Goal: Task Accomplishment & Management: Complete application form

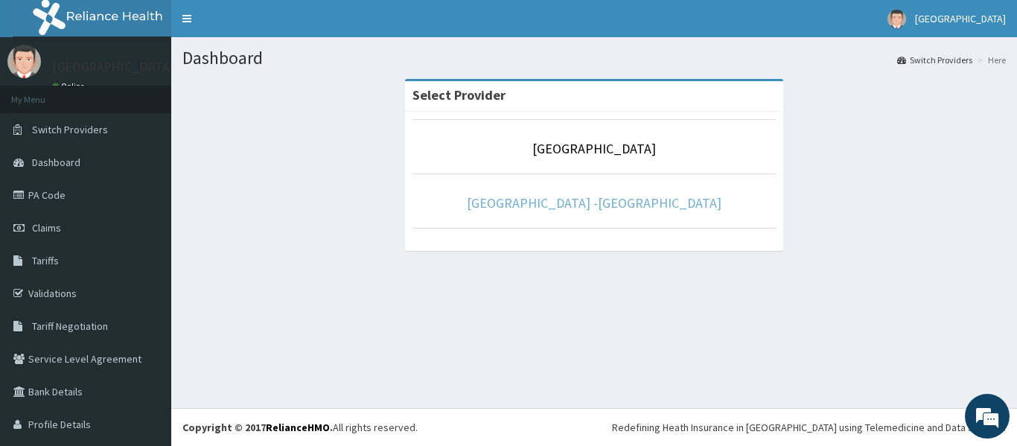
click at [571, 203] on link "[GEOGRAPHIC_DATA] -[GEOGRAPHIC_DATA]" at bounding box center [594, 202] width 255 height 17
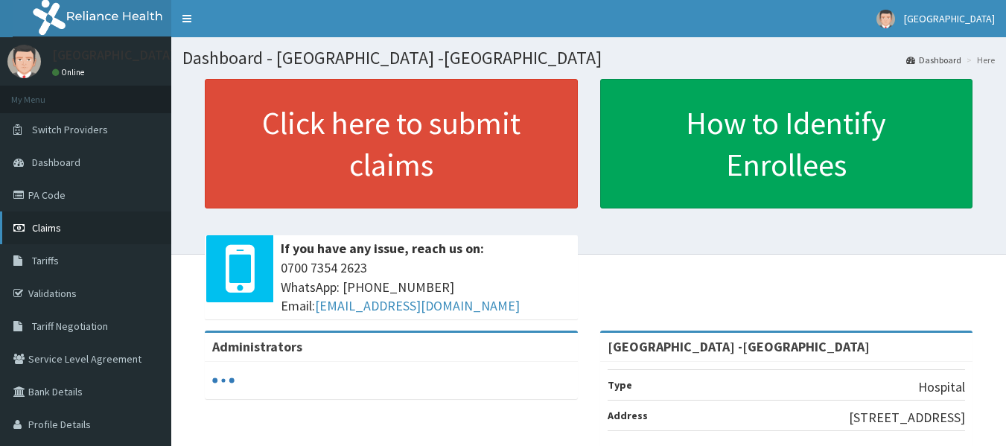
click at [54, 226] on span "Claims" at bounding box center [46, 227] width 29 height 13
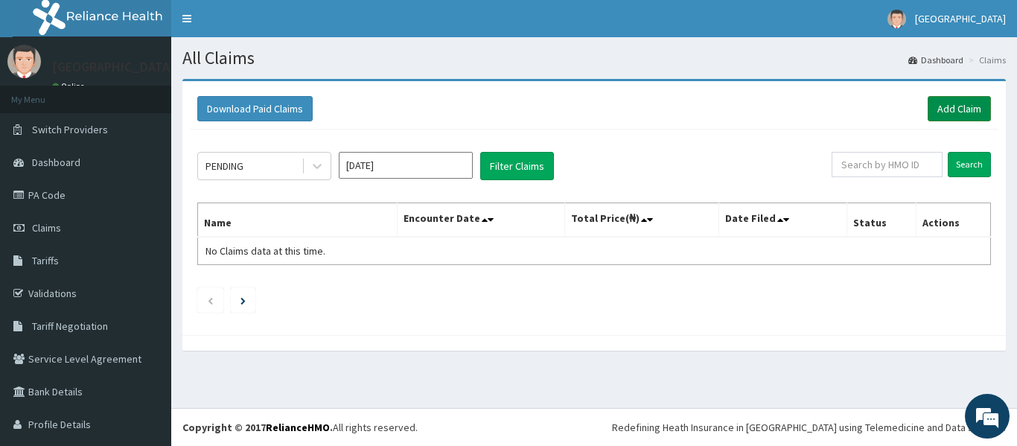
click at [942, 107] on link "Add Claim" at bounding box center [959, 108] width 63 height 25
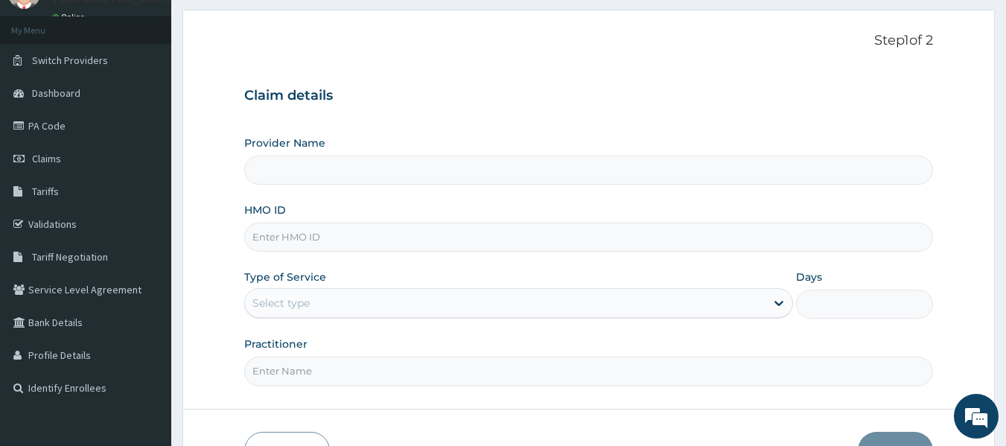
scroll to position [149, 0]
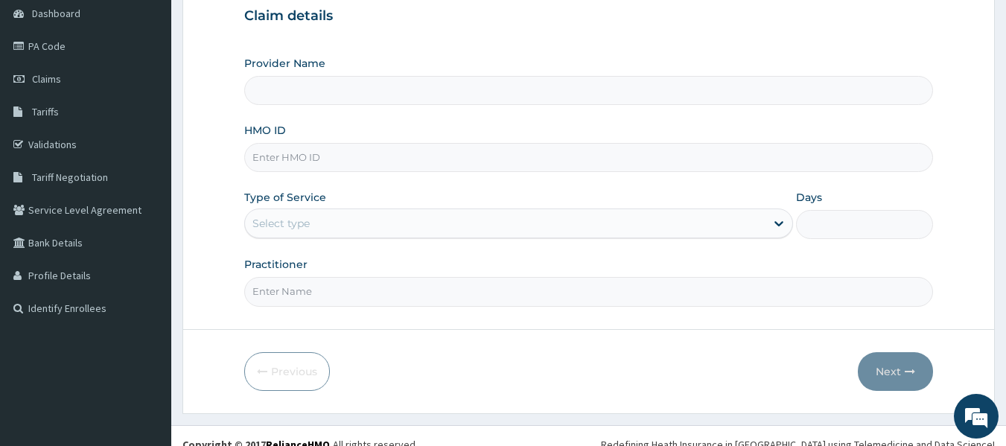
type input "[GEOGRAPHIC_DATA] -[GEOGRAPHIC_DATA]"
click at [334, 154] on input "HMO ID" at bounding box center [589, 157] width 690 height 29
type input "GSV/14047/A"
click at [356, 219] on div "Select type" at bounding box center [505, 224] width 521 height 24
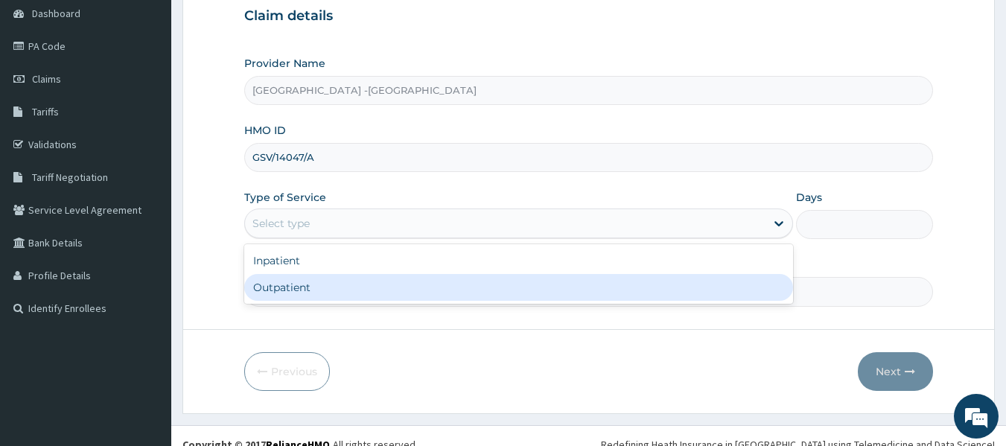
drag, startPoint x: 334, startPoint y: 284, endPoint x: 353, endPoint y: 282, distance: 19.4
click at [334, 285] on div "Outpatient" at bounding box center [518, 287] width 549 height 27
type input "1"
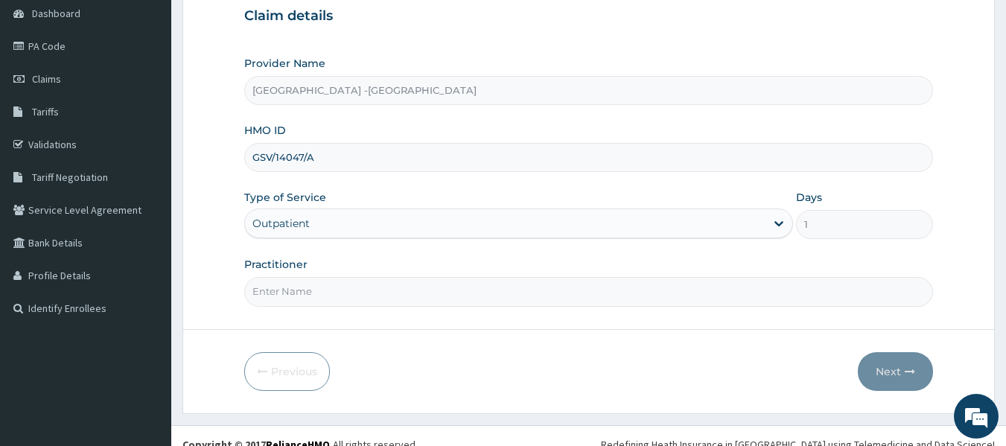
click at [504, 291] on input "Practitioner" at bounding box center [589, 291] width 690 height 29
type input "[PERSON_NAME]"
click at [920, 373] on button "Next" at bounding box center [895, 371] width 75 height 39
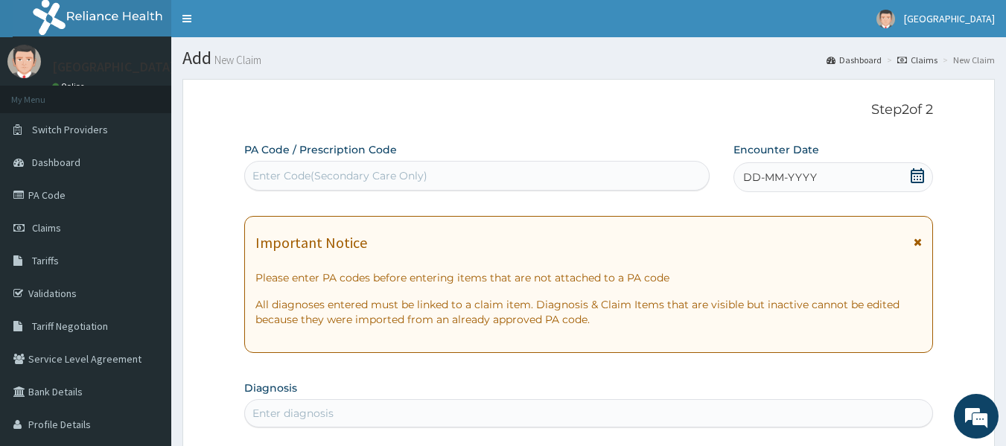
click at [910, 174] on icon at bounding box center [917, 175] width 15 height 15
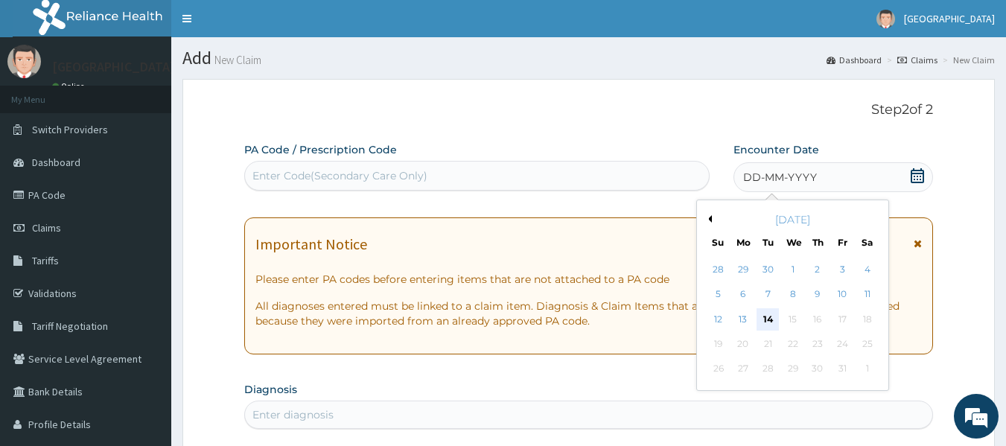
click at [764, 315] on div "14" at bounding box center [768, 319] width 22 height 22
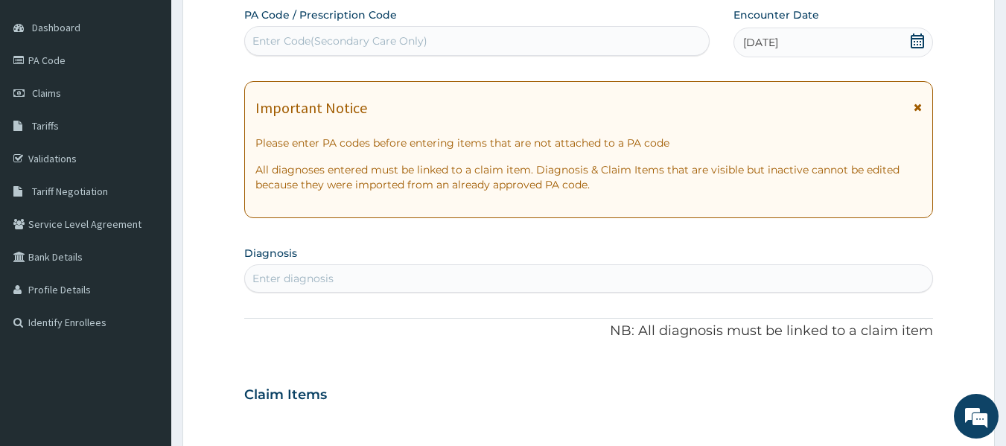
scroll to position [149, 0]
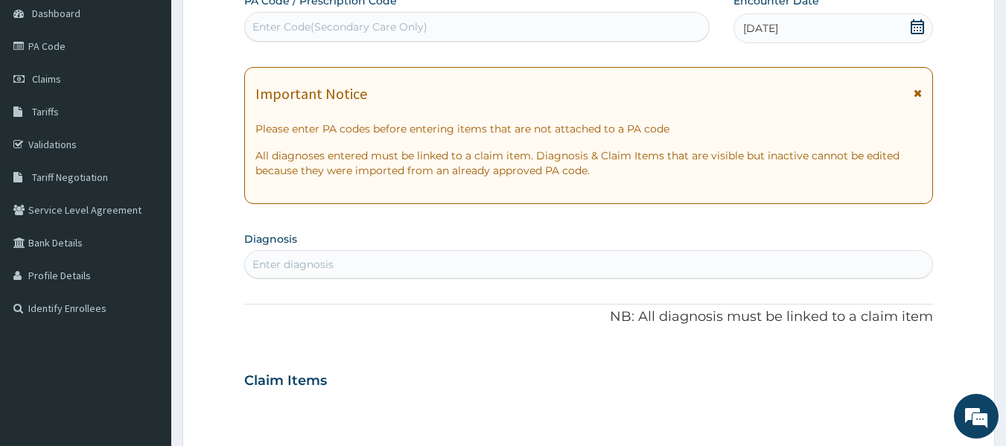
click at [555, 261] on div "Enter diagnosis" at bounding box center [589, 264] width 688 height 24
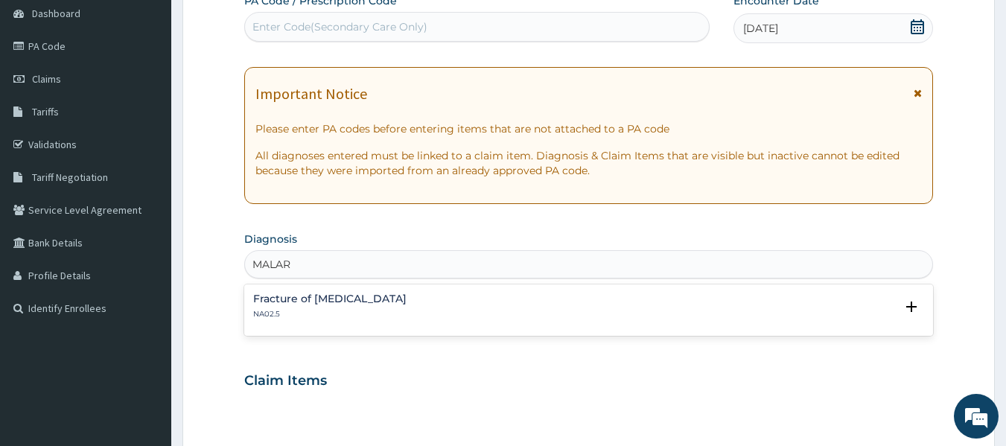
scroll to position [0, 0]
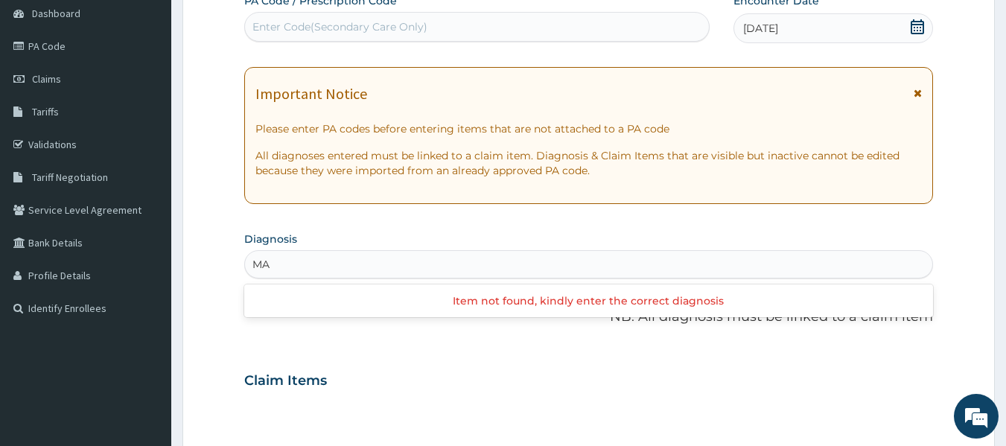
type input "M"
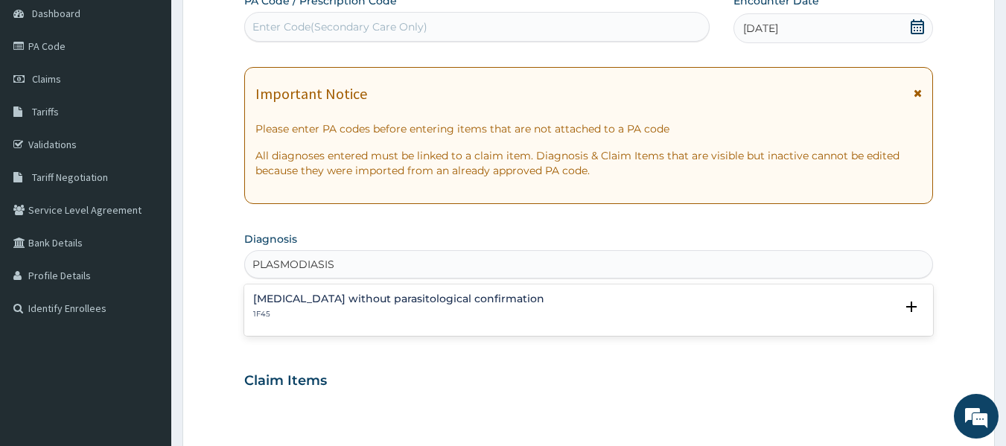
click at [366, 303] on h4 "[MEDICAL_DATA] without parasitological confirmation" at bounding box center [398, 298] width 291 height 11
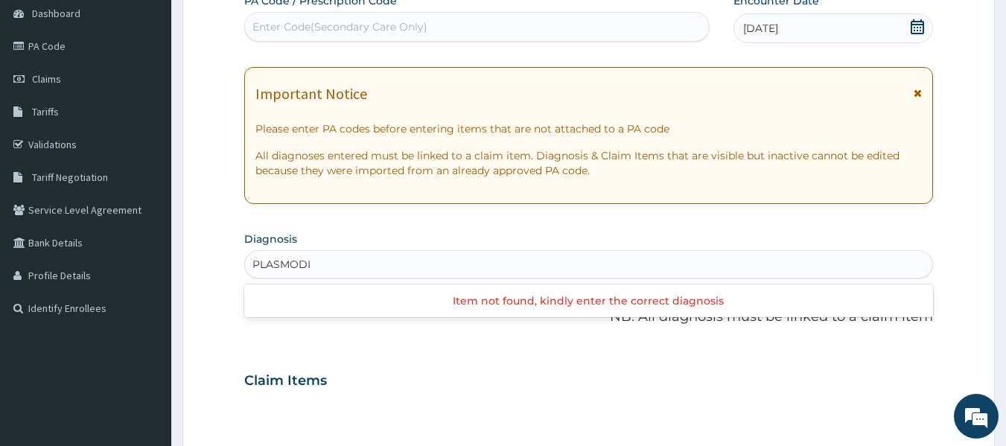
type input "PLASMODIA"
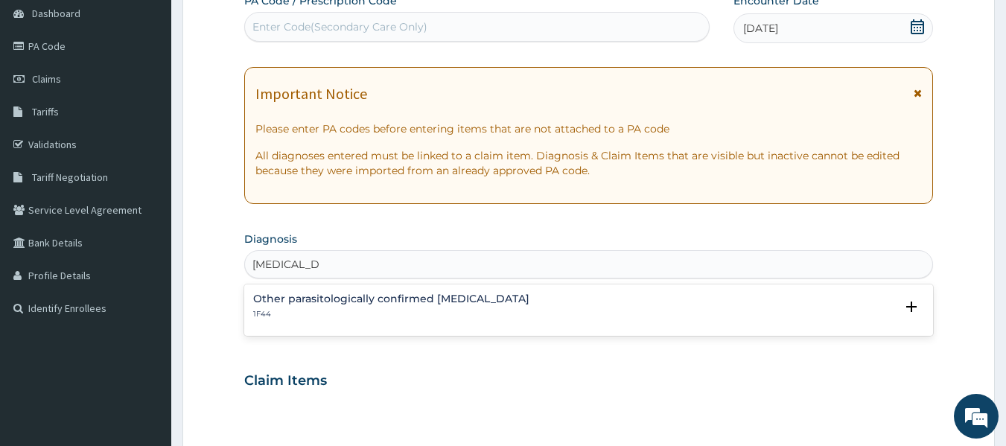
click at [288, 309] on p "1F44" at bounding box center [391, 314] width 276 height 10
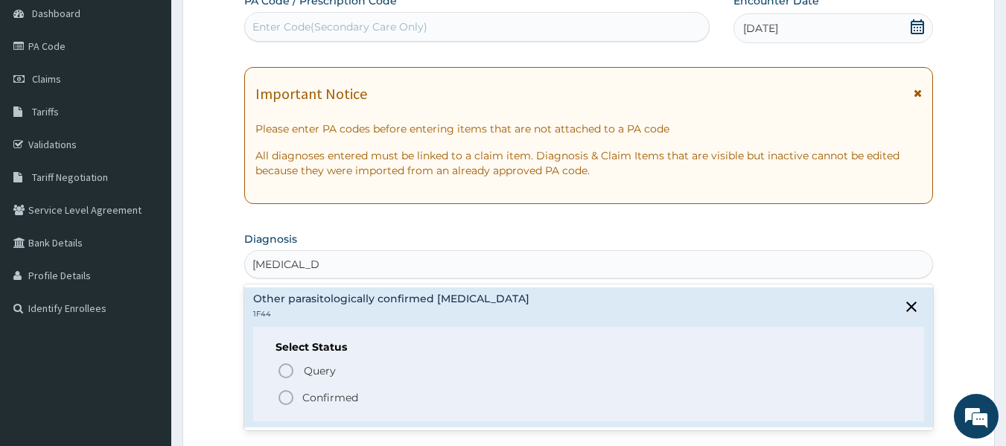
drag, startPoint x: 282, startPoint y: 400, endPoint x: 319, endPoint y: 374, distance: 44.8
click at [284, 400] on icon "status option filled" at bounding box center [286, 398] width 18 height 18
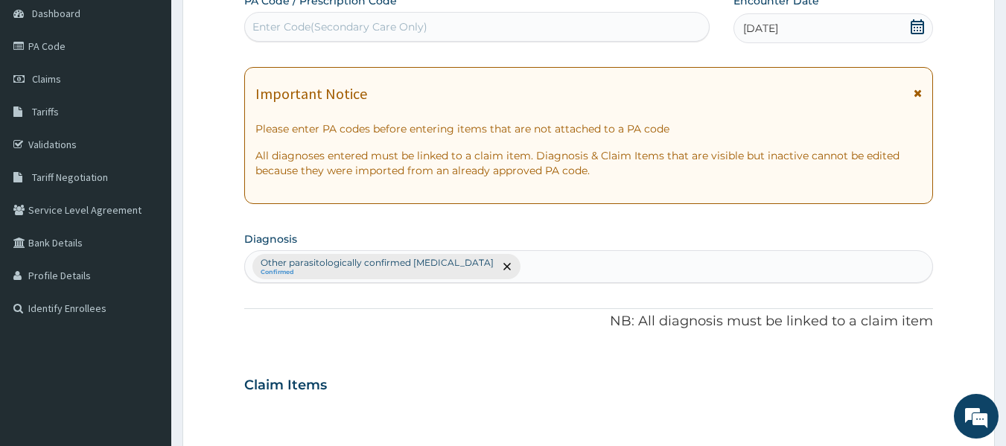
click at [499, 262] on div "Other parasitologically confirmed malaria Confirmed" at bounding box center [589, 266] width 688 height 31
type input "PEPTIC"
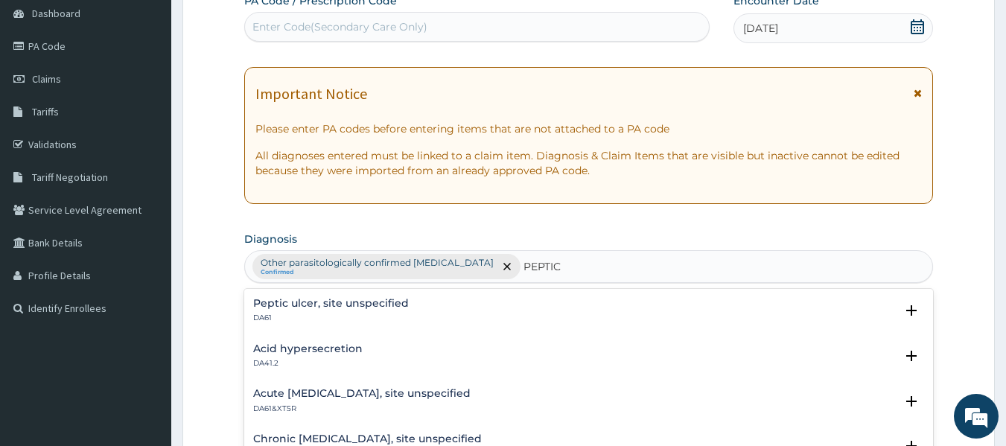
click at [302, 301] on h4 "Peptic ulcer, site unspecified" at bounding box center [331, 303] width 156 height 11
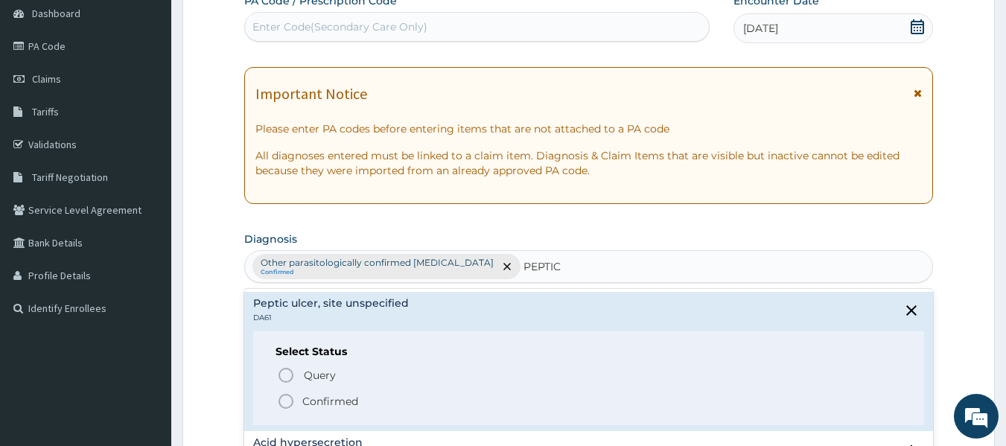
click at [285, 400] on icon "status option filled" at bounding box center [286, 401] width 18 height 18
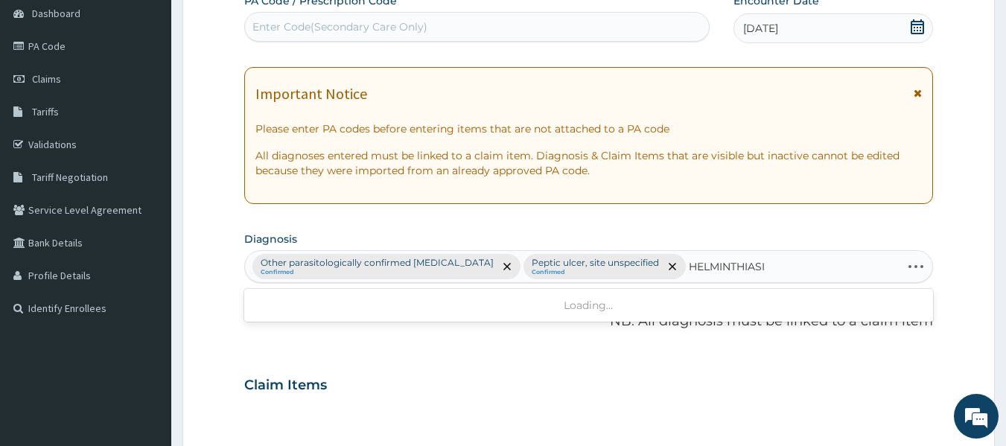
type input "HELMINTHIASIS"
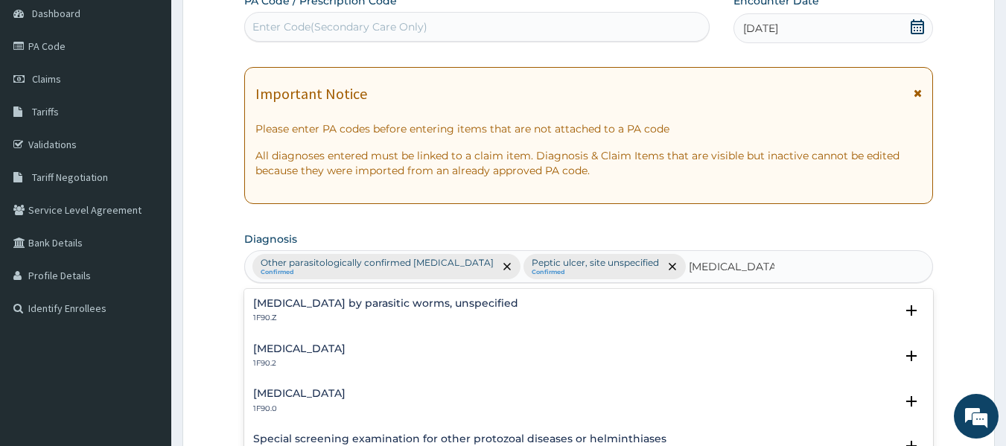
click at [346, 349] on h4 "Intestinal helminthiasis, unspecified" at bounding box center [299, 348] width 92 height 11
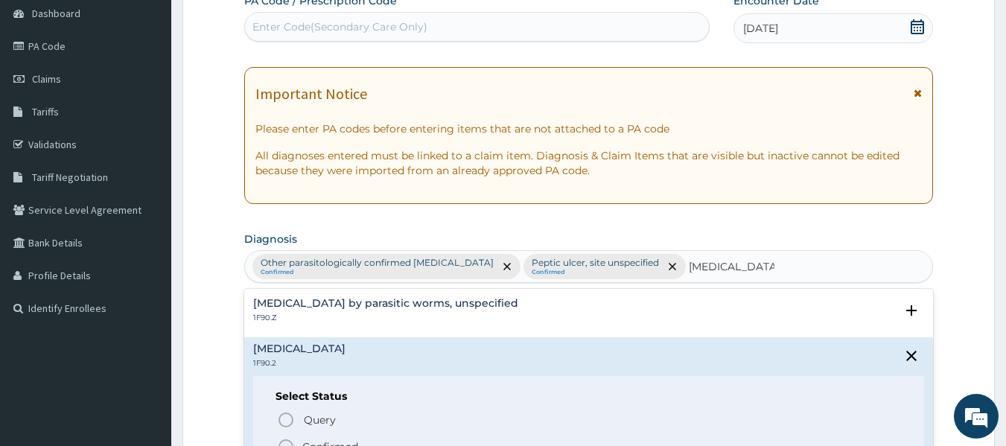
click at [287, 442] on icon "status option filled" at bounding box center [286, 447] width 18 height 18
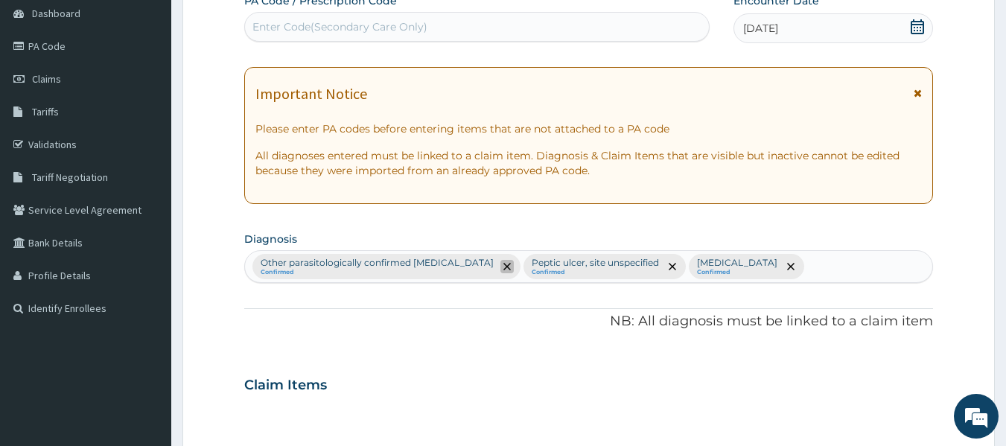
click at [503, 269] on icon "remove selection option" at bounding box center [506, 266] width 7 height 7
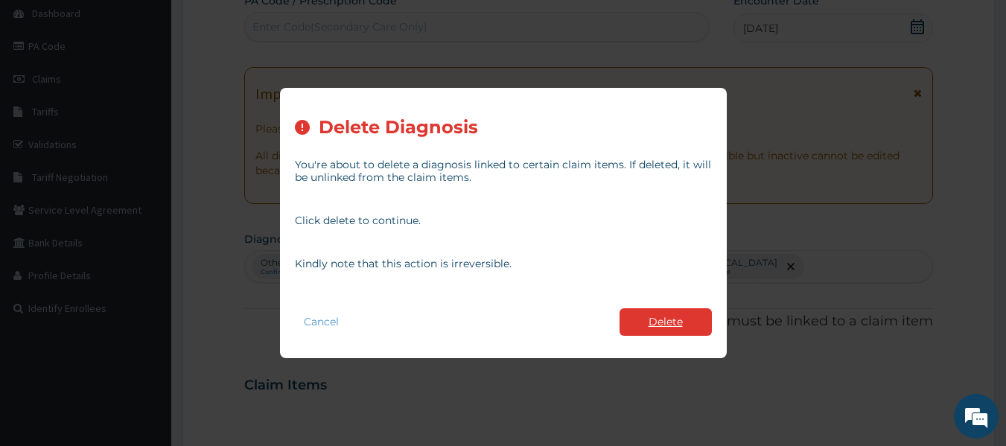
click at [645, 322] on button "Delete" at bounding box center [666, 322] width 92 height 28
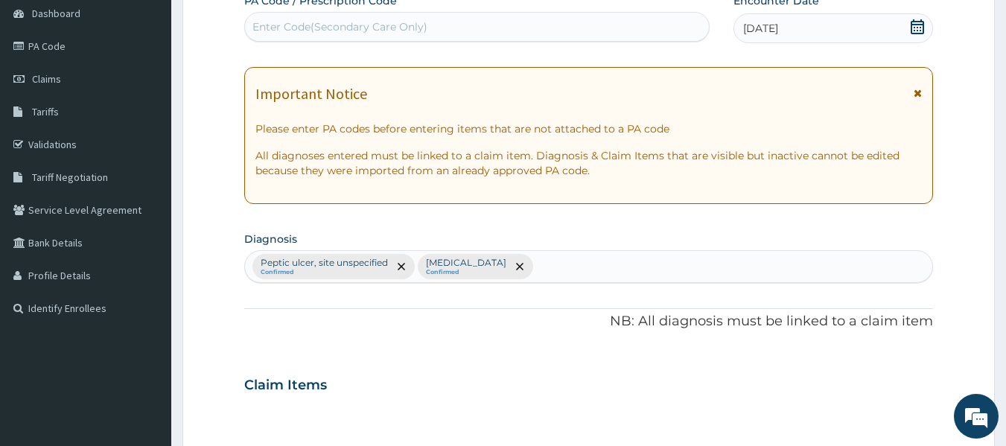
click at [631, 276] on div "Peptic ulcer, site unspecified Confirmed Intestinal helminthiasis, unspecified …" at bounding box center [589, 266] width 688 height 31
type input "P"
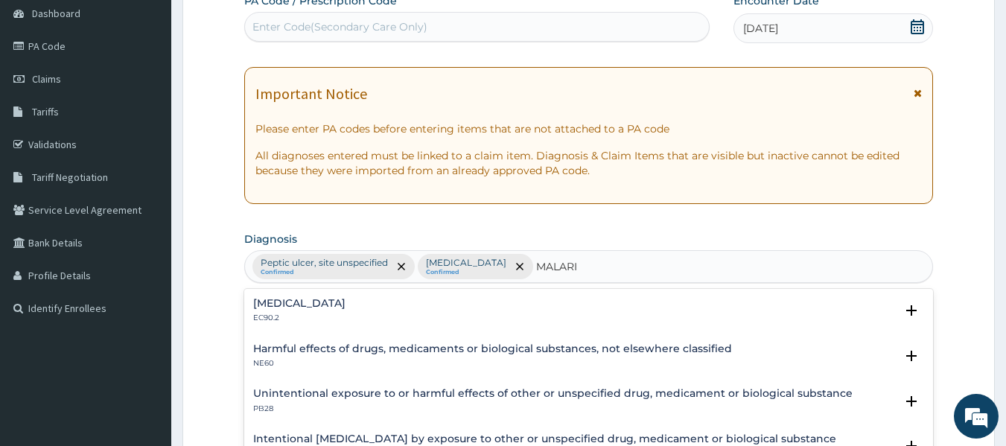
type input "[MEDICAL_DATA]"
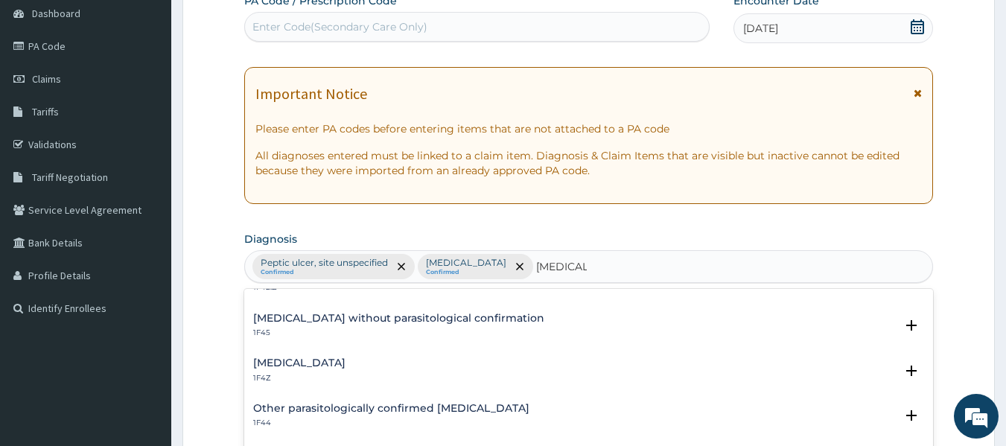
scroll to position [74, 0]
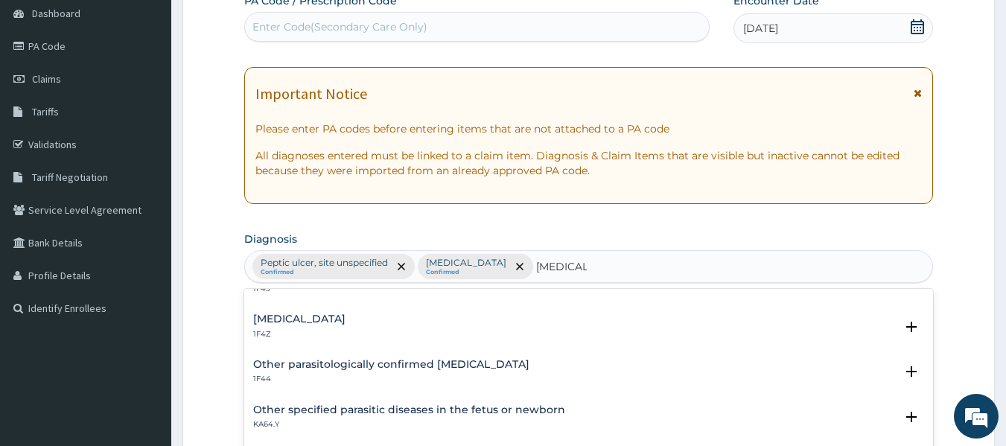
click at [345, 320] on h4 "[MEDICAL_DATA]" at bounding box center [299, 319] width 92 height 11
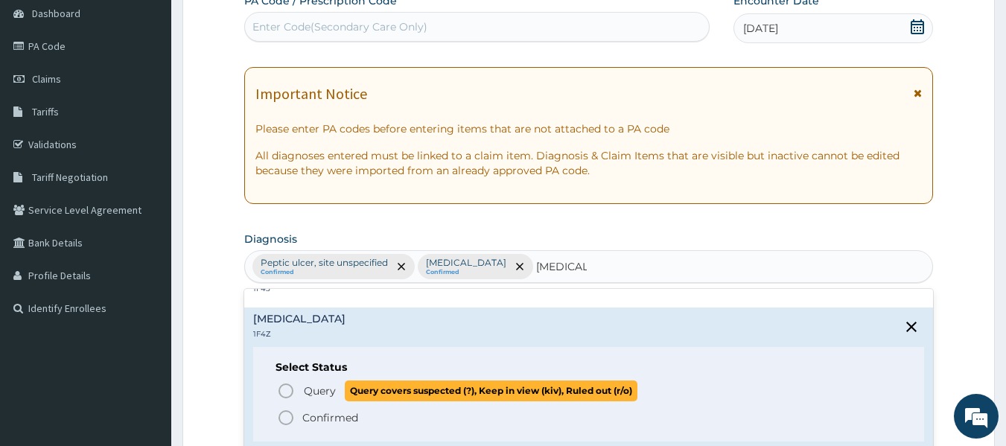
click at [289, 389] on icon "status option query" at bounding box center [286, 391] width 18 height 18
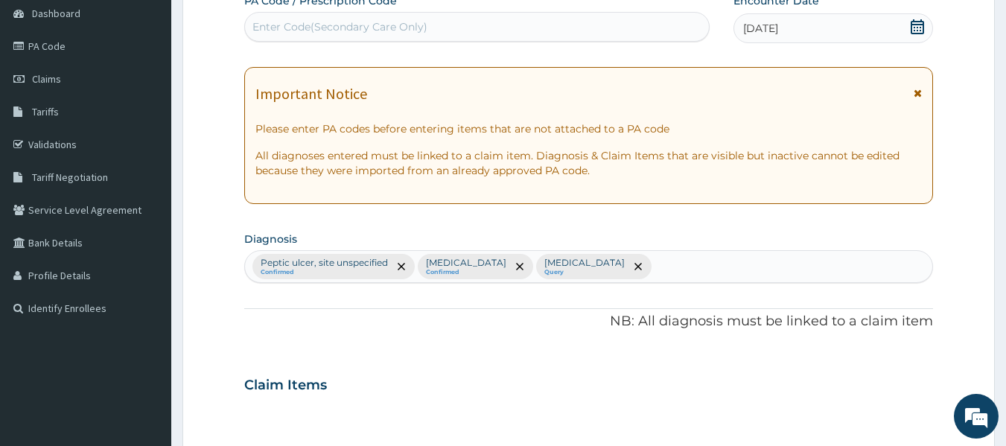
click at [754, 270] on div "Peptic ulcer, site unspecified Confirmed Intestinal helminthiasis, unspecified …" at bounding box center [589, 266] width 688 height 31
type input "ACUTE ABDOMEN"
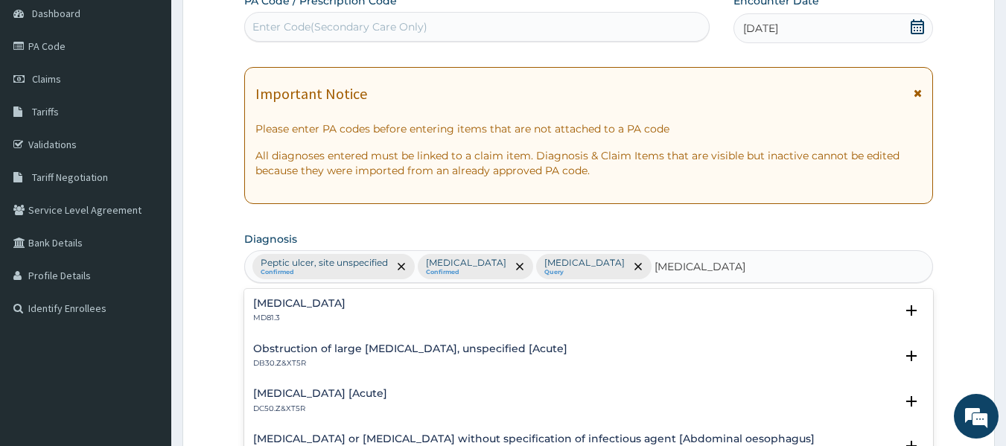
click at [265, 311] on div "Acute abdomen MD81.3" at bounding box center [299, 311] width 92 height 26
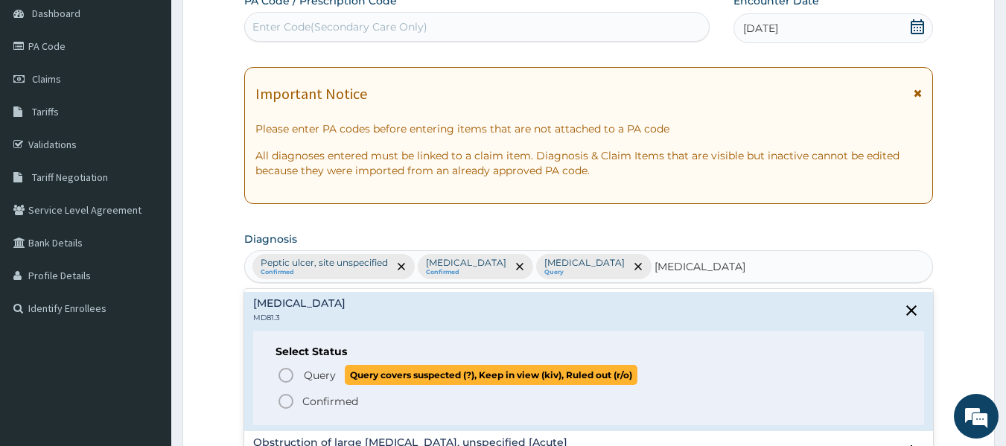
click at [288, 377] on icon "status option query" at bounding box center [286, 375] width 18 height 18
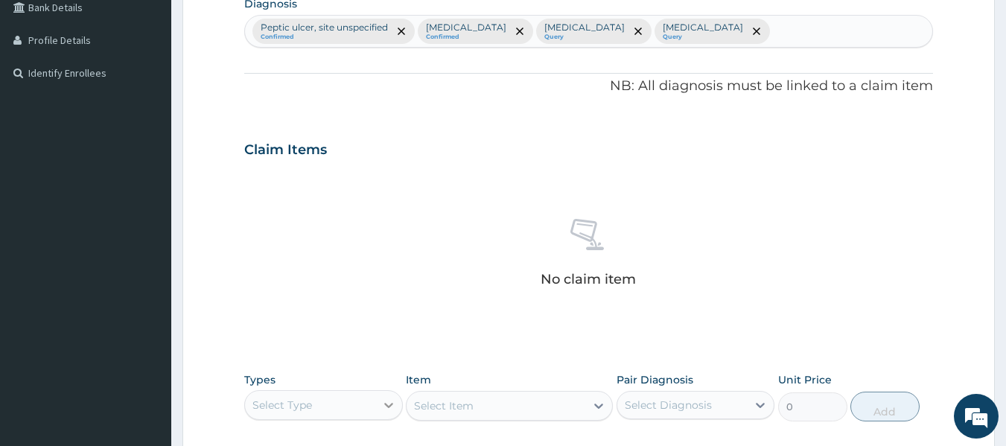
scroll to position [521, 0]
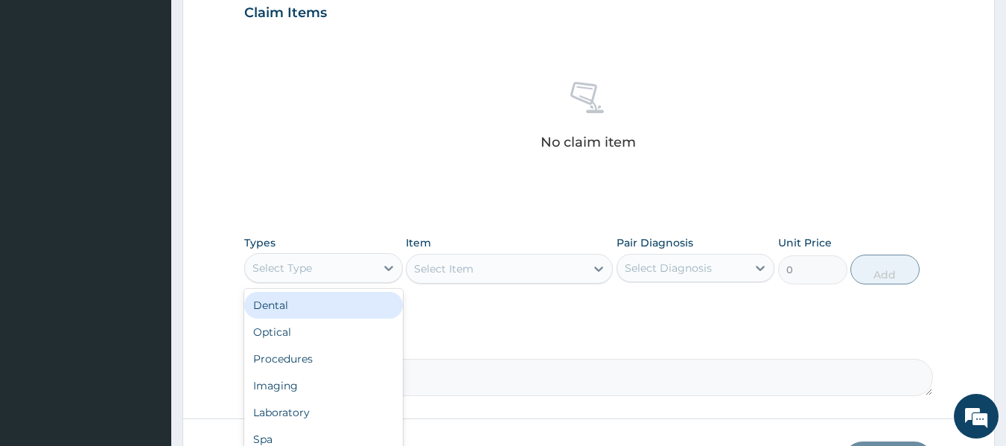
drag, startPoint x: 352, startPoint y: 268, endPoint x: 356, endPoint y: 300, distance: 32.3
click at [352, 270] on div "Select Type" at bounding box center [310, 268] width 130 height 24
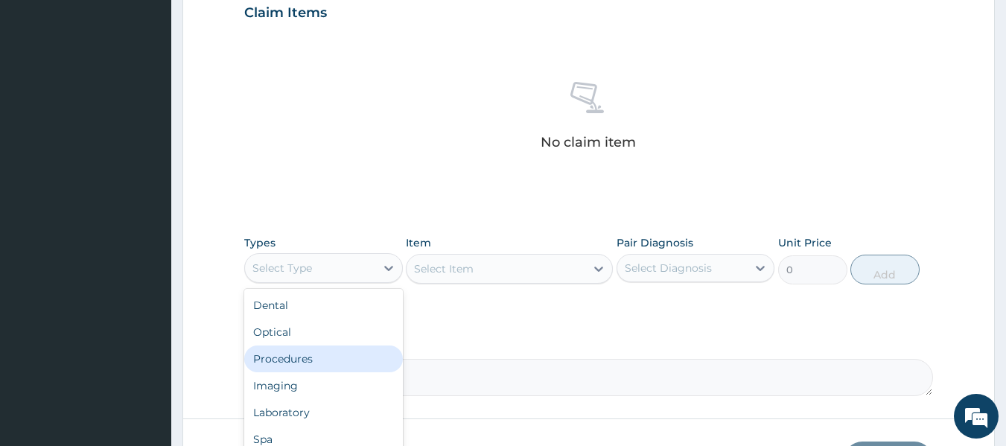
click at [341, 358] on div "Procedures" at bounding box center [323, 359] width 159 height 27
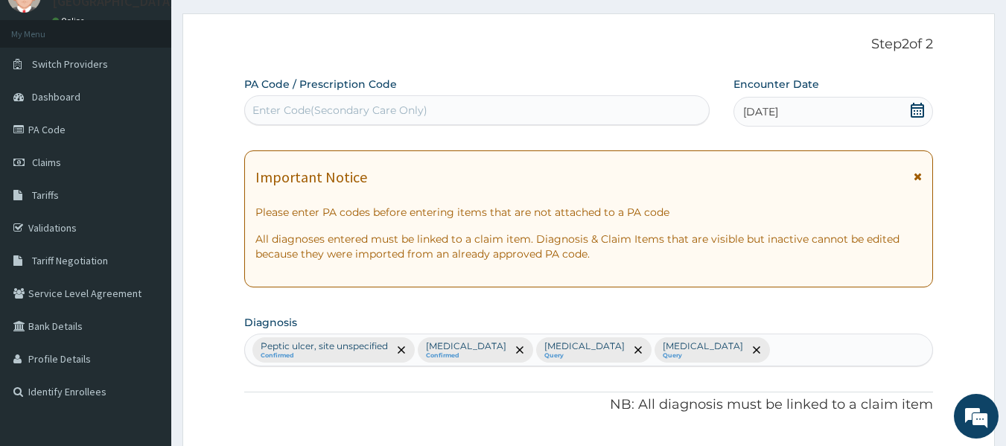
scroll to position [0, 0]
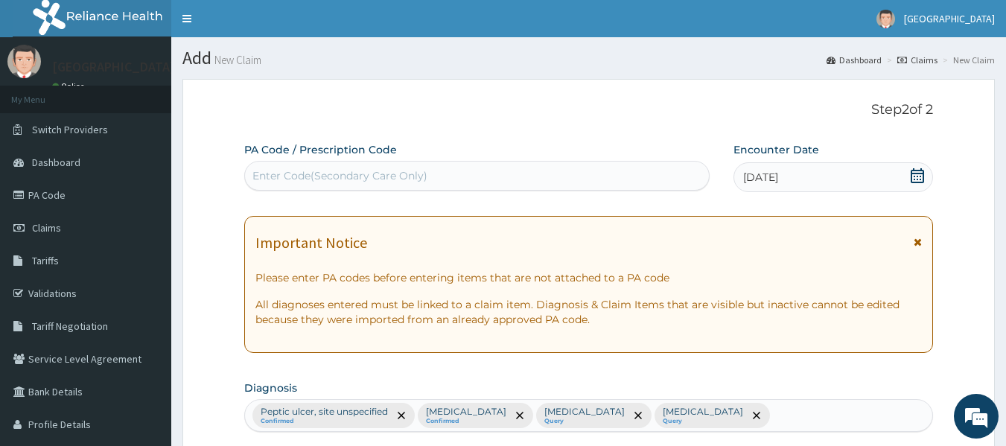
click at [916, 166] on div "14-10-2025" at bounding box center [834, 177] width 200 height 30
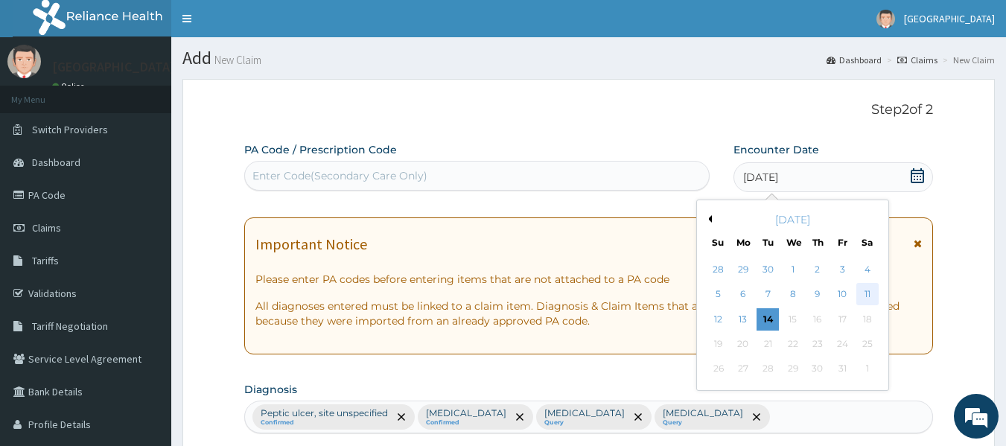
click at [874, 287] on div "11" at bounding box center [867, 295] width 22 height 22
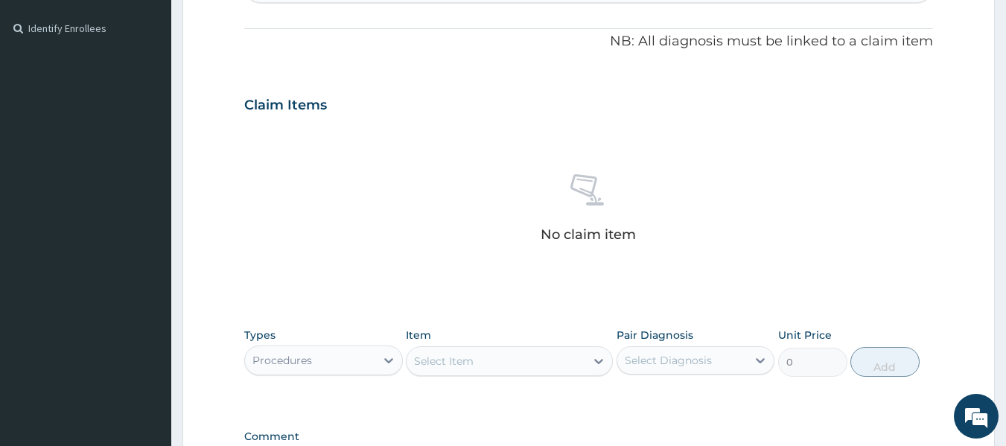
scroll to position [628, 0]
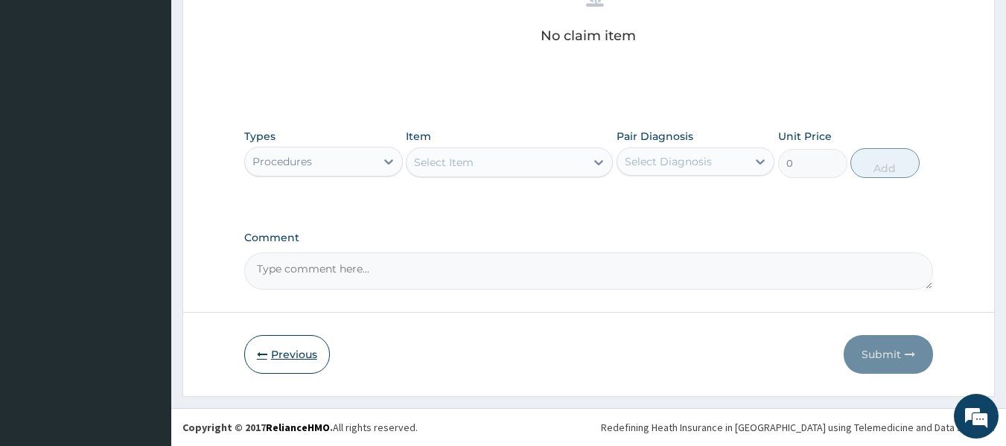
click at [293, 363] on button "Previous" at bounding box center [287, 354] width 86 height 39
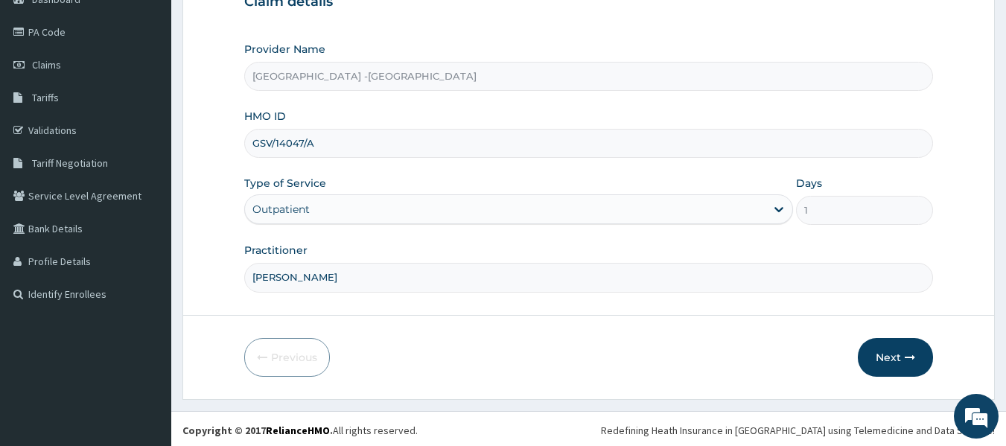
scroll to position [166, 0]
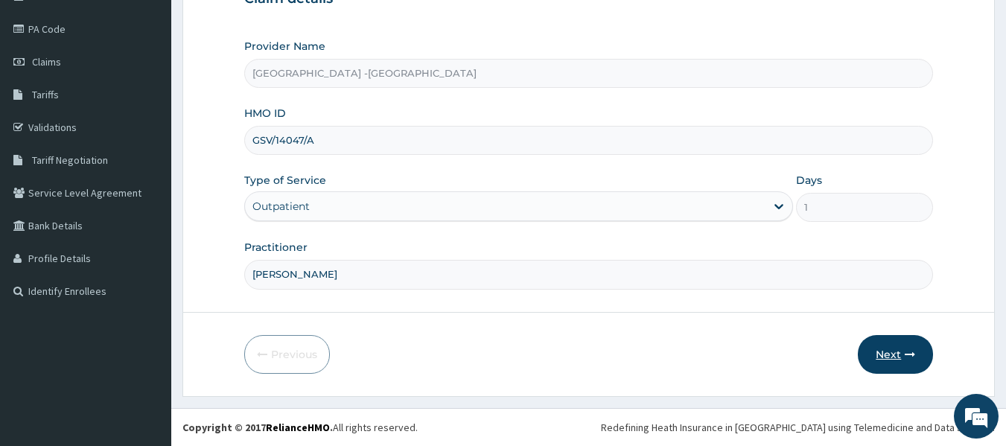
click at [909, 359] on icon "button" at bounding box center [910, 354] width 10 height 10
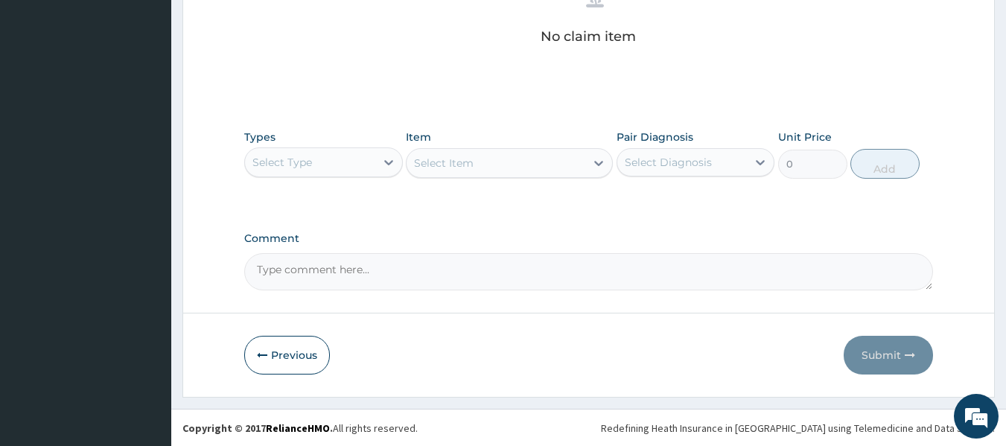
scroll to position [628, 0]
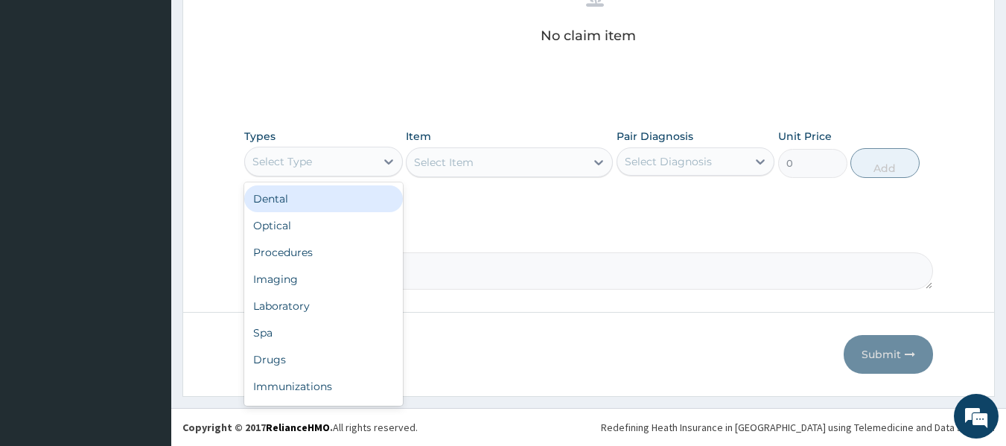
drag, startPoint x: 352, startPoint y: 152, endPoint x: 357, endPoint y: 192, distance: 40.6
click at [352, 153] on div "Select Type" at bounding box center [310, 162] width 130 height 24
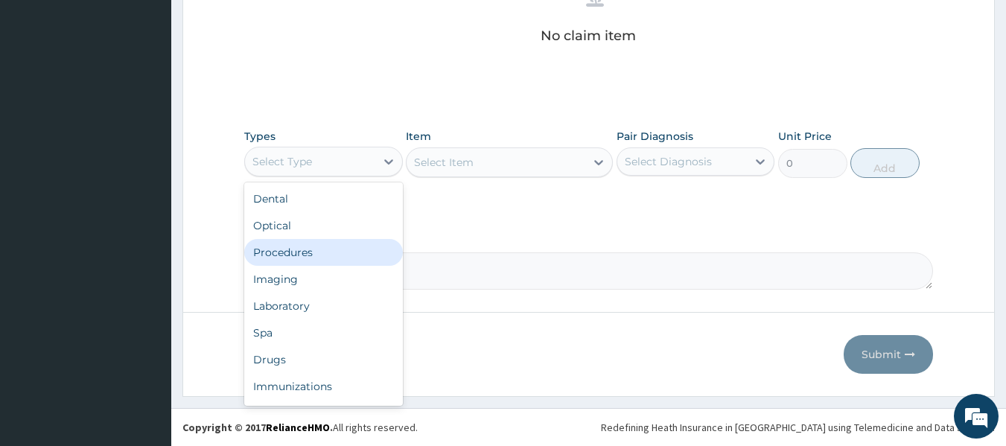
click at [333, 260] on div "Procedures" at bounding box center [323, 252] width 159 height 27
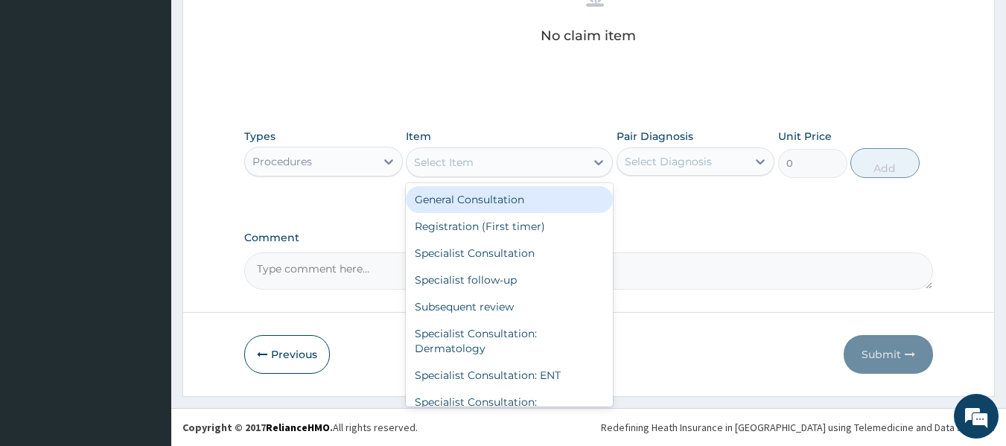
click at [558, 159] on div "Select Item" at bounding box center [496, 162] width 179 height 24
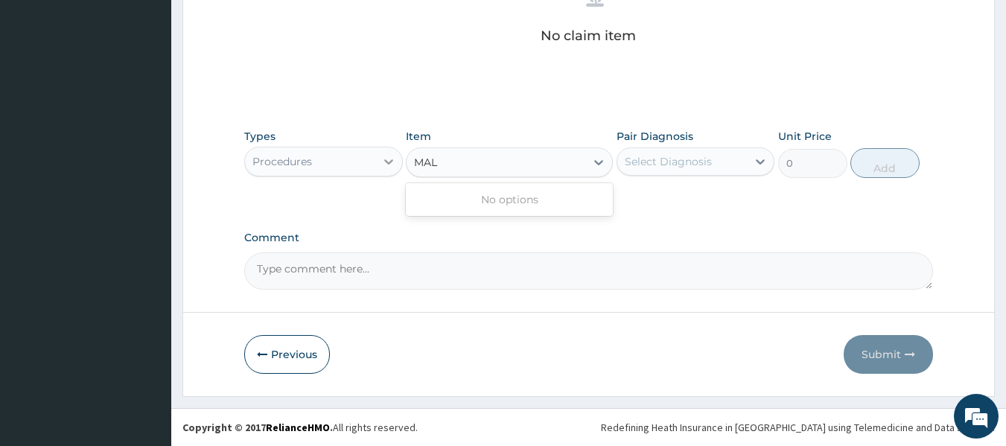
type input "MAL"
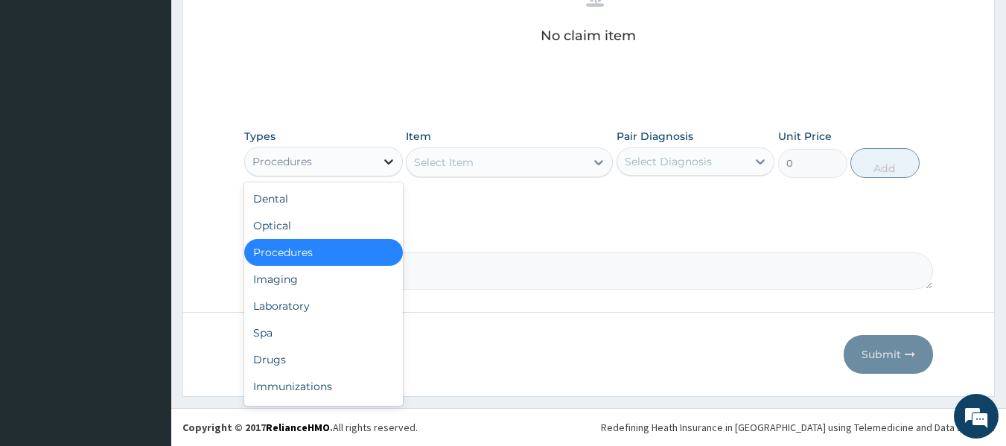
click at [382, 167] on icon at bounding box center [388, 161] width 15 height 15
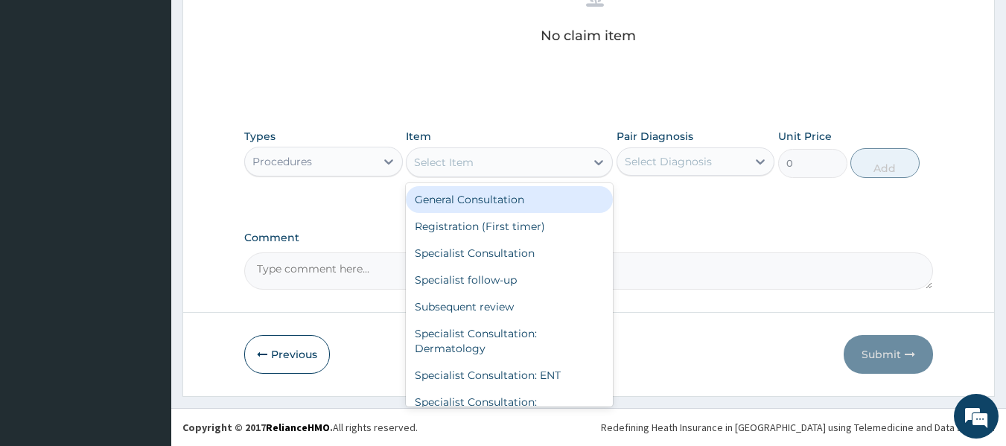
click at [502, 171] on div "Select Item" at bounding box center [496, 162] width 179 height 24
drag, startPoint x: 504, startPoint y: 199, endPoint x: 625, endPoint y: 194, distance: 120.8
click at [505, 199] on div "General Consultation" at bounding box center [509, 199] width 207 height 27
type input "2500"
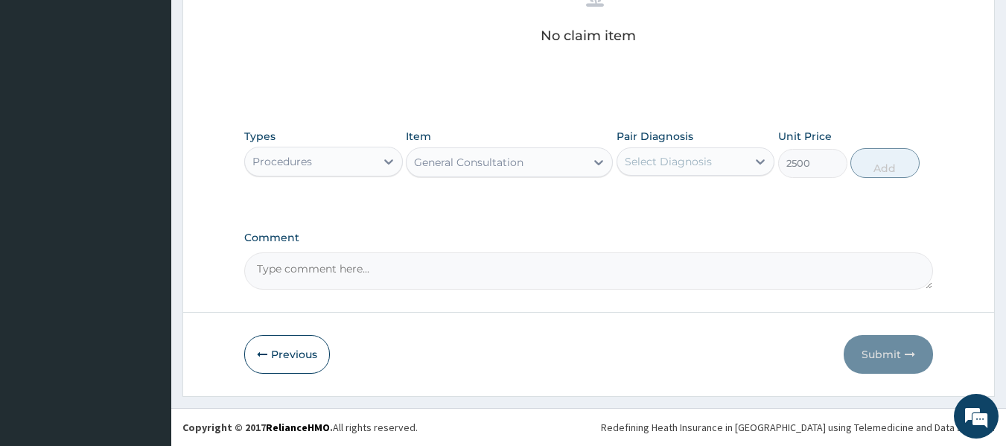
click at [667, 171] on div "Select Diagnosis" at bounding box center [682, 162] width 130 height 24
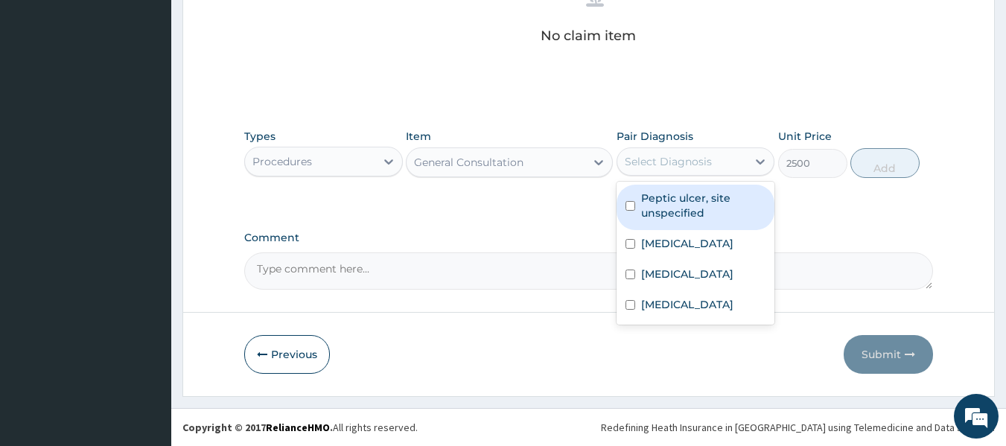
drag, startPoint x: 670, startPoint y: 197, endPoint x: 670, endPoint y: 213, distance: 16.4
click at [670, 197] on label "Peptic ulcer, site unspecified" at bounding box center [703, 206] width 125 height 30
checkbox input "true"
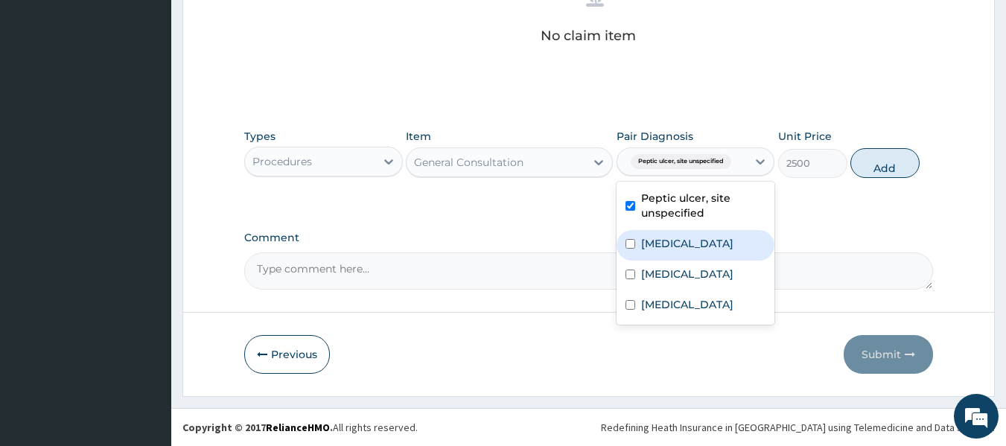
drag, startPoint x: 669, startPoint y: 247, endPoint x: 673, endPoint y: 286, distance: 38.9
click at [670, 251] on label "Intestinal helminthiasis, unspecified" at bounding box center [687, 243] width 92 height 15
checkbox input "true"
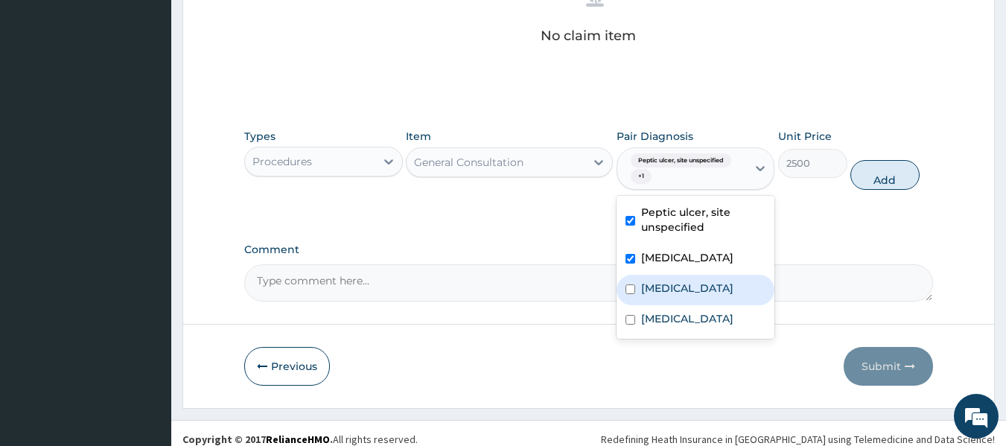
drag, startPoint x: 676, startPoint y: 315, endPoint x: 678, endPoint y: 341, distance: 26.1
click at [677, 296] on label "[MEDICAL_DATA]" at bounding box center [687, 288] width 92 height 15
checkbox input "true"
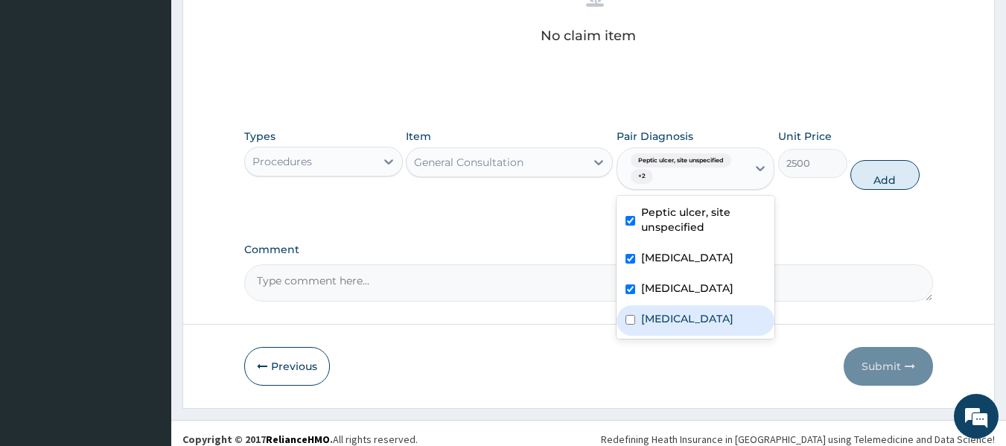
drag, startPoint x: 678, startPoint y: 345, endPoint x: 693, endPoint y: 346, distance: 15.0
click at [679, 326] on label "Acute abdomen" at bounding box center [687, 318] width 92 height 15
checkbox input "true"
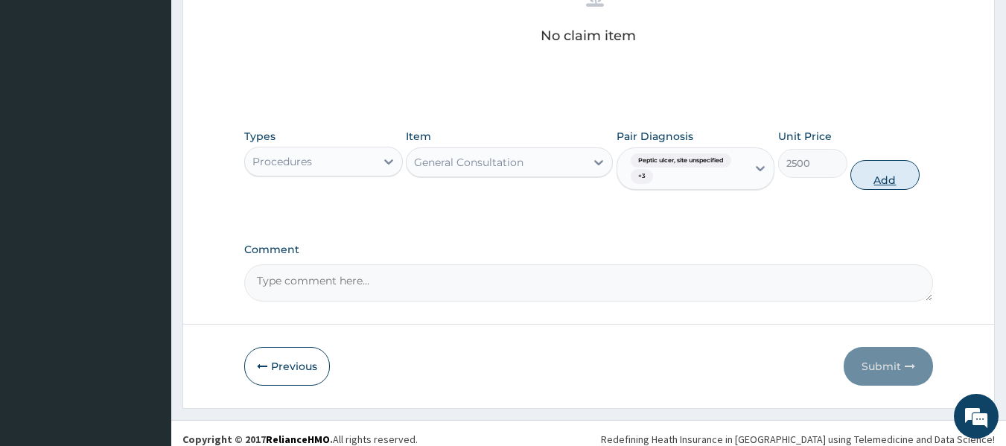
click at [877, 179] on button "Add" at bounding box center [885, 175] width 69 height 30
type input "0"
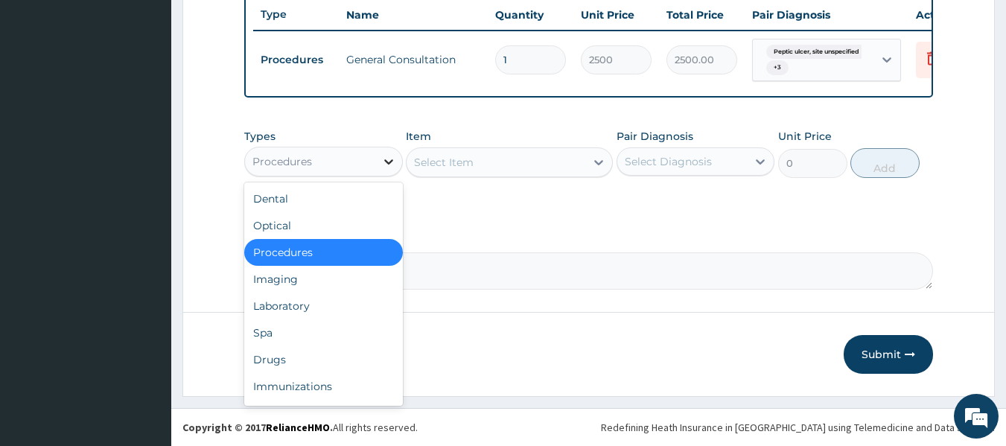
click at [381, 162] on icon at bounding box center [388, 161] width 15 height 15
click at [356, 302] on div "Laboratory" at bounding box center [323, 306] width 159 height 27
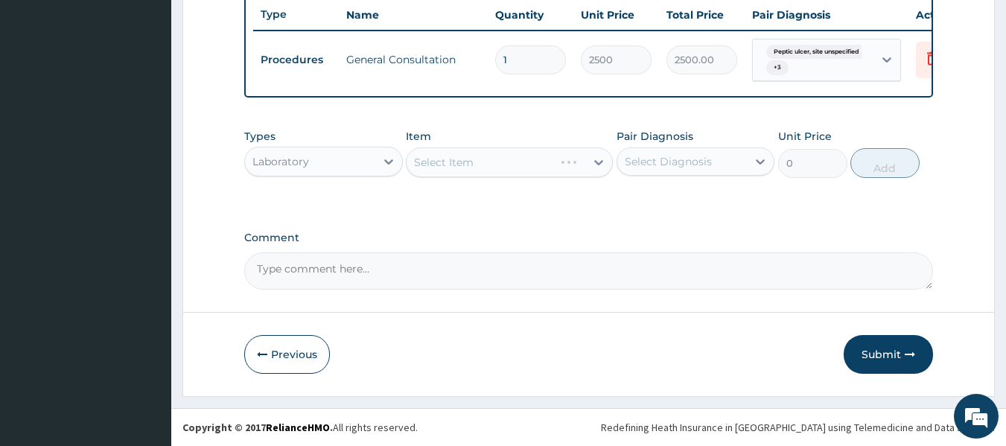
click at [521, 172] on div "Select Item" at bounding box center [509, 162] width 207 height 30
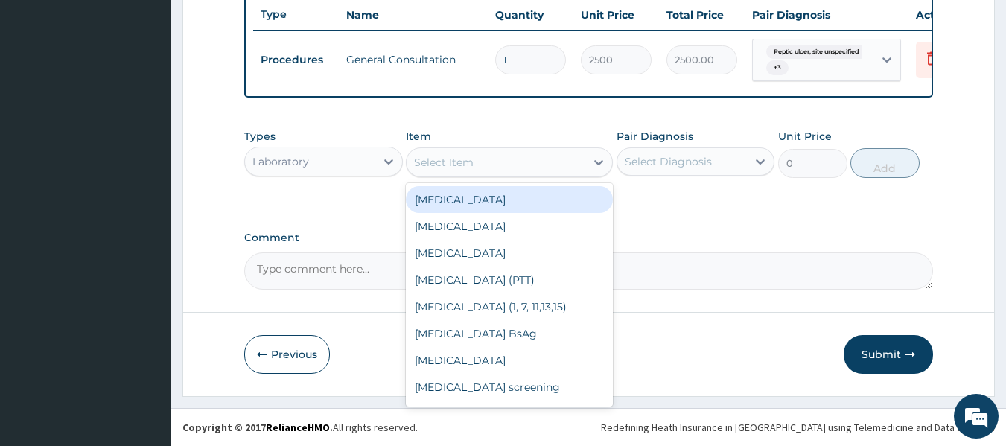
click at [524, 166] on div "Select Item" at bounding box center [496, 162] width 179 height 24
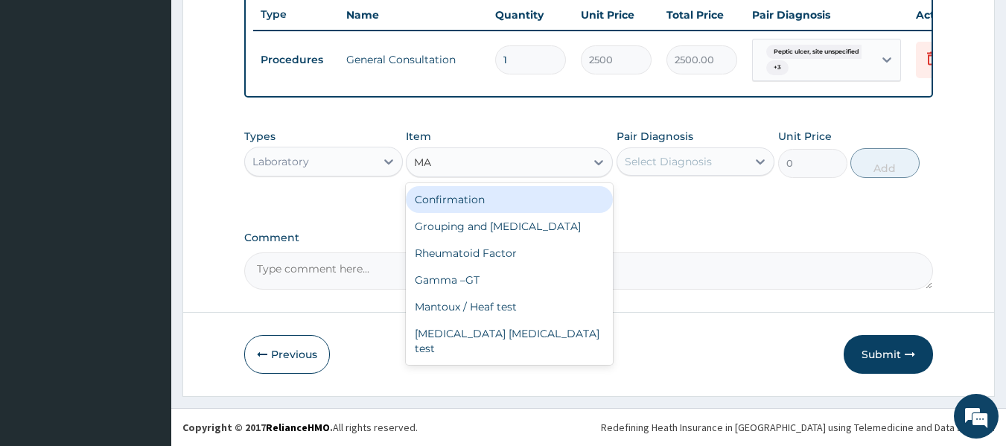
type input "MAL"
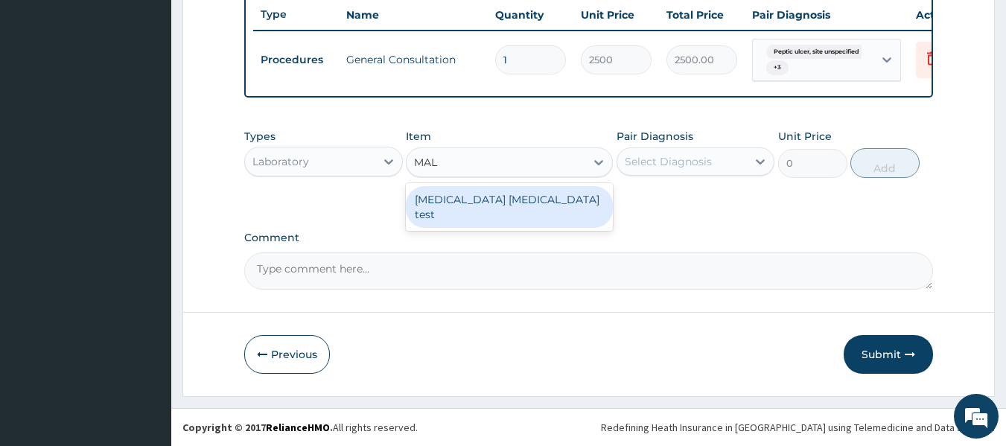
drag, startPoint x: 516, startPoint y: 199, endPoint x: 566, endPoint y: 203, distance: 50.1
click at [520, 201] on div "Malaria Parasite test" at bounding box center [509, 207] width 207 height 42
type input "1500"
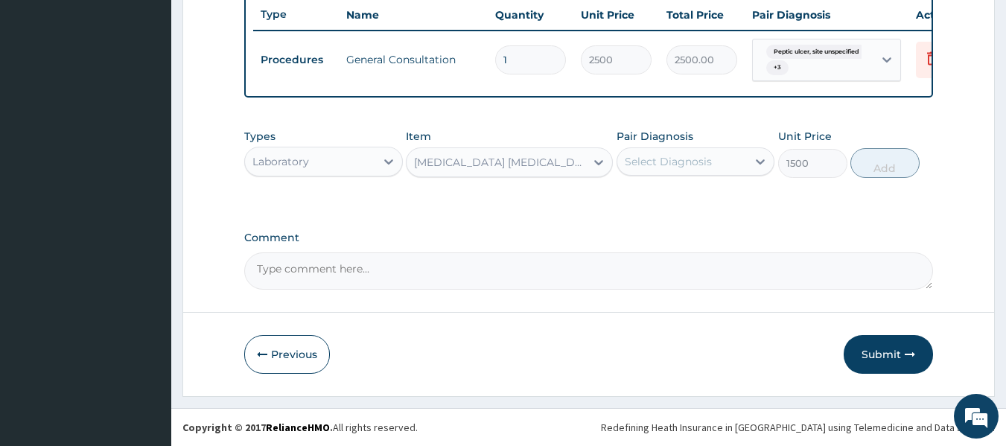
click at [663, 165] on div "Select Diagnosis" at bounding box center [668, 161] width 87 height 15
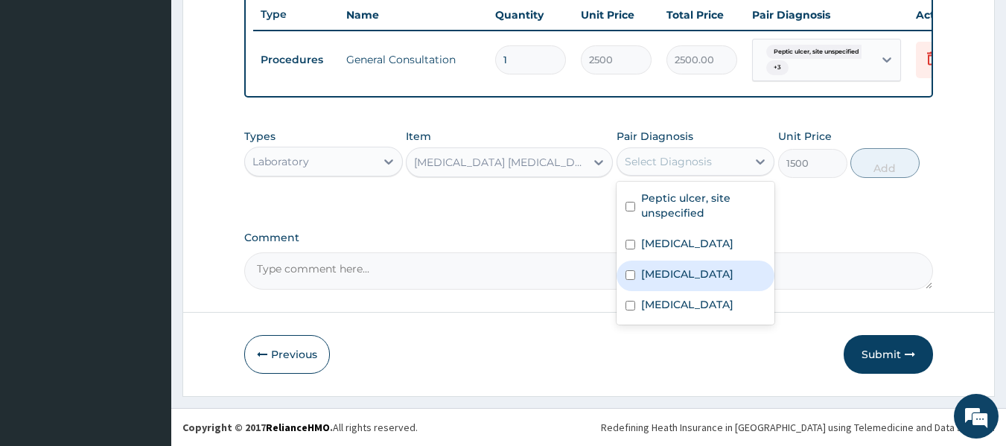
click at [677, 282] on label "Malaria, unspecified" at bounding box center [687, 274] width 92 height 15
checkbox input "true"
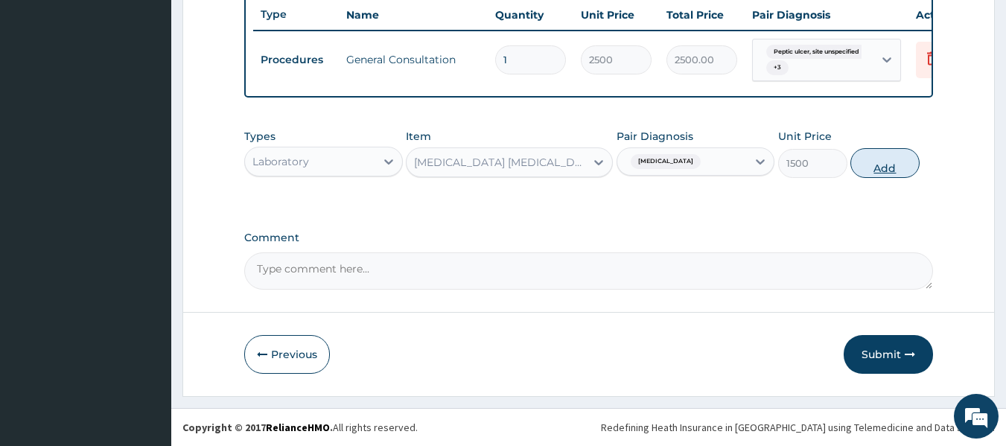
click at [878, 165] on button "Add" at bounding box center [885, 163] width 69 height 30
type input "0"
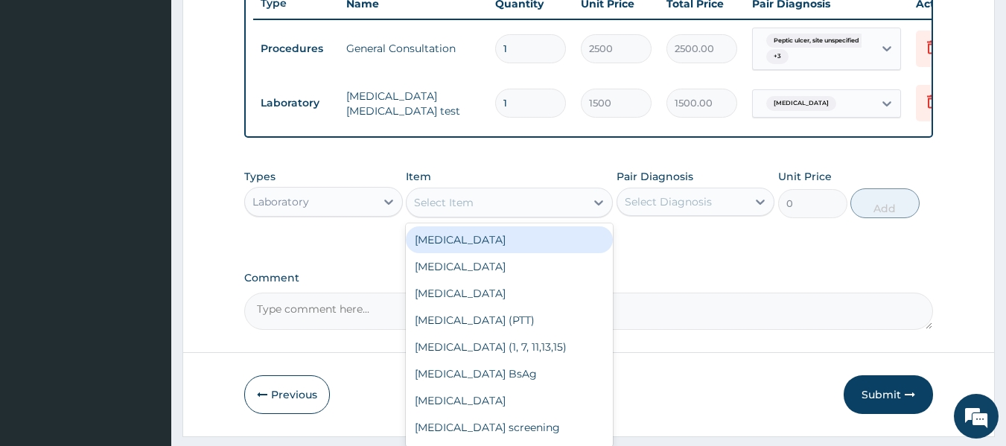
drag, startPoint x: 536, startPoint y: 223, endPoint x: 535, endPoint y: 233, distance: 10.5
click at [536, 214] on div "Select Item" at bounding box center [496, 203] width 179 height 24
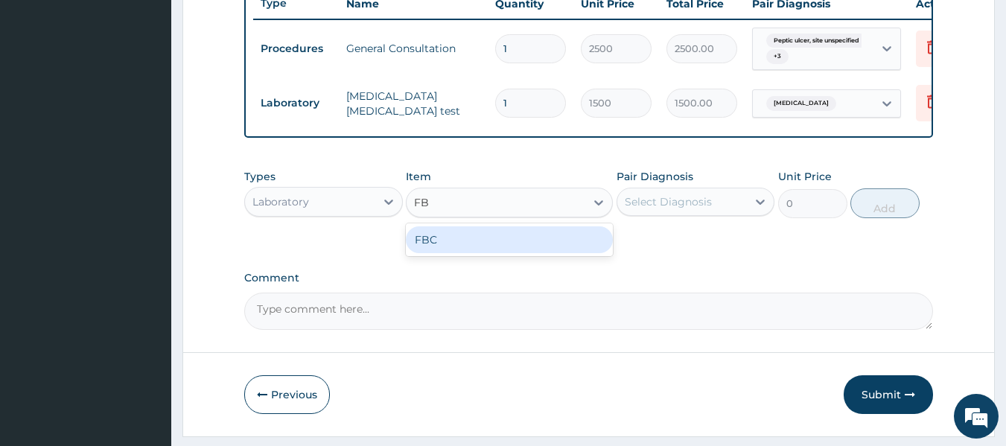
type input "FBC"
click at [521, 253] on div "FBC" at bounding box center [509, 239] width 207 height 27
type input "2500"
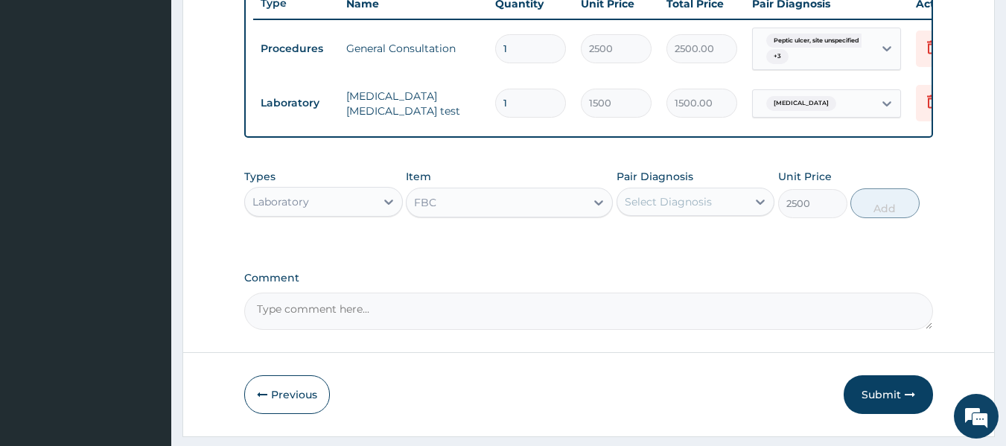
click at [666, 214] on div "Select Diagnosis" at bounding box center [682, 202] width 130 height 24
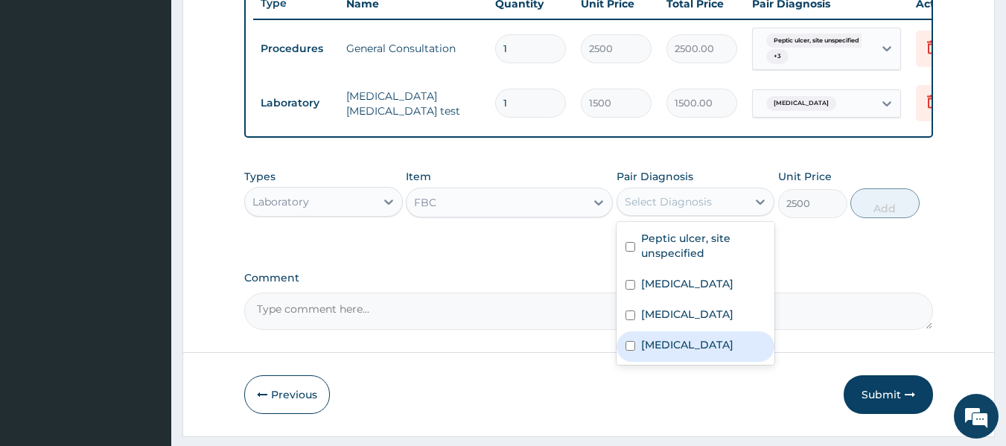
drag, startPoint x: 671, startPoint y: 382, endPoint x: 749, endPoint y: 321, distance: 98.6
click at [673, 352] on label "Acute abdomen" at bounding box center [687, 344] width 92 height 15
checkbox input "true"
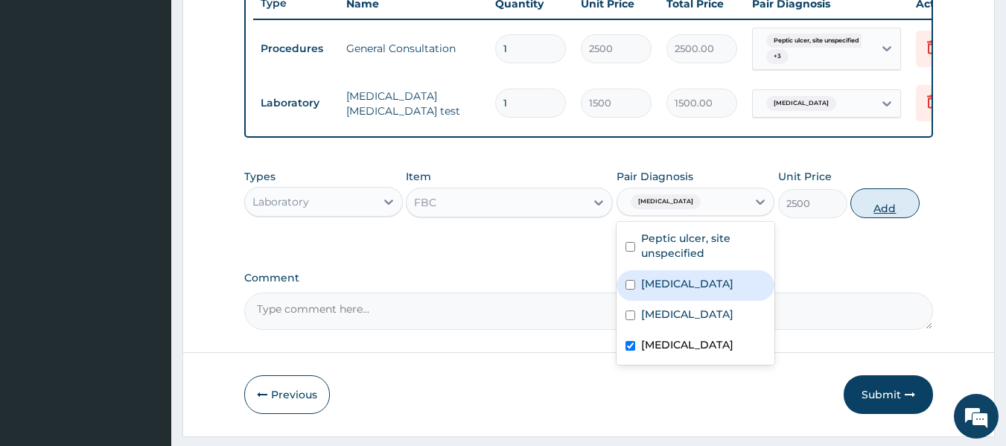
click at [871, 217] on button "Add" at bounding box center [885, 203] width 69 height 30
type input "0"
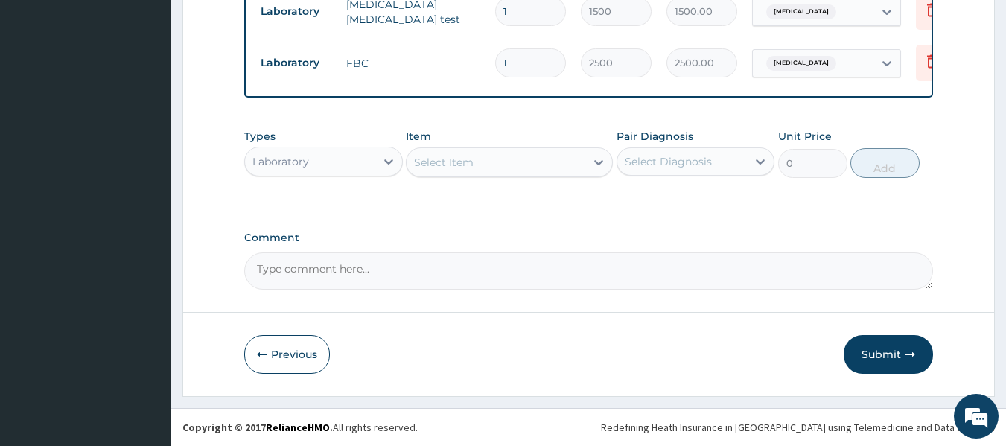
scroll to position [677, 0]
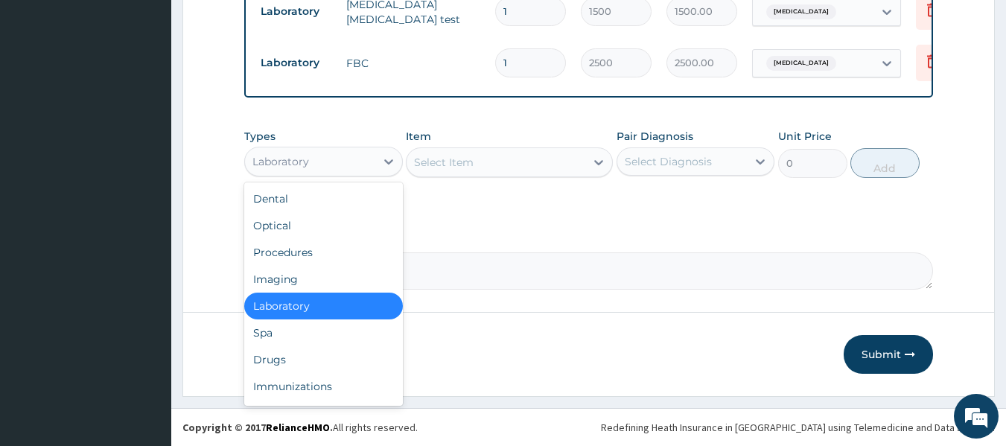
drag, startPoint x: 366, startPoint y: 167, endPoint x: 376, endPoint y: 188, distance: 23.0
click at [366, 168] on div "Laboratory" at bounding box center [310, 162] width 130 height 24
click at [360, 352] on div "Drugs" at bounding box center [323, 359] width 159 height 27
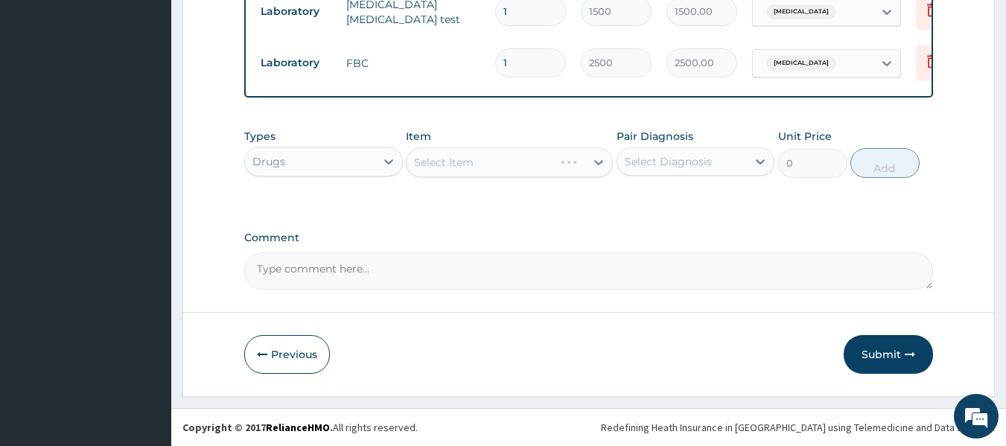
click at [528, 165] on div "Select Item" at bounding box center [509, 162] width 207 height 30
click at [528, 165] on div "Select Item" at bounding box center [496, 162] width 179 height 24
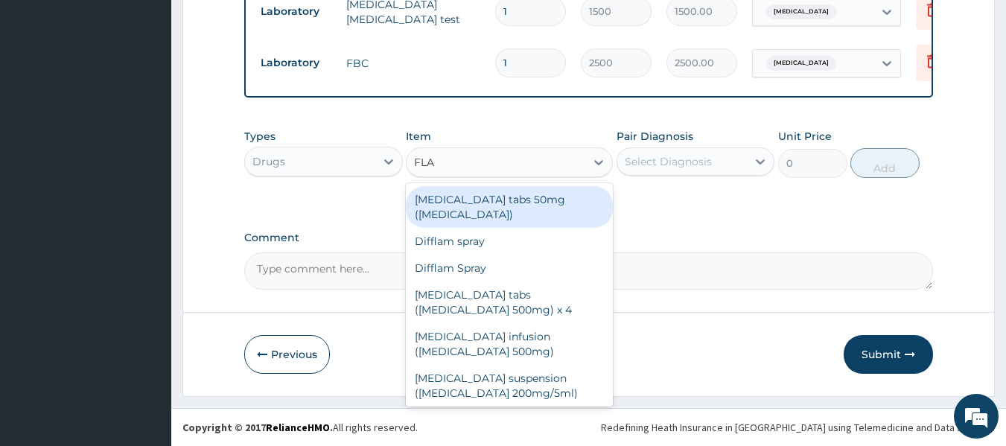
type input "FLAG"
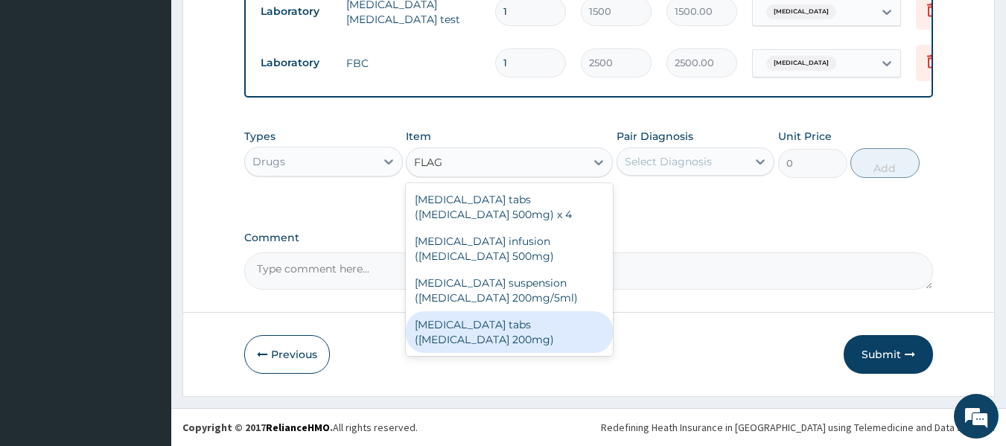
click at [540, 324] on div "Flagyl tabs (Metronidazole 200mg)" at bounding box center [509, 332] width 207 height 42
type input "30"
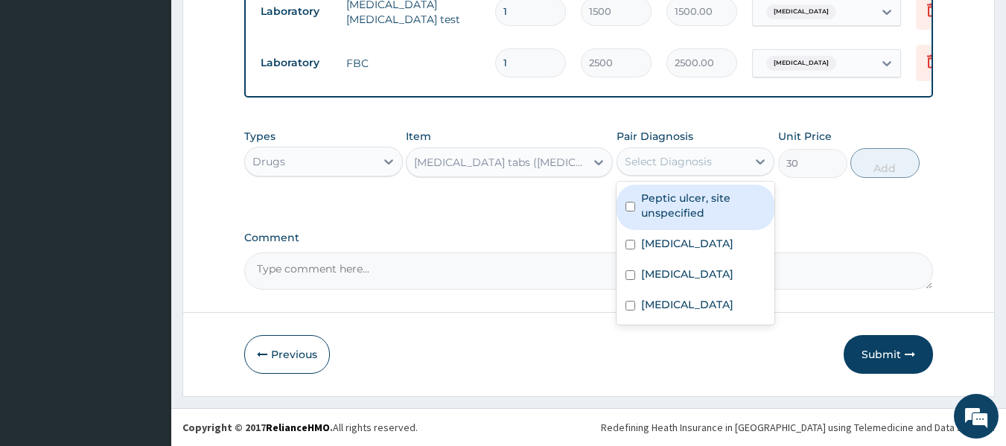
click at [696, 159] on div "Select Diagnosis" at bounding box center [668, 161] width 87 height 15
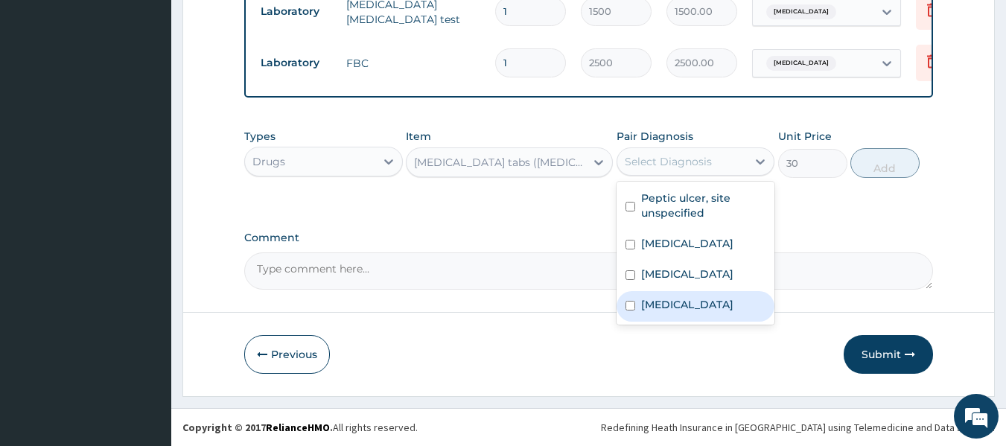
drag, startPoint x: 710, startPoint y: 331, endPoint x: 711, endPoint y: 322, distance: 9.0
click at [709, 312] on label "Acute abdomen" at bounding box center [687, 304] width 92 height 15
checkbox input "true"
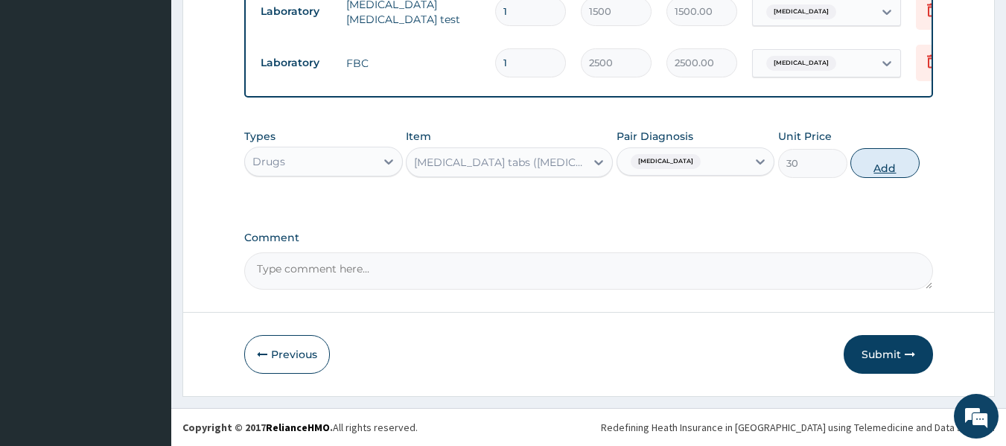
click at [894, 162] on button "Add" at bounding box center [885, 163] width 69 height 30
type input "0"
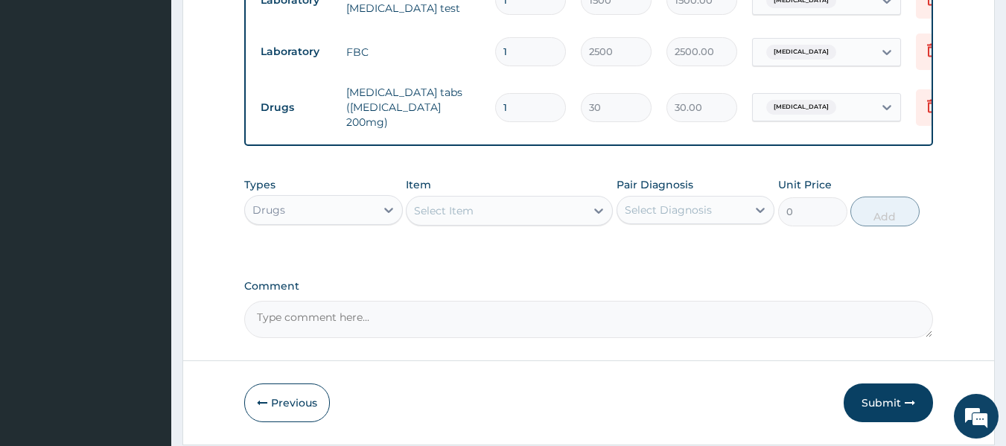
drag, startPoint x: 515, startPoint y: 105, endPoint x: 499, endPoint y: 107, distance: 16.5
click at [499, 107] on input "1" at bounding box center [530, 107] width 71 height 29
type input "2"
type input "60.00"
type input "20"
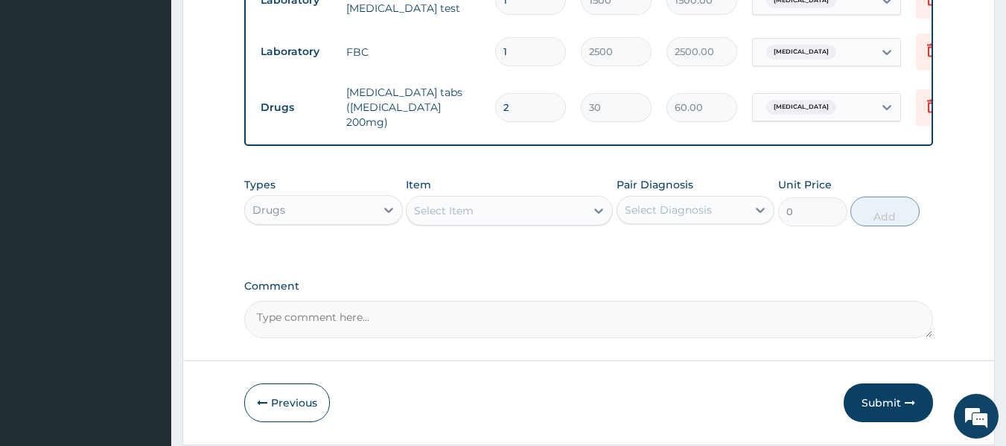
type input "600.00"
type input "20"
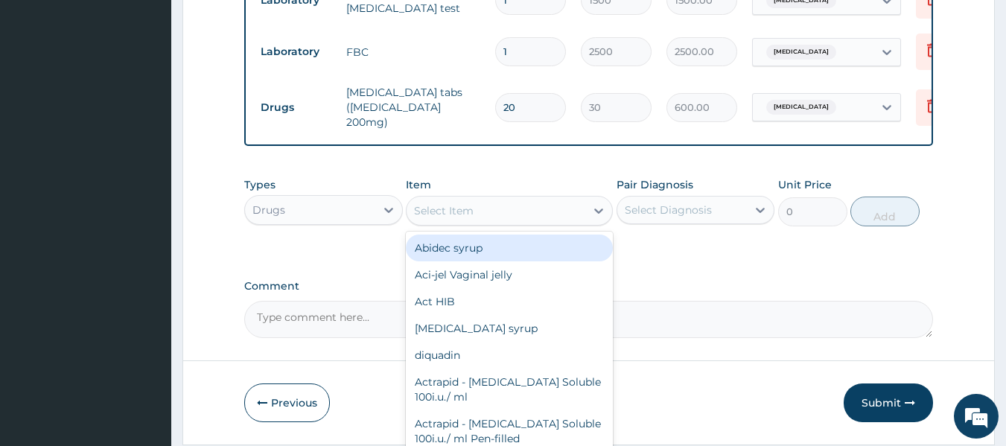
click at [496, 217] on div "Select Item" at bounding box center [496, 211] width 179 height 24
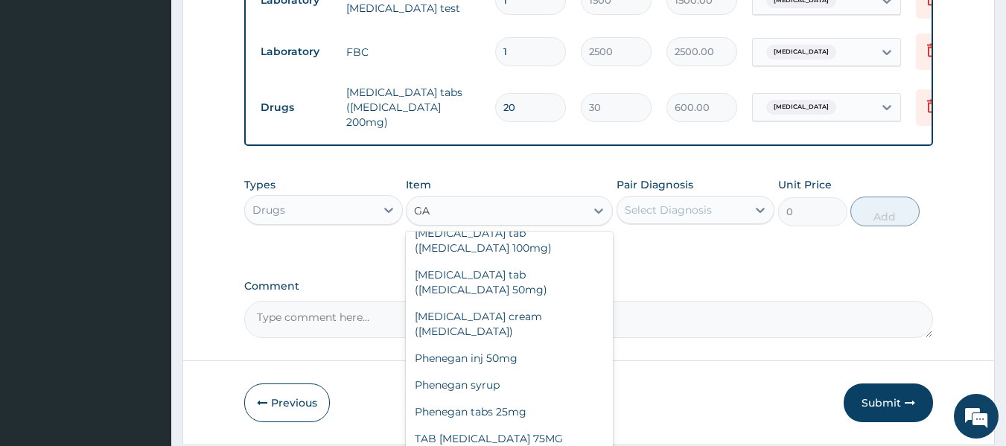
scroll to position [137, 0]
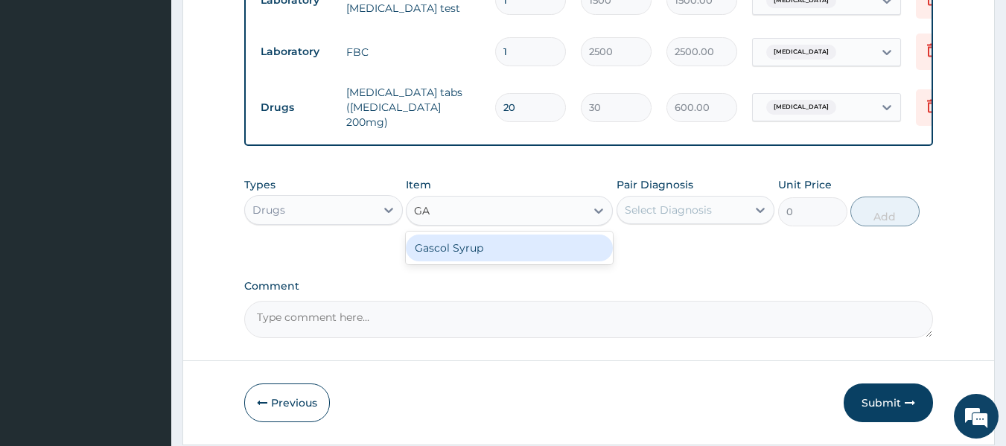
type input "GAS"
click at [512, 249] on div "Gascol Syrup" at bounding box center [509, 248] width 207 height 27
type input "900"
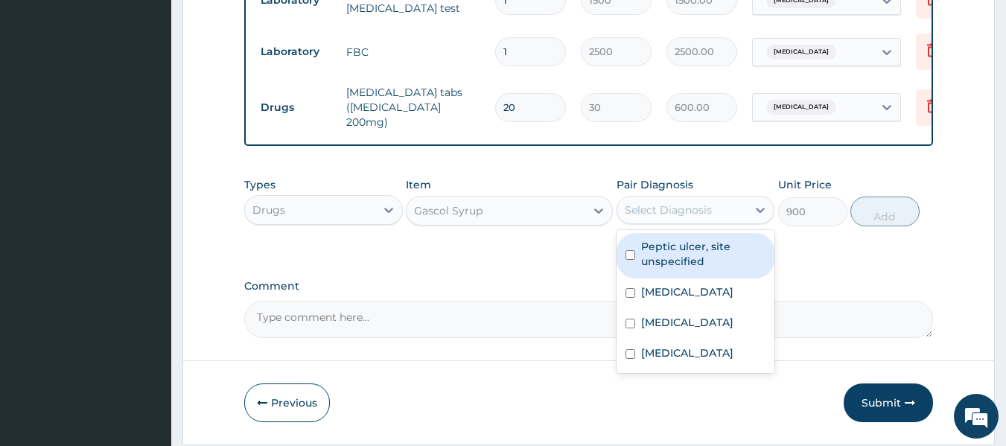
click at [705, 217] on div "Select Diagnosis" at bounding box center [668, 210] width 87 height 15
click at [683, 267] on label "Peptic ulcer, site unspecified" at bounding box center [703, 254] width 125 height 30
checkbox input "true"
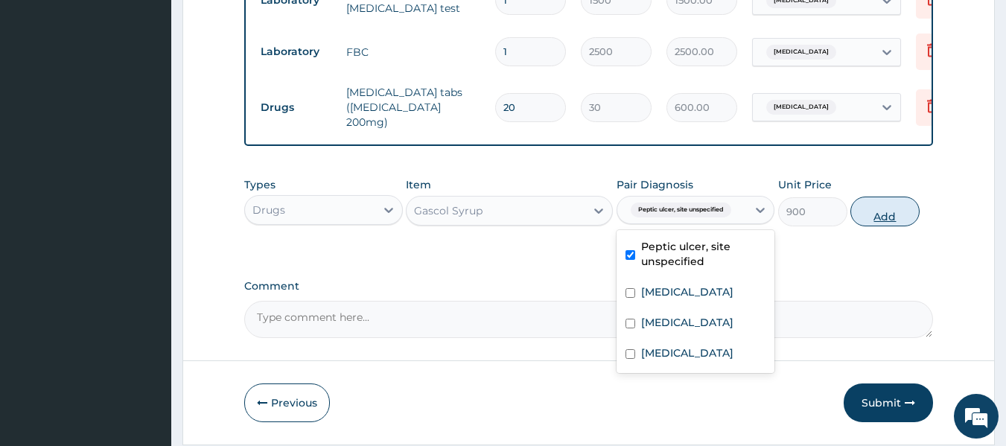
click at [896, 220] on button "Add" at bounding box center [885, 212] width 69 height 30
type input "0"
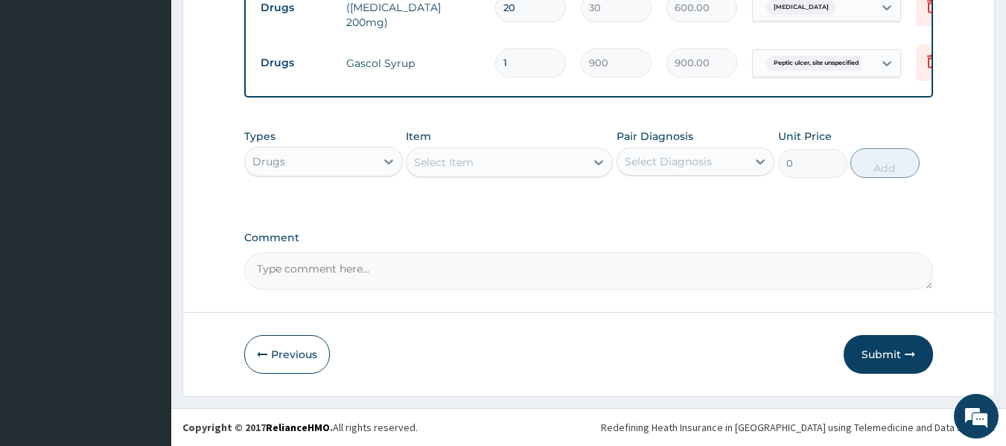
scroll to position [780, 0]
click at [460, 163] on div "Select Item" at bounding box center [444, 162] width 60 height 15
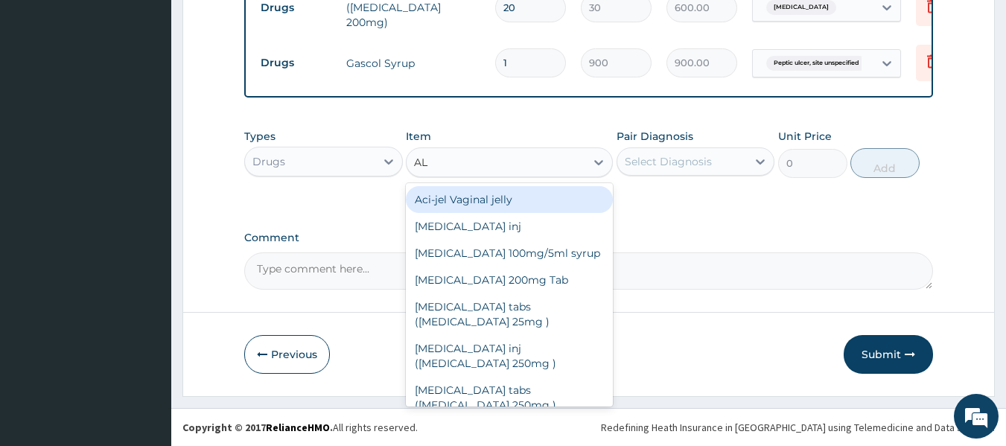
type input "ALB"
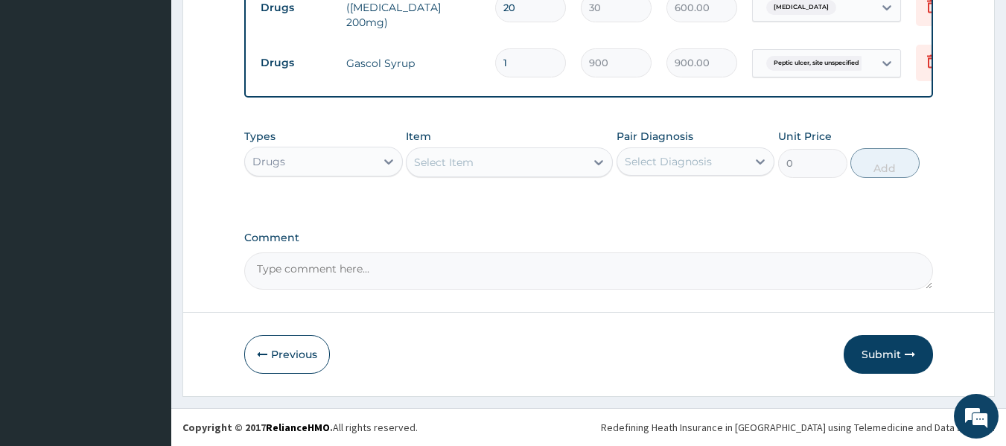
drag, startPoint x: 440, startPoint y: 159, endPoint x: 428, endPoint y: 159, distance: 12.7
click at [428, 159] on div "Select Item" at bounding box center [496, 162] width 179 height 24
click at [428, 161] on div "Select Item" at bounding box center [444, 162] width 60 height 15
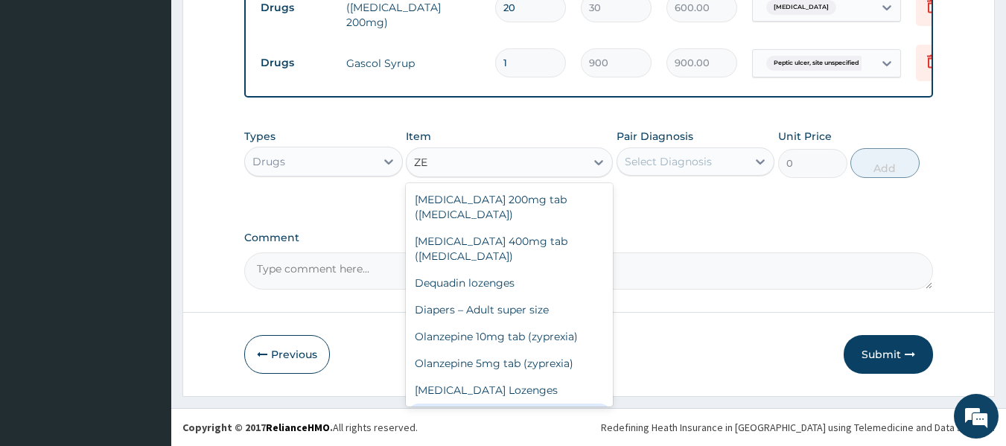
type input "Z"
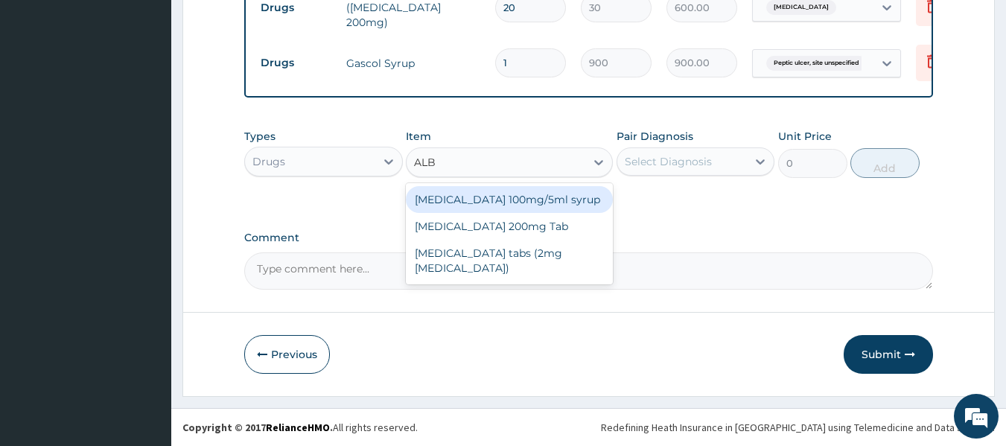
type input "ALBE"
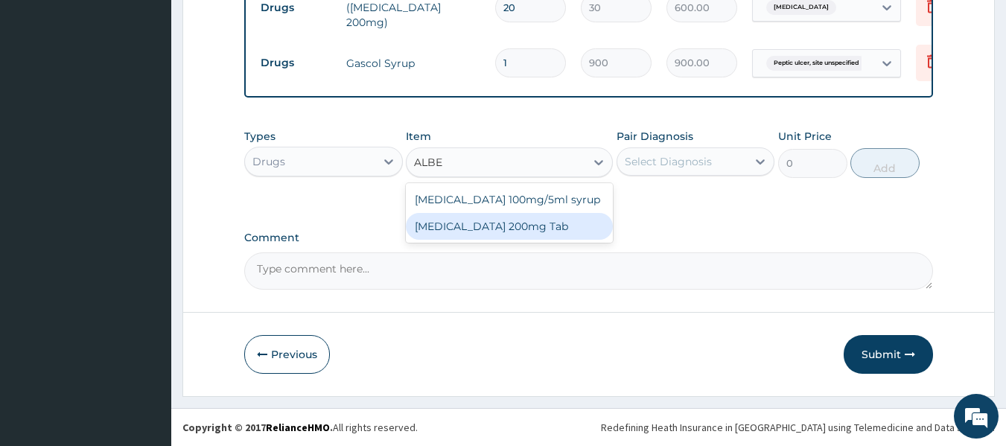
click at [495, 223] on div "Albendazole 200mg Tab" at bounding box center [509, 226] width 207 height 27
type input "440"
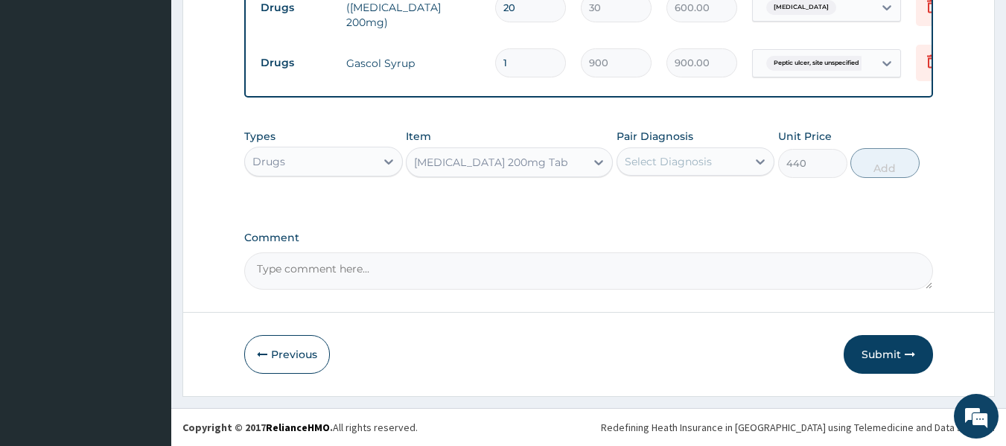
click at [656, 158] on div "Select Diagnosis" at bounding box center [668, 161] width 87 height 15
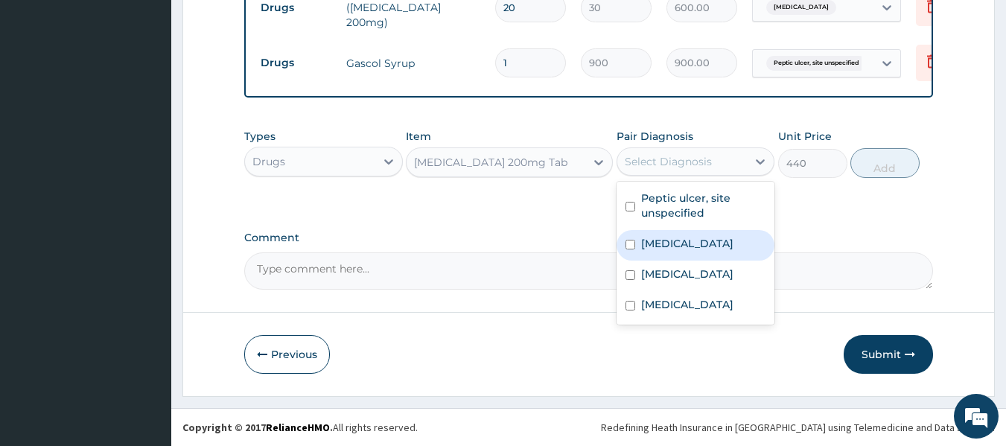
drag, startPoint x: 678, startPoint y: 252, endPoint x: 812, endPoint y: 209, distance: 140.1
click at [684, 251] on label "Intestinal helminthiasis, unspecified" at bounding box center [687, 243] width 92 height 15
checkbox input "true"
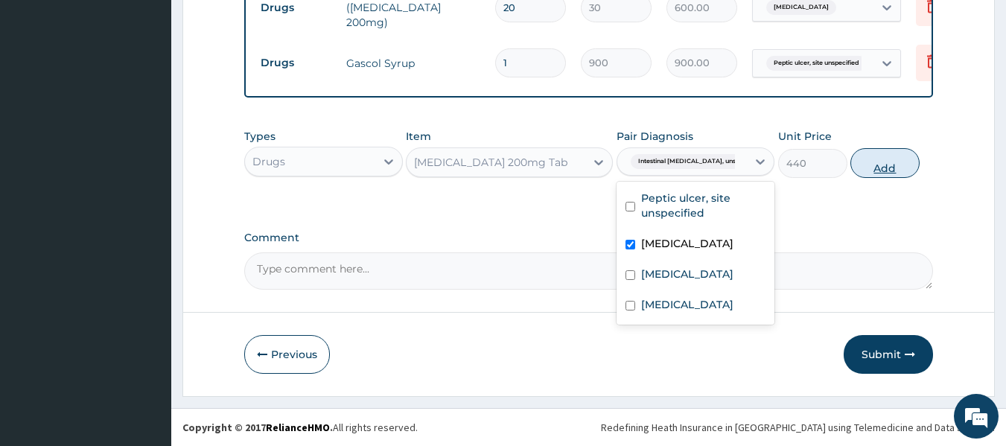
click at [887, 167] on button "Add" at bounding box center [885, 163] width 69 height 30
type input "0"
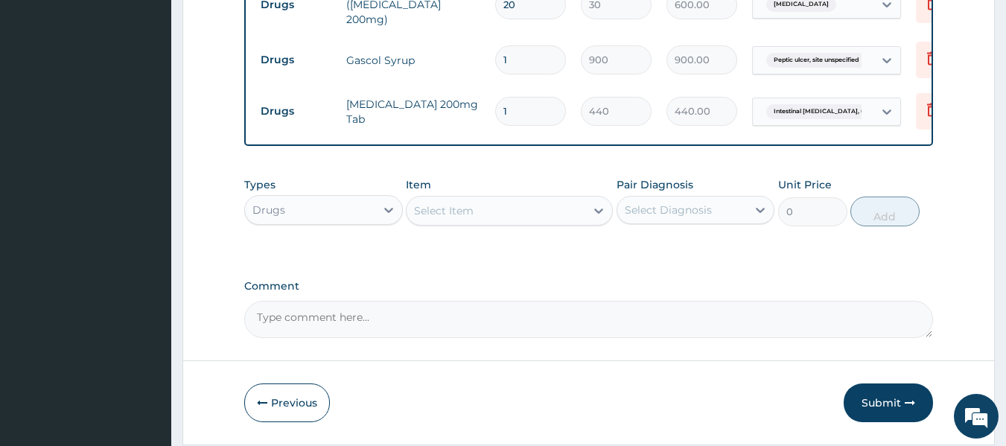
drag, startPoint x: 512, startPoint y: 104, endPoint x: 495, endPoint y: 107, distance: 17.4
click at [495, 107] on div "1" at bounding box center [530, 111] width 71 height 29
type input "2"
type input "880.00"
type input "2"
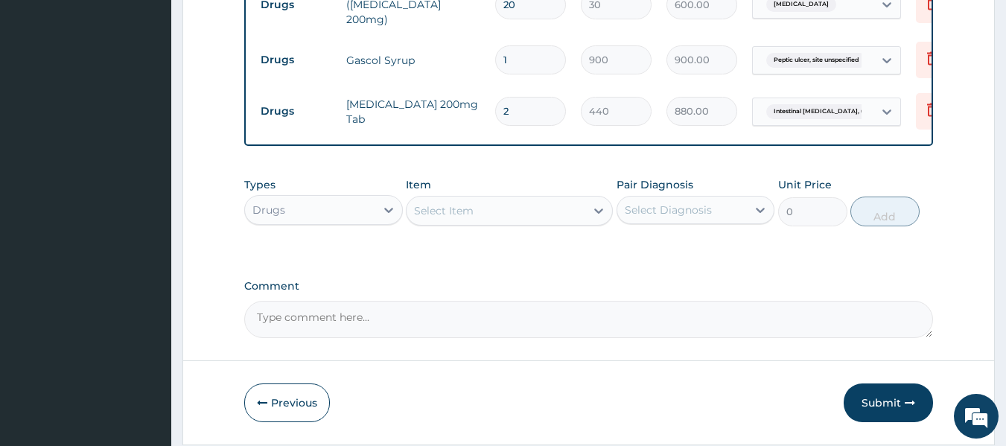
click at [464, 218] on div "Select Item" at bounding box center [444, 210] width 60 height 15
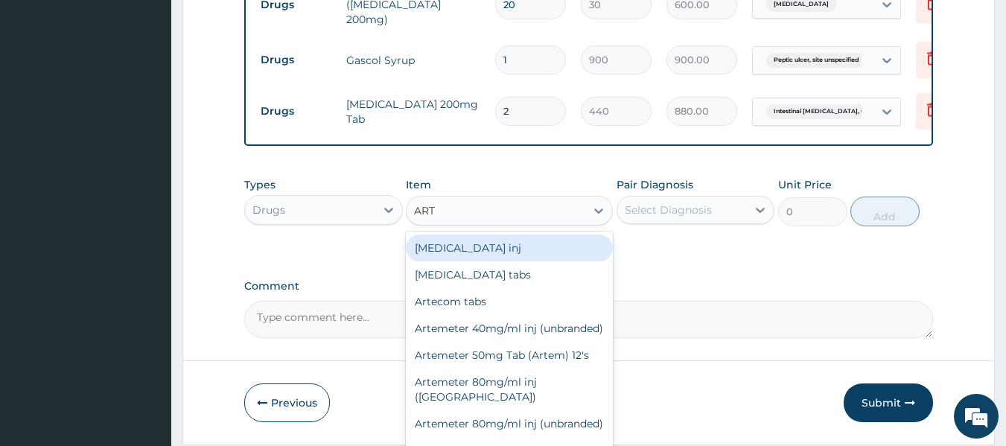
type input "ARTE"
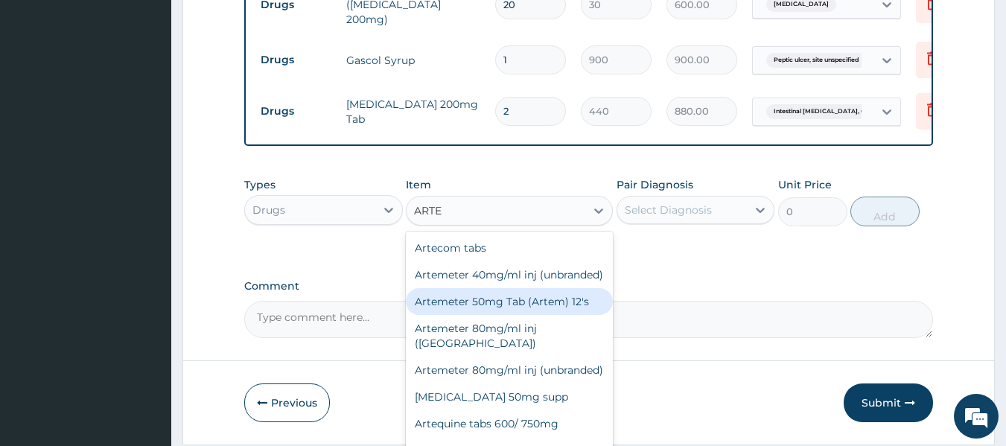
click at [539, 315] on div "Artemeter 50mg Tab (Artem) 12's" at bounding box center [509, 301] width 207 height 27
type input "2000"
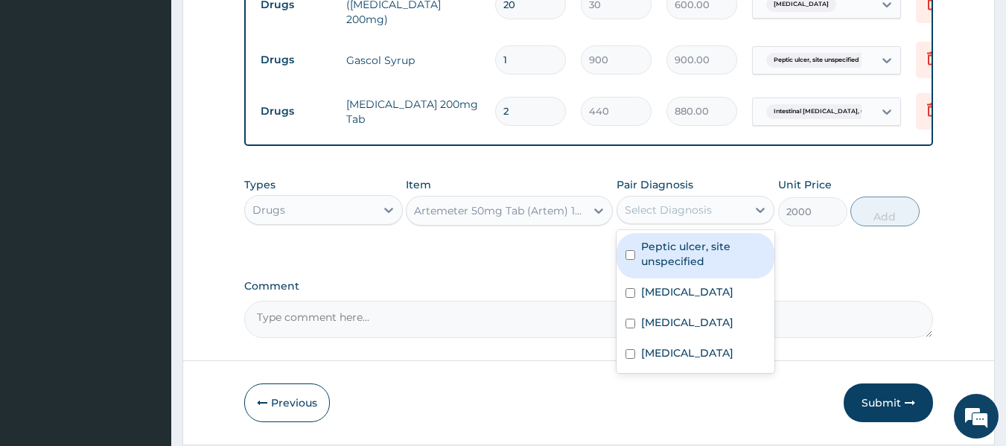
click at [707, 222] on div "Select Diagnosis" at bounding box center [682, 210] width 130 height 24
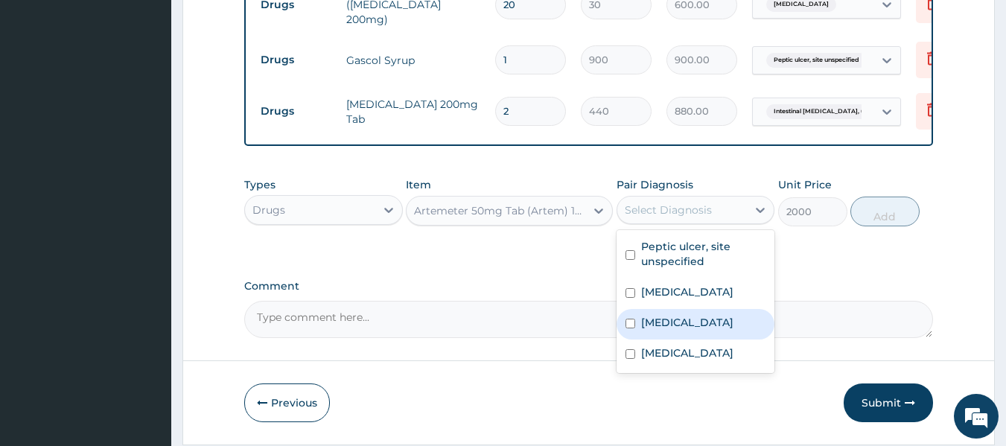
click at [699, 330] on label "Malaria, unspecified" at bounding box center [687, 322] width 92 height 15
checkbox input "true"
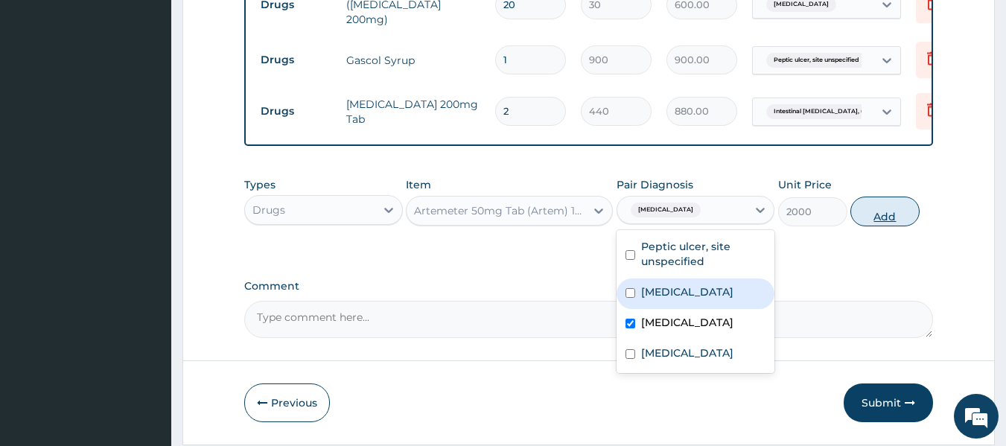
click at [868, 214] on button "Add" at bounding box center [885, 212] width 69 height 30
type input "0"
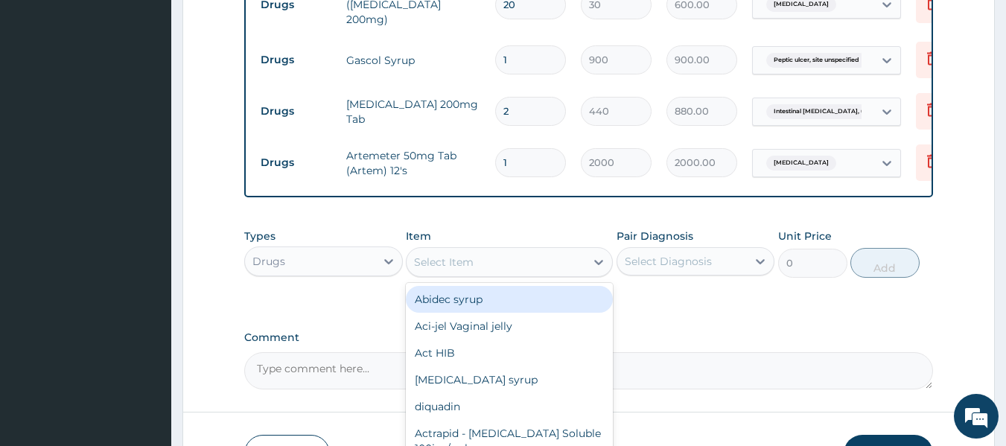
click at [461, 274] on div "Select Item" at bounding box center [496, 262] width 179 height 24
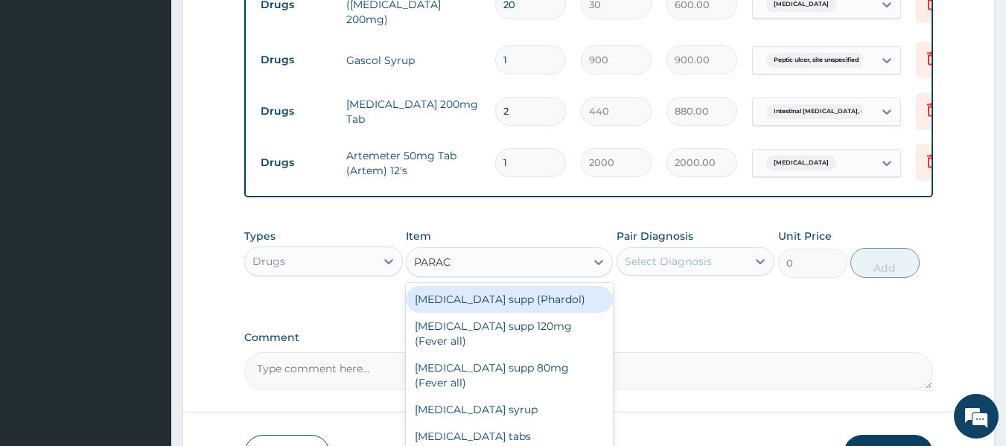
type input "PARACE"
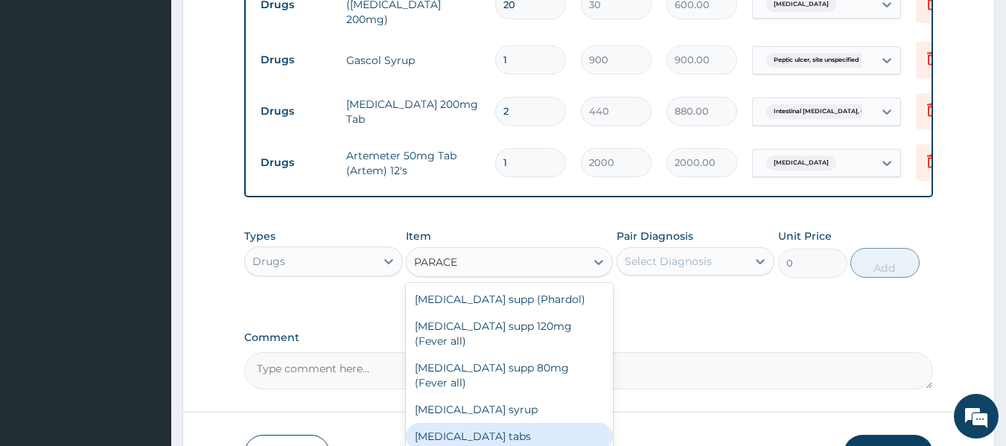
click at [473, 423] on div "Paracetamol tabs" at bounding box center [509, 436] width 207 height 27
type input "20"
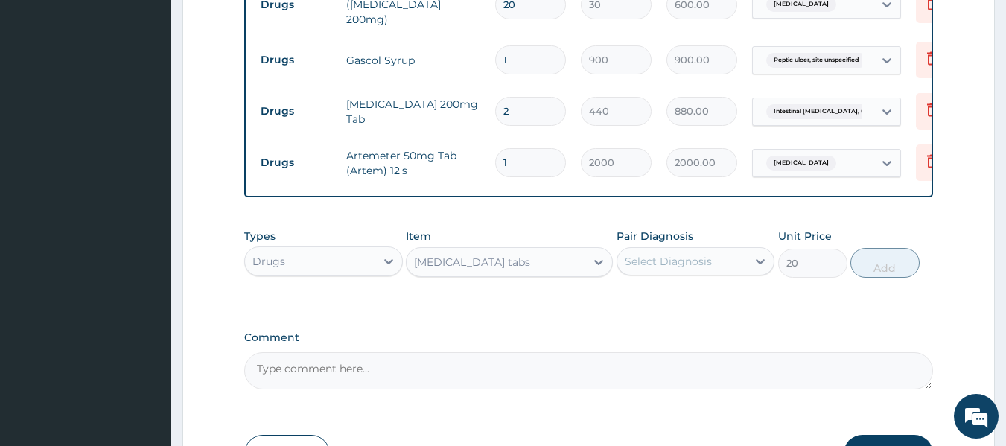
click at [699, 262] on div "Select Diagnosis" at bounding box center [668, 261] width 87 height 15
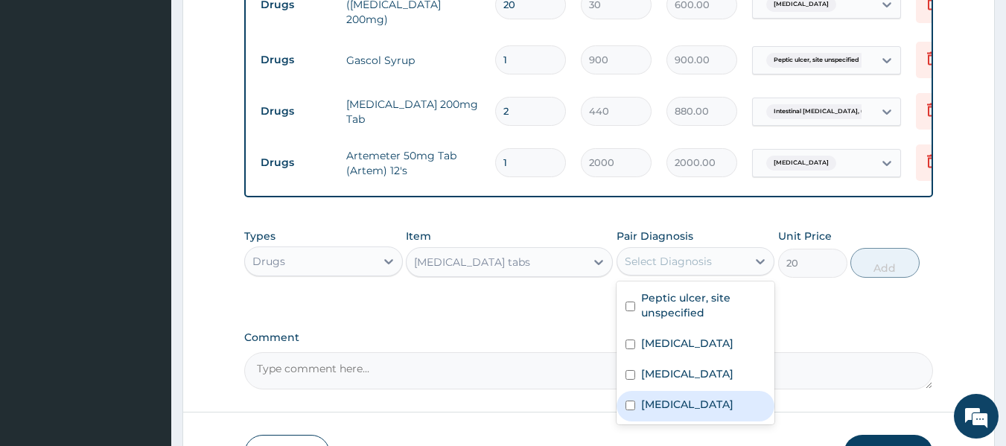
click at [690, 412] on label "Acute abdomen" at bounding box center [687, 404] width 92 height 15
checkbox input "true"
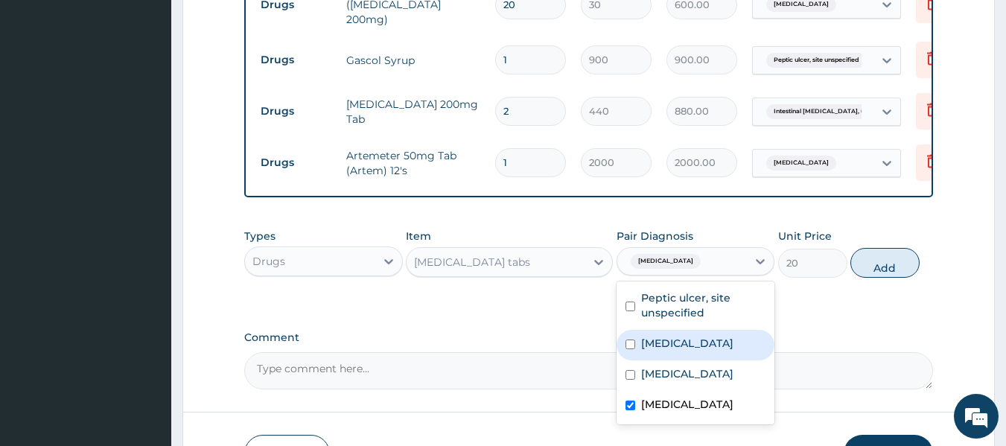
click at [875, 269] on button "Add" at bounding box center [885, 263] width 69 height 30
type input "0"
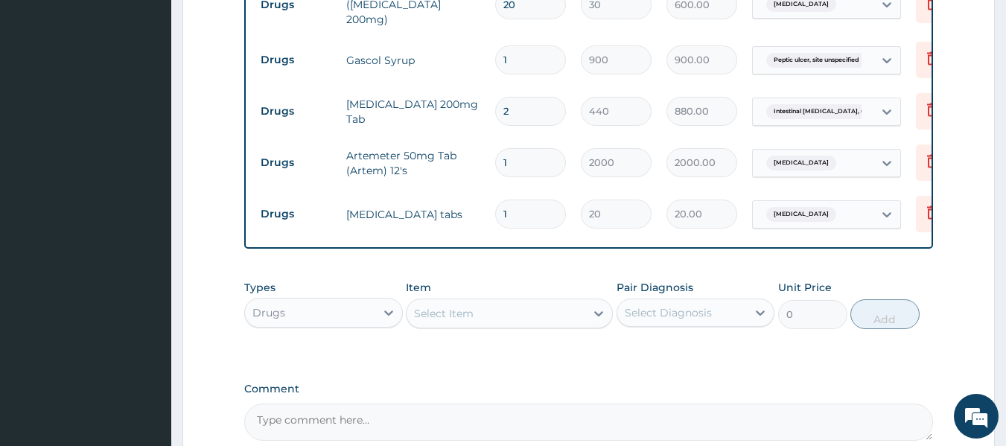
type input "18"
type input "360.00"
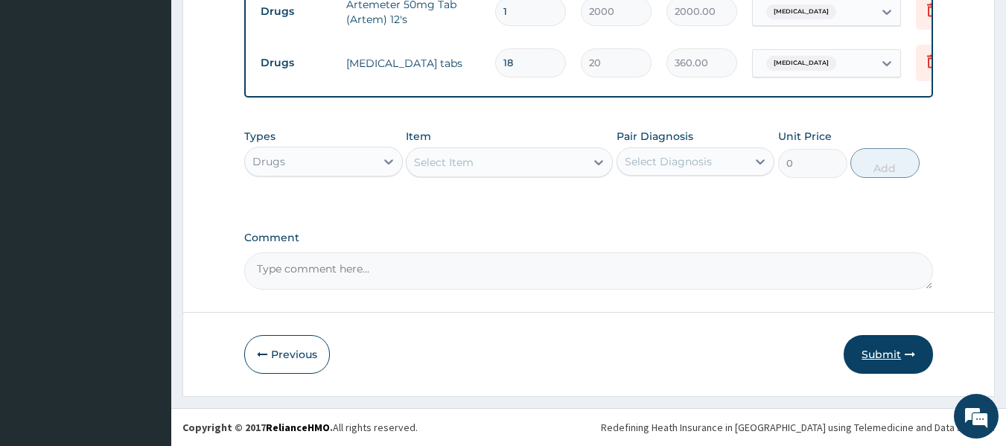
type input "18"
click at [854, 351] on button "Submit" at bounding box center [888, 354] width 89 height 39
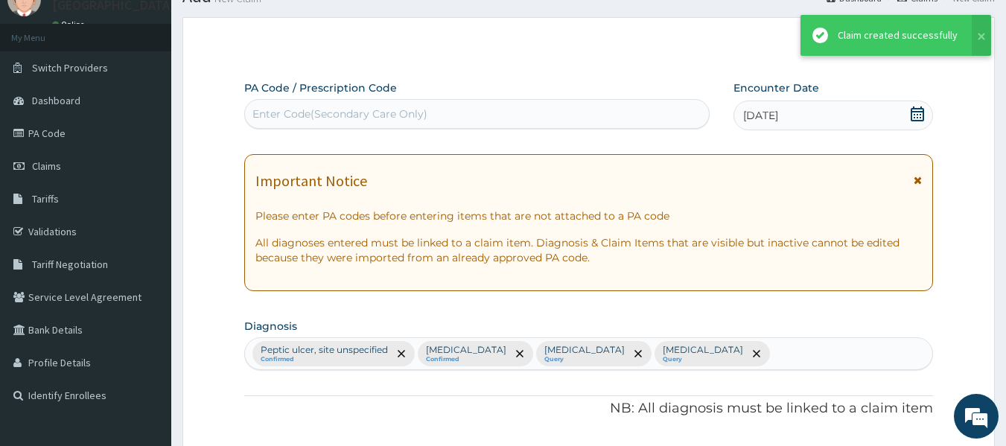
scroll to position [934, 0]
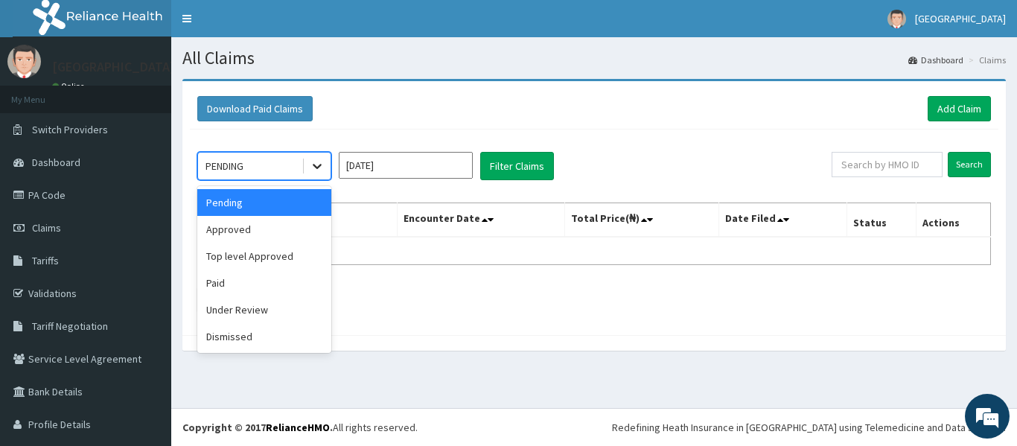
click at [311, 172] on icon at bounding box center [317, 166] width 15 height 15
click at [290, 221] on div "Approved" at bounding box center [264, 229] width 134 height 27
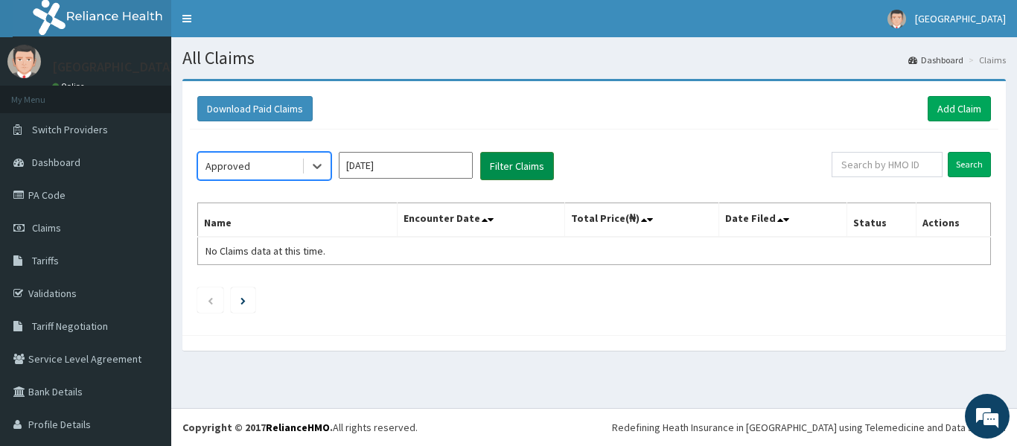
click at [506, 171] on button "Filter Claims" at bounding box center [517, 166] width 74 height 28
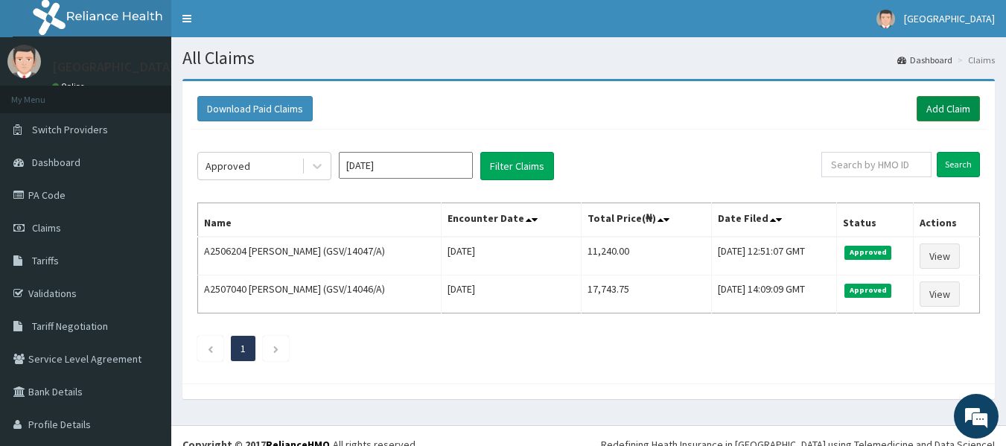
click at [948, 112] on link "Add Claim" at bounding box center [948, 108] width 63 height 25
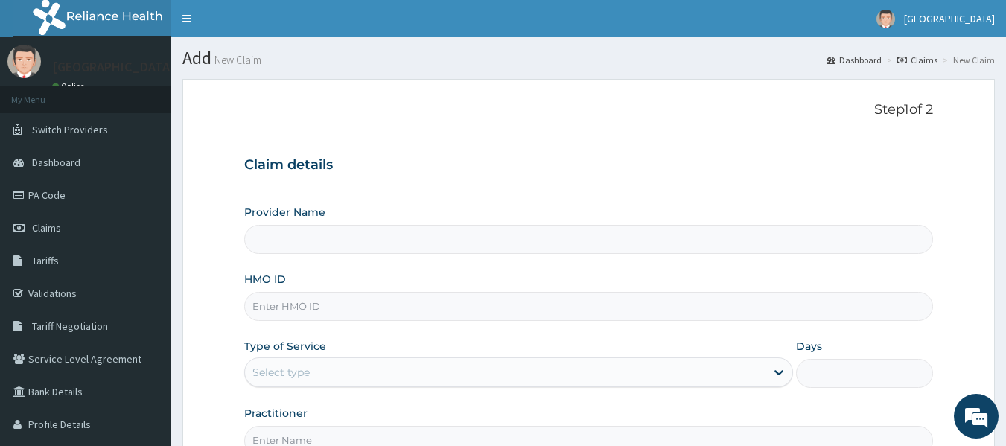
type input "[GEOGRAPHIC_DATA] -[GEOGRAPHIC_DATA]"
click at [323, 301] on input "HMO ID" at bounding box center [589, 306] width 690 height 29
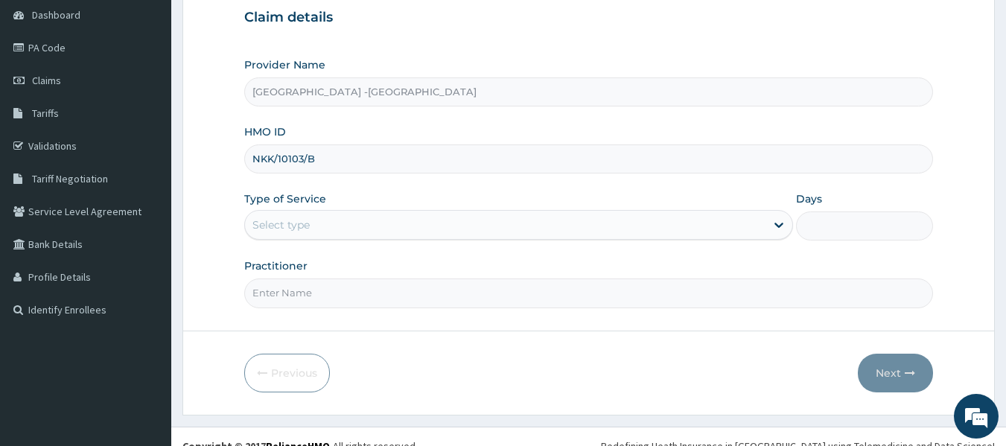
scroll to position [149, 0]
type input "NKK/10103/B"
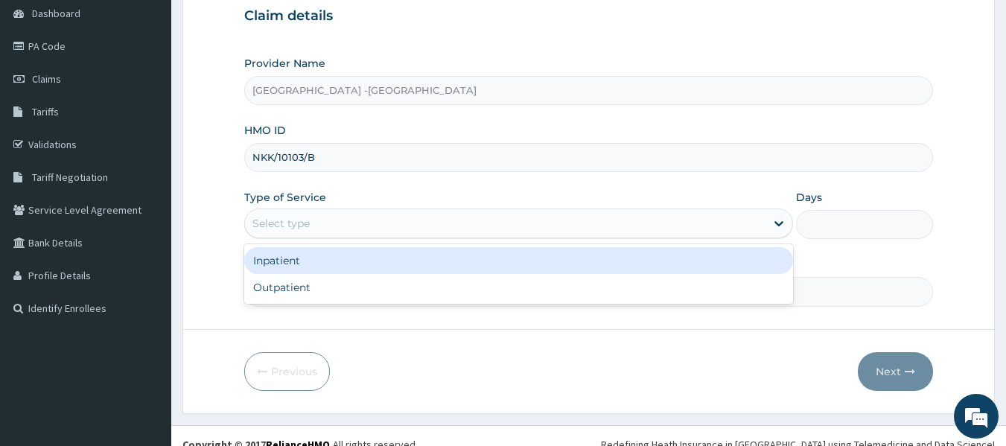
click at [328, 223] on div "Select type" at bounding box center [505, 224] width 521 height 24
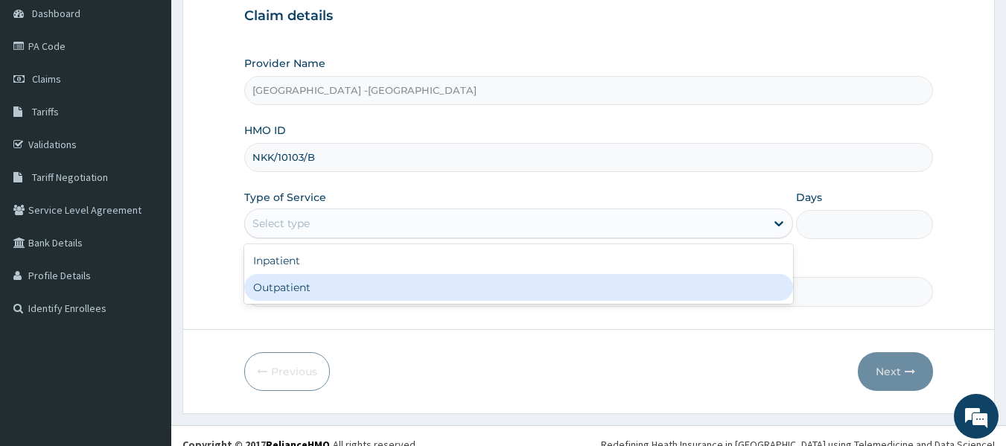
click at [320, 282] on div "Outpatient" at bounding box center [518, 287] width 549 height 27
type input "1"
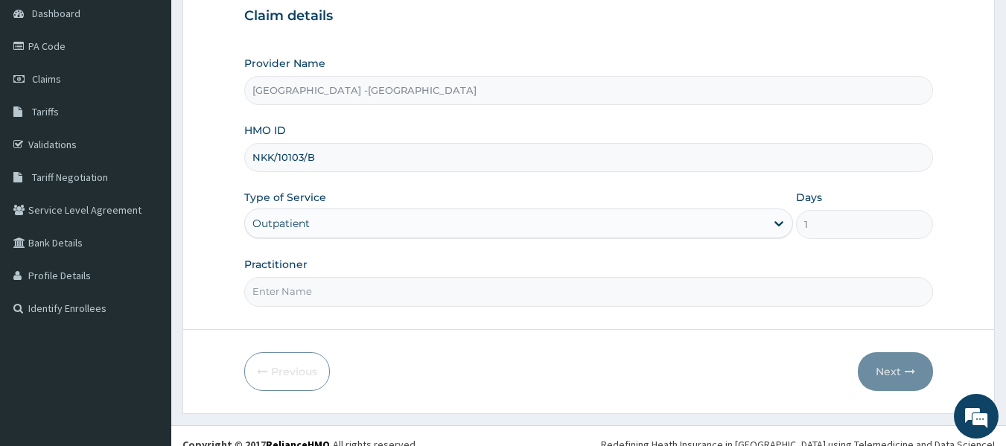
scroll to position [166, 0]
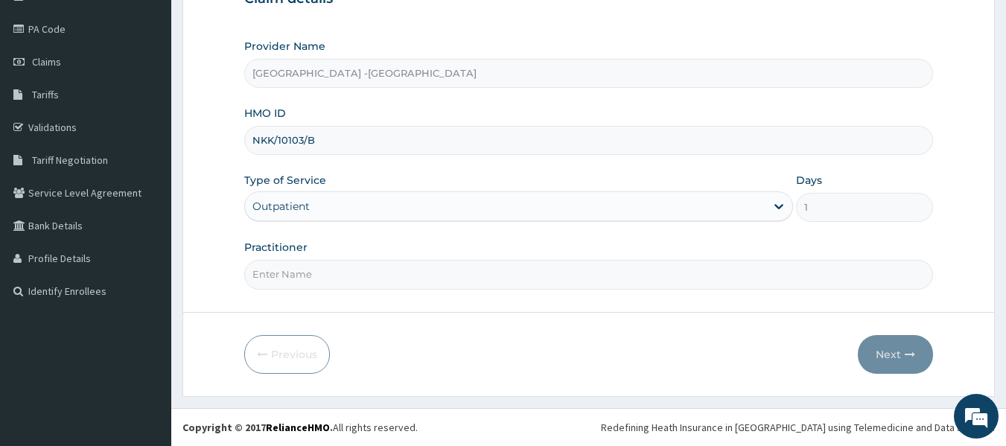
click at [319, 279] on input "Practitioner" at bounding box center [589, 274] width 690 height 29
type input "DR ADENOWO"
click at [884, 355] on button "Next" at bounding box center [895, 354] width 75 height 39
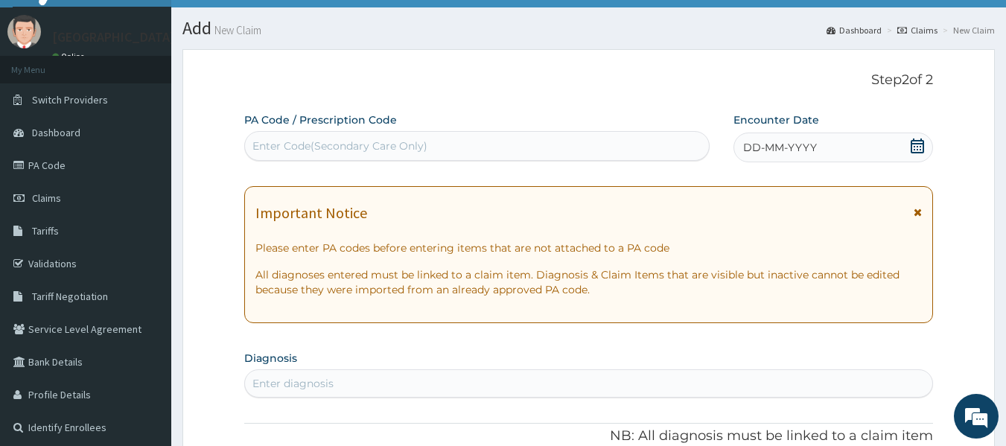
scroll to position [17, 0]
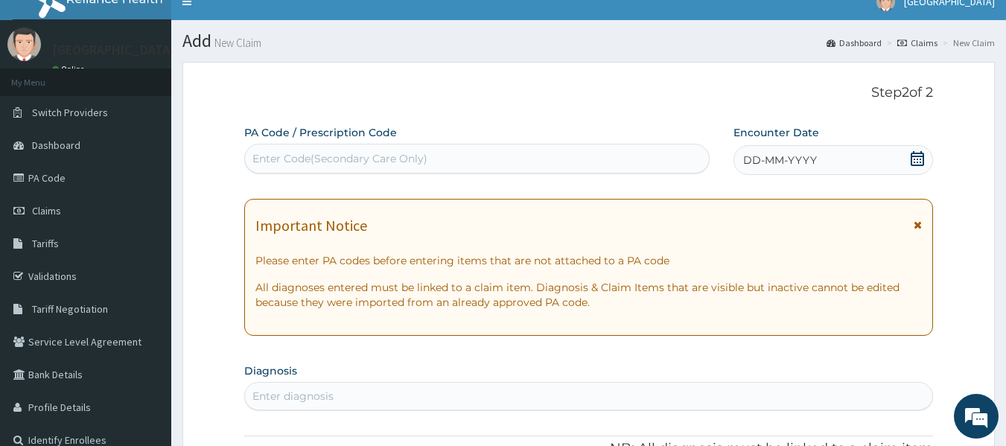
click at [915, 159] on icon at bounding box center [917, 158] width 13 height 15
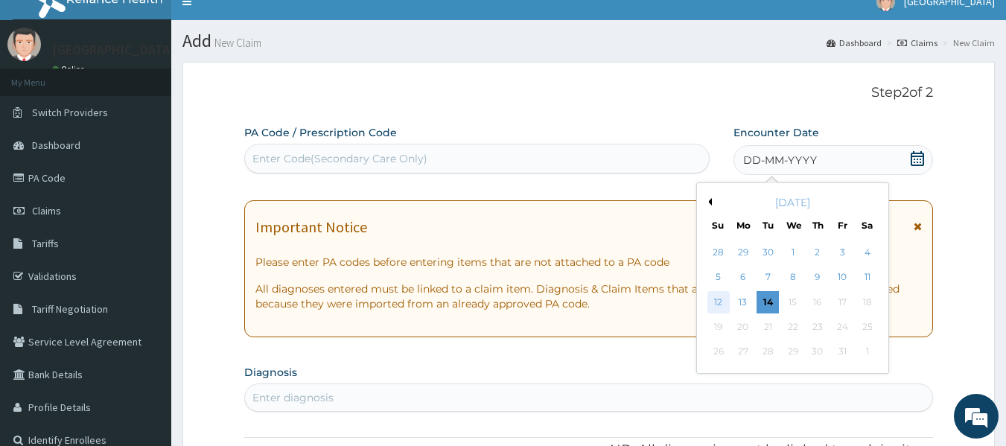
click at [718, 299] on div "12" at bounding box center [719, 302] width 22 height 22
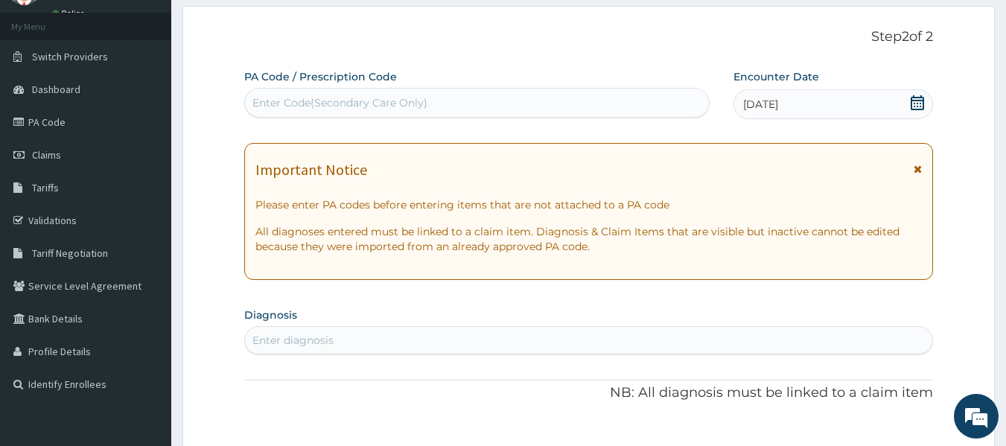
scroll to position [241, 0]
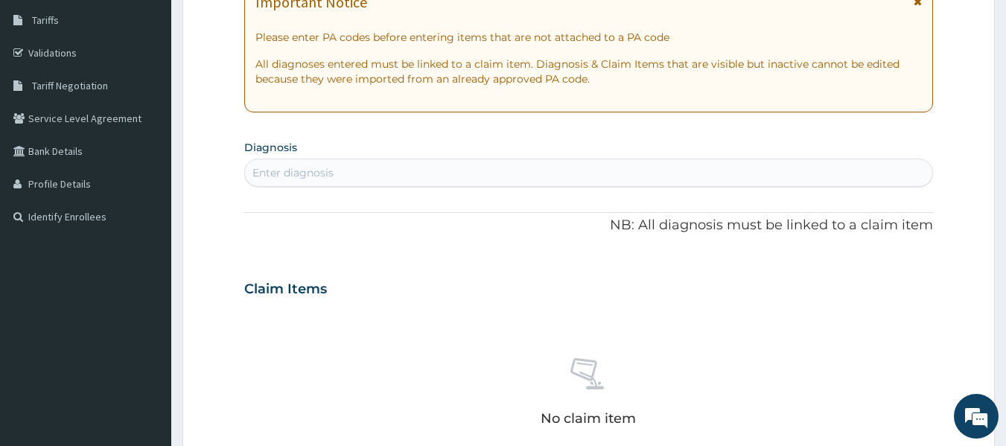
click at [367, 175] on div "Enter diagnosis" at bounding box center [589, 173] width 688 height 24
type input "[MEDICAL_DATA]"
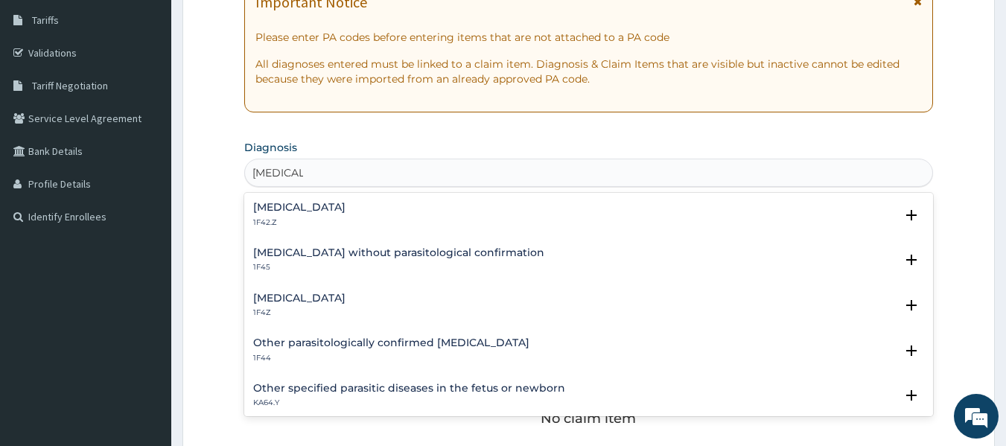
click at [296, 296] on h4 "[MEDICAL_DATA]" at bounding box center [299, 298] width 92 height 11
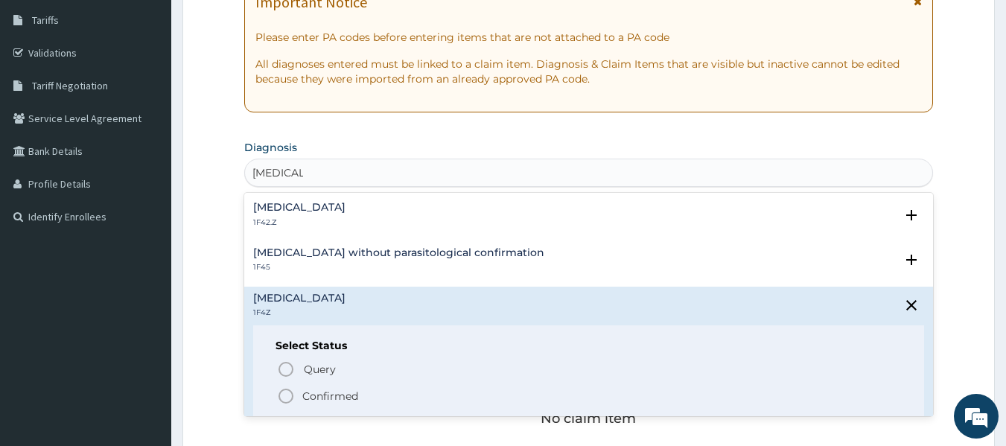
click at [285, 398] on icon "status option filled" at bounding box center [286, 396] width 18 height 18
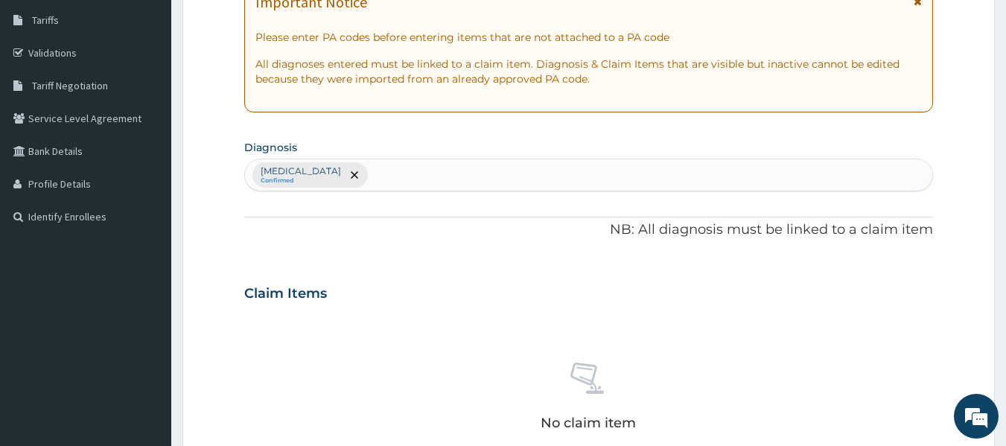
click at [397, 184] on div "[MEDICAL_DATA] Confirmed" at bounding box center [589, 174] width 688 height 31
type input "PEPTIC"
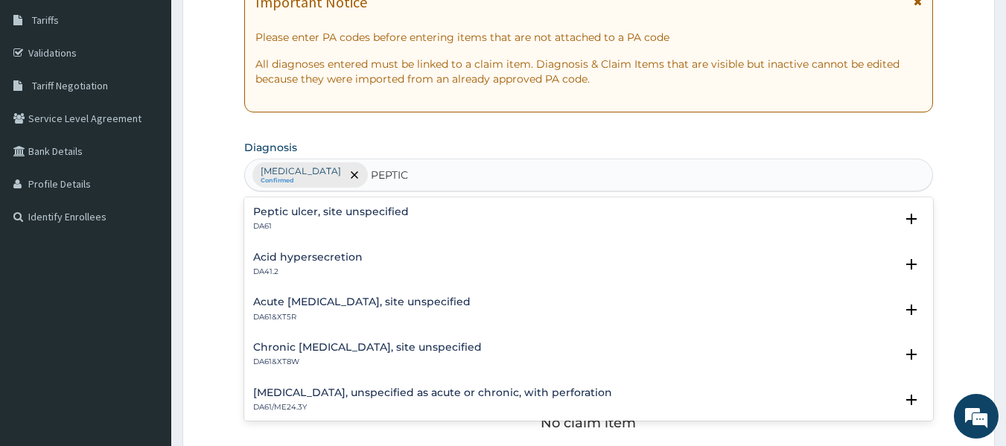
click at [298, 213] on h4 "Peptic ulcer, site unspecified" at bounding box center [331, 211] width 156 height 11
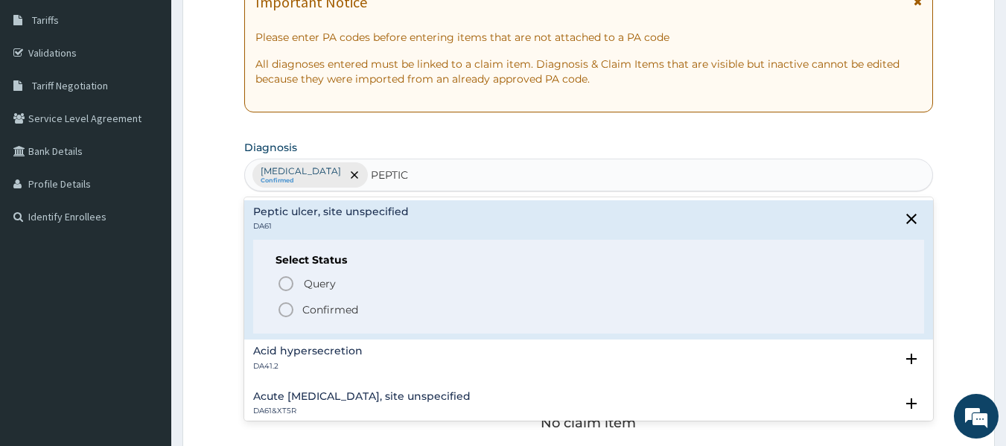
click at [289, 311] on icon "status option filled" at bounding box center [286, 310] width 18 height 18
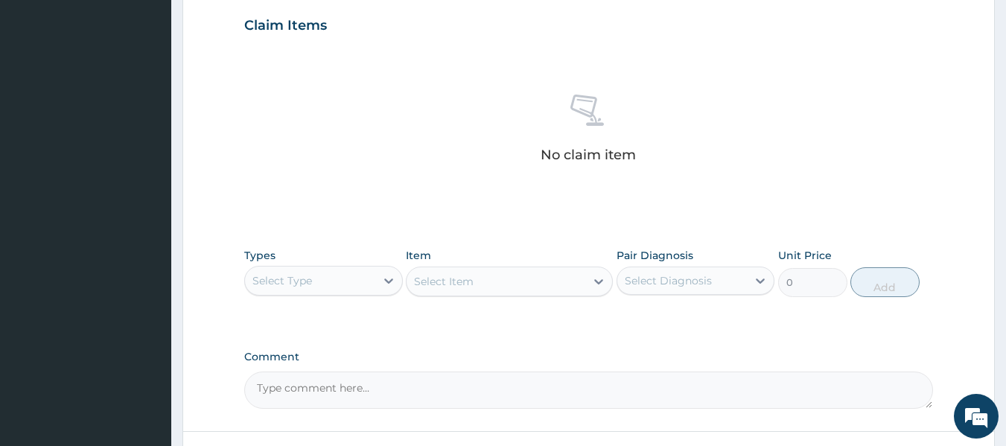
scroll to position [538, 0]
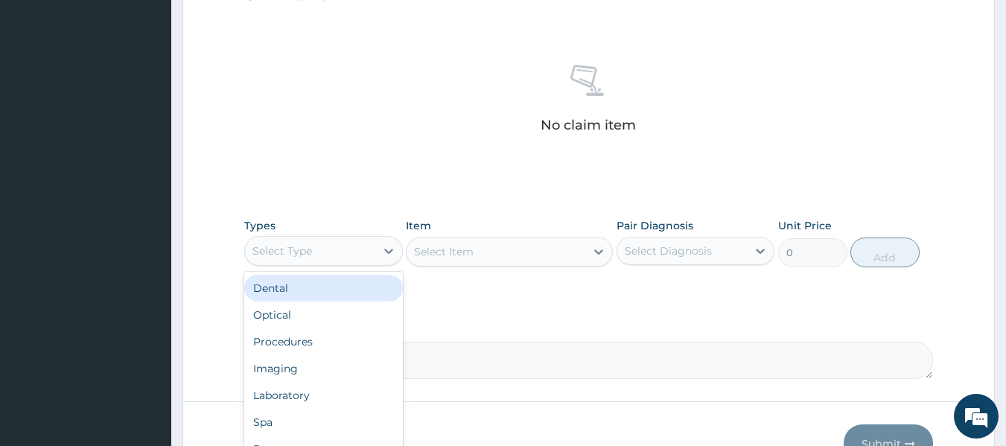
click at [347, 250] on div "Select Type" at bounding box center [310, 251] width 130 height 24
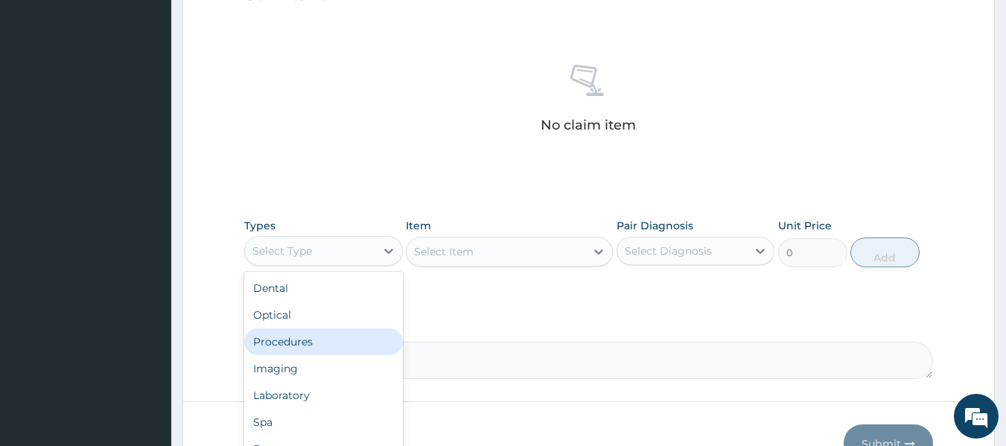
click at [314, 340] on div "Procedures" at bounding box center [323, 341] width 159 height 27
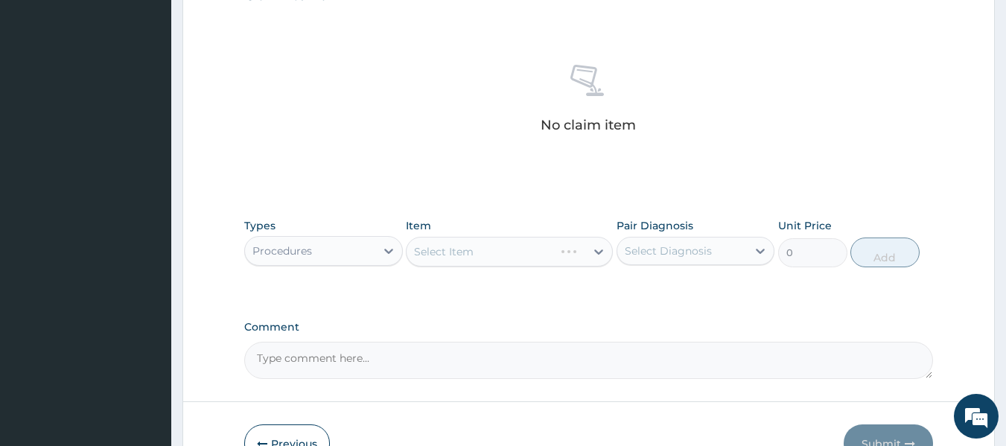
click at [498, 256] on div "Select Item" at bounding box center [509, 252] width 207 height 30
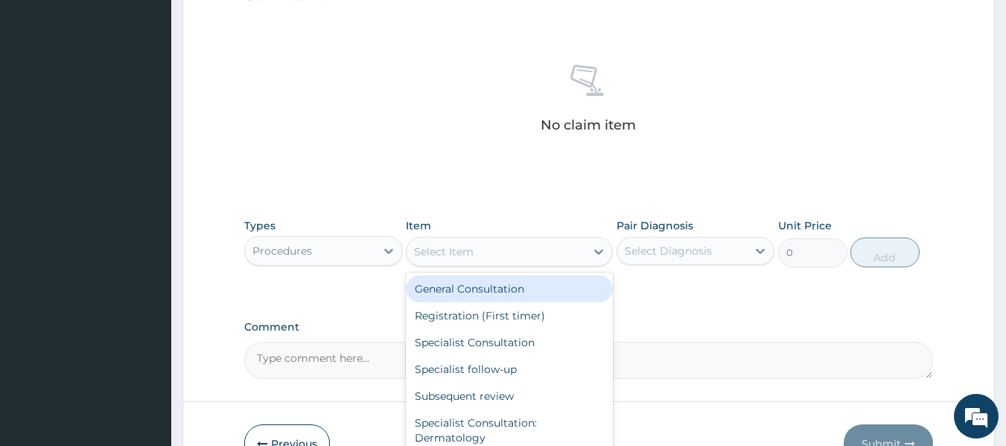
click at [503, 255] on div "Select Item" at bounding box center [496, 252] width 179 height 24
drag, startPoint x: 508, startPoint y: 288, endPoint x: 620, endPoint y: 278, distance: 112.9
click at [514, 289] on div "General Consultation" at bounding box center [509, 289] width 207 height 27
type input "2500"
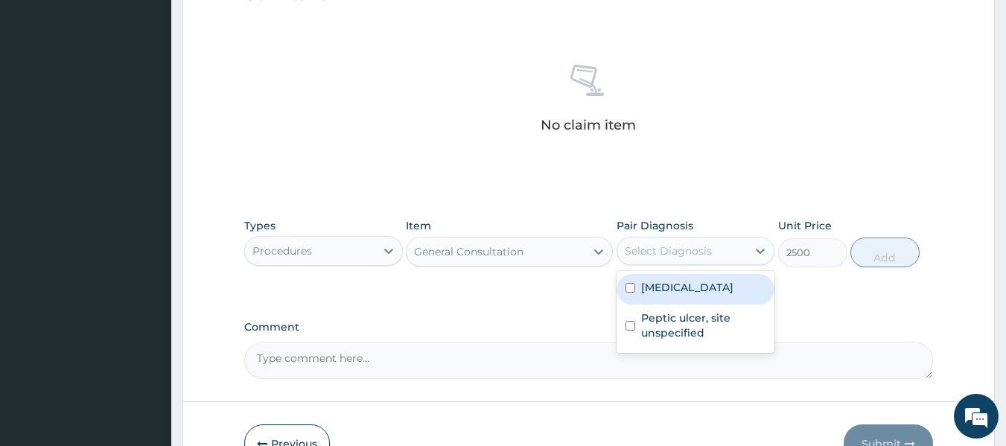
click at [651, 259] on div "Select Diagnosis" at bounding box center [682, 251] width 130 height 24
click at [658, 285] on label "[MEDICAL_DATA]" at bounding box center [687, 287] width 92 height 15
checkbox input "true"
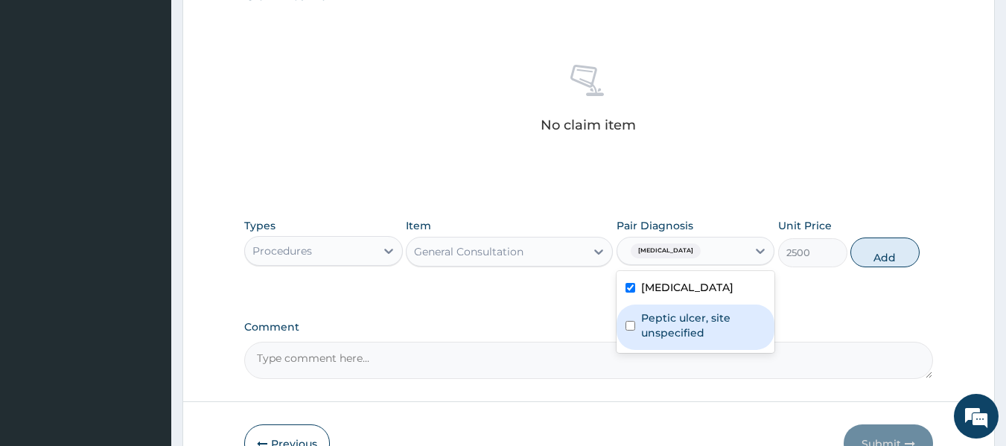
click at [671, 328] on label "Peptic ulcer, site unspecified" at bounding box center [703, 326] width 125 height 30
checkbox input "true"
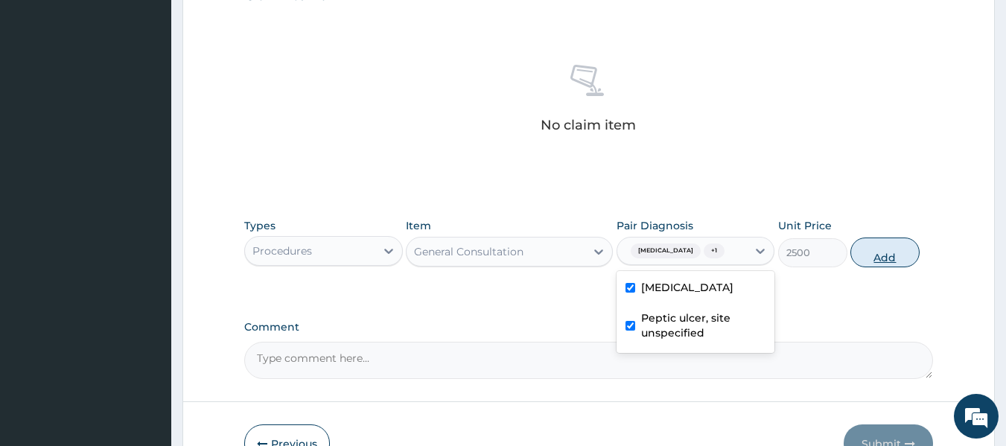
click at [885, 255] on button "Add" at bounding box center [885, 253] width 69 height 30
type input "0"
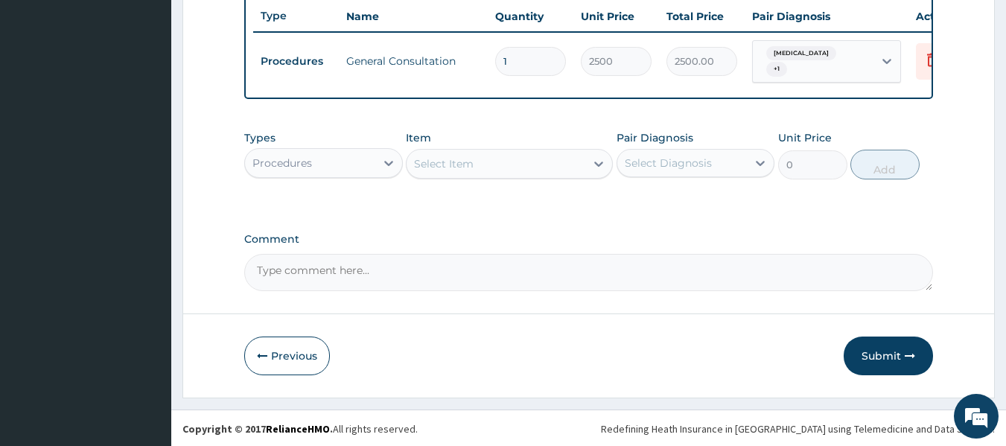
scroll to position [574, 0]
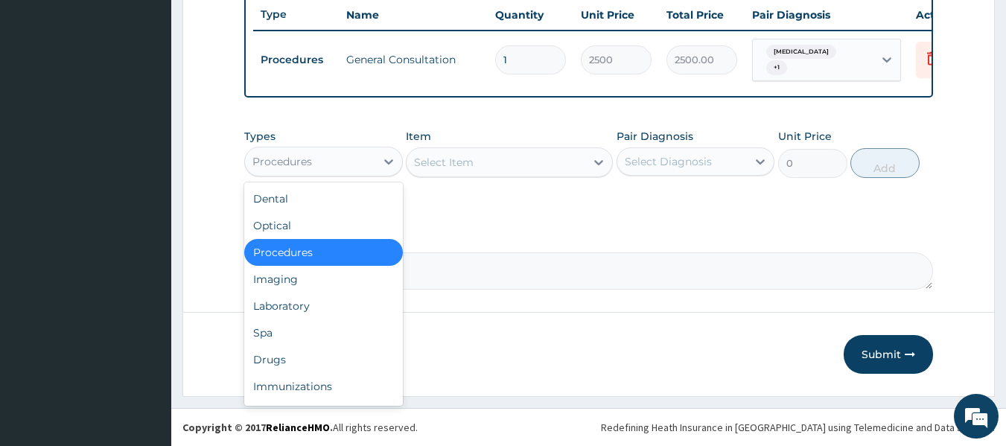
drag, startPoint x: 360, startPoint y: 159, endPoint x: 361, endPoint y: 172, distance: 12.7
click at [360, 160] on div "Procedures" at bounding box center [310, 162] width 130 height 24
click at [321, 357] on div "Drugs" at bounding box center [323, 359] width 159 height 27
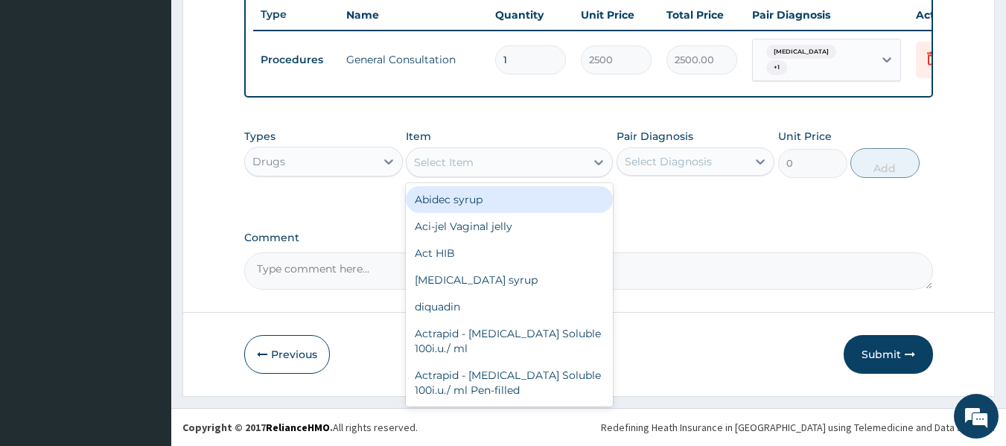
click at [515, 160] on div "Select Item" at bounding box center [496, 162] width 179 height 24
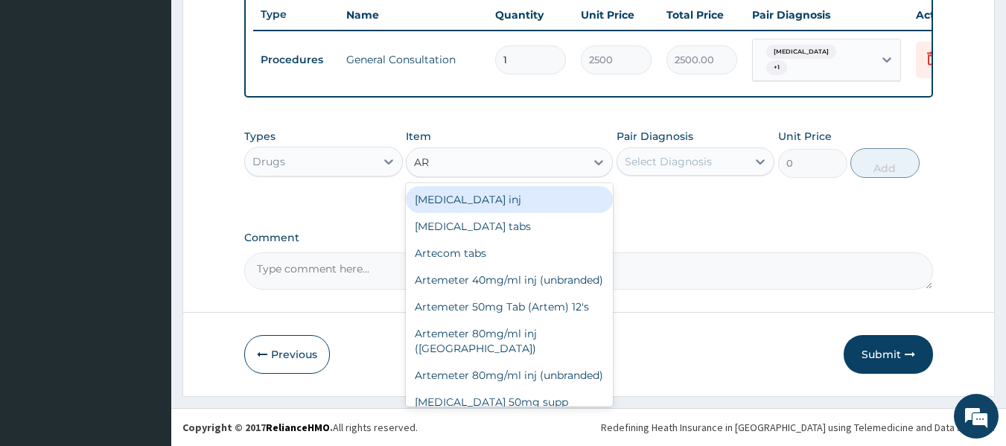
type input "ART"
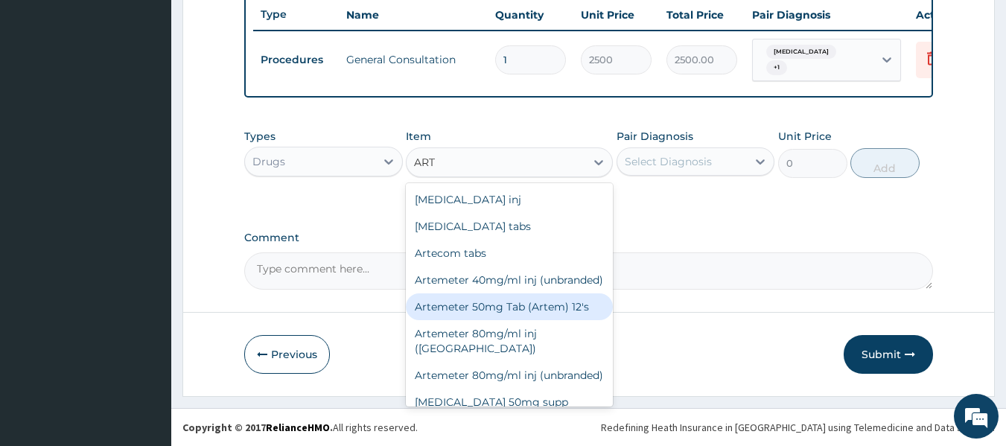
click at [520, 317] on div "Artemeter 50mg Tab (Artem) 12's" at bounding box center [509, 306] width 207 height 27
type input "2000"
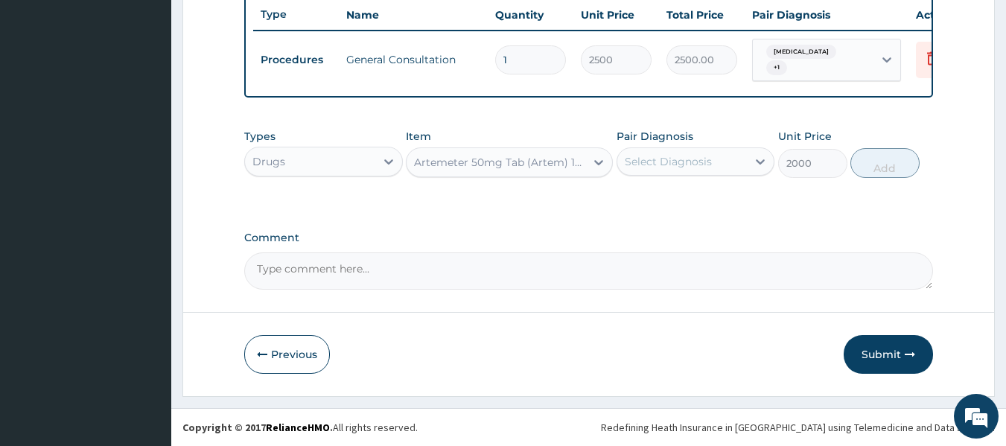
click at [678, 166] on div "Select Diagnosis" at bounding box center [668, 161] width 87 height 15
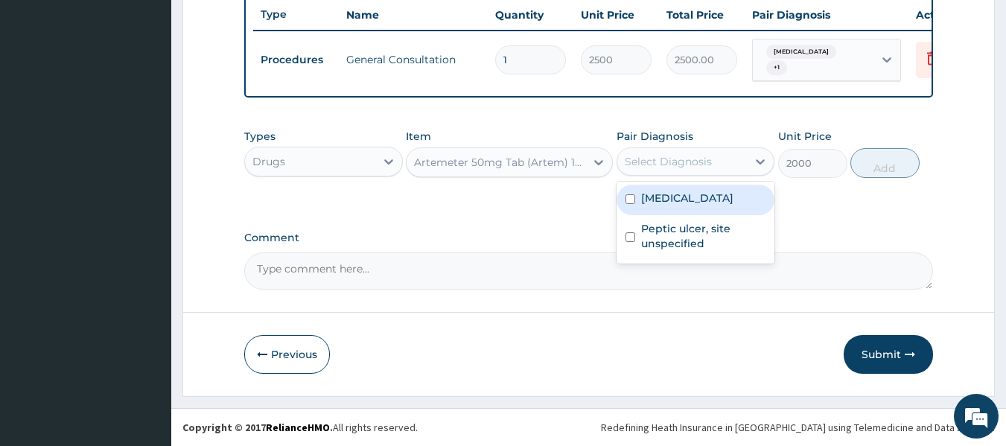
click at [686, 195] on label "[MEDICAL_DATA]" at bounding box center [687, 198] width 92 height 15
checkbox input "true"
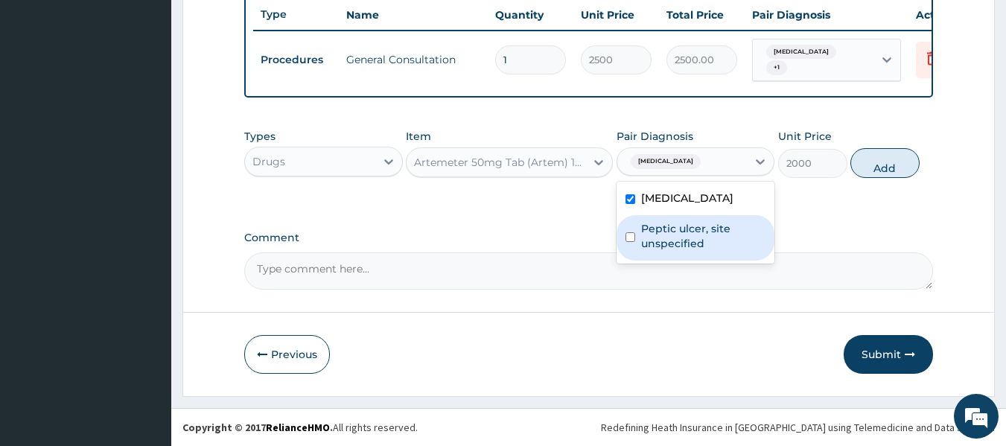
click at [686, 229] on label "Peptic ulcer, site unspecified" at bounding box center [703, 236] width 125 height 30
checkbox input "true"
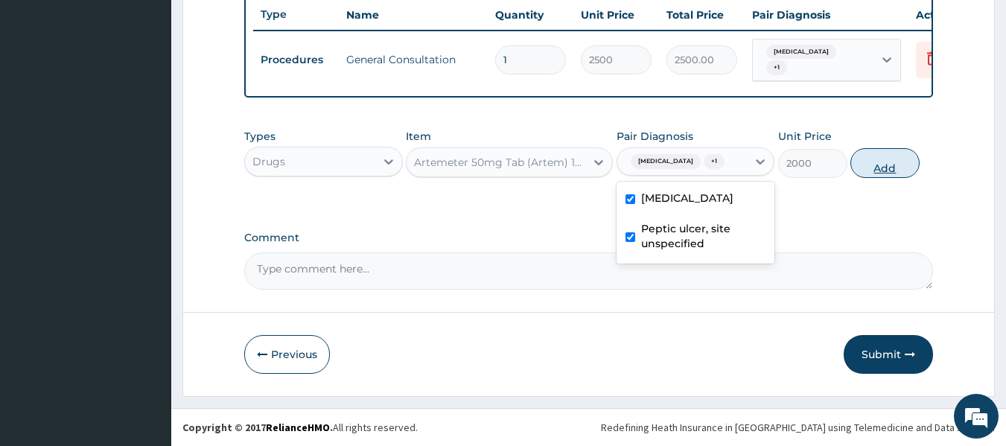
click at [884, 162] on button "Add" at bounding box center [885, 163] width 69 height 30
type input "0"
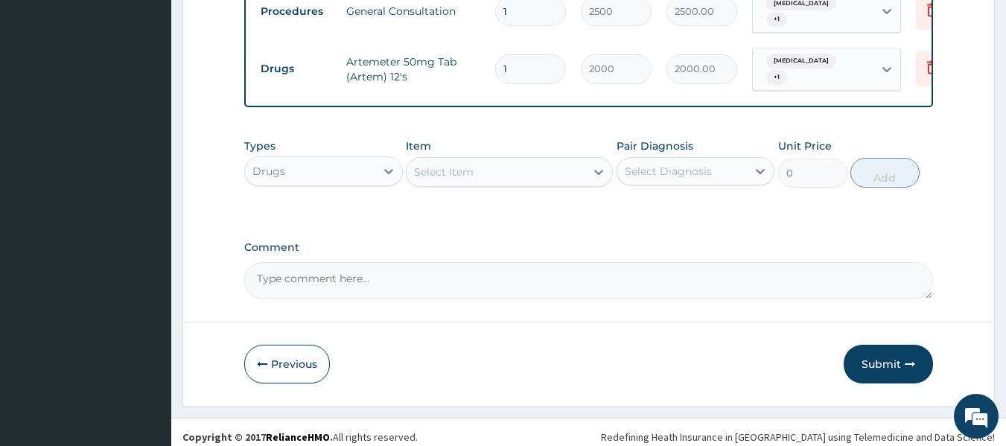
scroll to position [632, 0]
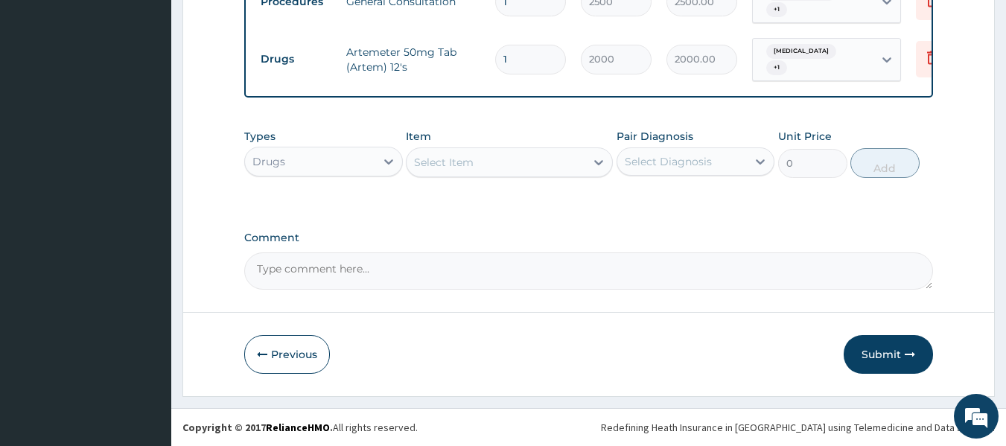
click at [436, 163] on div "Select Item" at bounding box center [444, 162] width 60 height 15
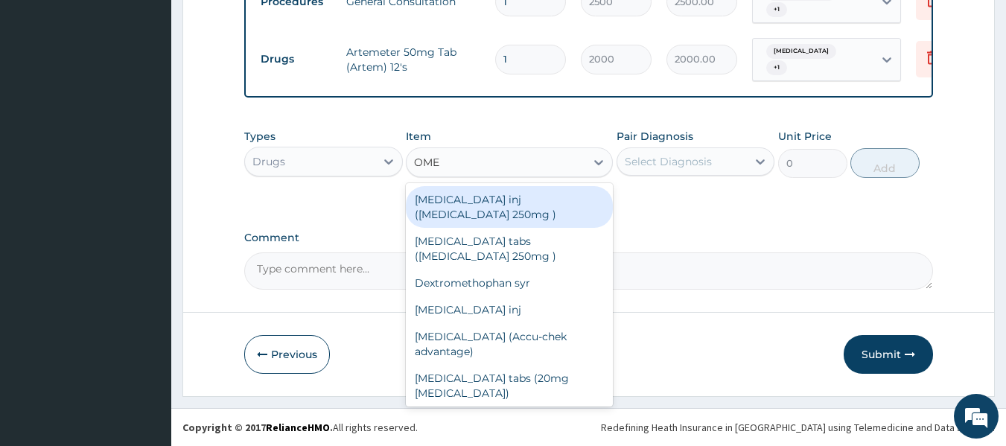
type input "OMEP"
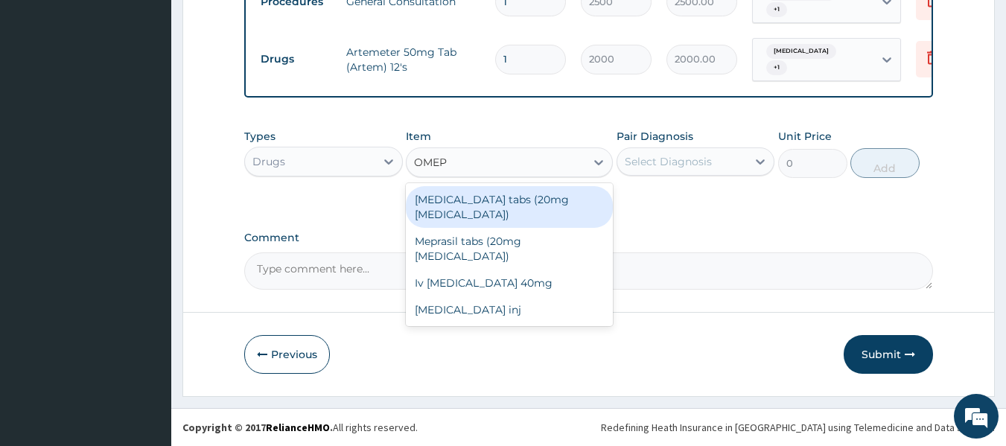
click at [477, 202] on div "[MEDICAL_DATA] tabs (20mg [MEDICAL_DATA])" at bounding box center [509, 207] width 207 height 42
type input "600"
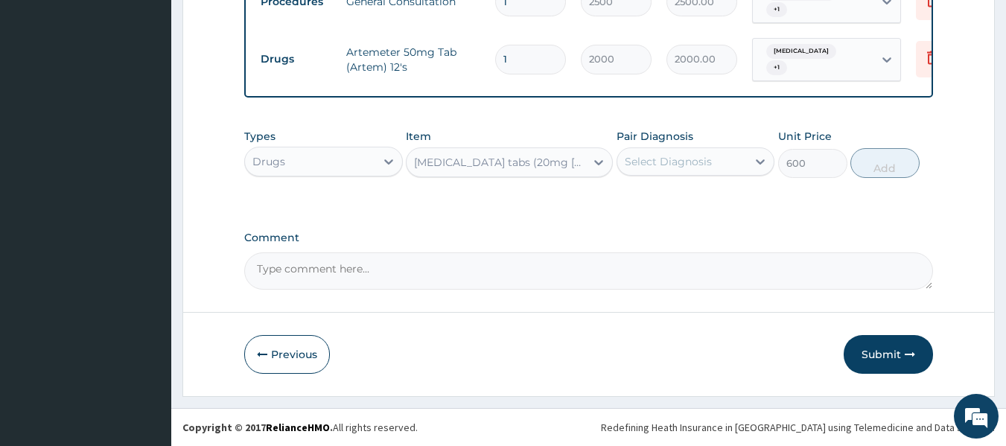
click at [530, 162] on div "[MEDICAL_DATA] tabs (20mg [MEDICAL_DATA])" at bounding box center [500, 162] width 173 height 15
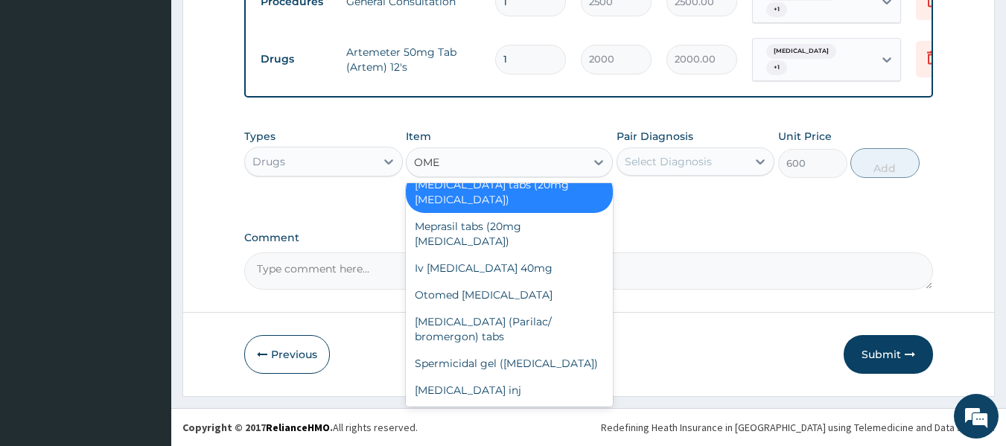
scroll to position [149, 0]
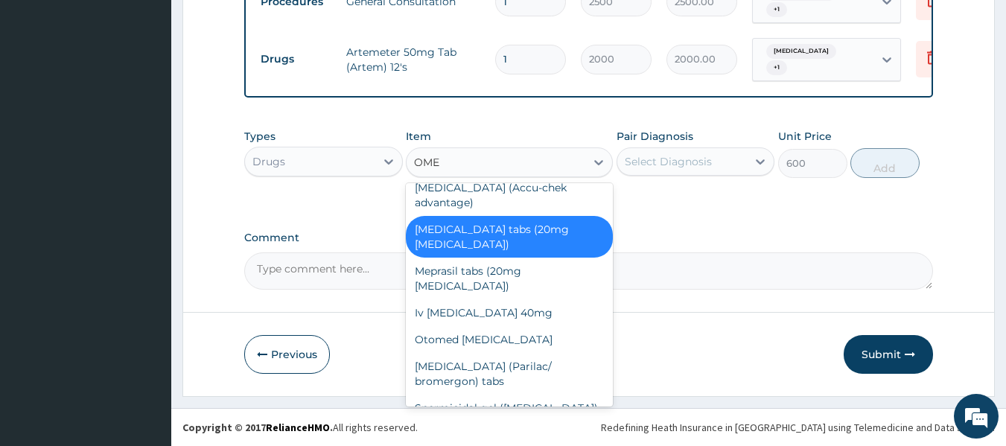
type input "OMEP"
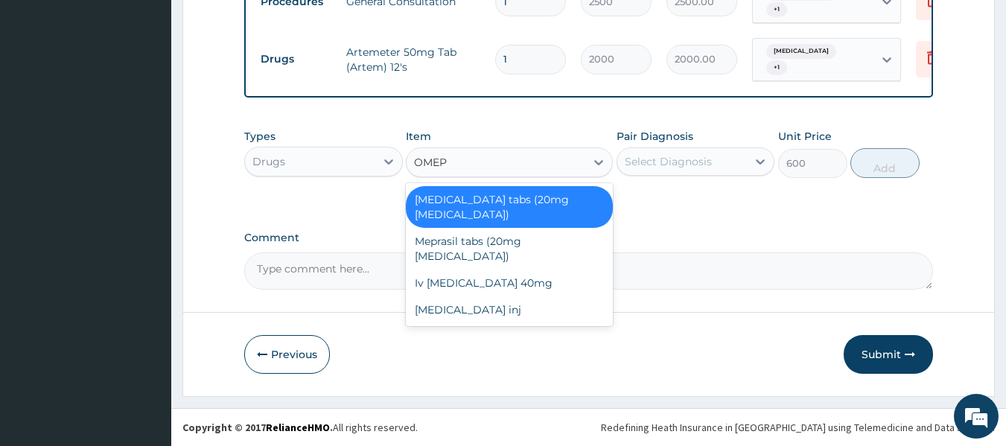
click at [507, 228] on div "Meprasil tabs (20mg [MEDICAL_DATA])" at bounding box center [509, 249] width 207 height 42
type input "150"
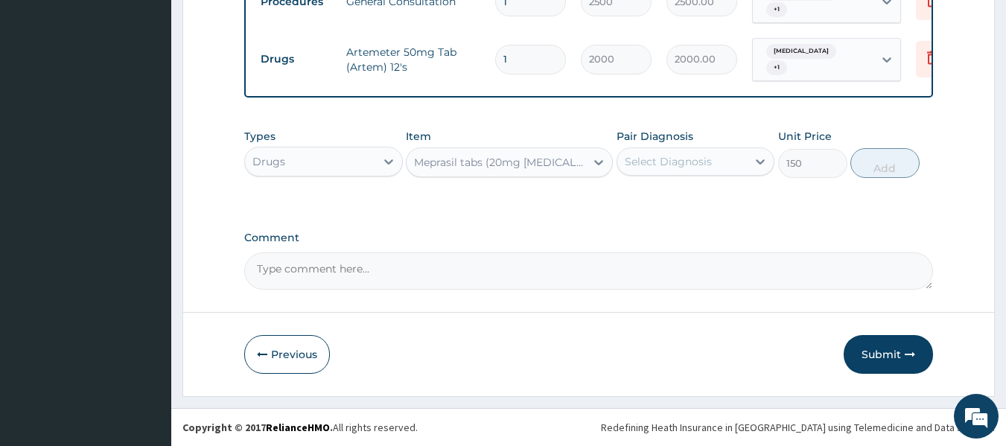
click at [742, 156] on div "Select Diagnosis" at bounding box center [682, 162] width 130 height 24
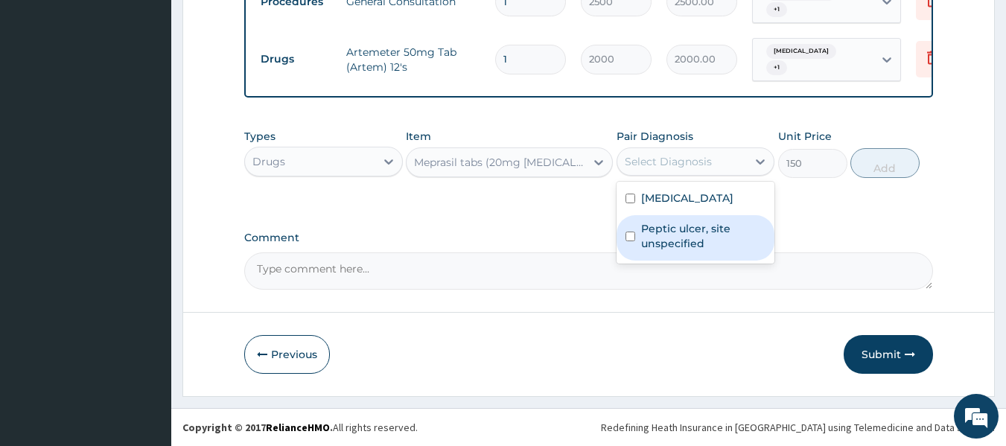
click at [711, 235] on label "Peptic ulcer, site unspecified" at bounding box center [703, 236] width 125 height 30
checkbox input "true"
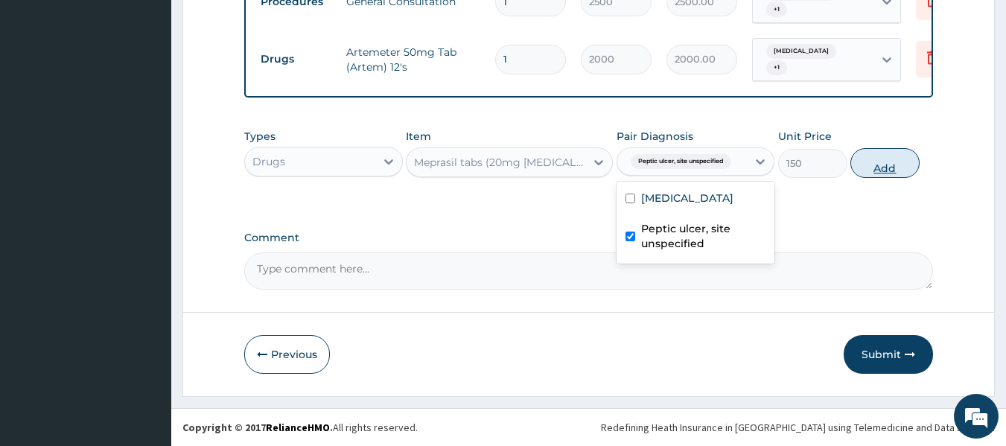
click at [869, 162] on button "Add" at bounding box center [885, 163] width 69 height 30
type input "0"
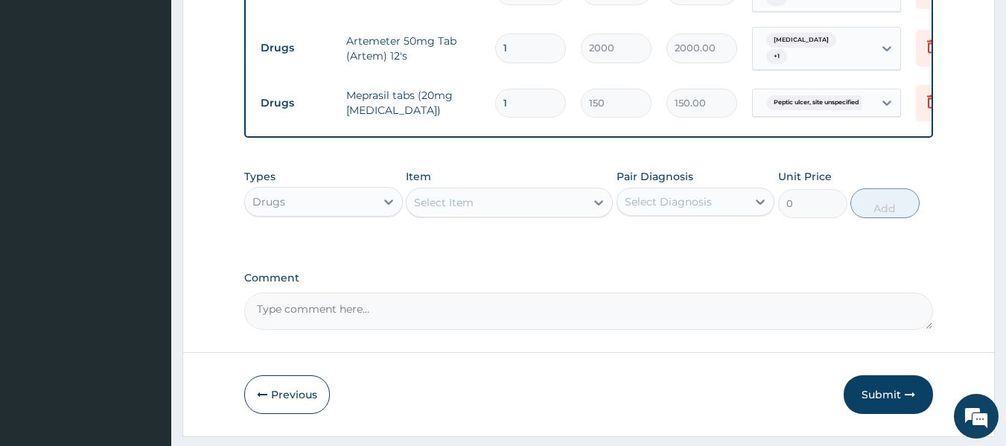
type input "10"
type input "1500.00"
type input "10"
click at [515, 212] on div "Select Item" at bounding box center [496, 203] width 179 height 24
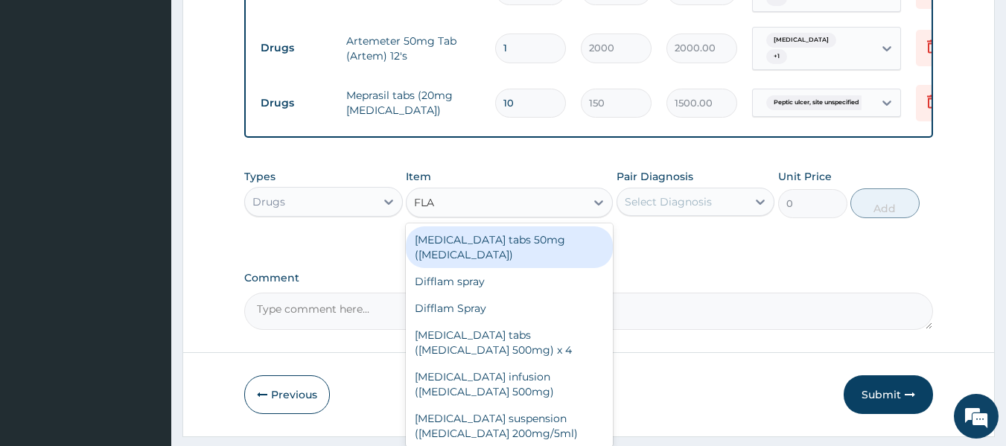
type input "FLAG"
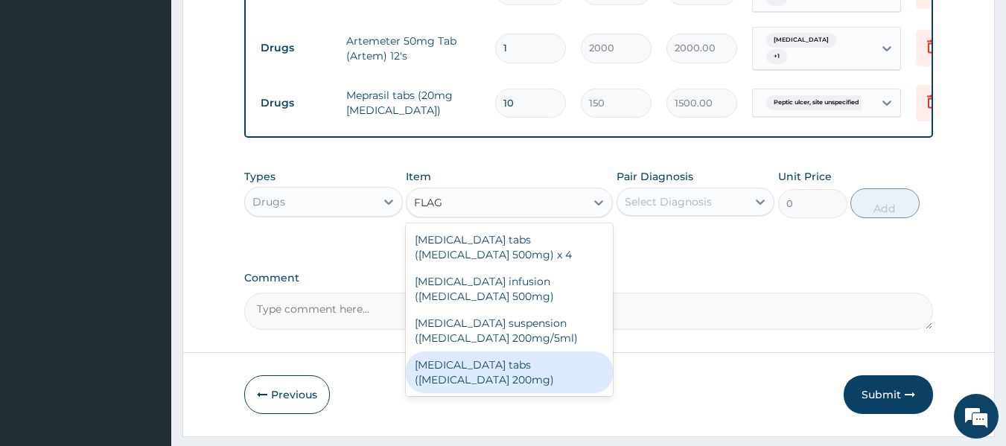
click at [518, 370] on div "[MEDICAL_DATA] tabs ([MEDICAL_DATA] 200mg)" at bounding box center [509, 373] width 207 height 42
type input "30"
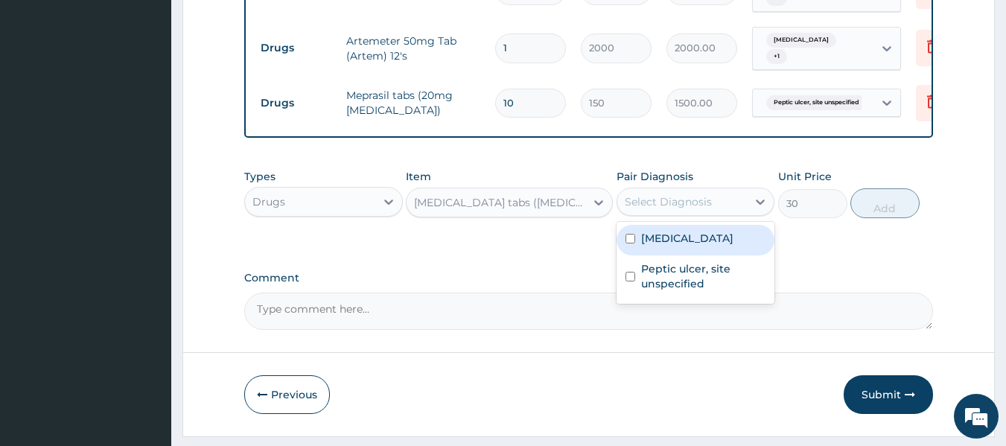
click at [688, 209] on div "Select Diagnosis" at bounding box center [668, 201] width 87 height 15
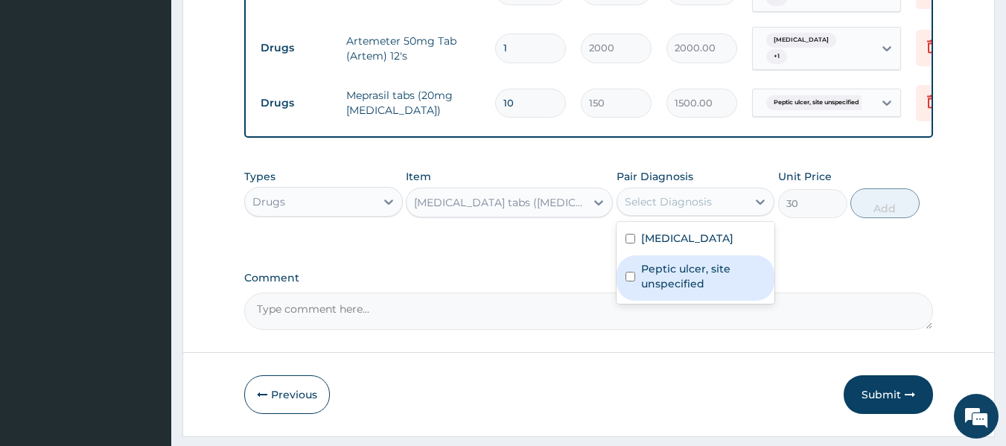
click at [686, 281] on label "Peptic ulcer, site unspecified" at bounding box center [703, 276] width 125 height 30
checkbox input "true"
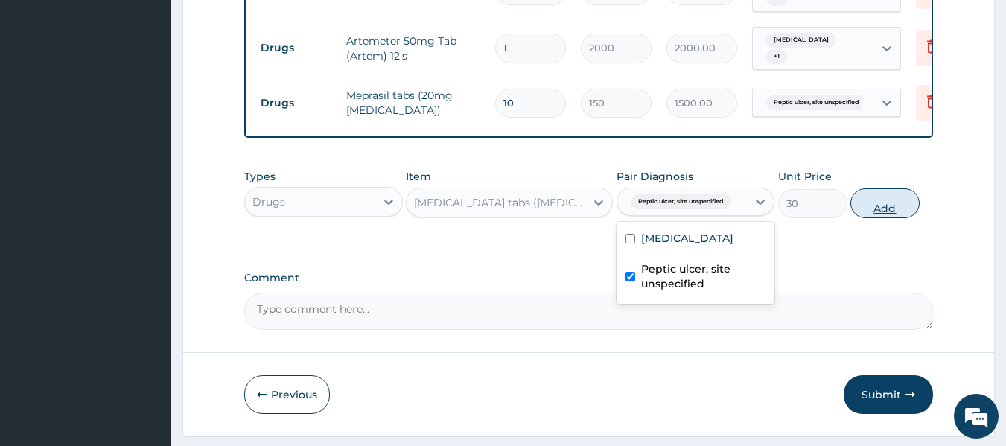
click at [883, 218] on button "Add" at bounding box center [885, 203] width 69 height 30
type input "0"
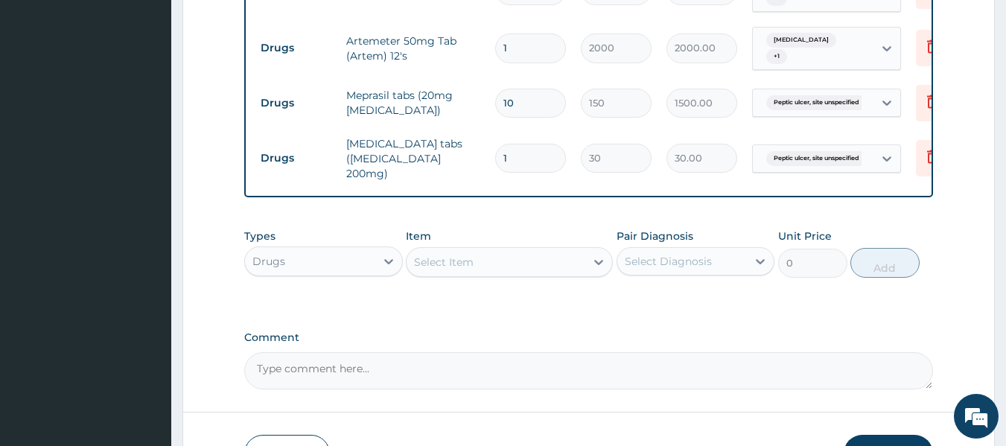
type input "0.00"
type input "2"
type input "60.00"
type input "20"
type input "600.00"
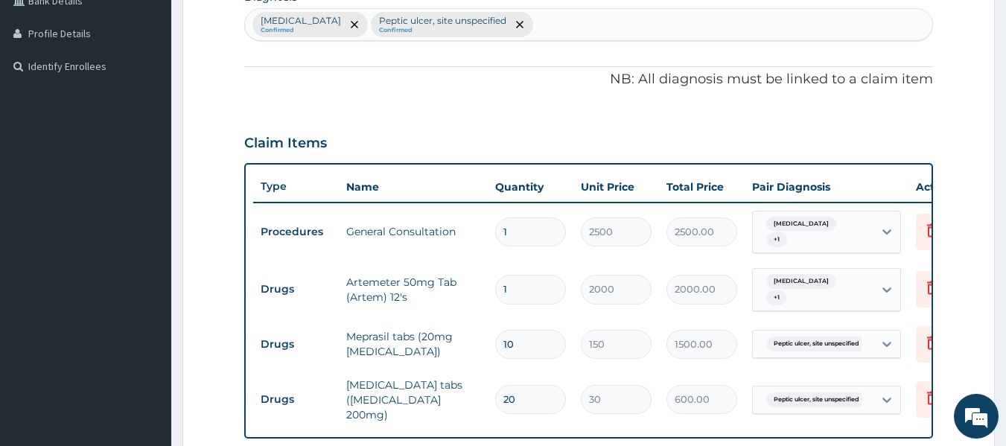
scroll to position [334, 0]
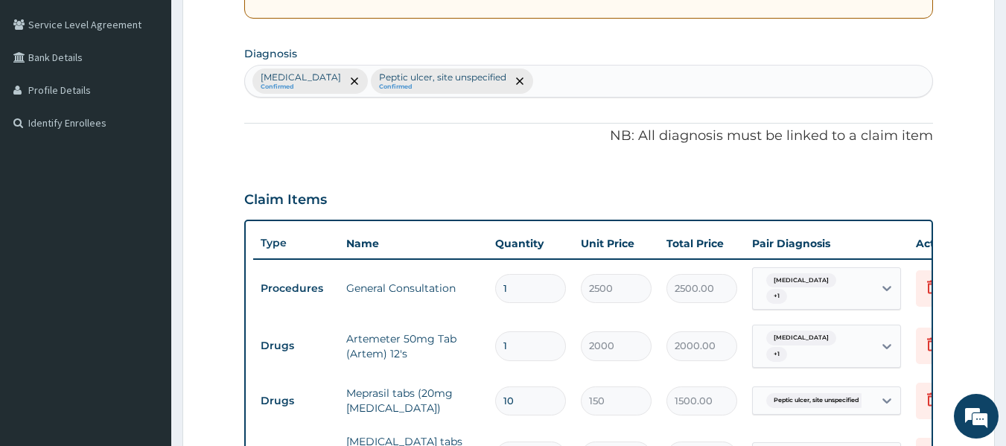
type input "20"
click at [576, 84] on div "Malaria, unspecified Confirmed Peptic ulcer, site unspecified Confirmed" at bounding box center [589, 81] width 688 height 31
type input "ACUTE ABDOME"
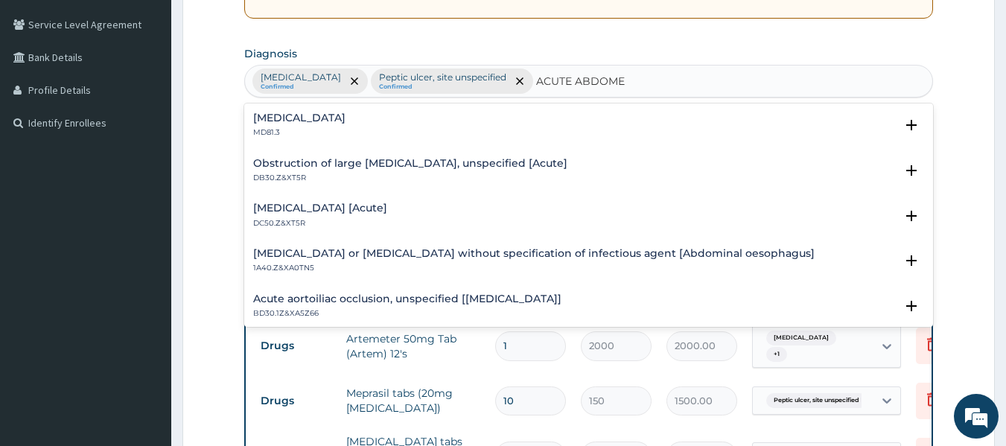
click at [287, 113] on h4 "Acute abdomen" at bounding box center [299, 117] width 92 height 11
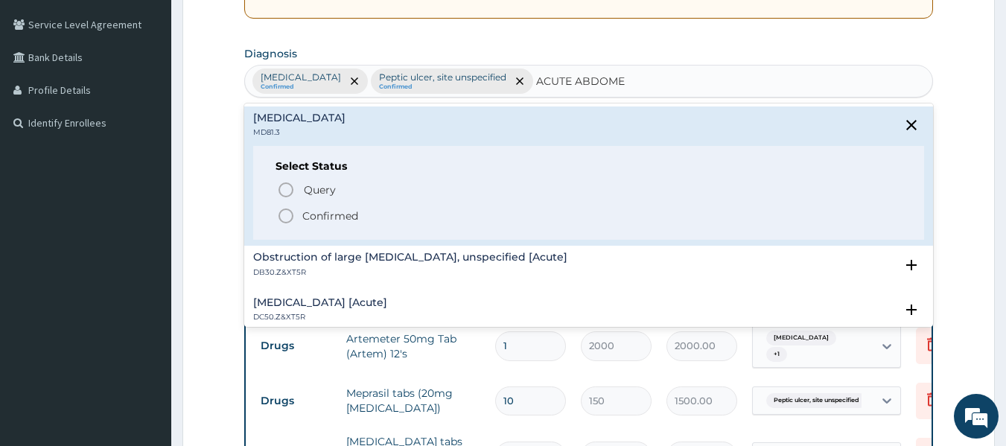
drag, startPoint x: 285, startPoint y: 209, endPoint x: 301, endPoint y: 210, distance: 15.7
click at [285, 210] on circle "status option filled" at bounding box center [285, 215] width 13 height 13
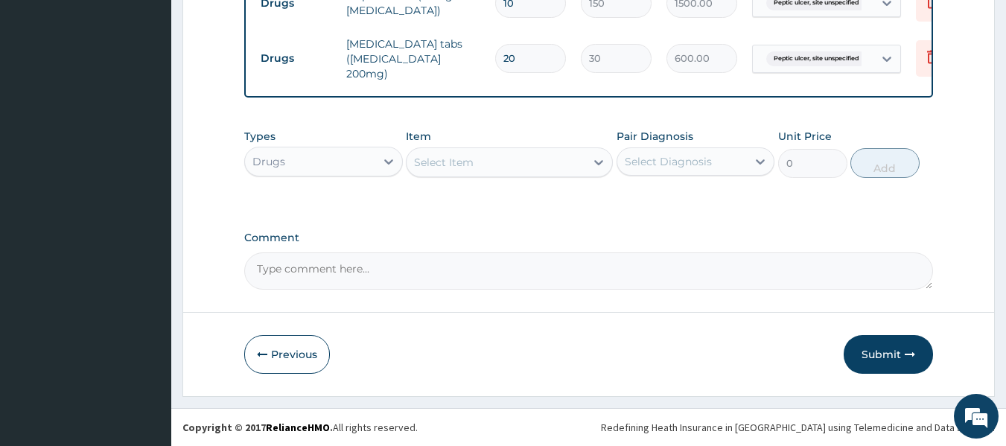
scroll to position [661, 0]
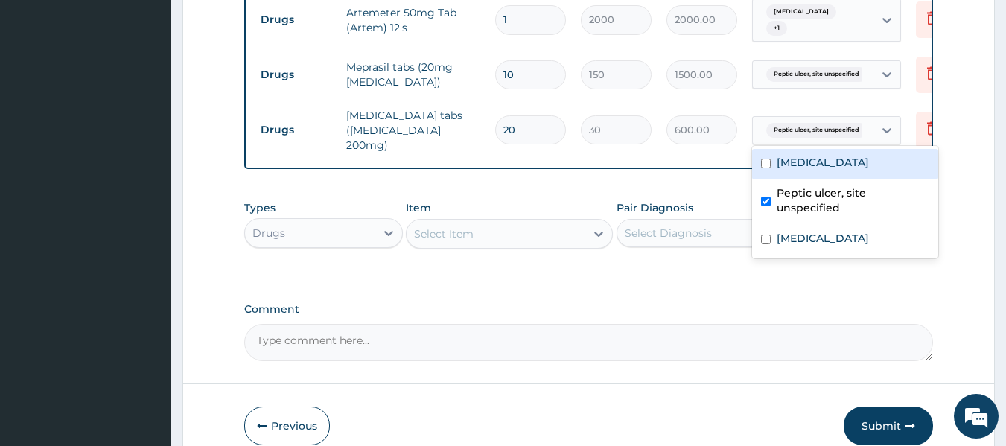
click at [862, 127] on div "Peptic ulcer, site unspecified" at bounding box center [813, 130] width 121 height 25
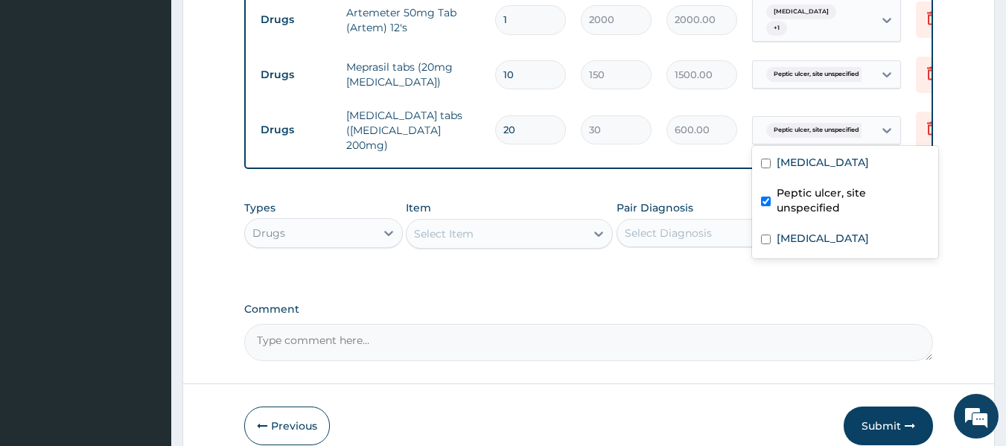
click at [827, 192] on label "Peptic ulcer, site unspecified" at bounding box center [853, 200] width 153 height 30
checkbox input "false"
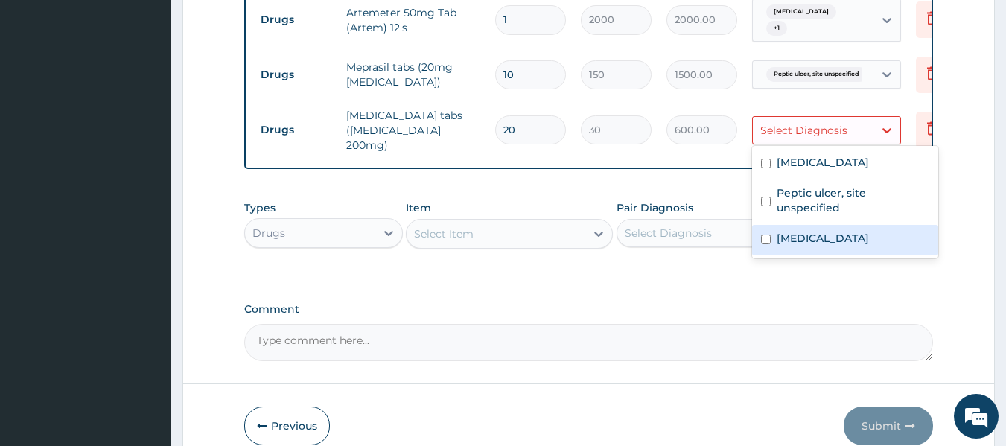
click at [826, 231] on label "Acute abdomen" at bounding box center [823, 238] width 92 height 15
checkbox input "true"
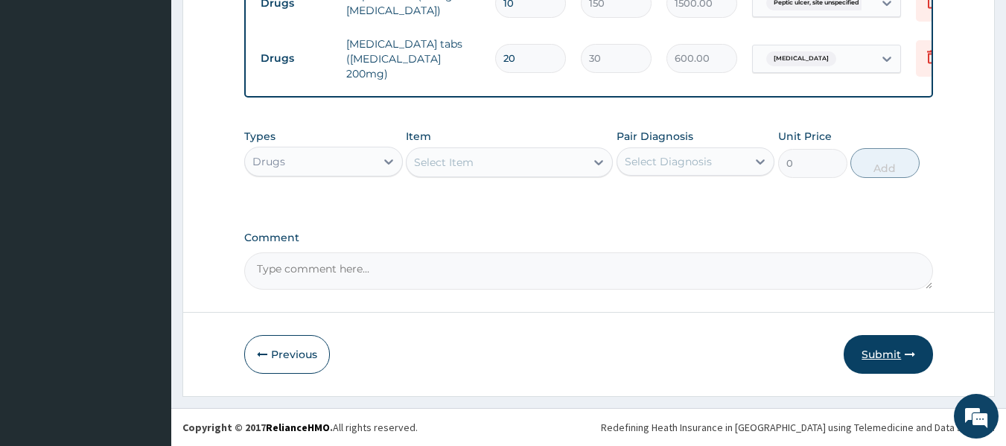
click at [884, 355] on button "Submit" at bounding box center [888, 354] width 89 height 39
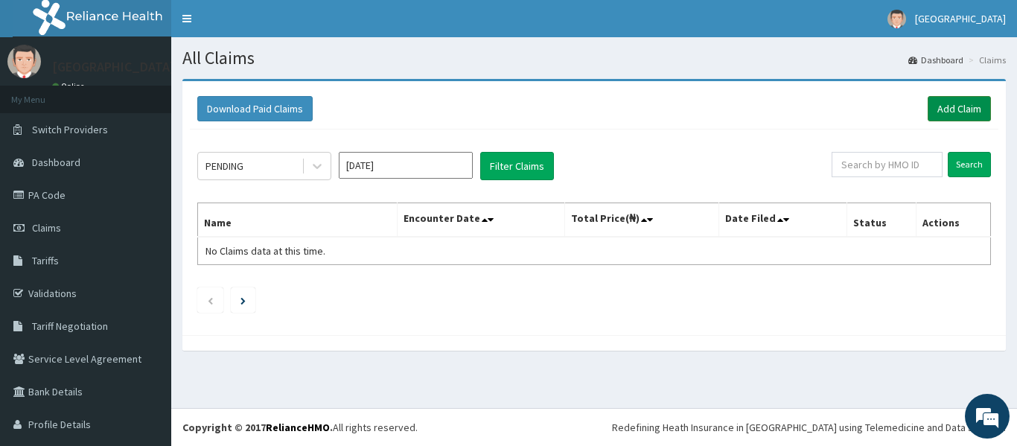
click at [928, 106] on link "Add Claim" at bounding box center [959, 108] width 63 height 25
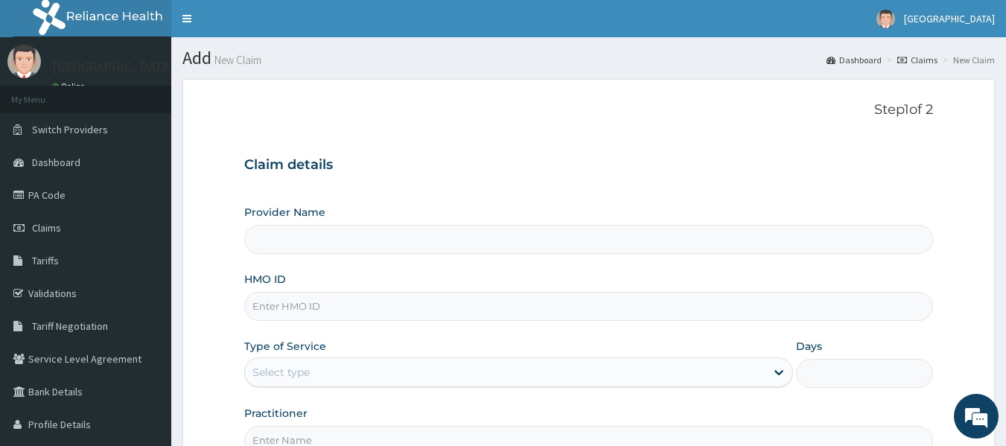
type input "[GEOGRAPHIC_DATA] -[GEOGRAPHIC_DATA]"
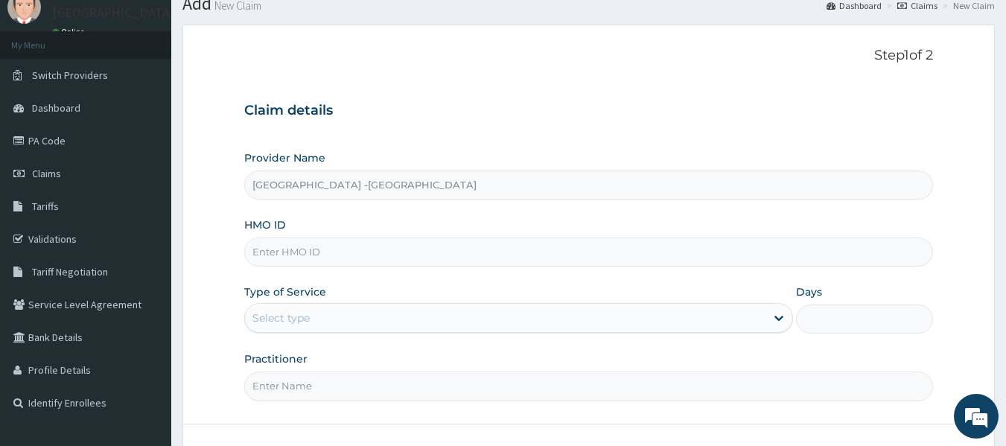
scroll to position [149, 0]
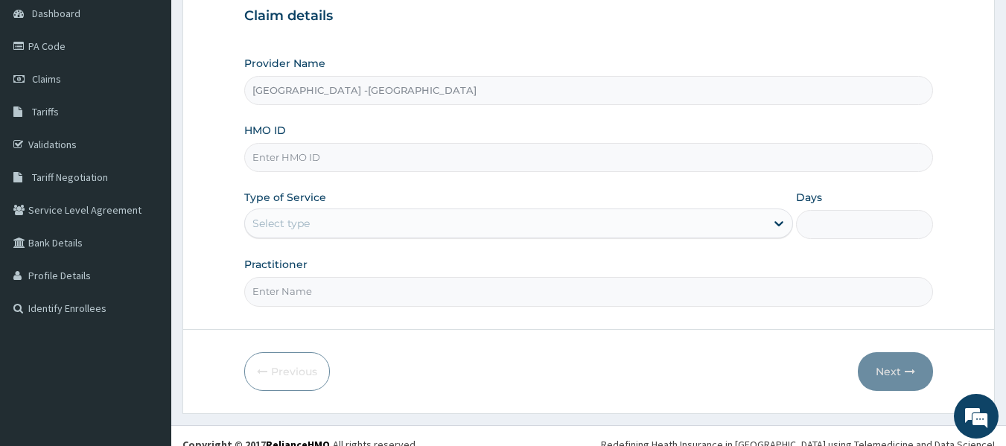
click at [407, 158] on input "HMO ID" at bounding box center [589, 157] width 690 height 29
type input "AVL/10271/F"
click at [556, 229] on div "Select type" at bounding box center [505, 224] width 521 height 24
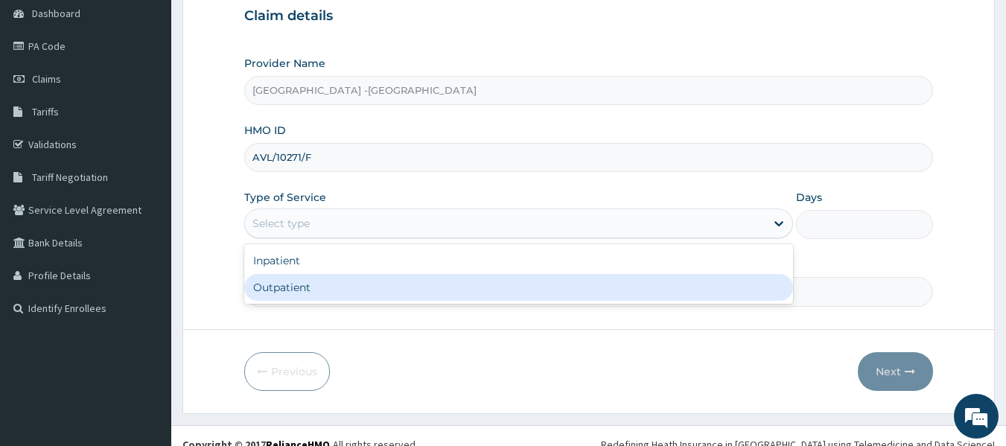
drag, startPoint x: 509, startPoint y: 285, endPoint x: 544, endPoint y: 285, distance: 34.3
click at [509, 285] on div "Outpatient" at bounding box center [518, 287] width 549 height 27
type input "1"
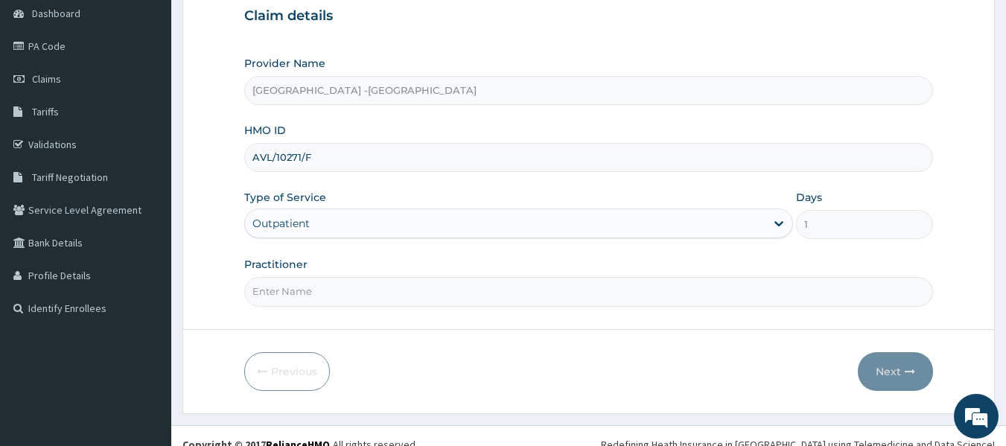
click at [674, 302] on input "Practitioner" at bounding box center [589, 291] width 690 height 29
type input "[PERSON_NAME]"
click at [888, 375] on button "Next" at bounding box center [895, 371] width 75 height 39
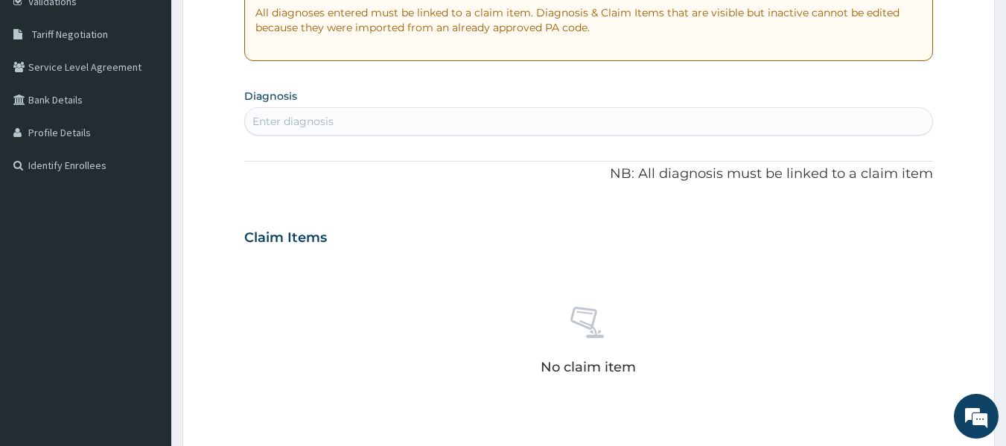
scroll to position [298, 0]
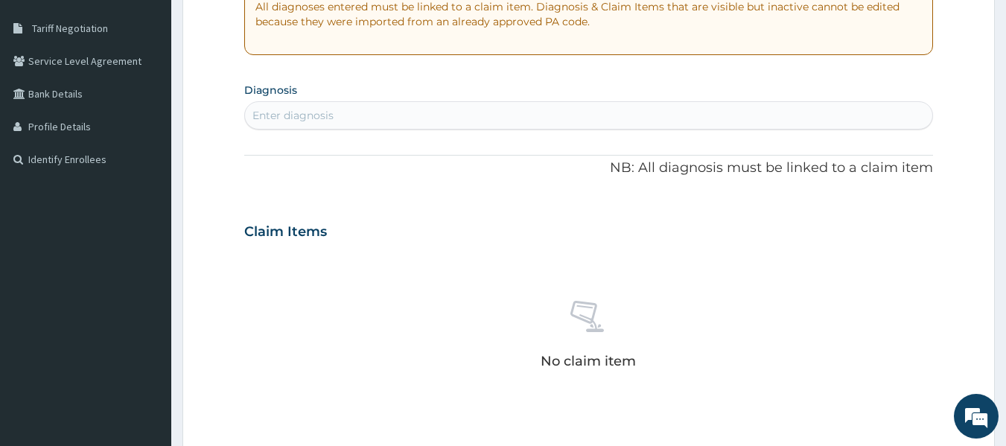
click at [587, 124] on div "Enter diagnosis" at bounding box center [589, 116] width 688 height 24
type input "[MEDICAL_DATA]"
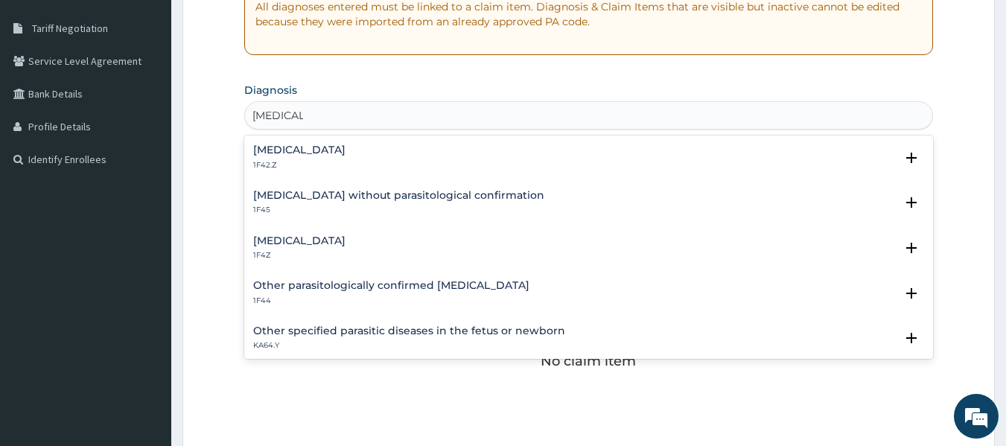
click at [308, 235] on h4 "[MEDICAL_DATA]" at bounding box center [299, 240] width 92 height 11
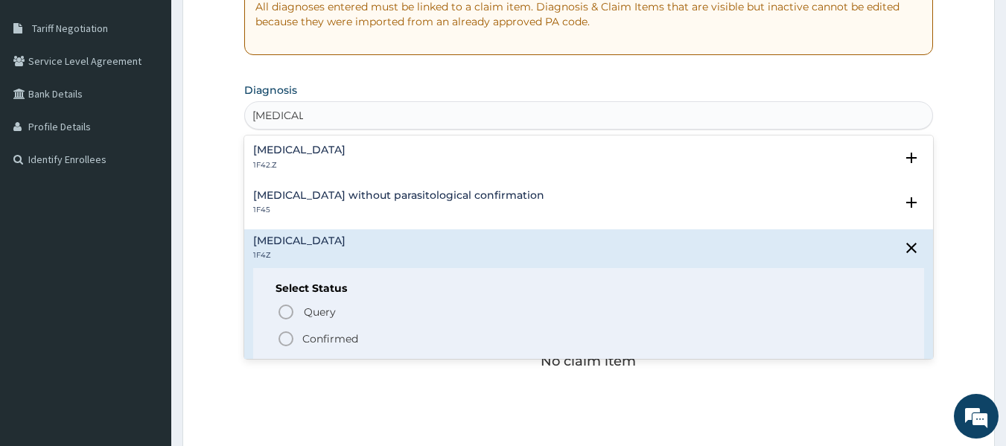
click at [285, 343] on icon "status option filled" at bounding box center [286, 339] width 18 height 18
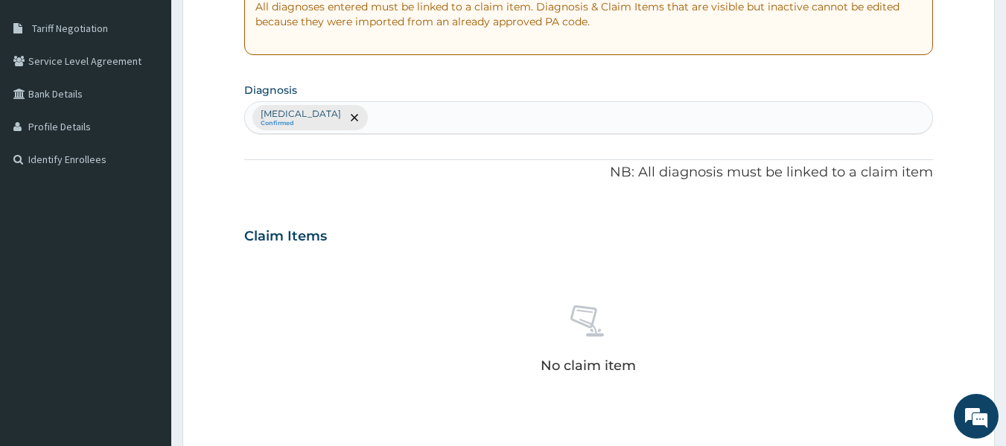
click at [447, 112] on div "[MEDICAL_DATA] Confirmed" at bounding box center [589, 117] width 688 height 31
type input "UPPER"
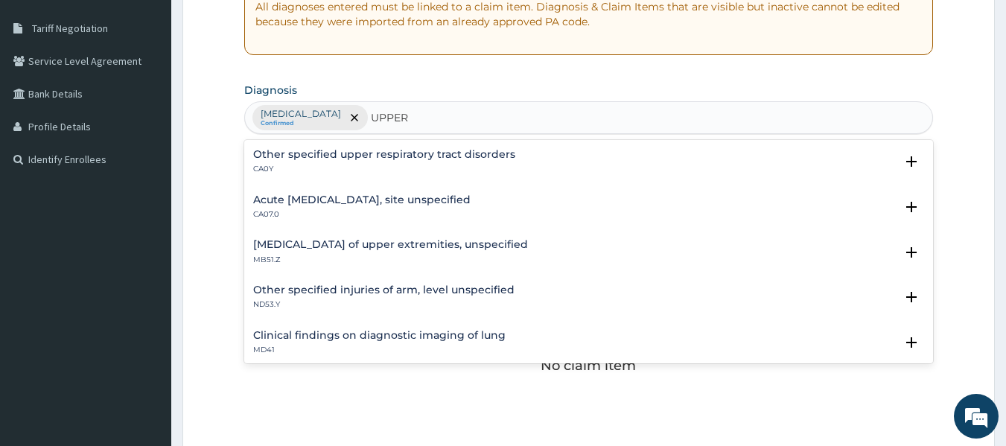
click at [364, 202] on h4 "Acute upper respiratory infection, site unspecified" at bounding box center [361, 199] width 217 height 11
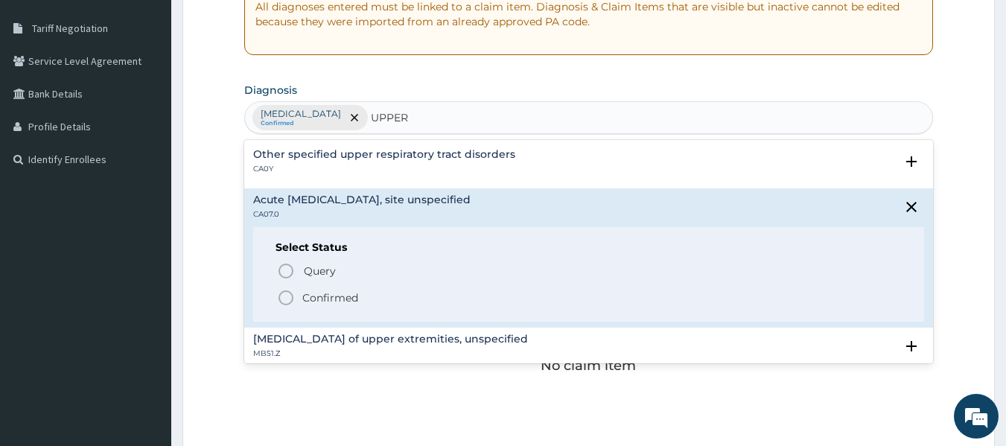
click at [283, 299] on icon "status option filled" at bounding box center [286, 298] width 18 height 18
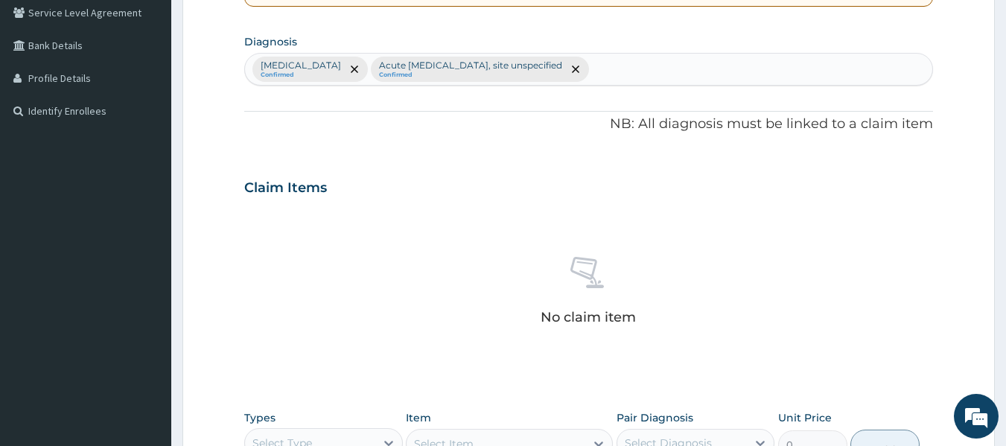
scroll to position [372, 0]
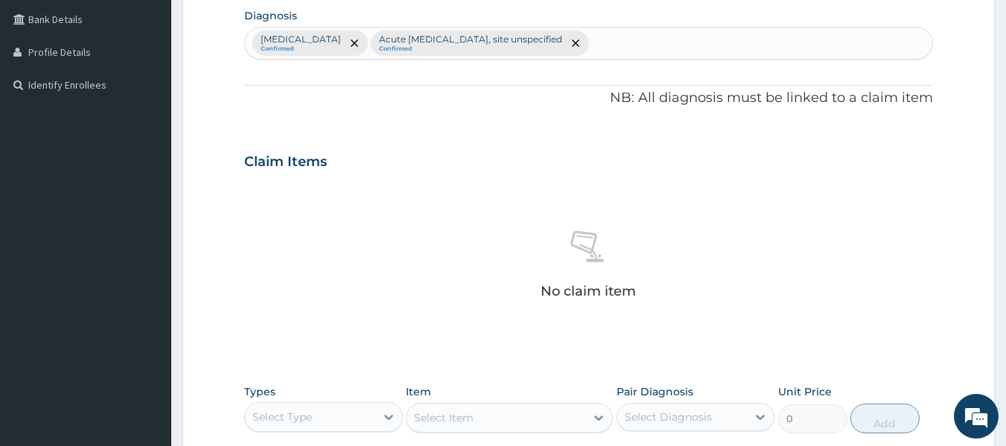
click at [658, 45] on div "Malaria, unspecified Confirmed Acute upper respiratory infection, site unspecif…" at bounding box center [589, 43] width 688 height 31
type input "FEVER"
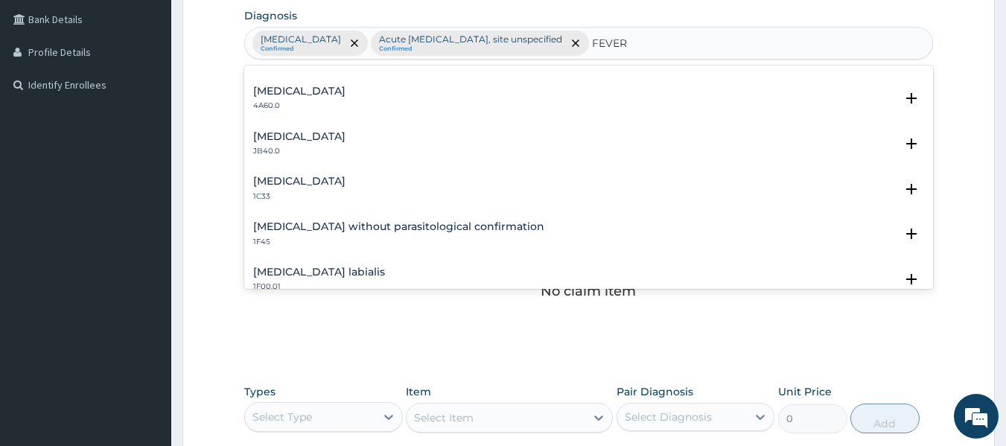
scroll to position [0, 0]
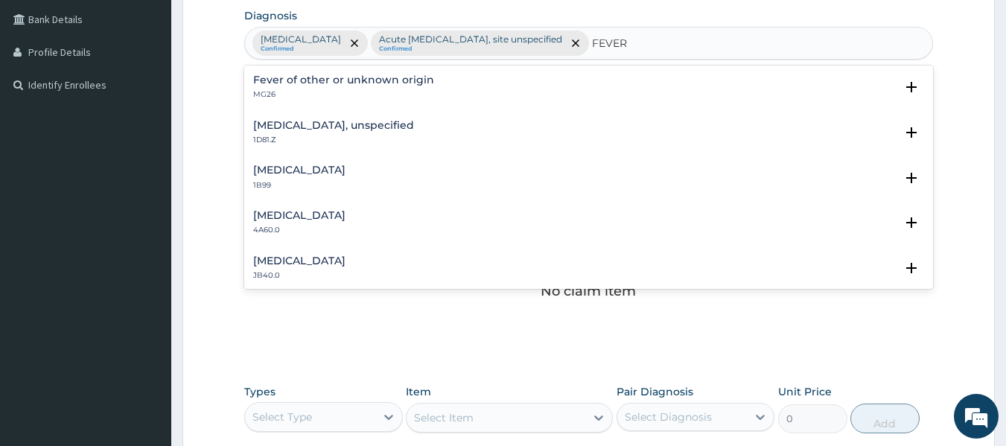
click at [269, 78] on h4 "Fever of other or unknown origin" at bounding box center [343, 79] width 181 height 11
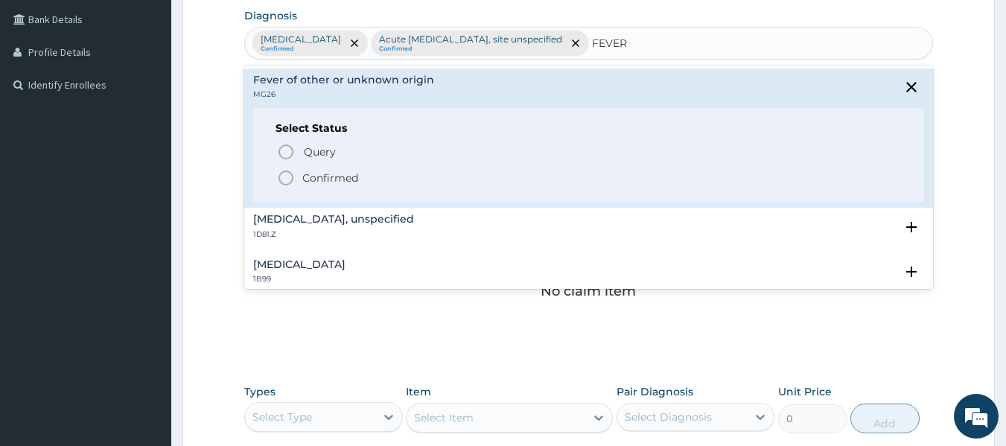
drag, startPoint x: 290, startPoint y: 179, endPoint x: 336, endPoint y: 177, distance: 46.2
click at [290, 178] on icon "status option filled" at bounding box center [286, 178] width 18 height 18
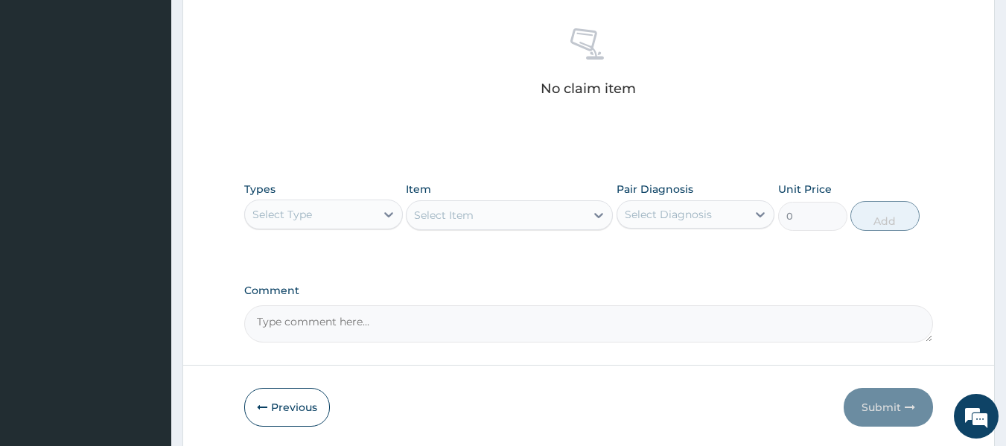
scroll to position [628, 0]
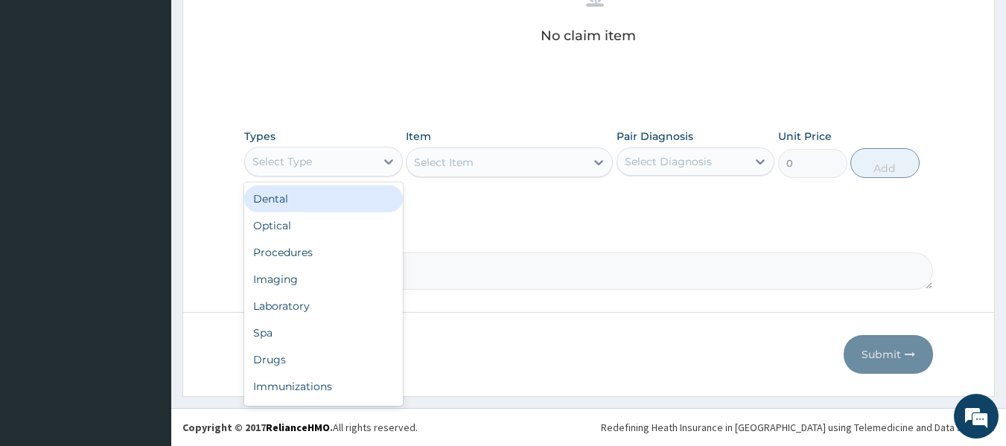
click at [360, 171] on div "Select Type" at bounding box center [310, 162] width 130 height 24
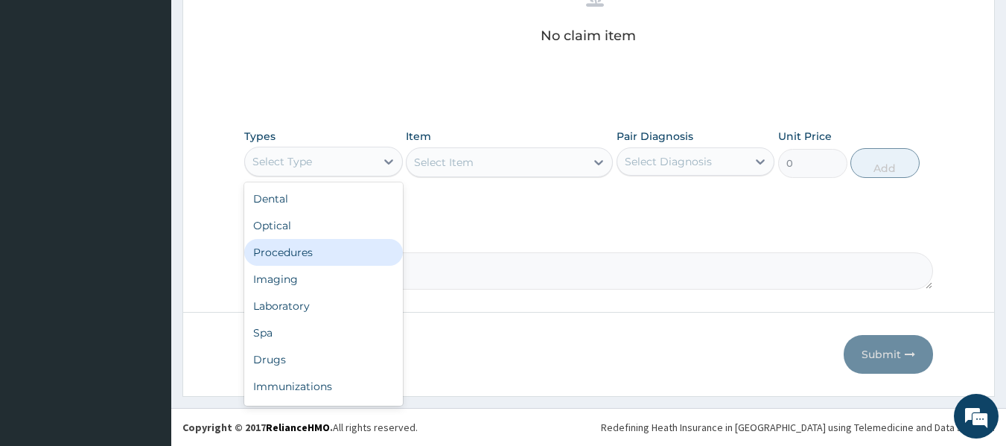
drag, startPoint x: 339, startPoint y: 247, endPoint x: 350, endPoint y: 242, distance: 12.3
click at [342, 247] on div "Procedures" at bounding box center [323, 252] width 159 height 27
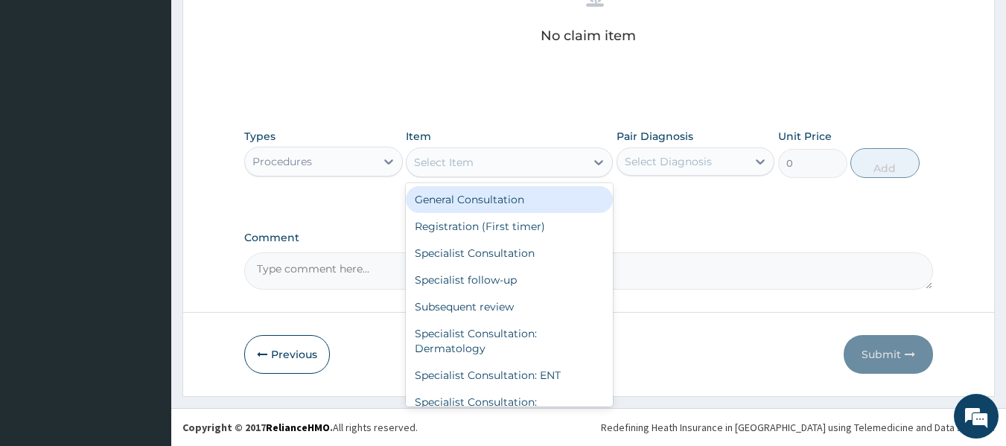
click at [555, 165] on div "Select Item" at bounding box center [496, 162] width 179 height 24
click at [537, 205] on div "General Consultation" at bounding box center [509, 199] width 207 height 27
type input "2500"
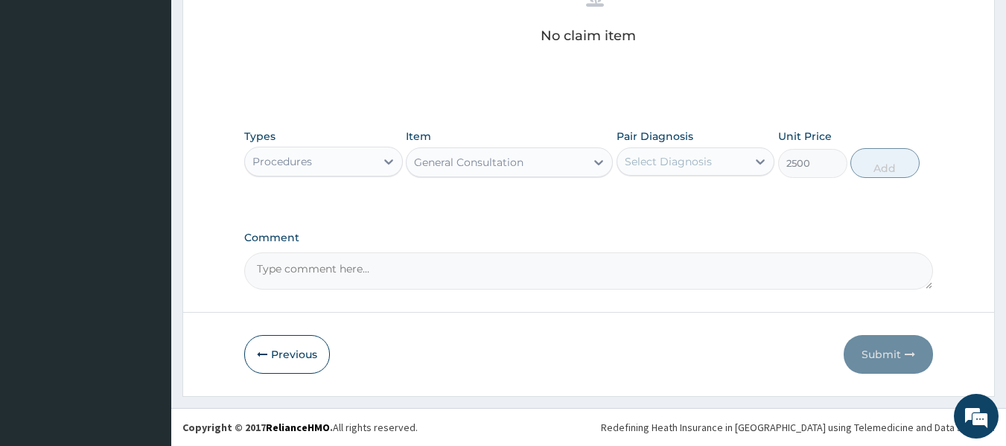
drag, startPoint x: 671, startPoint y: 156, endPoint x: 676, endPoint y: 162, distance: 7.9
click at [672, 156] on div "Select Diagnosis" at bounding box center [668, 161] width 87 height 15
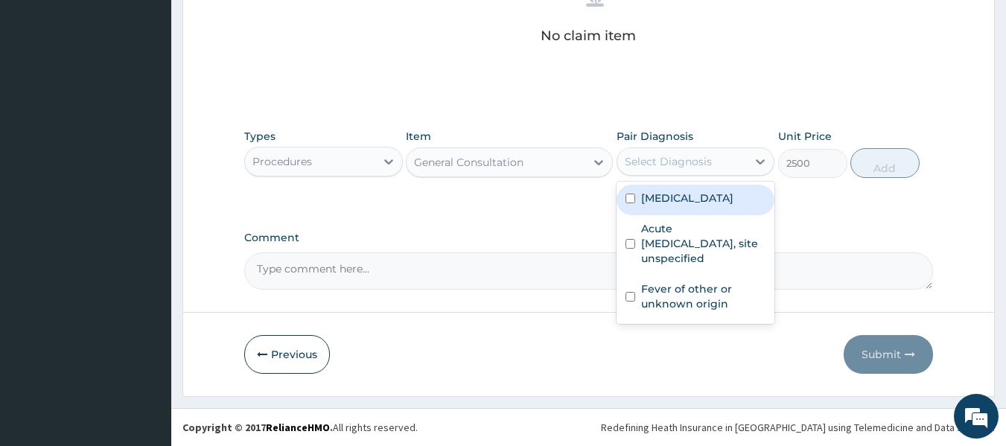
click at [681, 203] on label "[MEDICAL_DATA]" at bounding box center [687, 198] width 92 height 15
checkbox input "true"
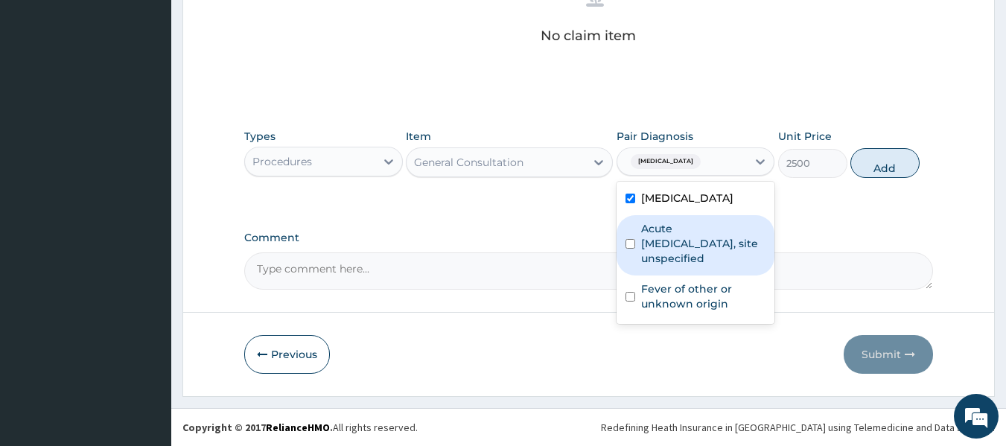
drag, startPoint x: 679, startPoint y: 238, endPoint x: 668, endPoint y: 302, distance: 64.3
click at [679, 243] on label "Acute upper respiratory infection, site unspecified" at bounding box center [703, 243] width 125 height 45
checkbox input "true"
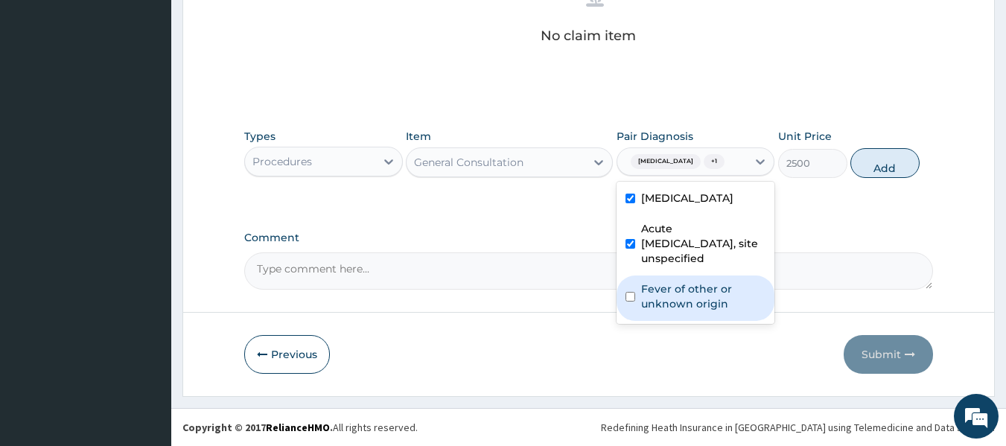
drag, startPoint x: 666, startPoint y: 311, endPoint x: 675, endPoint y: 311, distance: 9.0
click at [667, 311] on div "Fever of other or unknown origin" at bounding box center [696, 298] width 159 height 45
checkbox input "true"
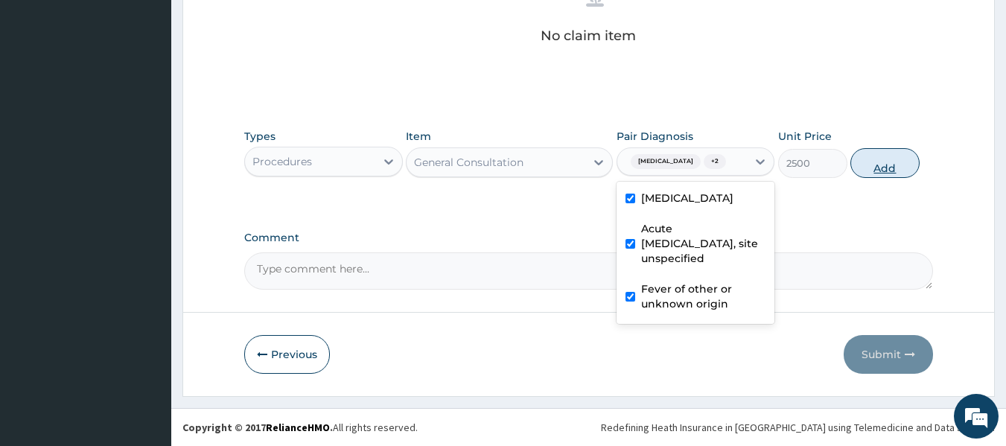
click at [886, 166] on button "Add" at bounding box center [885, 163] width 69 height 30
type input "0"
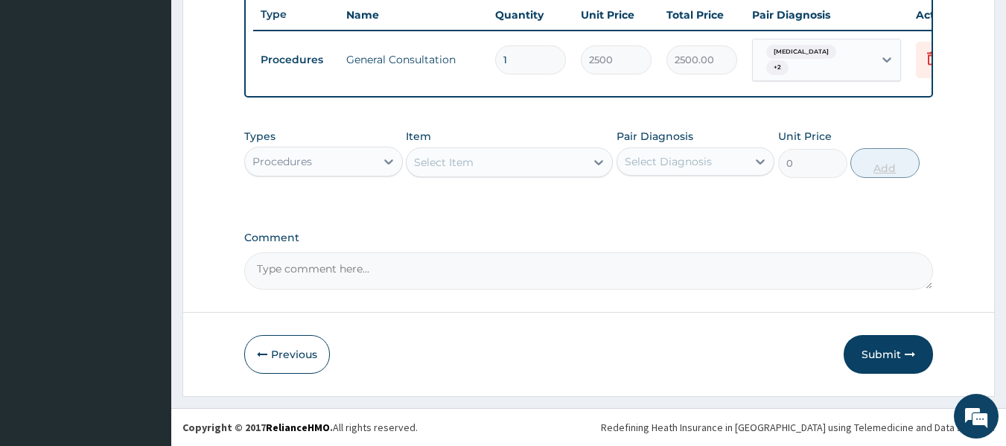
scroll to position [574, 0]
click at [348, 165] on div "Procedures" at bounding box center [310, 162] width 130 height 24
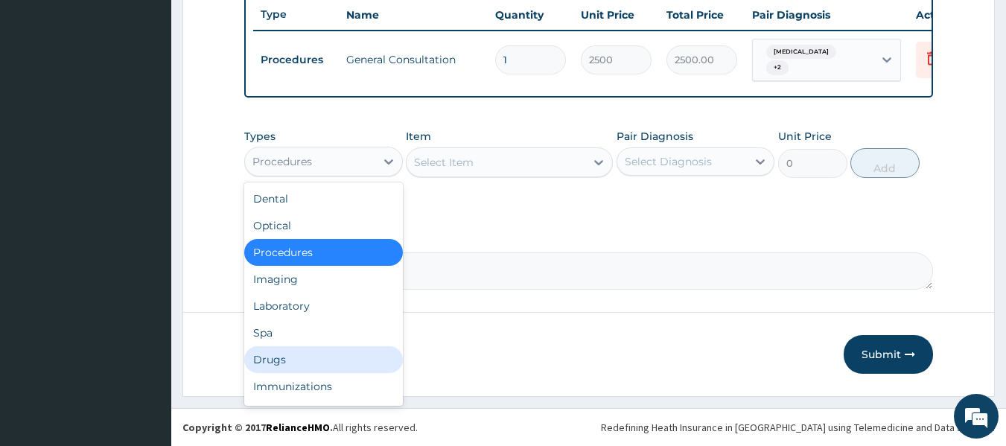
click at [322, 355] on div "Drugs" at bounding box center [323, 359] width 159 height 27
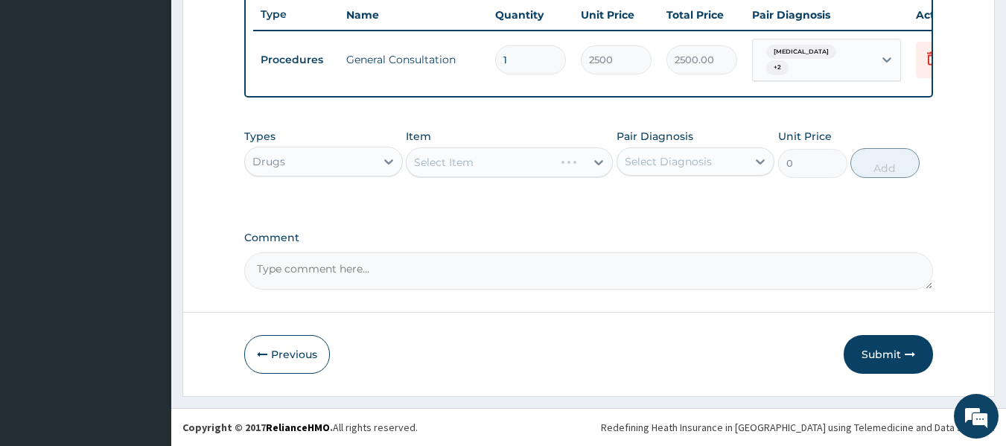
click at [545, 162] on div "Select Item" at bounding box center [509, 162] width 207 height 30
click at [545, 162] on div "Select Item" at bounding box center [496, 162] width 179 height 24
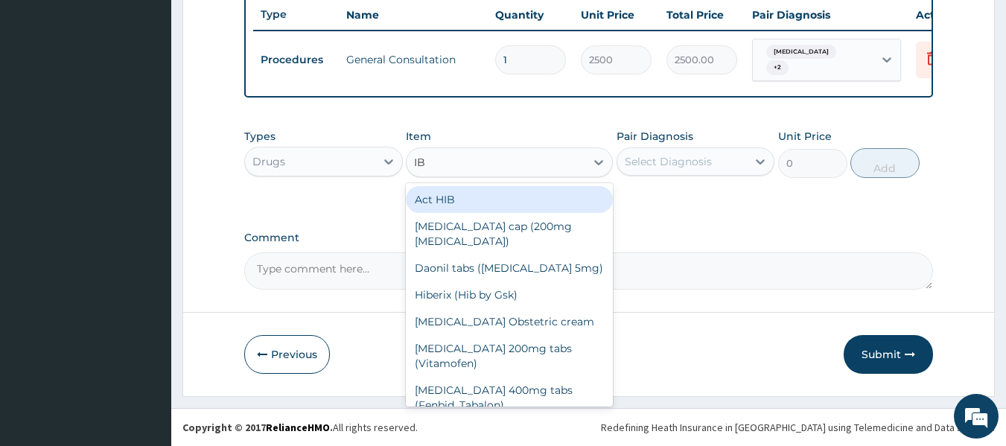
type input "IBU"
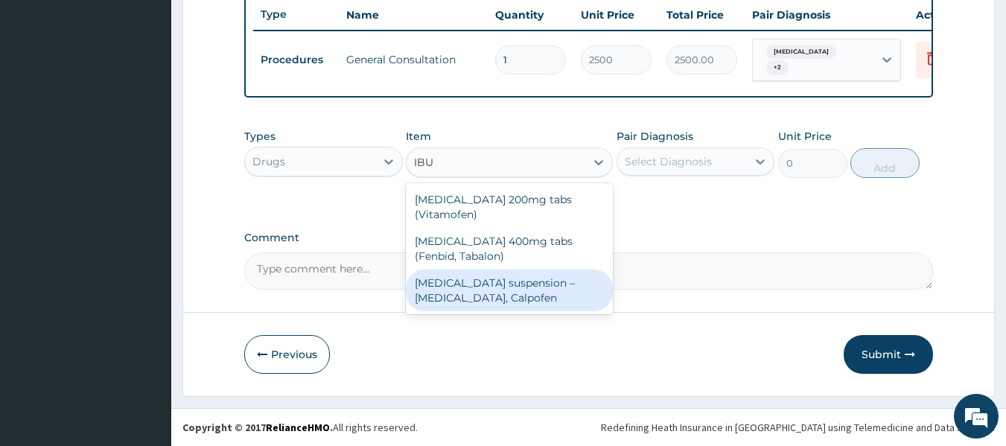
drag, startPoint x: 524, startPoint y: 273, endPoint x: 541, endPoint y: 267, distance: 17.9
click at [524, 273] on div "[MEDICAL_DATA] suspension – [MEDICAL_DATA], Calpofen" at bounding box center [509, 291] width 207 height 42
type input "1050"
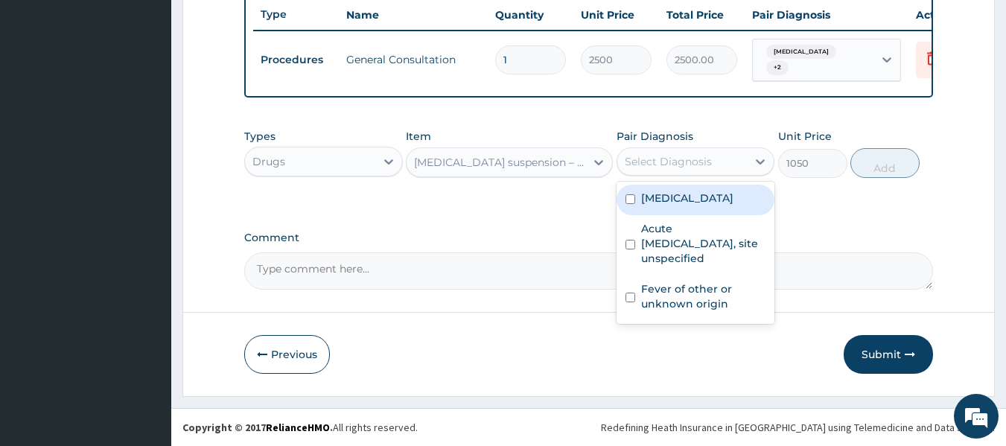
click at [690, 163] on div "Select Diagnosis" at bounding box center [668, 161] width 87 height 15
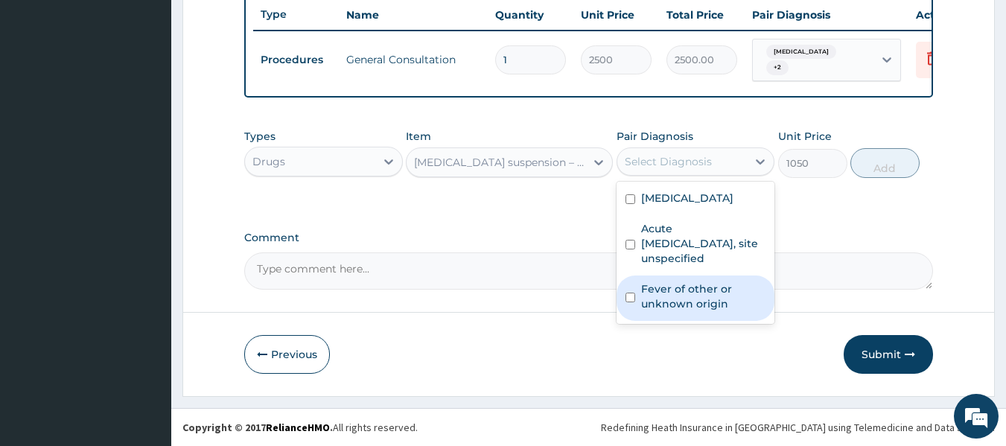
drag, startPoint x: 678, startPoint y: 290, endPoint x: 743, endPoint y: 250, distance: 76.7
click at [680, 288] on label "Fever of other or unknown origin" at bounding box center [703, 297] width 125 height 30
checkbox input "true"
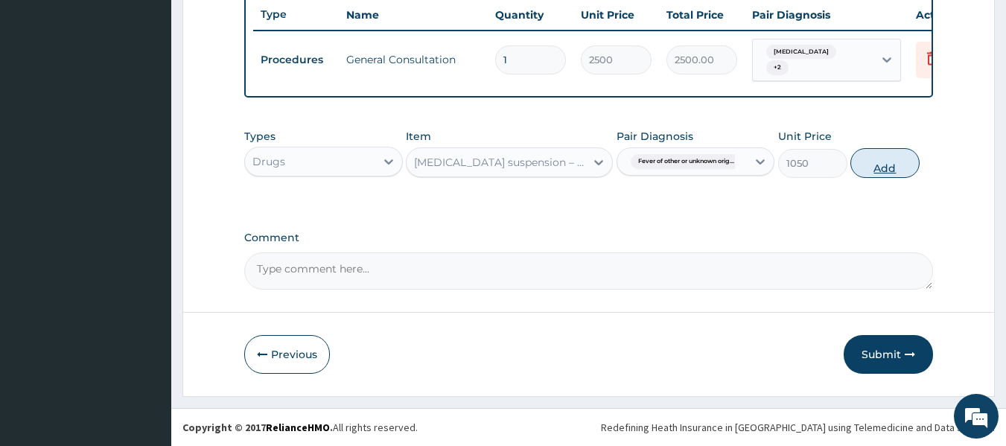
click at [877, 162] on button "Add" at bounding box center [885, 163] width 69 height 30
type input "0"
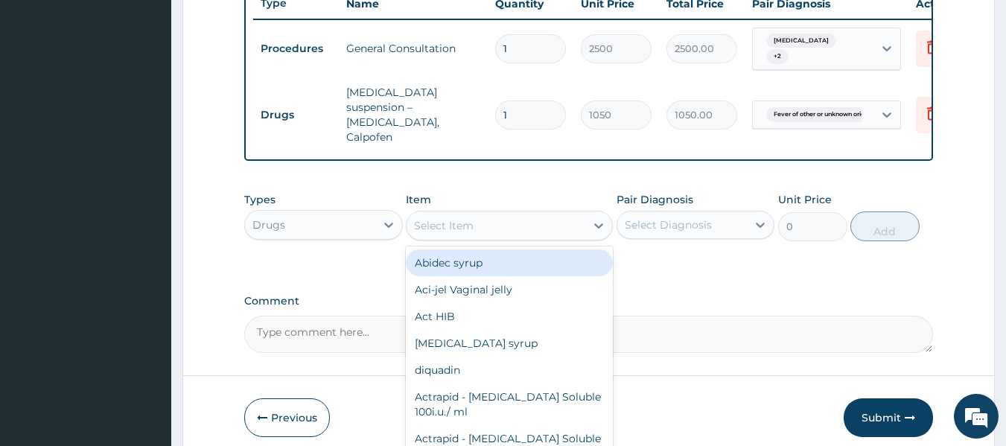
click at [492, 218] on div "Select Item" at bounding box center [496, 226] width 179 height 24
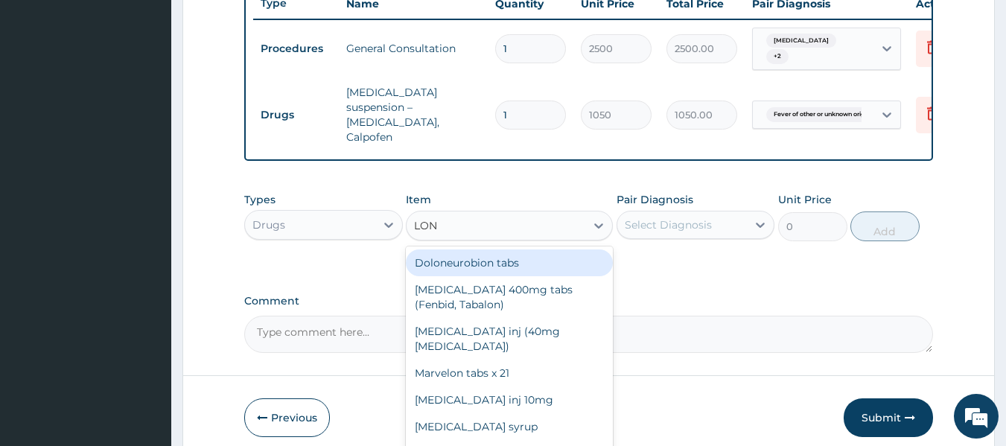
type input "LONA"
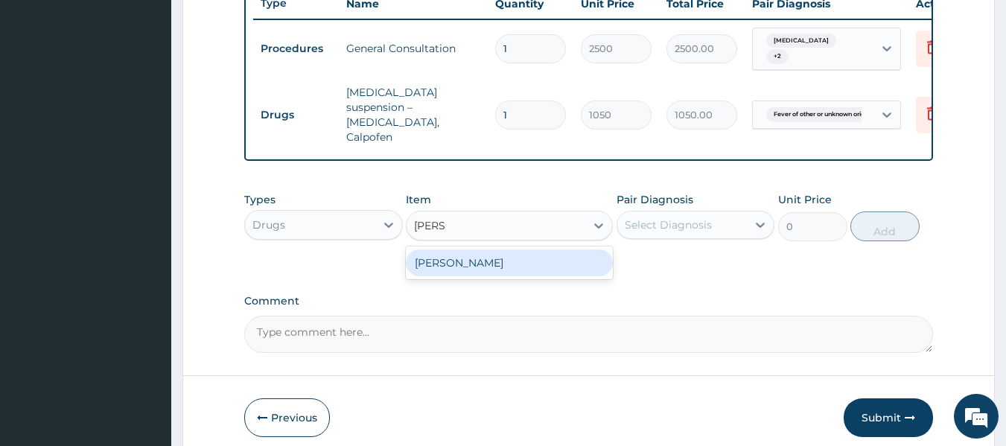
click at [502, 257] on div "[PERSON_NAME]" at bounding box center [509, 263] width 207 height 27
type input "3500"
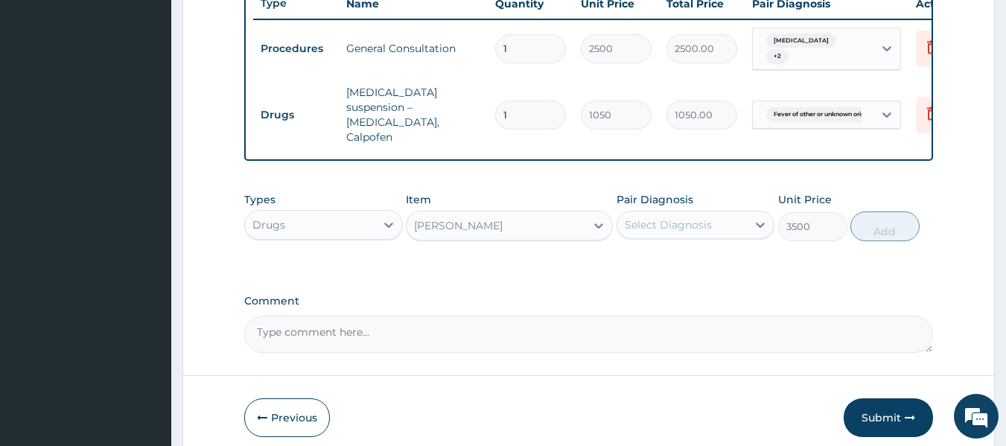
click at [649, 217] on div "Select Diagnosis" at bounding box center [668, 224] width 87 height 15
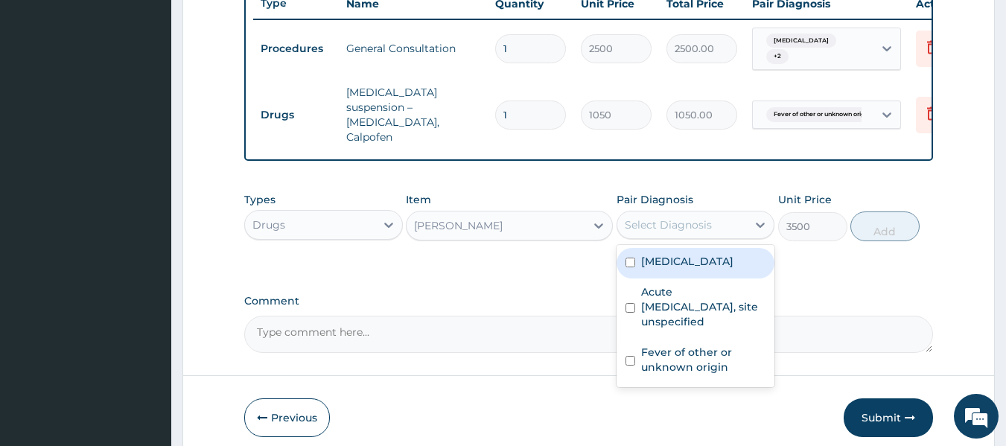
click at [655, 248] on div "[MEDICAL_DATA]" at bounding box center [696, 263] width 159 height 31
checkbox input "true"
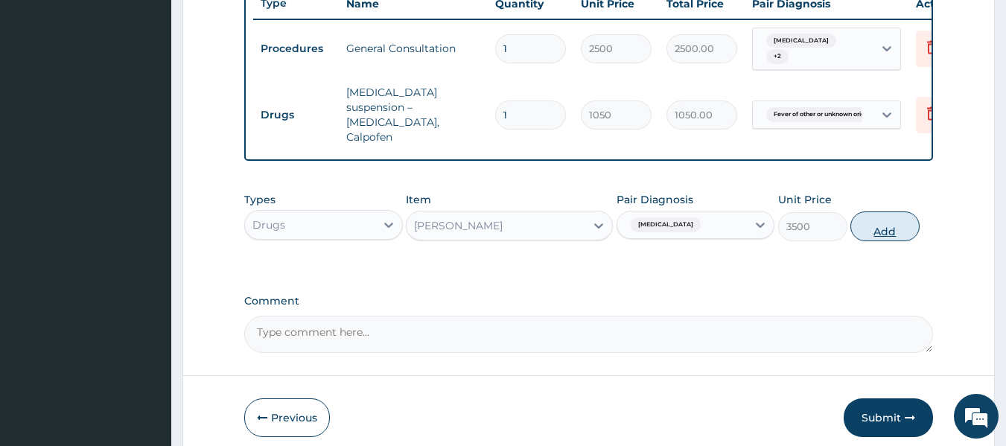
click at [876, 223] on button "Add" at bounding box center [885, 227] width 69 height 30
type input "0"
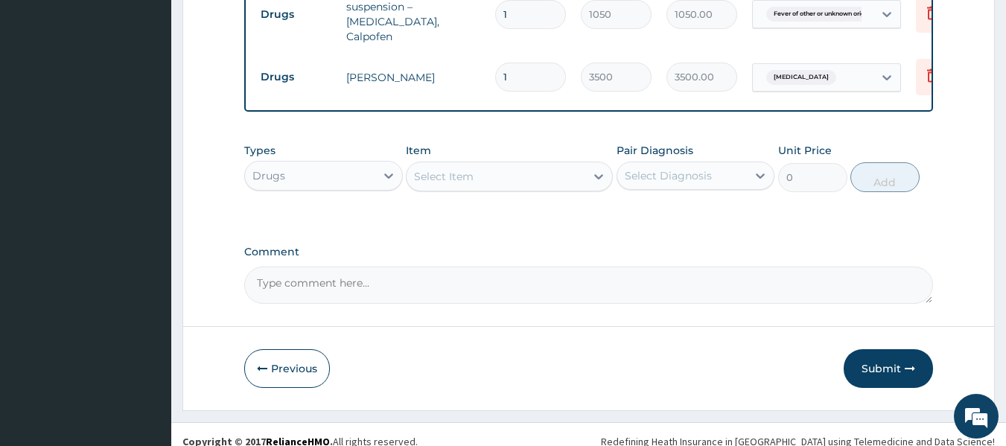
scroll to position [677, 0]
click at [505, 175] on div "Select Item" at bounding box center [509, 174] width 207 height 30
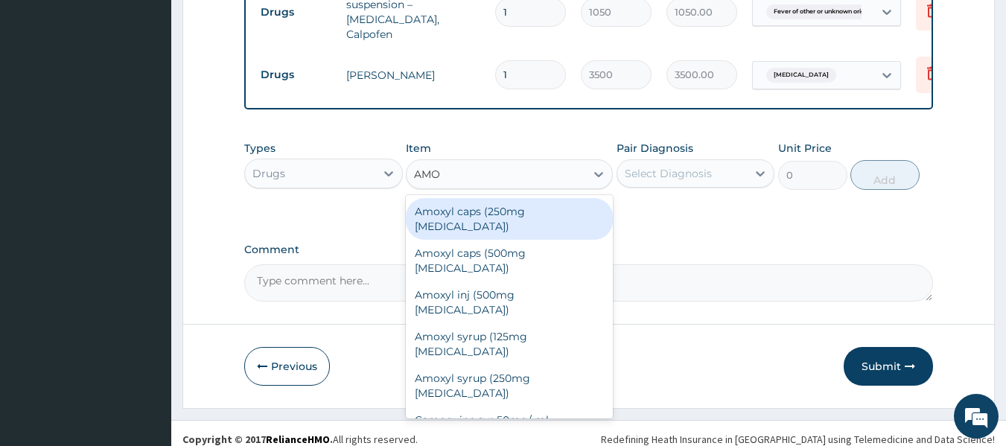
type input "AMOX"
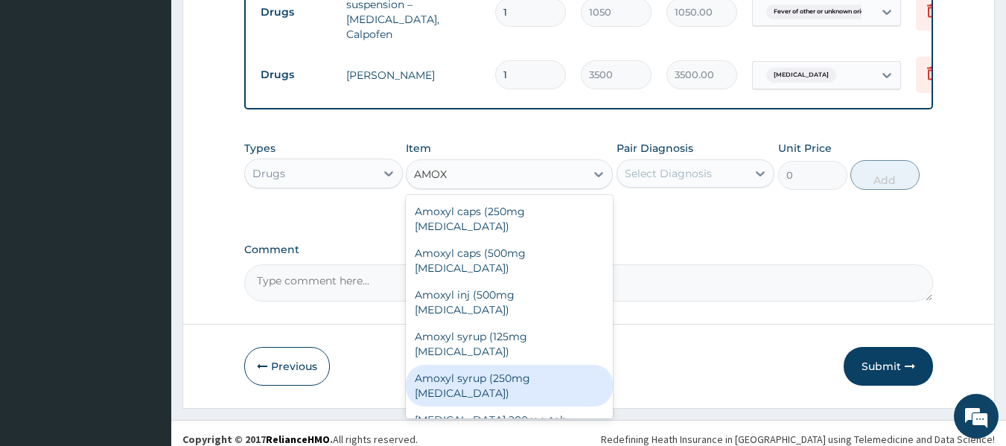
click at [511, 365] on div "Amoxyl syrup (250mg [MEDICAL_DATA])" at bounding box center [509, 386] width 207 height 42
type input "1700"
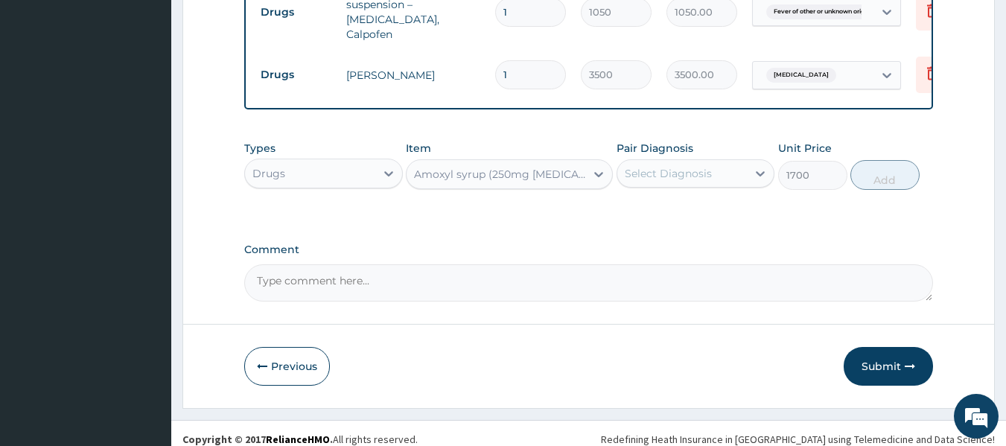
click at [677, 166] on div "Select Diagnosis" at bounding box center [668, 173] width 87 height 15
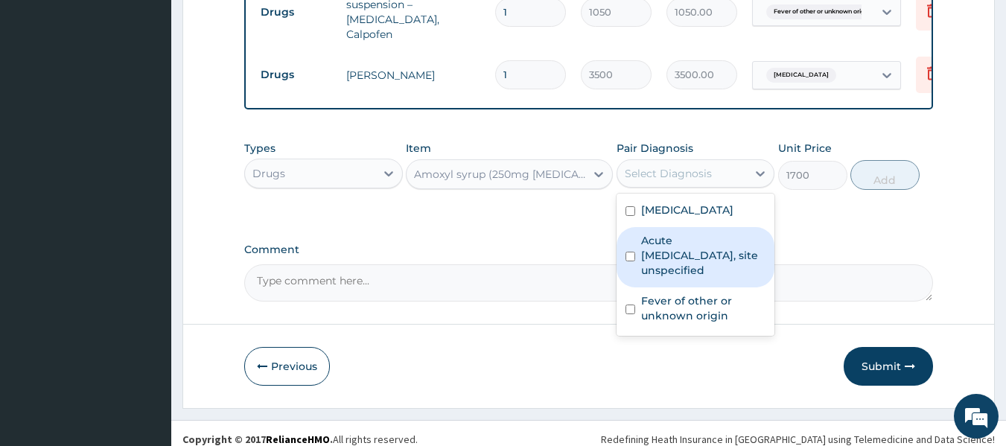
click at [687, 239] on label "Acute upper respiratory infection, site unspecified" at bounding box center [703, 255] width 125 height 45
checkbox input "true"
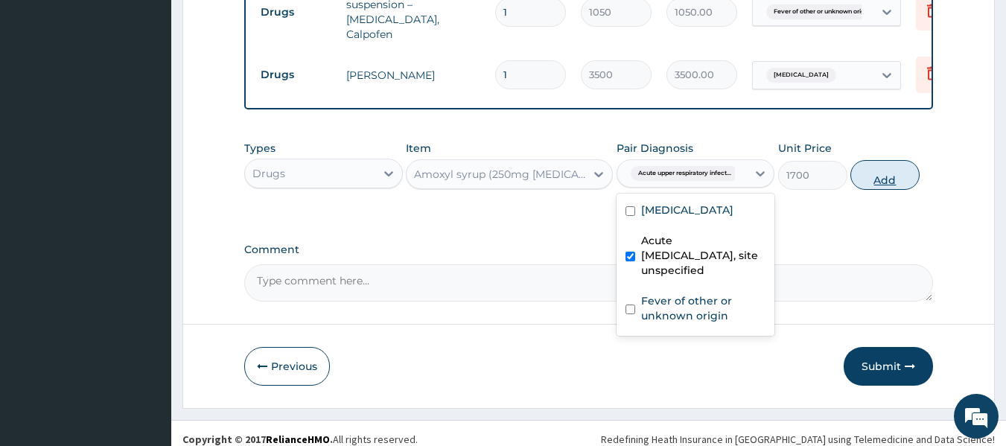
click at [880, 168] on button "Add" at bounding box center [885, 175] width 69 height 30
type input "0"
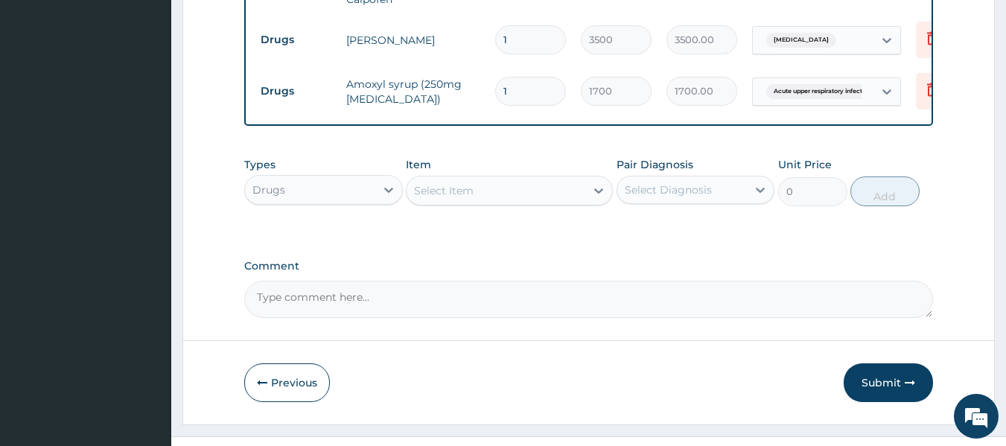
scroll to position [728, 0]
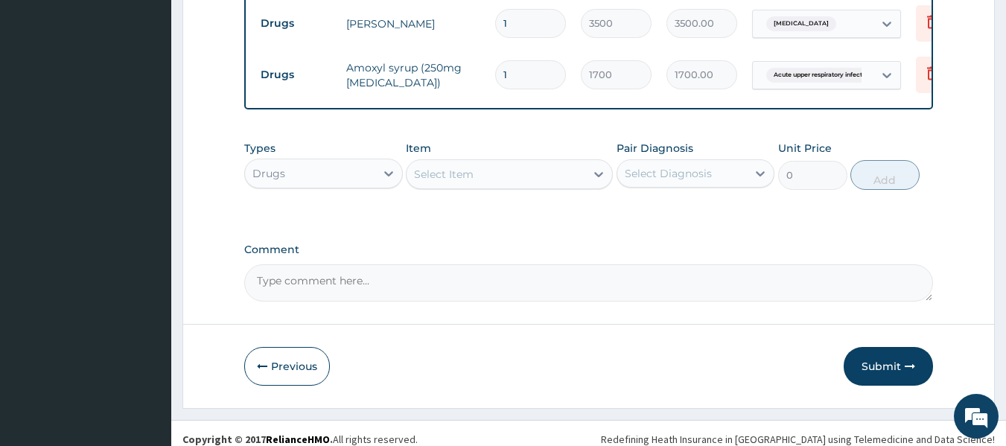
click at [492, 162] on div "Select Item" at bounding box center [496, 174] width 179 height 24
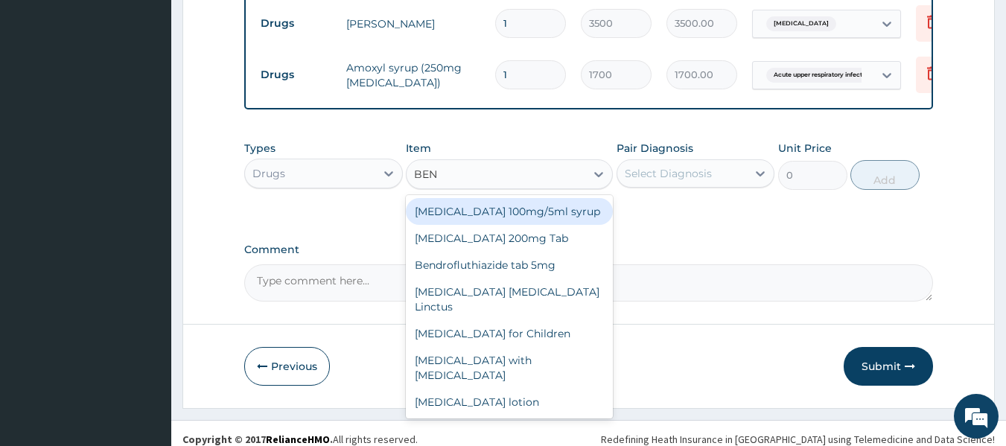
type input "BENY"
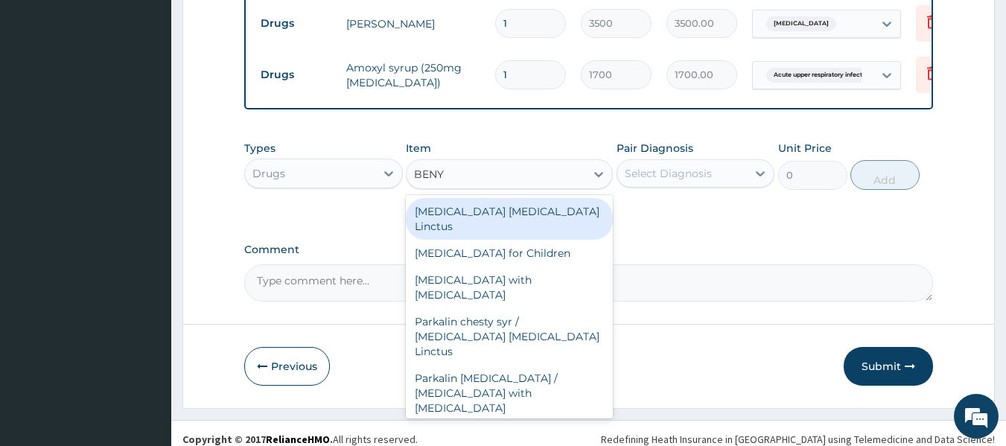
click at [503, 201] on div "[MEDICAL_DATA] [MEDICAL_DATA] Linctus" at bounding box center [509, 219] width 207 height 42
type input "1800"
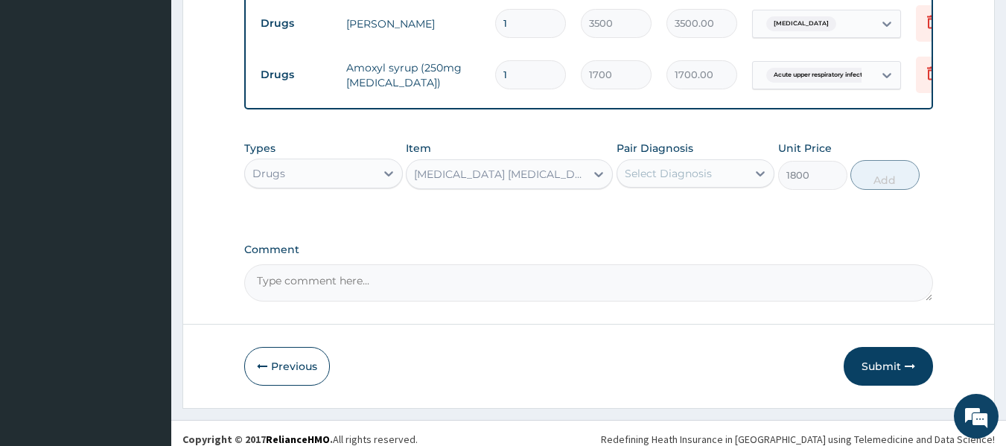
scroll to position [654, 0]
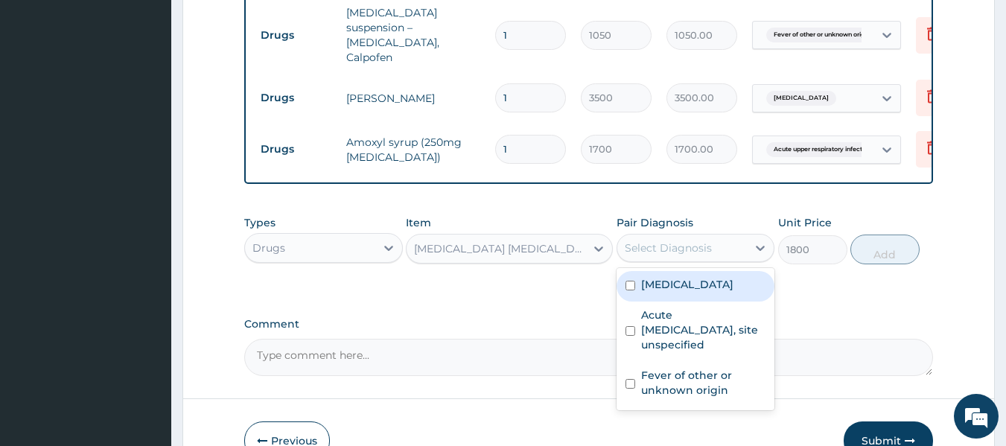
click at [664, 241] on div "Select Diagnosis" at bounding box center [668, 248] width 87 height 15
click at [527, 243] on div "[MEDICAL_DATA] [MEDICAL_DATA] Linctus" at bounding box center [500, 248] width 173 height 15
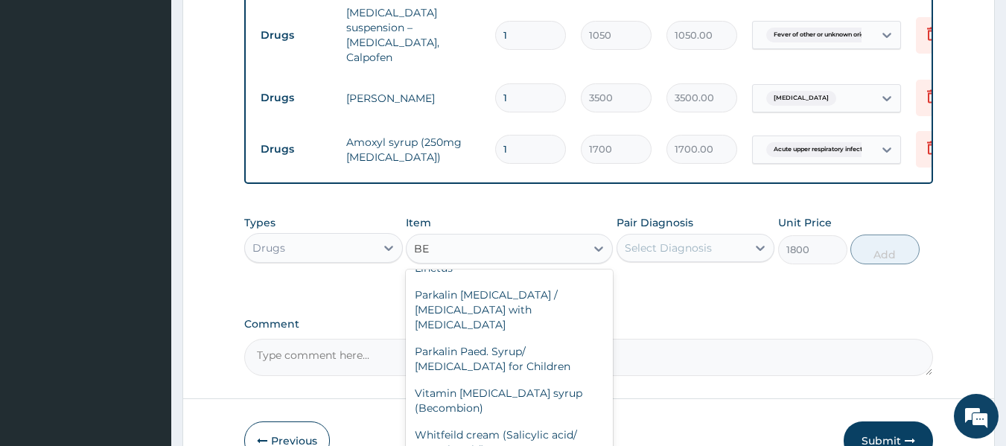
scroll to position [0, 0]
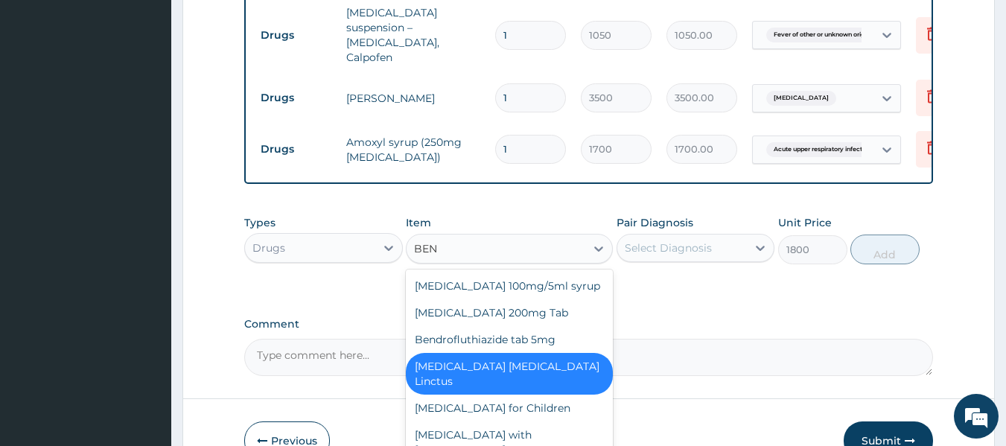
type input "BENY"
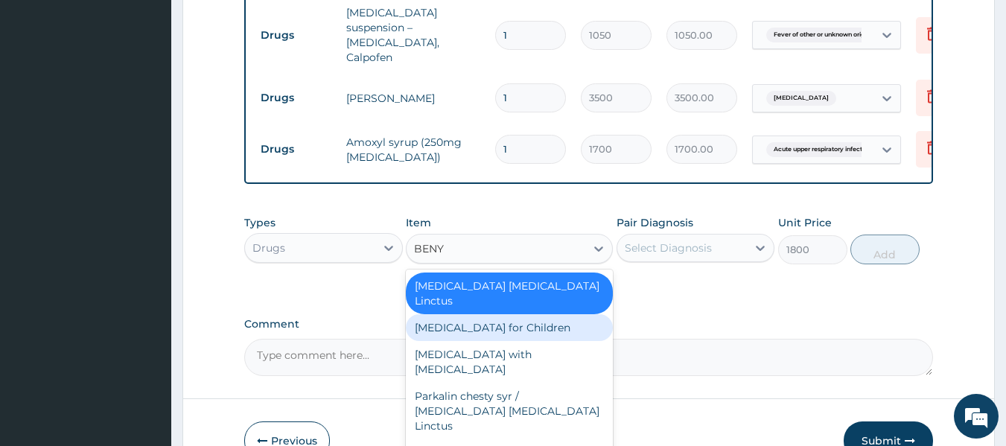
click at [493, 314] on div "[MEDICAL_DATA] for Children" at bounding box center [509, 327] width 207 height 27
type input "1000"
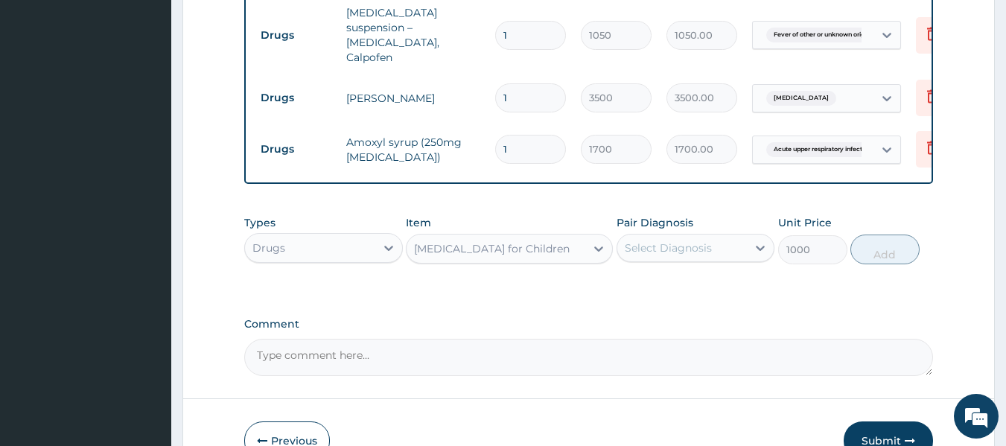
click at [656, 241] on div "Select Diagnosis" at bounding box center [668, 248] width 87 height 15
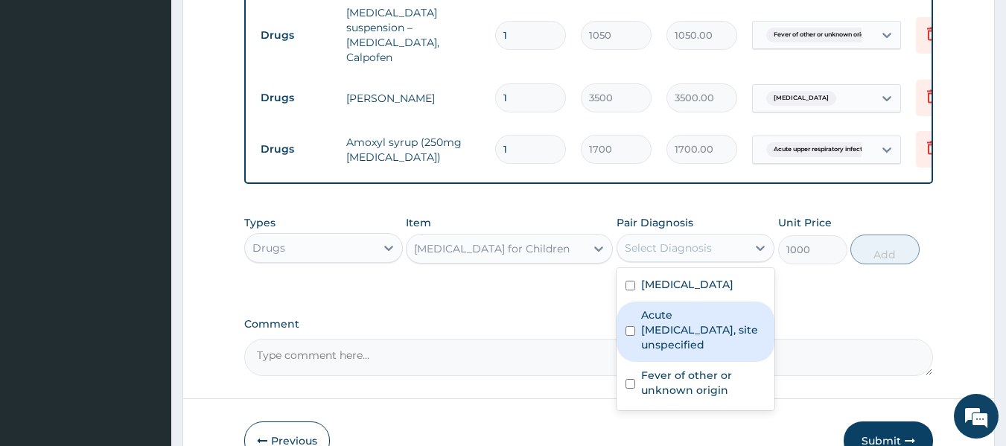
click at [676, 316] on label "Acute upper respiratory infection, site unspecified" at bounding box center [703, 330] width 125 height 45
checkbox input "true"
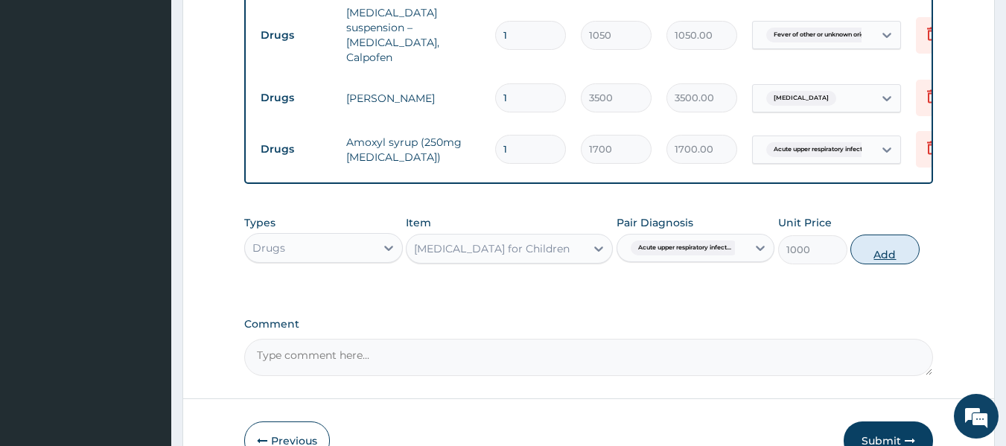
click at [865, 241] on button "Add" at bounding box center [885, 250] width 69 height 30
type input "0"
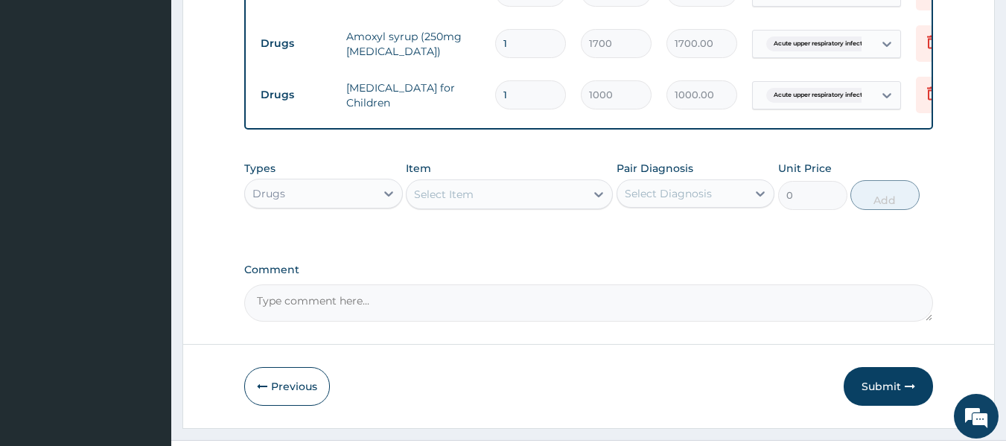
scroll to position [780, 0]
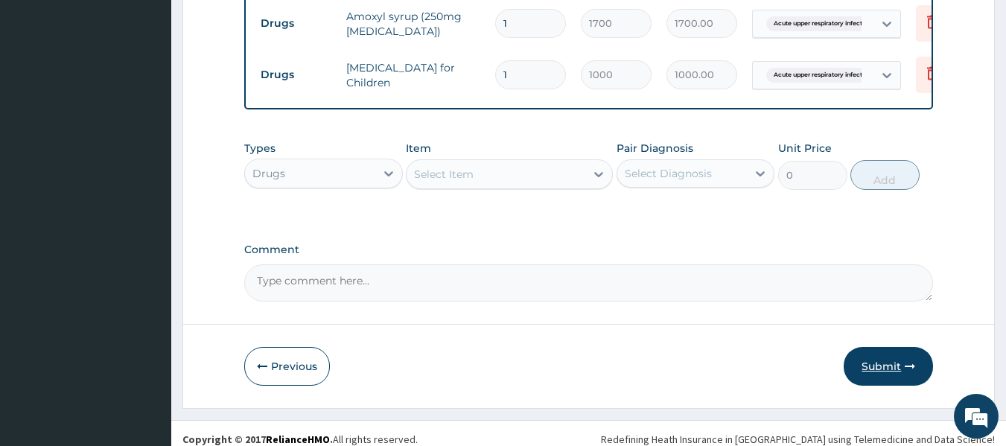
click at [875, 355] on button "Submit" at bounding box center [888, 366] width 89 height 39
click at [899, 361] on button "Submit" at bounding box center [888, 366] width 89 height 39
click at [889, 352] on button "Submit" at bounding box center [888, 366] width 89 height 39
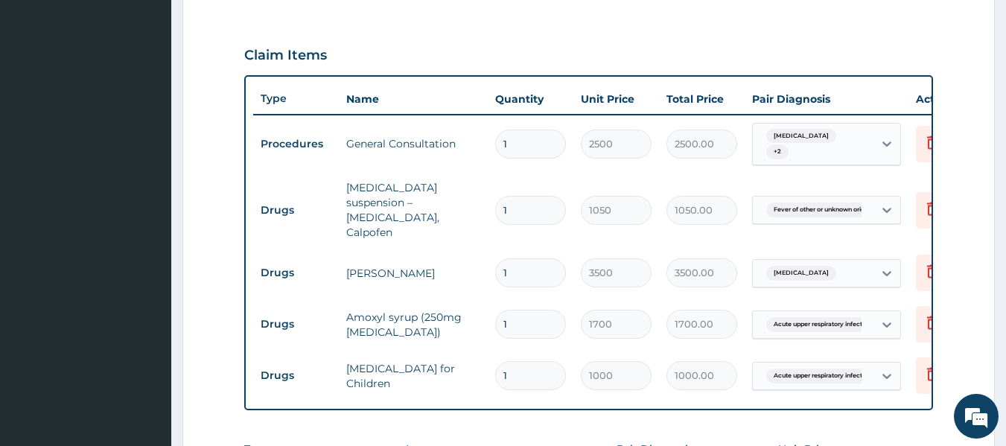
scroll to position [482, 0]
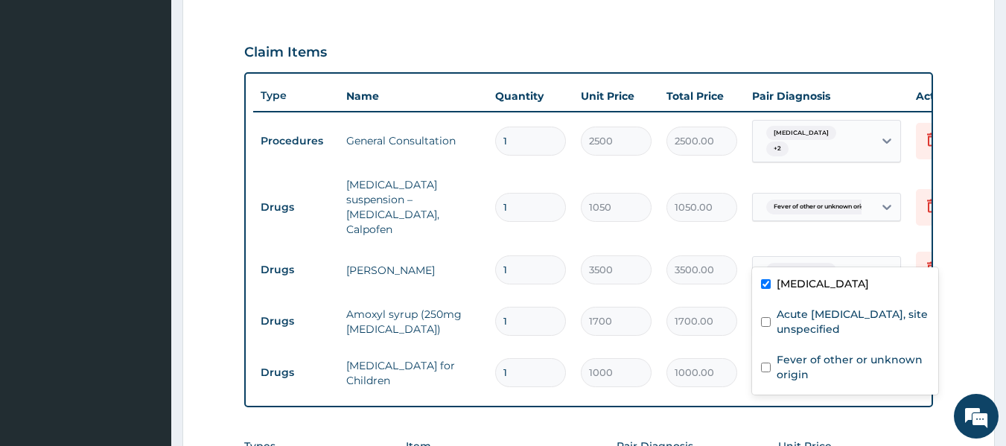
click at [816, 258] on div "Malaria, unspecified" at bounding box center [813, 270] width 121 height 25
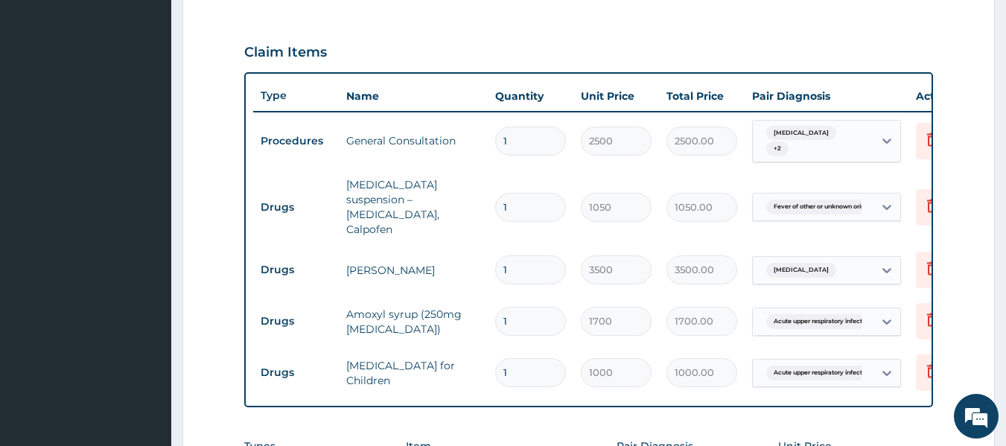
click at [816, 258] on div "Malaria, unspecified" at bounding box center [813, 270] width 121 height 25
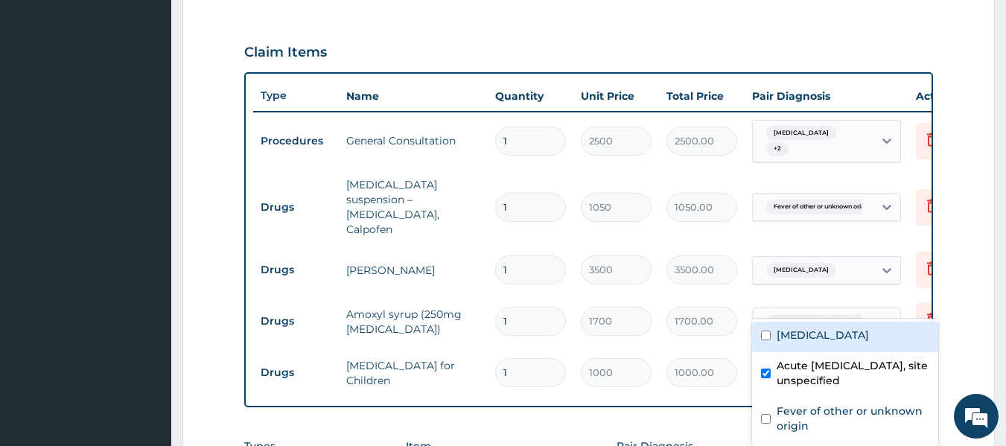
click at [824, 314] on span "Acute upper respiratory infect..." at bounding box center [820, 321] width 108 height 15
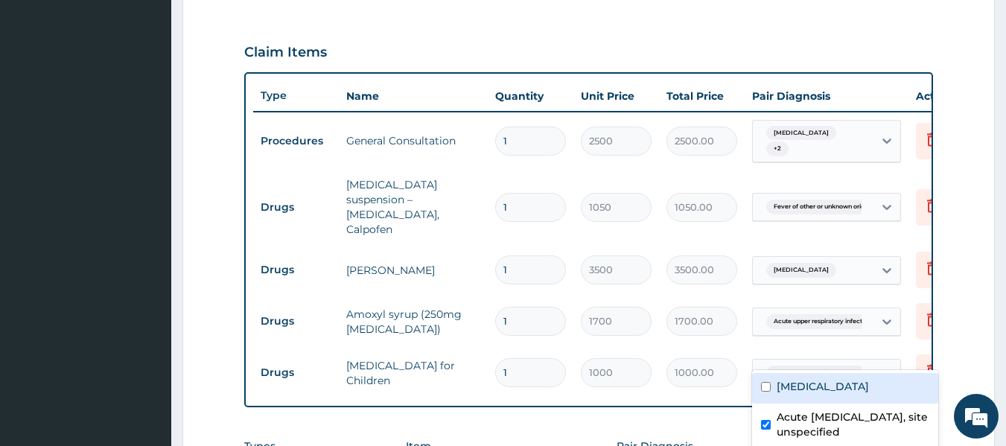
click at [833, 366] on span "Acute upper respiratory infect..." at bounding box center [820, 373] width 108 height 15
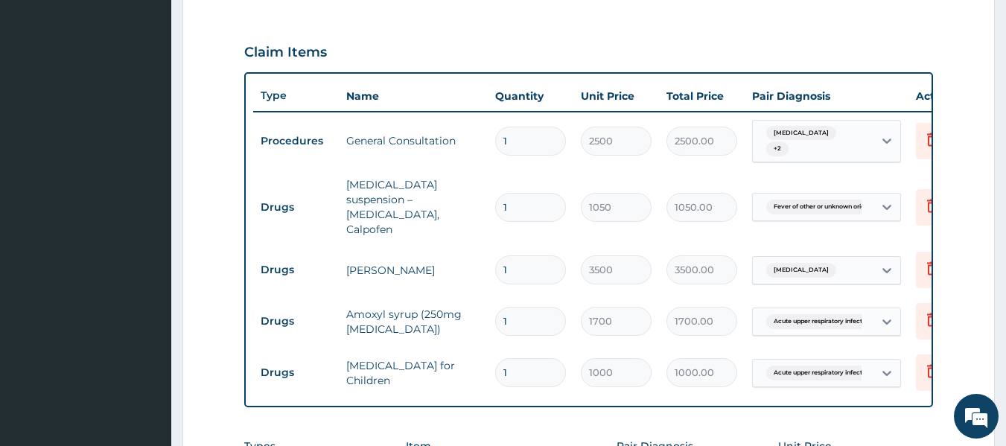
click at [833, 366] on span "Acute upper respiratory infect..." at bounding box center [820, 373] width 108 height 15
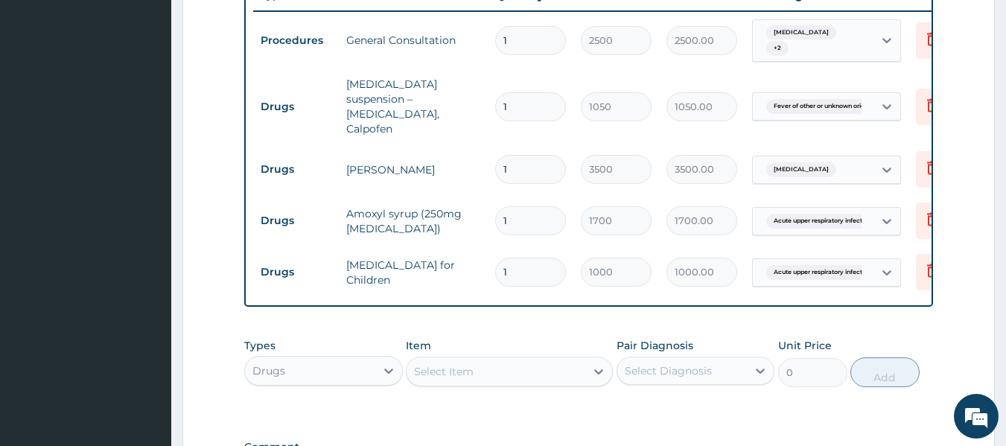
scroll to position [556, 0]
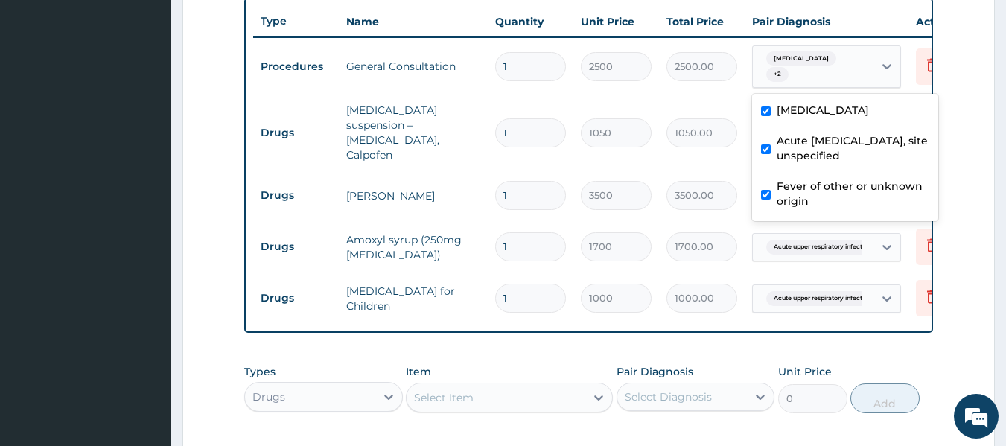
click at [804, 66] on span "Malaria, unspecified" at bounding box center [801, 58] width 70 height 15
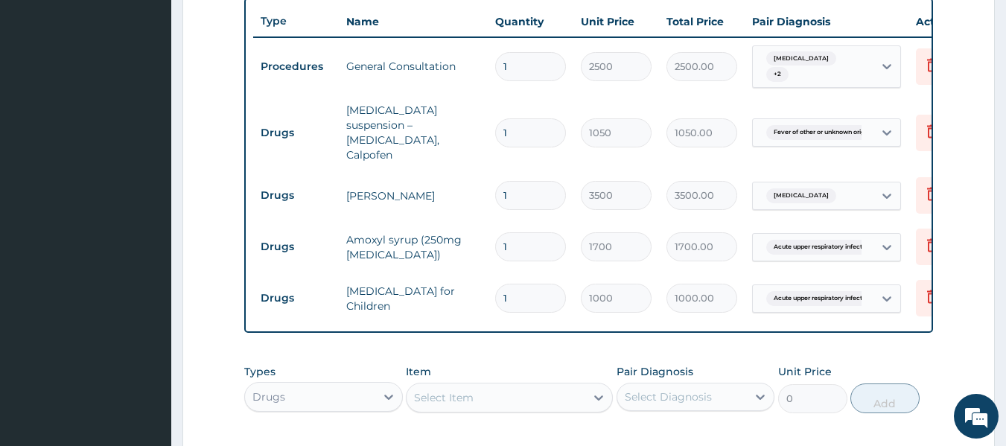
click at [804, 66] on span "Malaria, unspecified" at bounding box center [801, 58] width 70 height 15
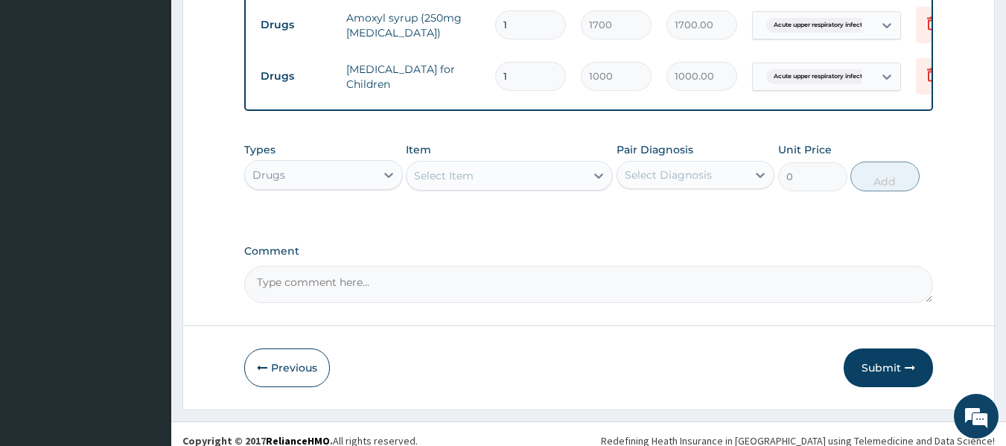
scroll to position [780, 0]
click at [881, 363] on button "Submit" at bounding box center [888, 366] width 89 height 39
click at [881, 354] on button "Submit" at bounding box center [888, 366] width 89 height 39
click at [273, 353] on button "Previous" at bounding box center [287, 366] width 86 height 39
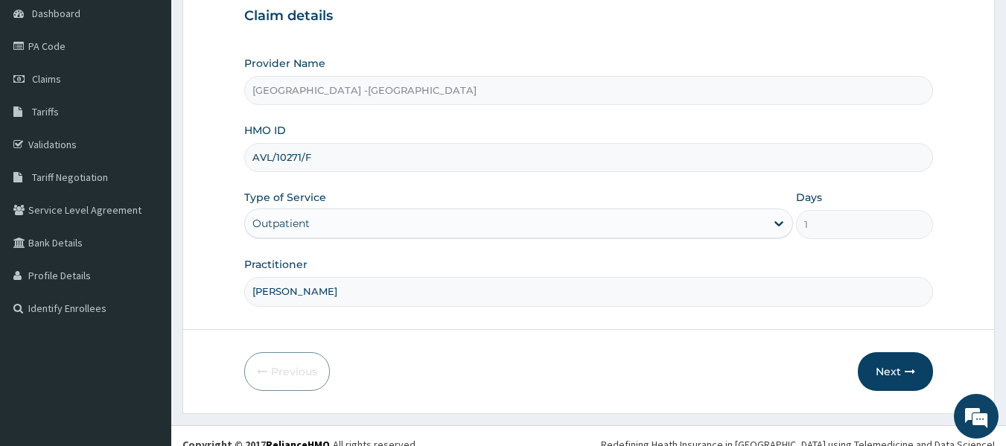
scroll to position [166, 0]
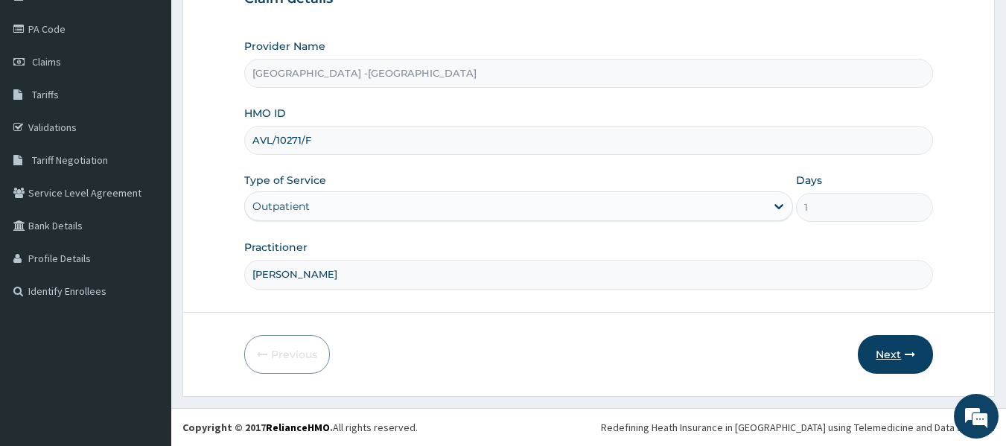
click at [880, 352] on button "Next" at bounding box center [895, 354] width 75 height 39
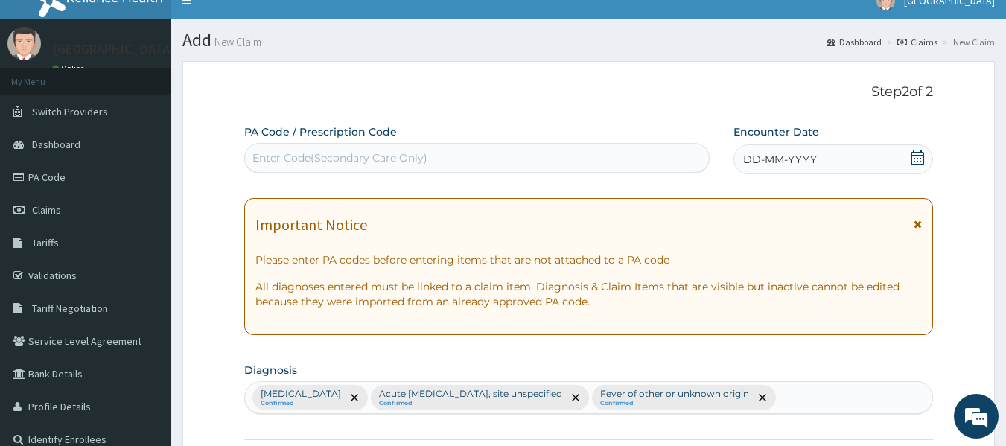
scroll to position [17, 0]
click at [917, 159] on icon at bounding box center [917, 158] width 15 height 15
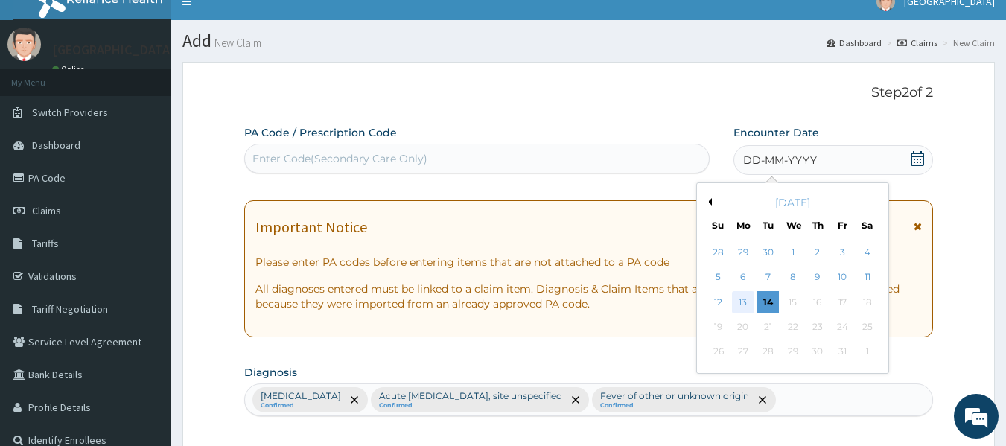
click at [746, 305] on div "13" at bounding box center [743, 302] width 22 height 22
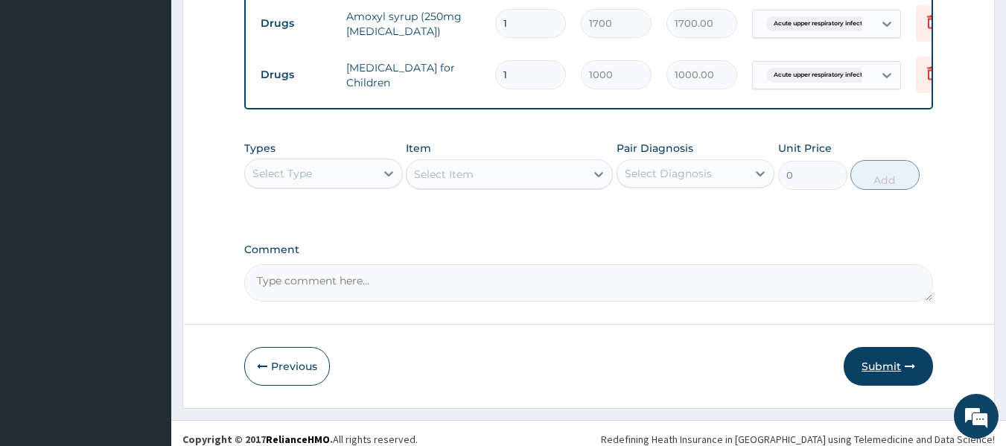
click at [907, 361] on icon "button" at bounding box center [910, 366] width 10 height 10
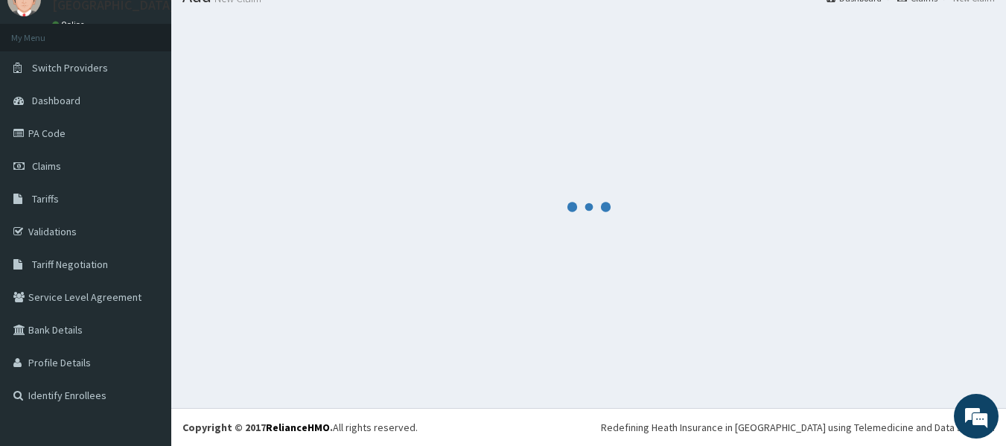
scroll to position [780, 0]
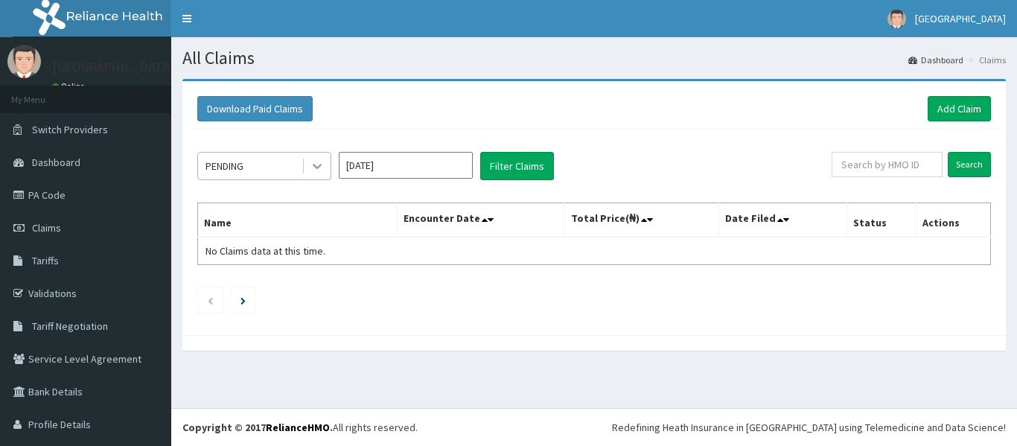
click at [317, 168] on icon at bounding box center [317, 167] width 9 height 5
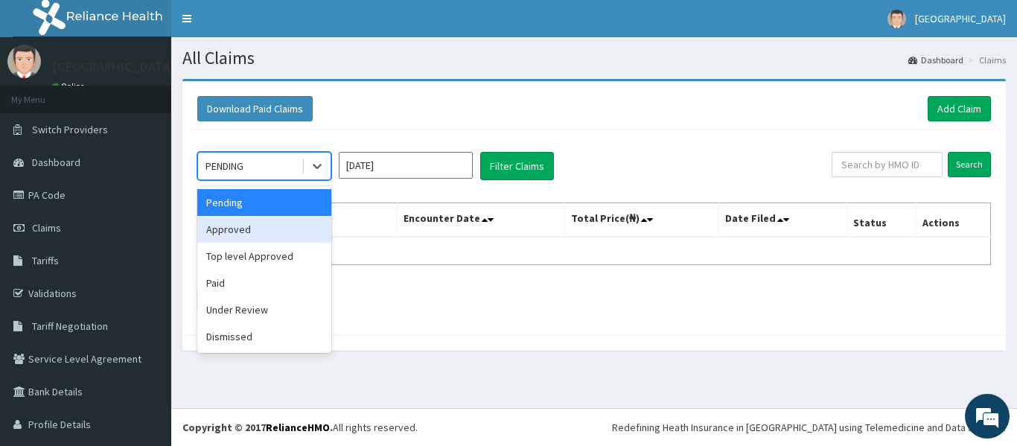
click at [299, 233] on div "Approved" at bounding box center [264, 229] width 134 height 27
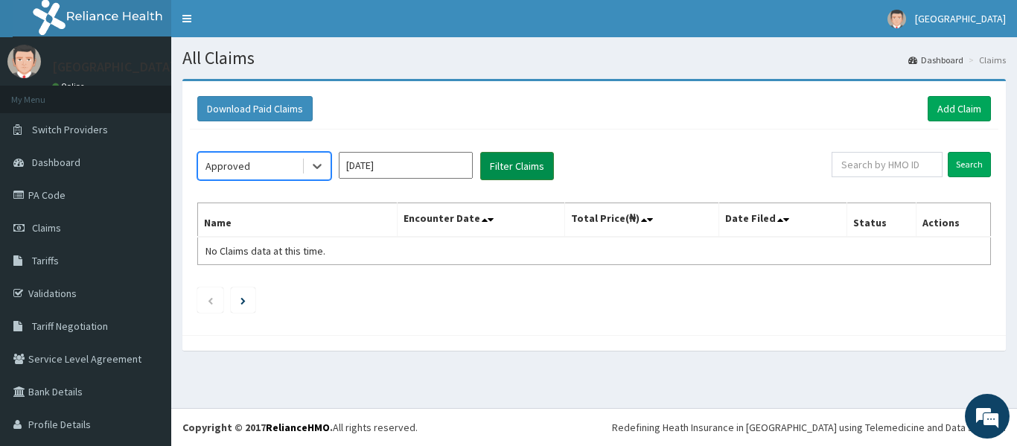
click at [503, 172] on button "Filter Claims" at bounding box center [517, 166] width 74 height 28
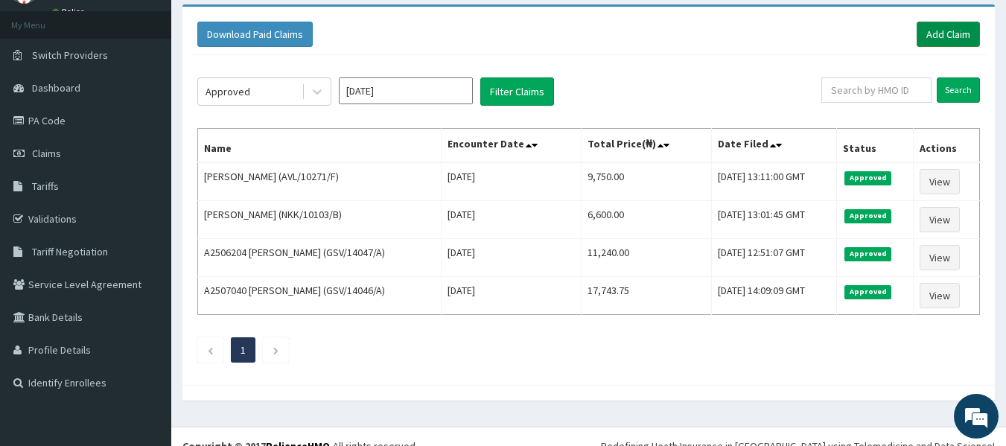
click at [929, 39] on link "Add Claim" at bounding box center [948, 34] width 63 height 25
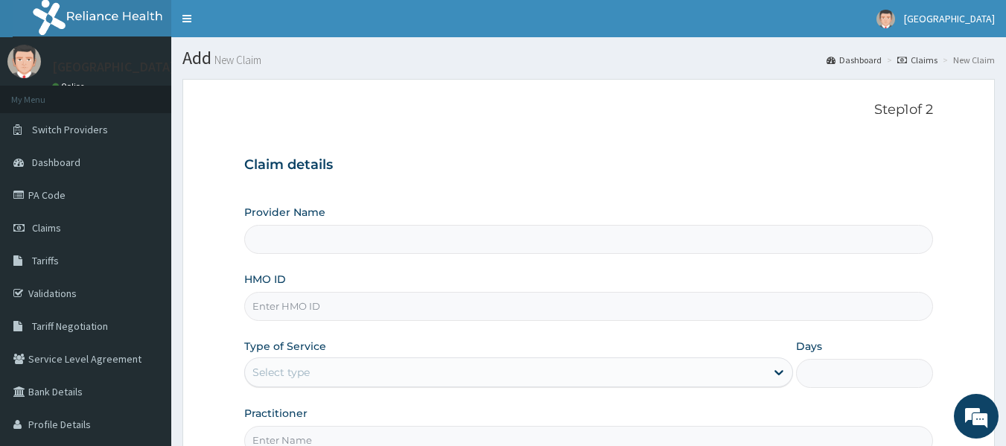
type input "[GEOGRAPHIC_DATA] -[GEOGRAPHIC_DATA]"
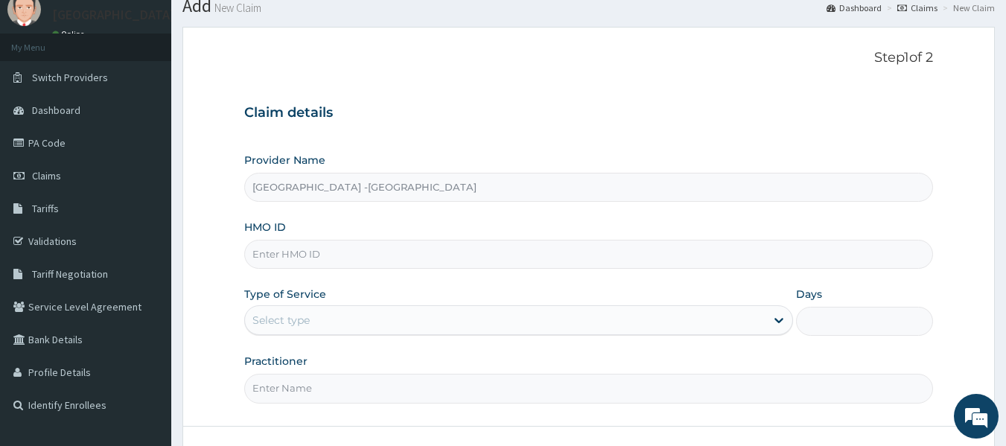
scroll to position [149, 0]
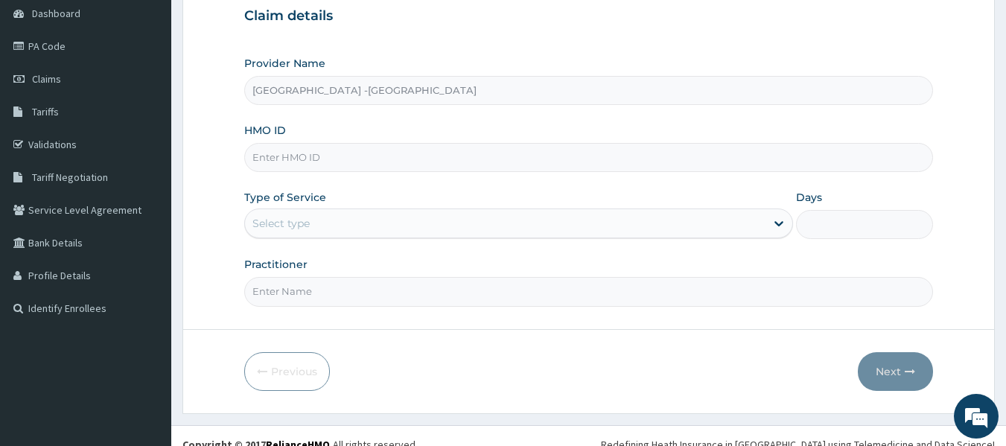
click at [384, 156] on input "HMO ID" at bounding box center [589, 157] width 690 height 29
type input "AVL/10271/B"
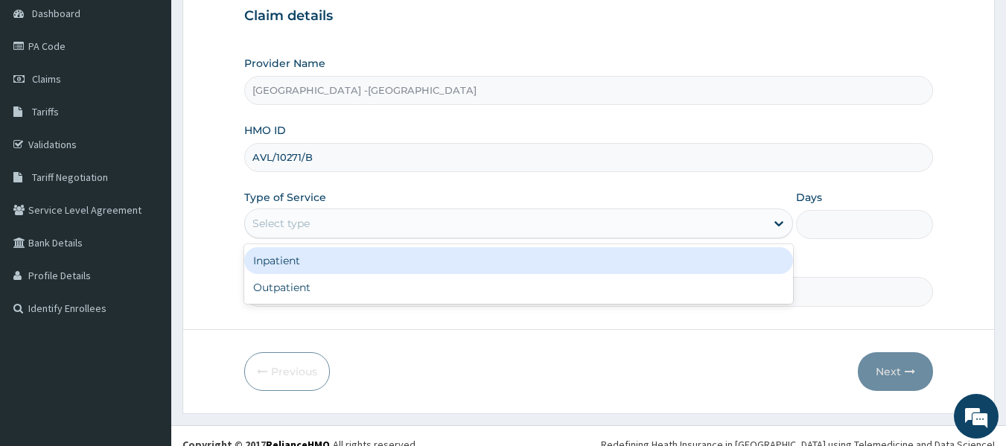
click at [346, 226] on div "Select type" at bounding box center [505, 224] width 521 height 24
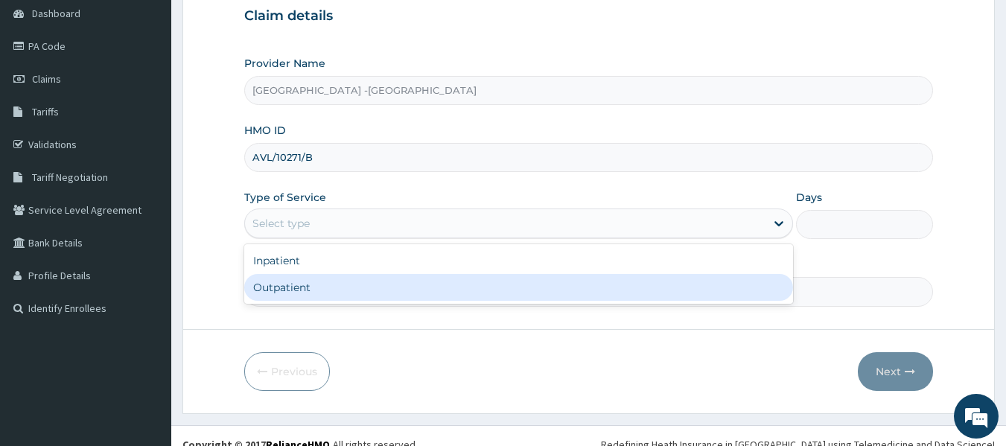
click at [345, 282] on div "Outpatient" at bounding box center [518, 287] width 549 height 27
type input "1"
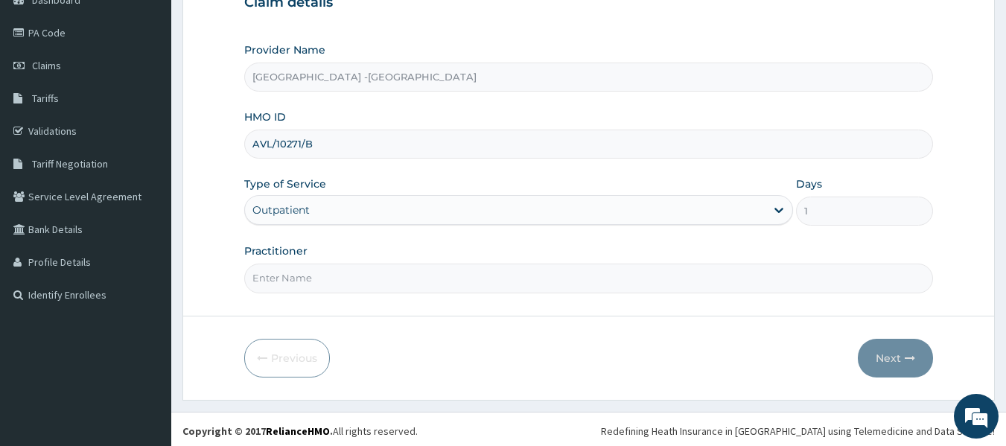
scroll to position [166, 0]
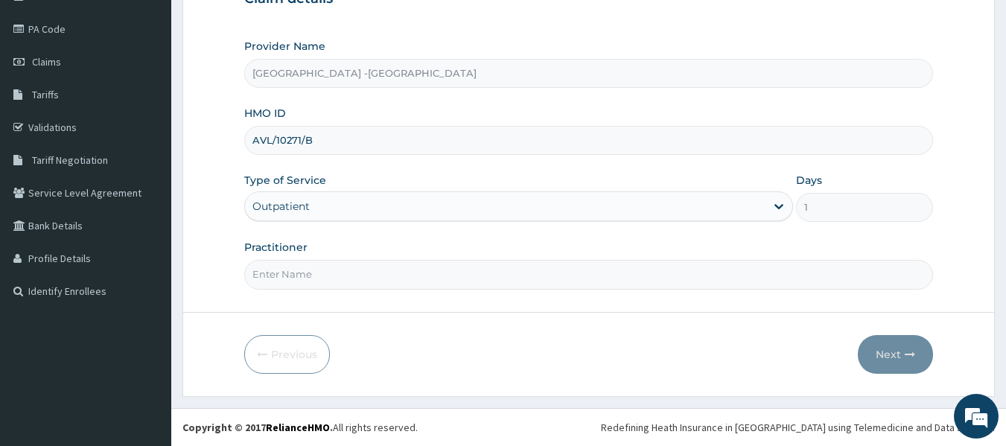
click at [359, 275] on input "Practitioner" at bounding box center [589, 274] width 690 height 29
type input "[PERSON_NAME]"
click at [897, 352] on button "Next" at bounding box center [895, 354] width 75 height 39
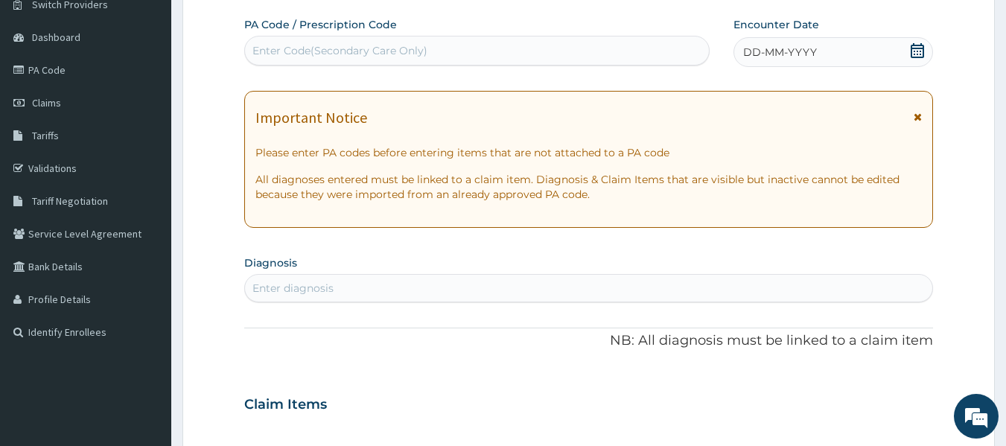
scroll to position [92, 0]
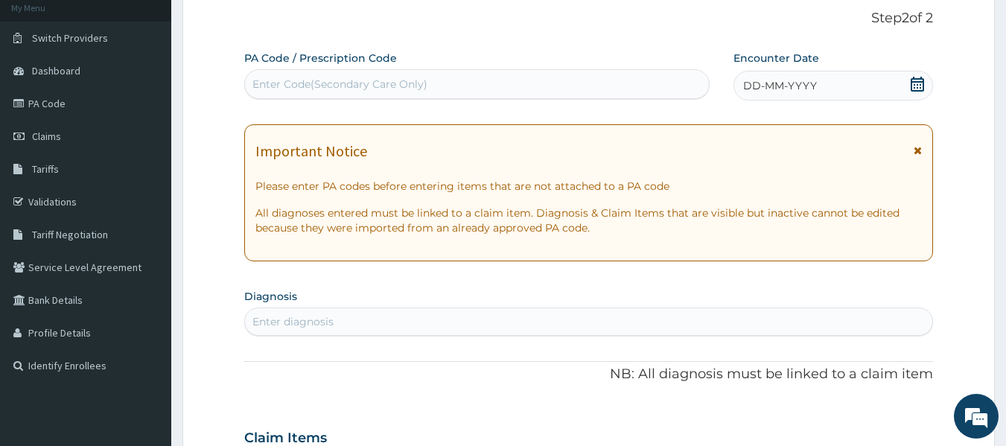
click at [921, 80] on icon at bounding box center [917, 84] width 15 height 15
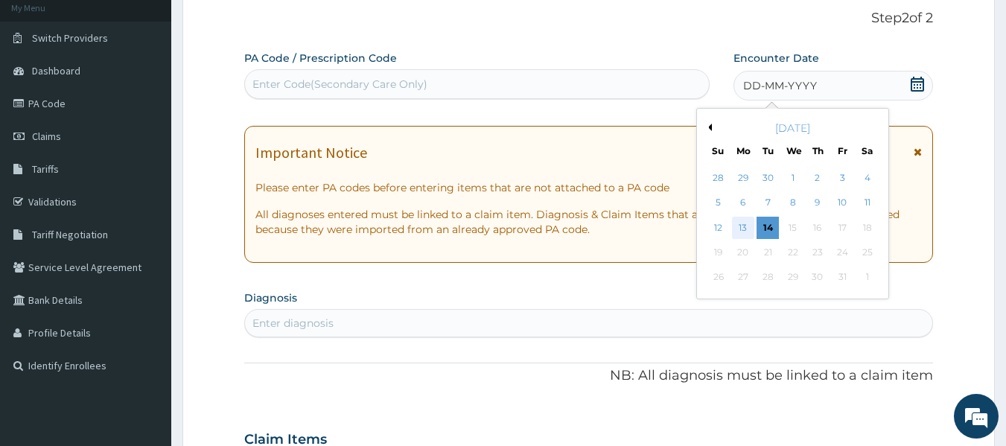
click at [748, 228] on div "13" at bounding box center [743, 228] width 22 height 22
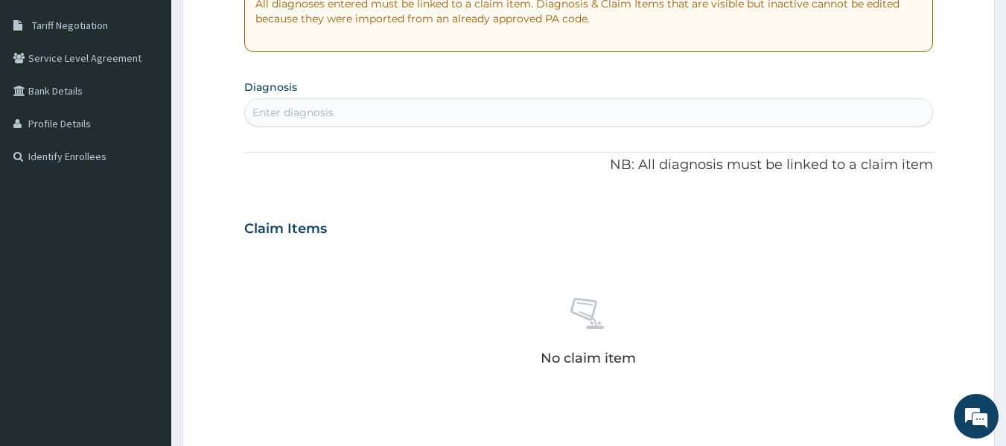
scroll to position [315, 0]
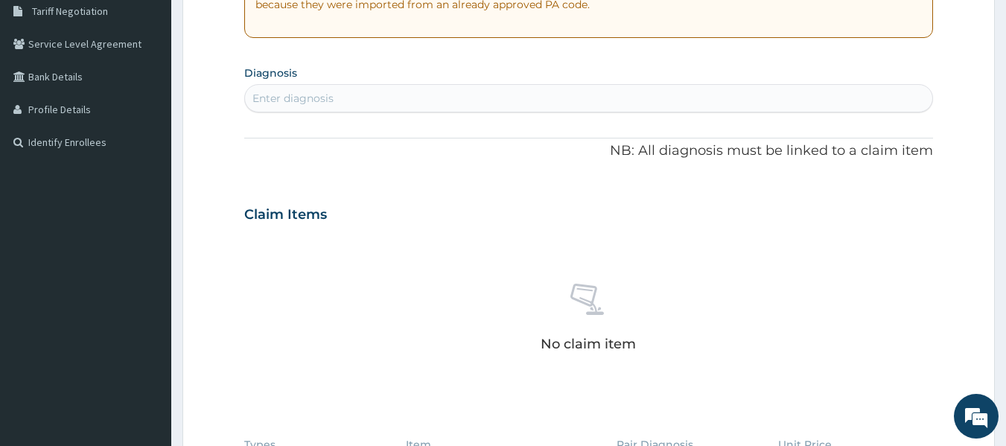
click at [588, 86] on div "Enter diagnosis" at bounding box center [589, 98] width 690 height 28
type input "P"
type input "[MEDICAL_DATA]"
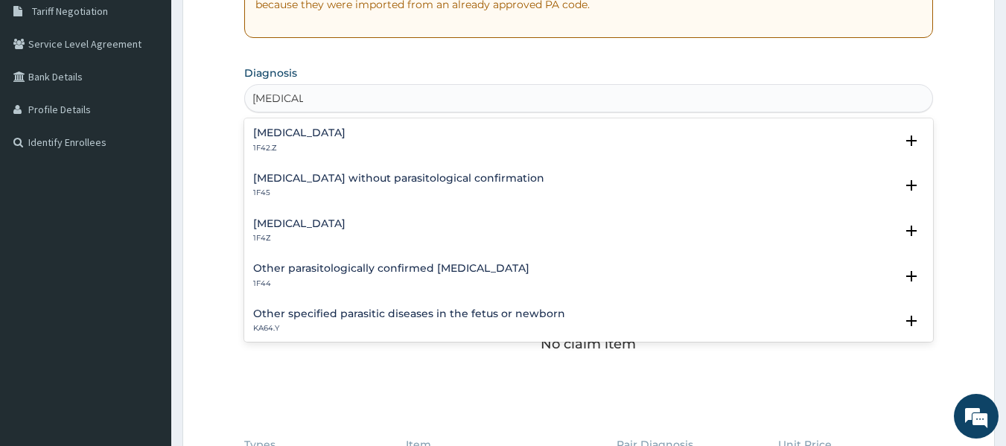
click at [292, 225] on h4 "[MEDICAL_DATA]" at bounding box center [299, 223] width 92 height 11
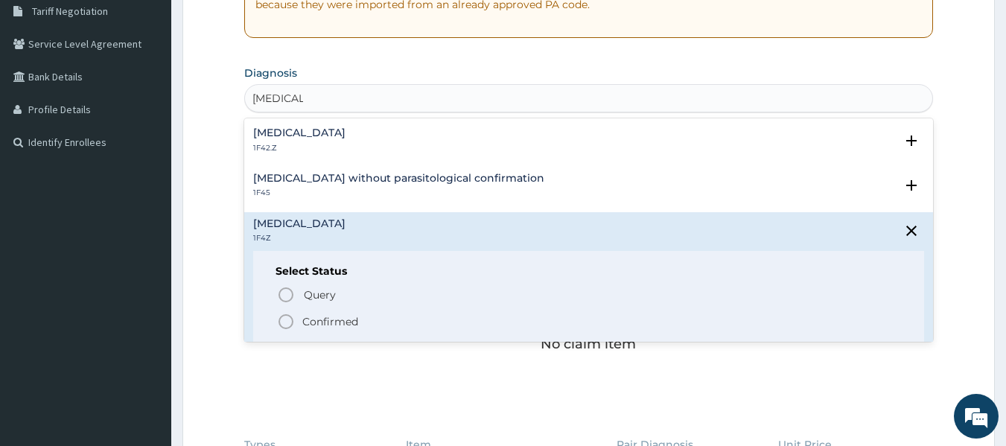
drag, startPoint x: 288, startPoint y: 320, endPoint x: 324, endPoint y: 252, distance: 77.3
click at [290, 320] on icon "status option filled" at bounding box center [286, 322] width 18 height 18
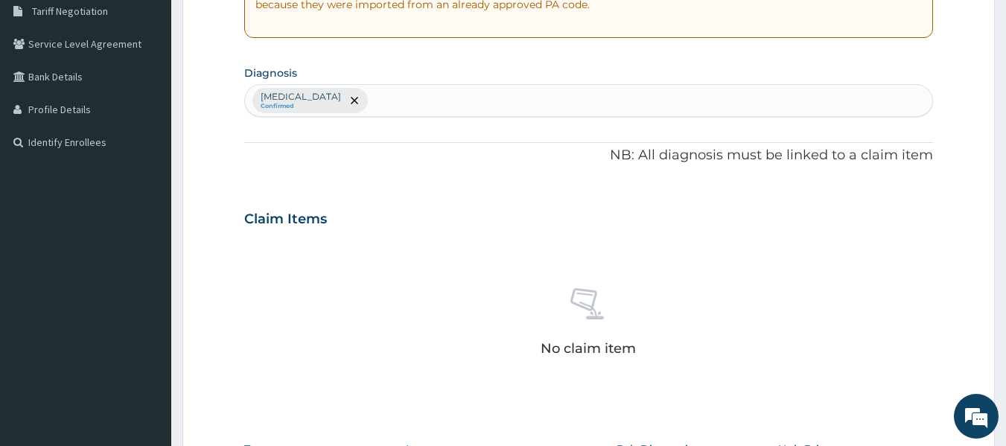
click at [387, 101] on div "[MEDICAL_DATA] Confirmed" at bounding box center [589, 100] width 688 height 31
type input "MIGRAIN"
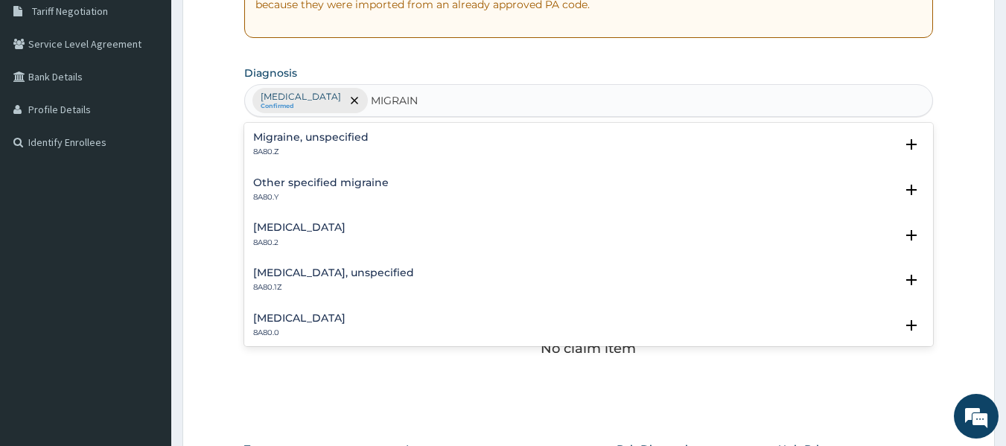
click at [294, 136] on h4 "Migraine, unspecified" at bounding box center [310, 137] width 115 height 11
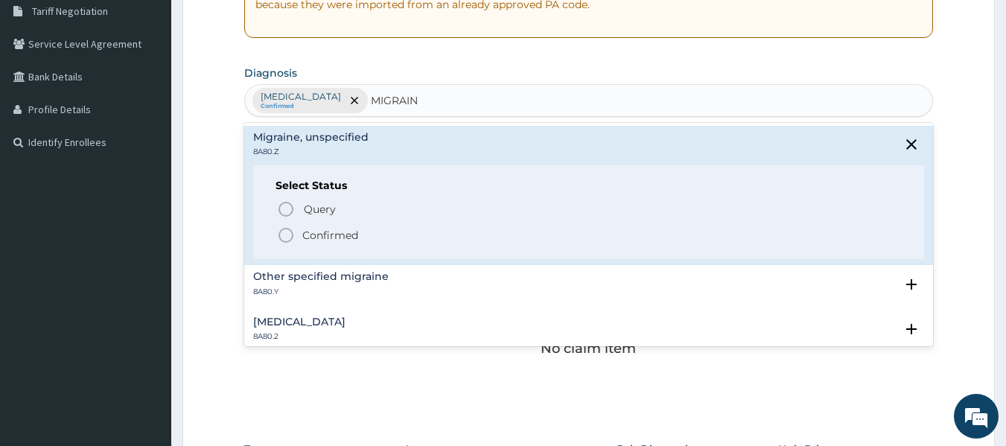
click at [284, 237] on icon "status option filled" at bounding box center [286, 235] width 18 height 18
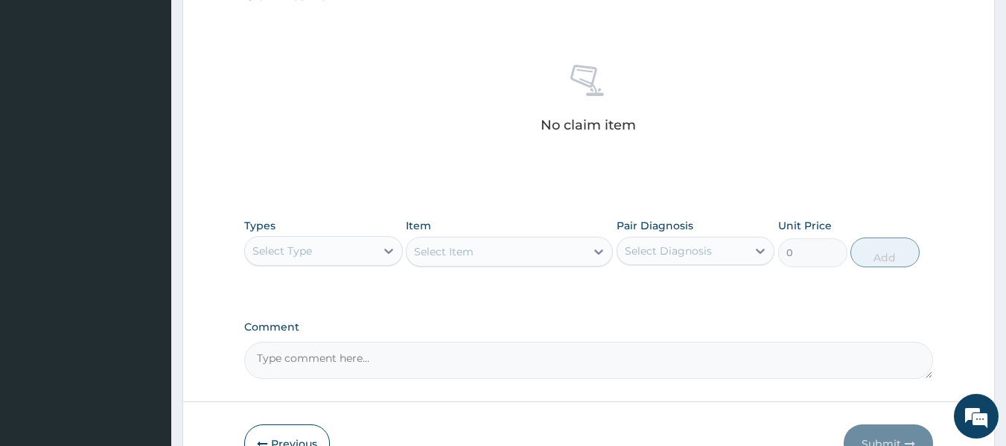
scroll to position [628, 0]
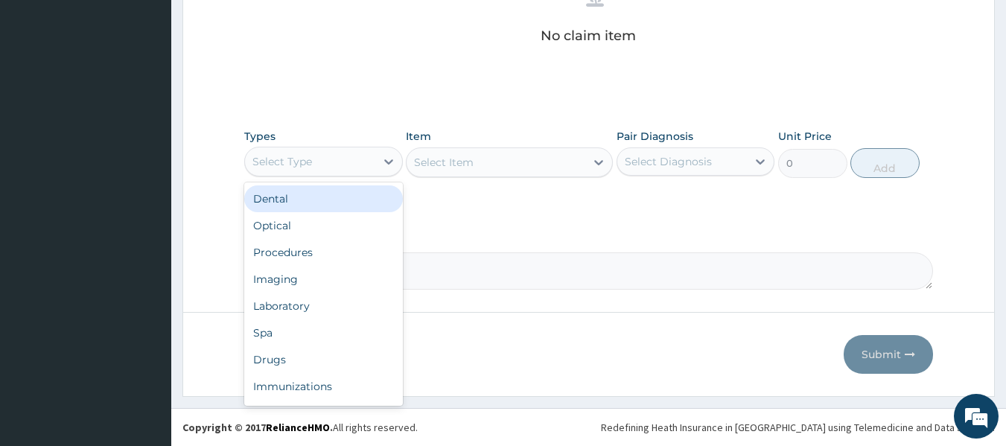
click at [363, 172] on div "Select Type" at bounding box center [310, 162] width 130 height 24
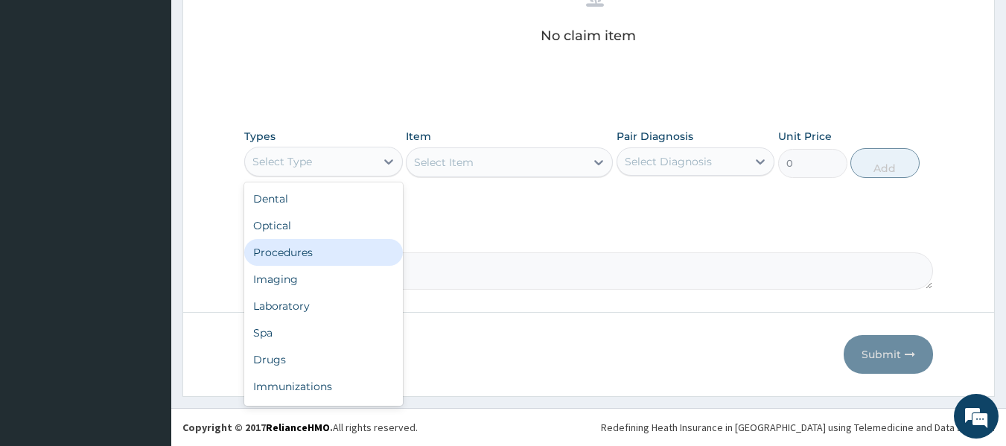
click at [335, 245] on div "Procedures" at bounding box center [323, 252] width 159 height 27
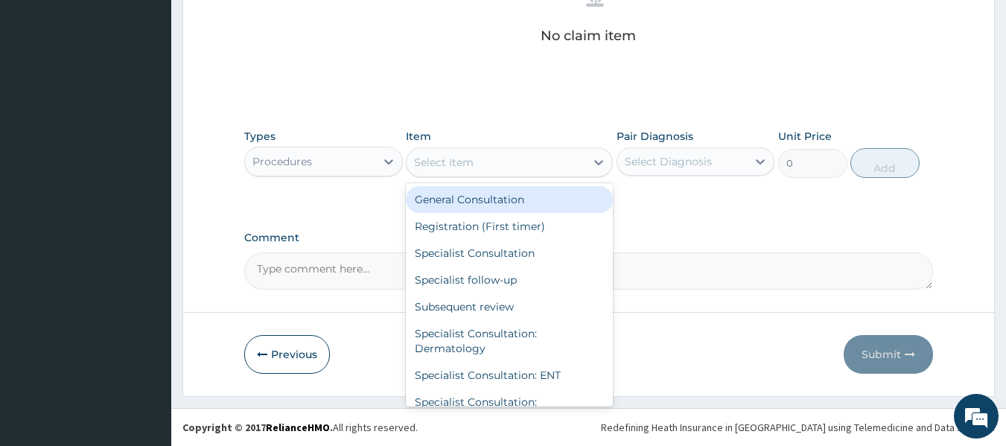
click at [498, 170] on div "Select Item" at bounding box center [496, 162] width 179 height 24
click at [492, 197] on div "General Consultation" at bounding box center [509, 199] width 207 height 27
type input "2500"
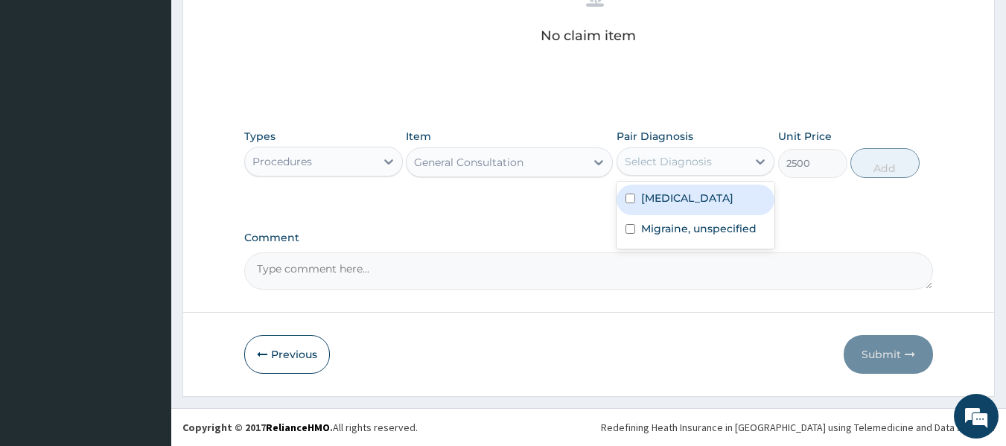
click at [666, 162] on div "Select Diagnosis" at bounding box center [668, 161] width 87 height 15
click at [667, 205] on label "[MEDICAL_DATA]" at bounding box center [687, 198] width 92 height 15
checkbox input "true"
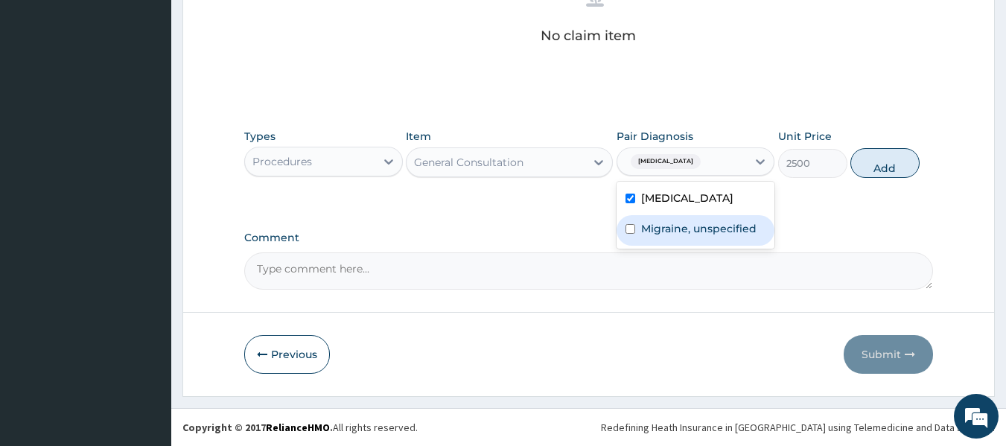
click at [666, 232] on label "Migraine, unspecified" at bounding box center [698, 228] width 115 height 15
checkbox input "true"
click at [884, 166] on button "Add" at bounding box center [885, 163] width 69 height 30
type input "0"
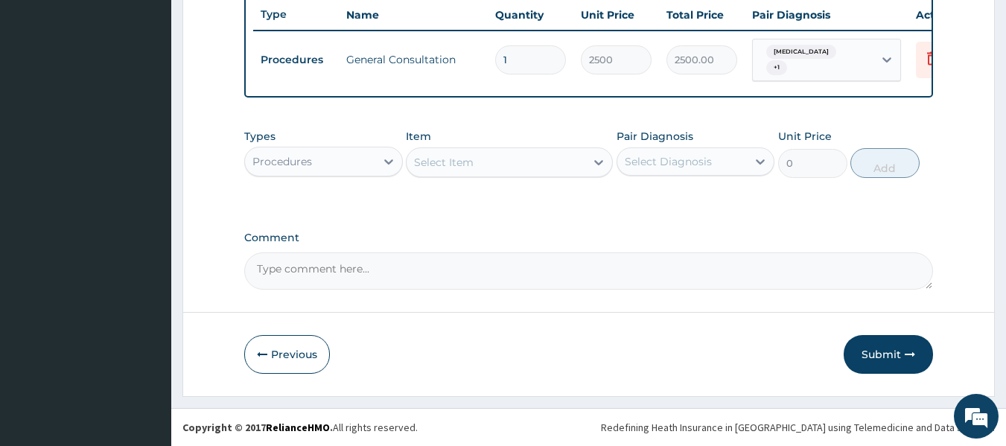
scroll to position [574, 0]
click at [322, 165] on div "Procedures" at bounding box center [310, 162] width 130 height 24
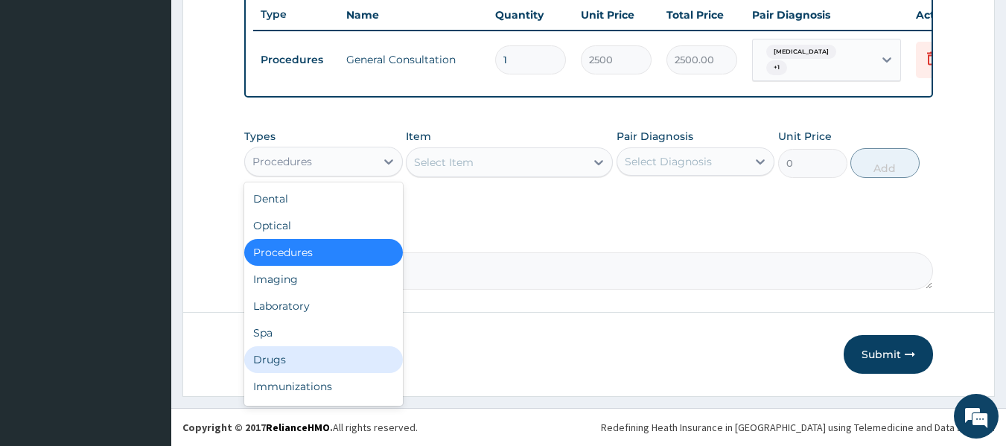
click at [300, 354] on div "Drugs" at bounding box center [323, 359] width 159 height 27
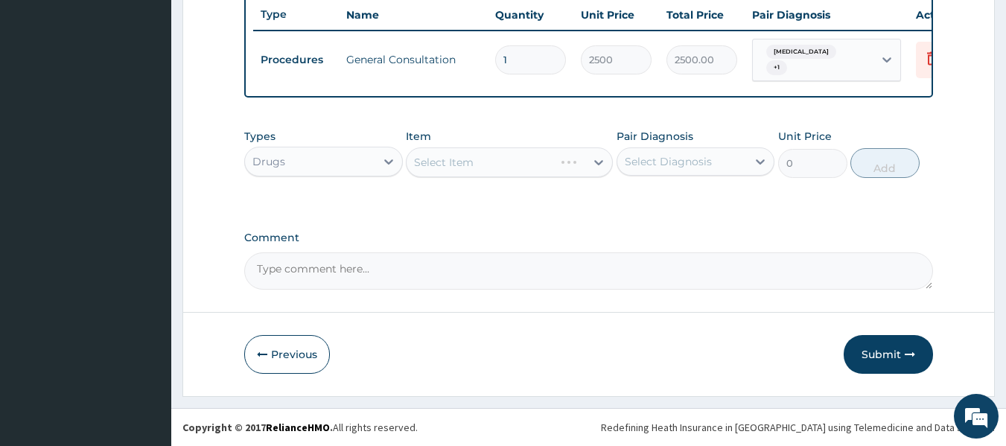
click at [540, 168] on div "Select Item" at bounding box center [509, 162] width 207 height 30
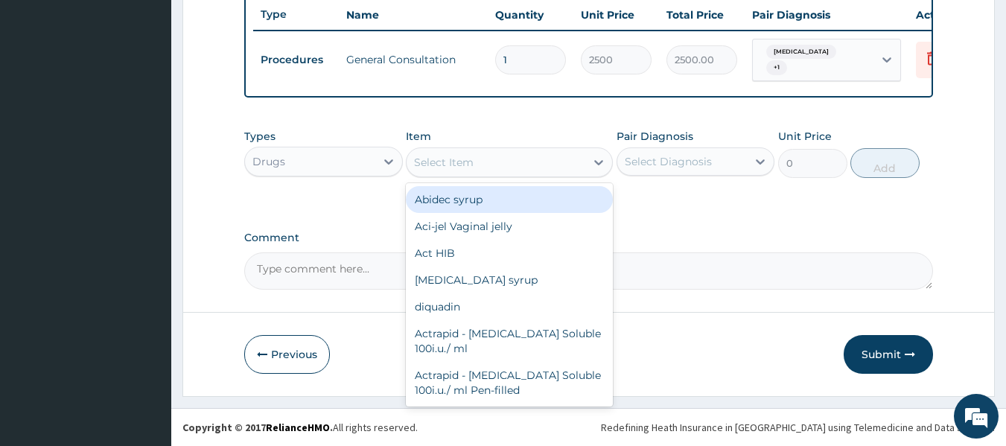
click at [540, 168] on div "Select Item" at bounding box center [496, 162] width 179 height 24
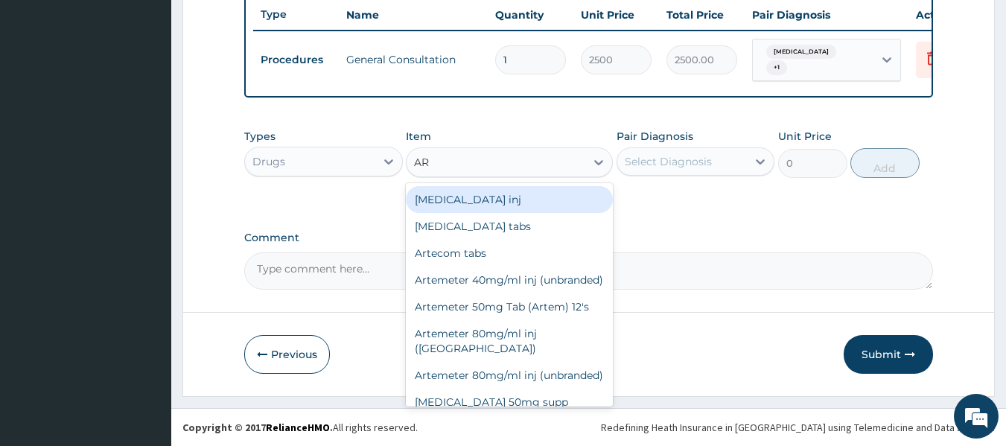
type input "ART"
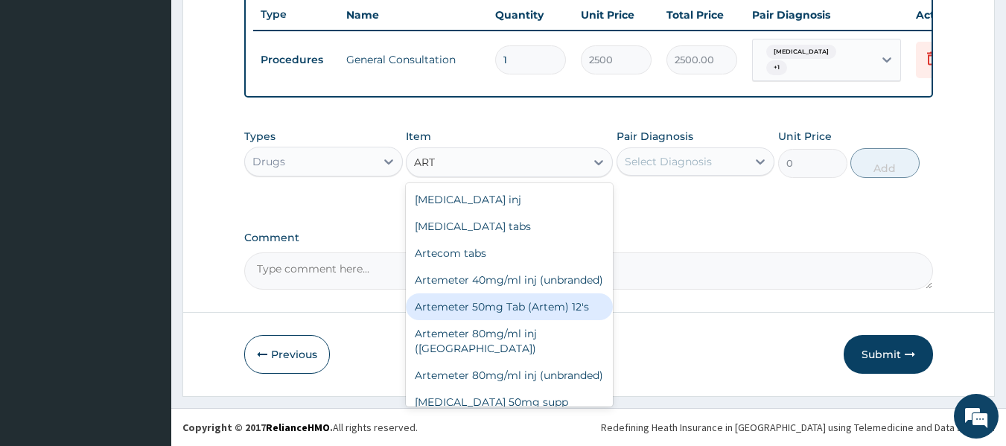
drag, startPoint x: 540, startPoint y: 316, endPoint x: 576, endPoint y: 289, distance: 44.7
click at [541, 316] on div "Artemeter 50mg Tab (Artem) 12's" at bounding box center [509, 306] width 207 height 27
type input "2000"
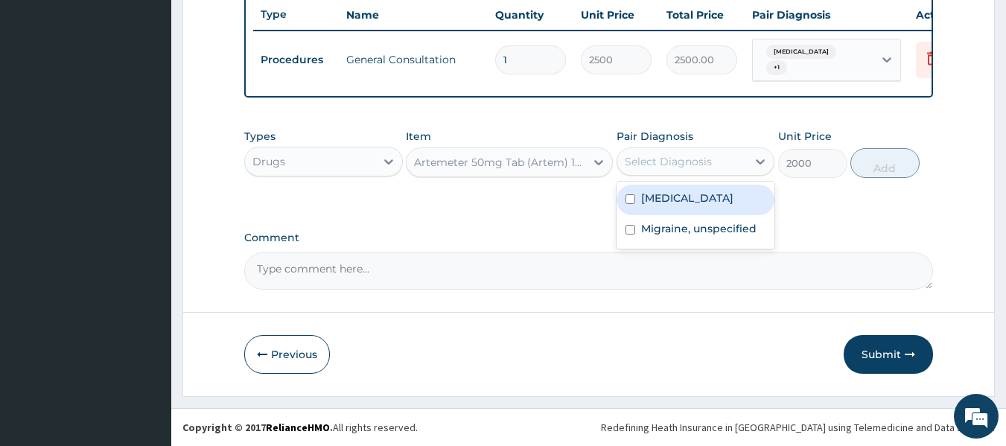
click at [687, 159] on div "Select Diagnosis" at bounding box center [668, 161] width 87 height 15
click at [693, 198] on label "Malaria, unspecified" at bounding box center [687, 198] width 92 height 15
checkbox input "true"
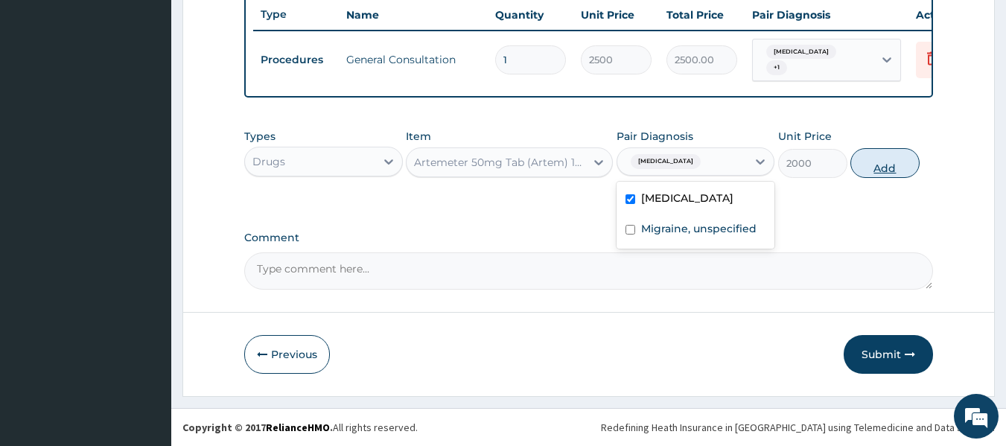
click at [864, 166] on button "Add" at bounding box center [885, 163] width 69 height 30
type input "0"
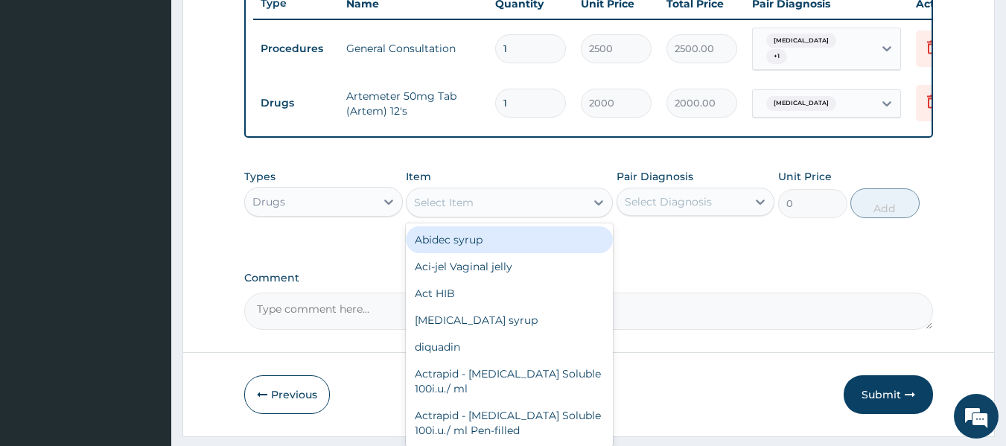
click at [484, 214] on div "Select Item" at bounding box center [496, 203] width 179 height 24
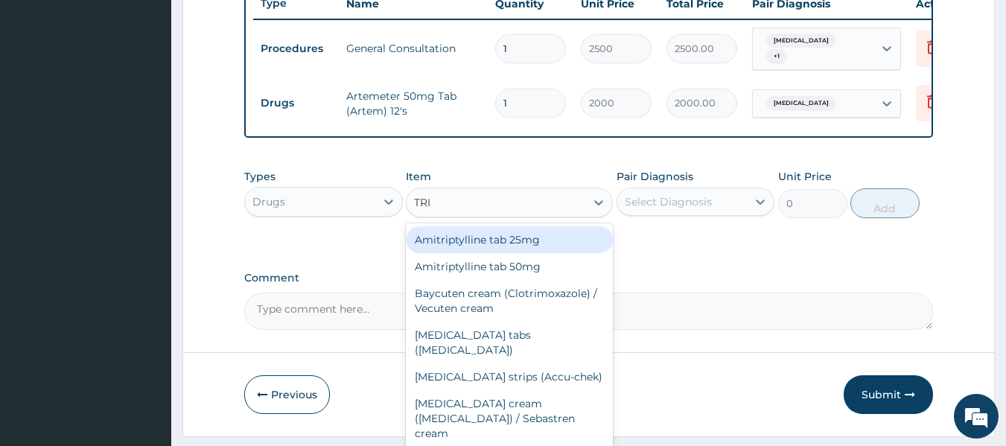
type input "TRIP"
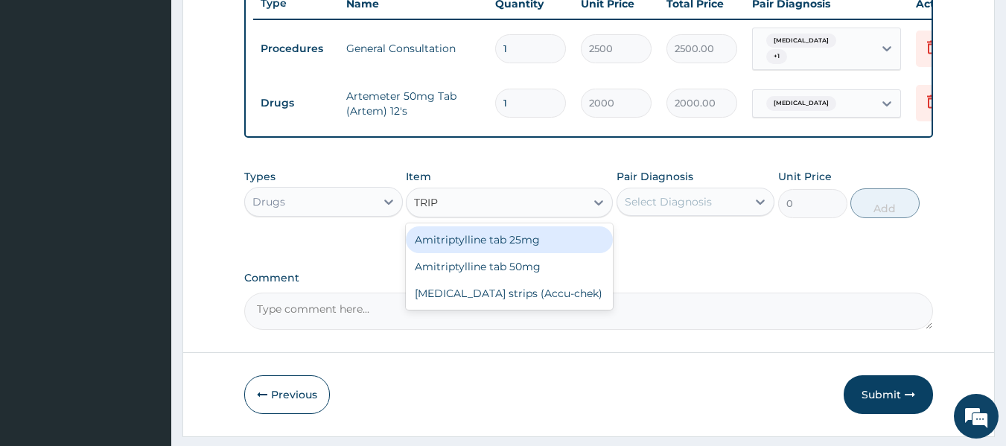
click at [502, 252] on div "Amitriptylline tab 25mg" at bounding box center [509, 239] width 207 height 27
type input "50"
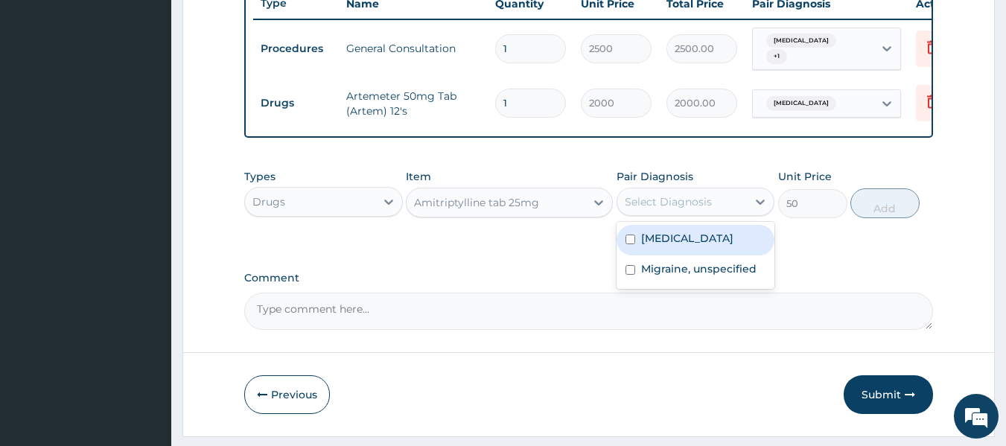
click at [650, 209] on div "Select Diagnosis" at bounding box center [668, 201] width 87 height 15
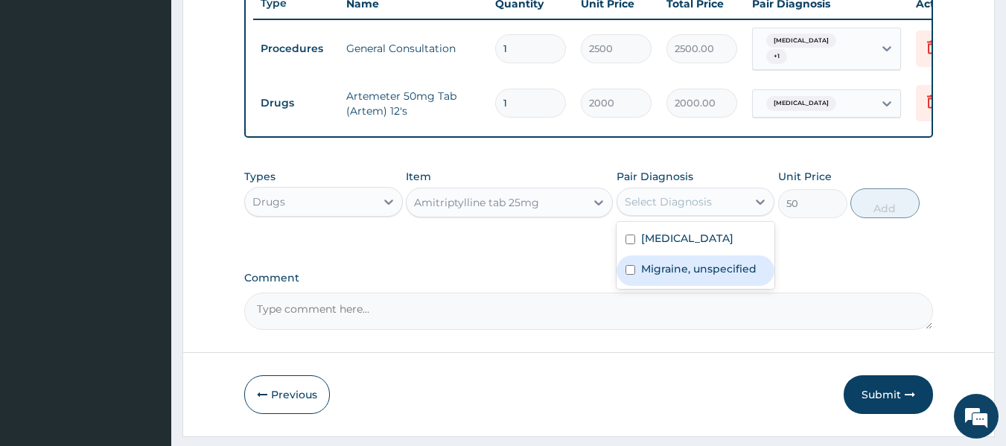
click at [662, 276] on label "Migraine, unspecified" at bounding box center [698, 268] width 115 height 15
checkbox input "true"
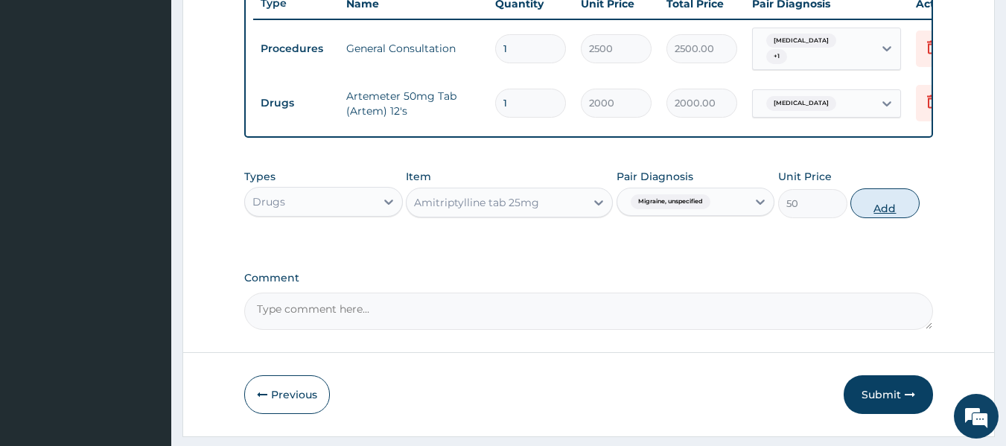
click at [861, 216] on button "Add" at bounding box center [885, 203] width 69 height 30
type input "0"
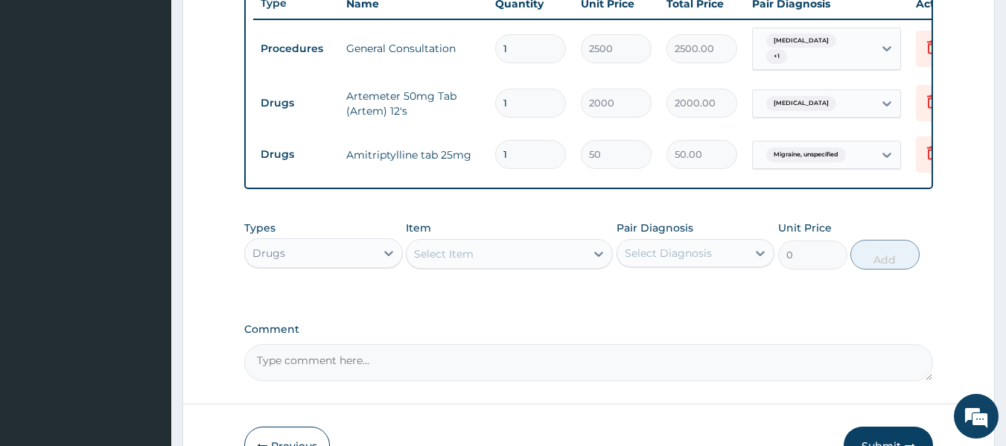
drag, startPoint x: 517, startPoint y: 156, endPoint x: 501, endPoint y: 157, distance: 15.7
click at [501, 157] on input "1" at bounding box center [530, 154] width 71 height 29
type input "3"
type input "150.00"
type input "3"
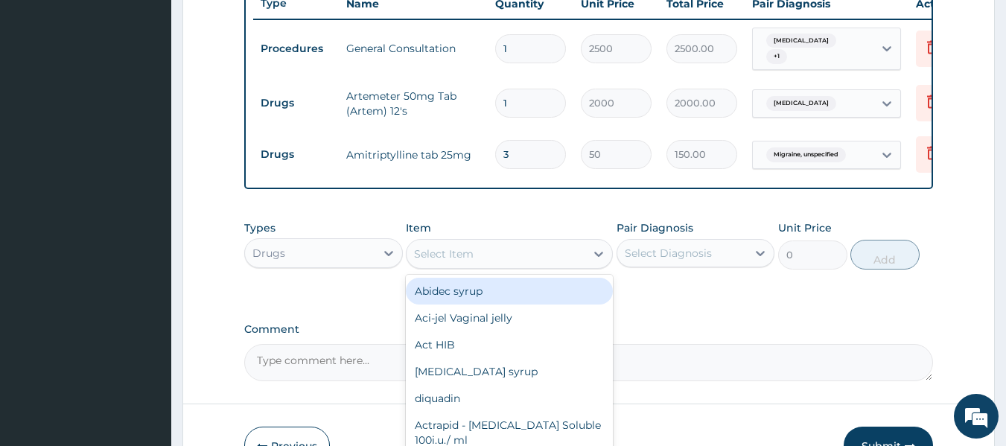
click at [478, 263] on div "Select Item" at bounding box center [496, 254] width 179 height 24
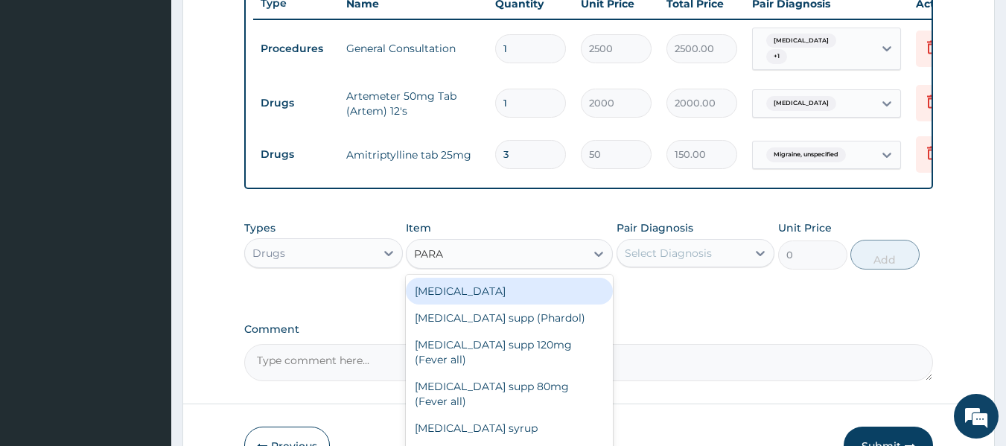
type input "PARAC"
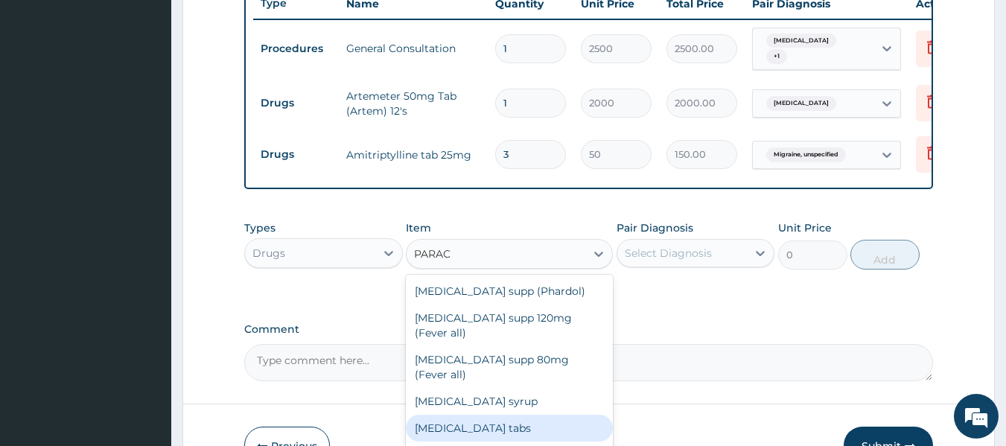
click at [491, 415] on div "Paracetamol tabs" at bounding box center [509, 428] width 207 height 27
type input "20"
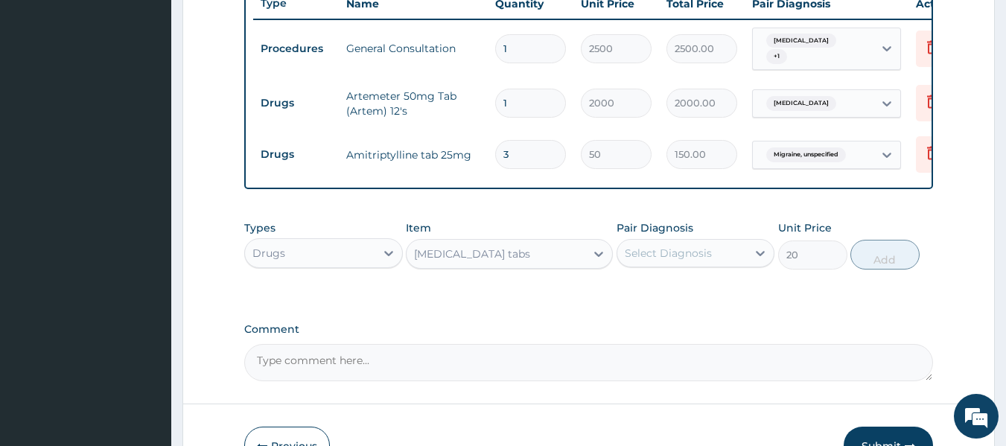
click at [669, 252] on div "Select Diagnosis" at bounding box center [696, 253] width 159 height 28
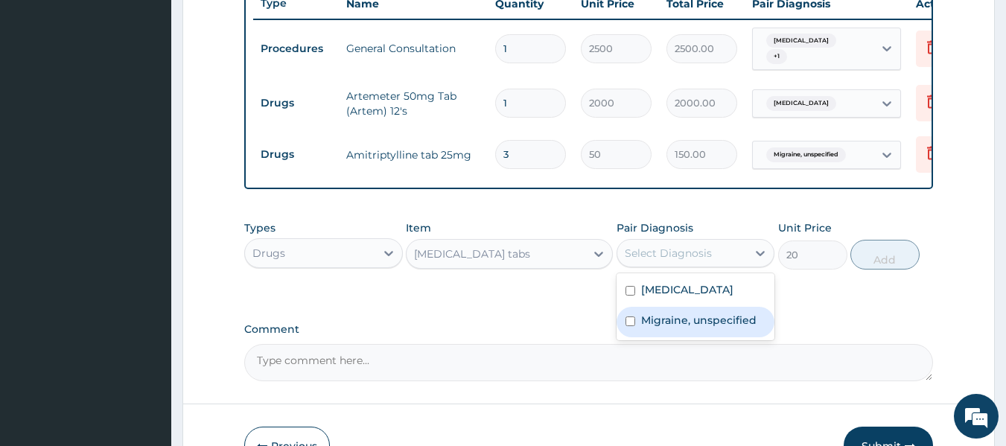
drag, startPoint x: 680, startPoint y: 327, endPoint x: 820, endPoint y: 280, distance: 147.7
click at [685, 328] on label "Migraine, unspecified" at bounding box center [698, 320] width 115 height 15
checkbox input "true"
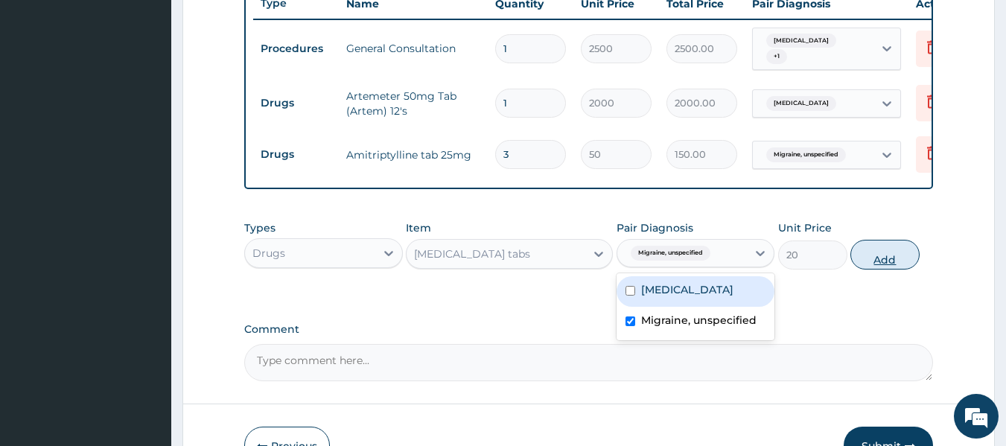
click at [894, 266] on button "Add" at bounding box center [885, 255] width 69 height 30
type input "0"
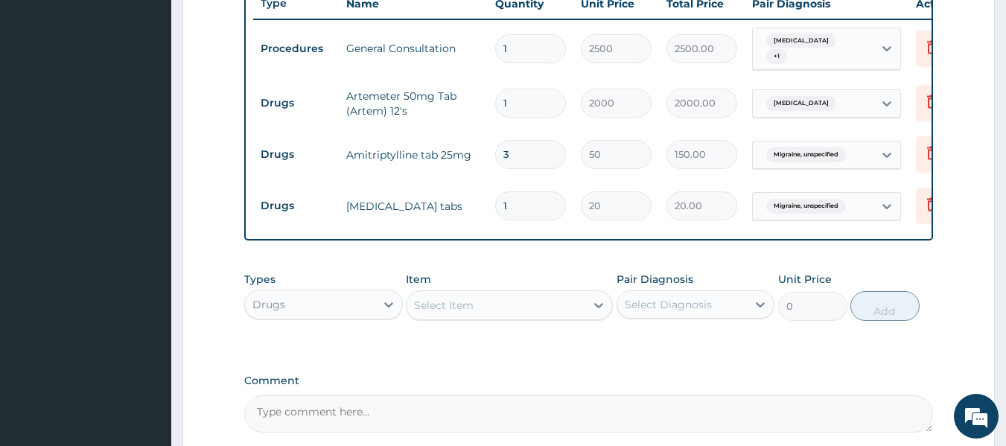
type input "18"
type input "360.00"
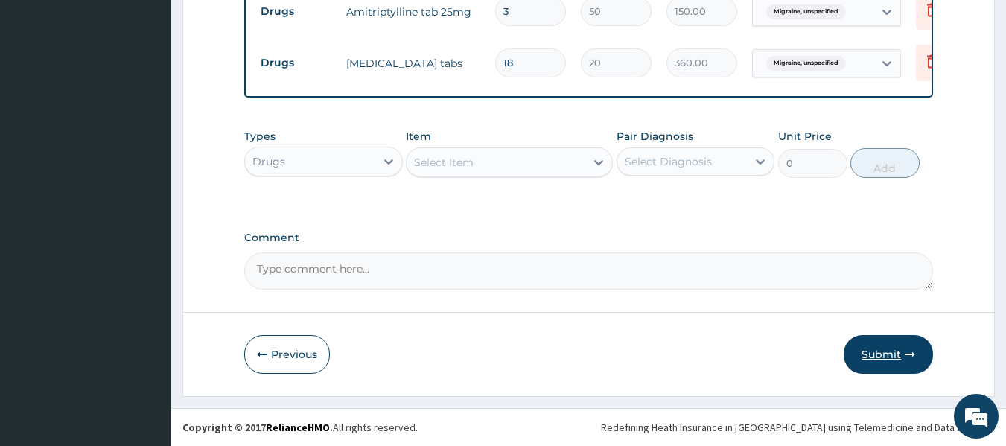
type input "18"
click at [886, 361] on button "Submit" at bounding box center [888, 354] width 89 height 39
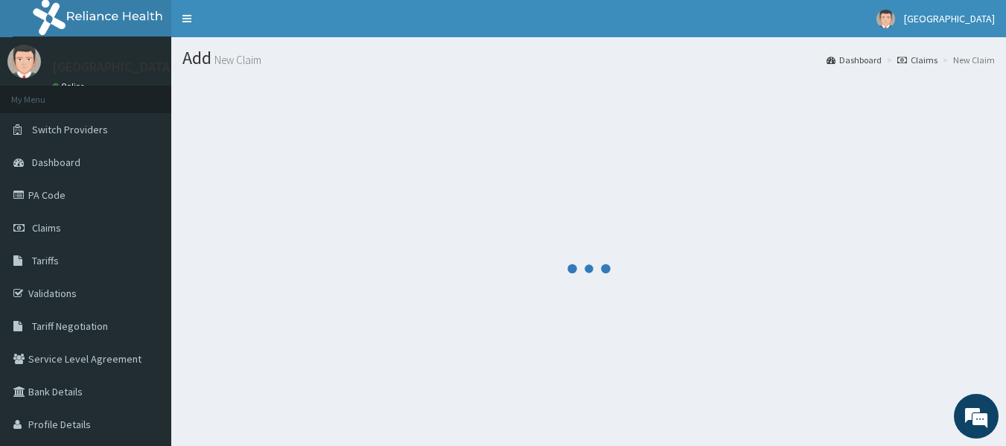
scroll to position [62, 0]
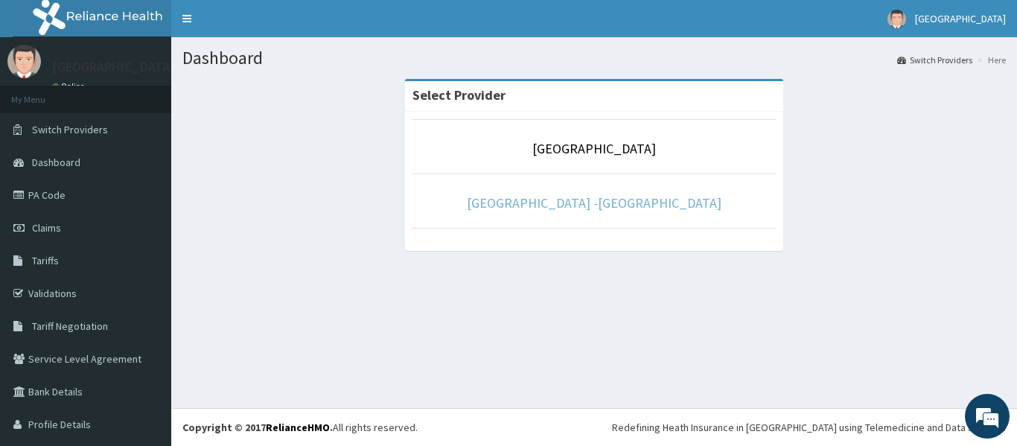
click at [572, 194] on link "[GEOGRAPHIC_DATA] -[GEOGRAPHIC_DATA]" at bounding box center [594, 202] width 255 height 17
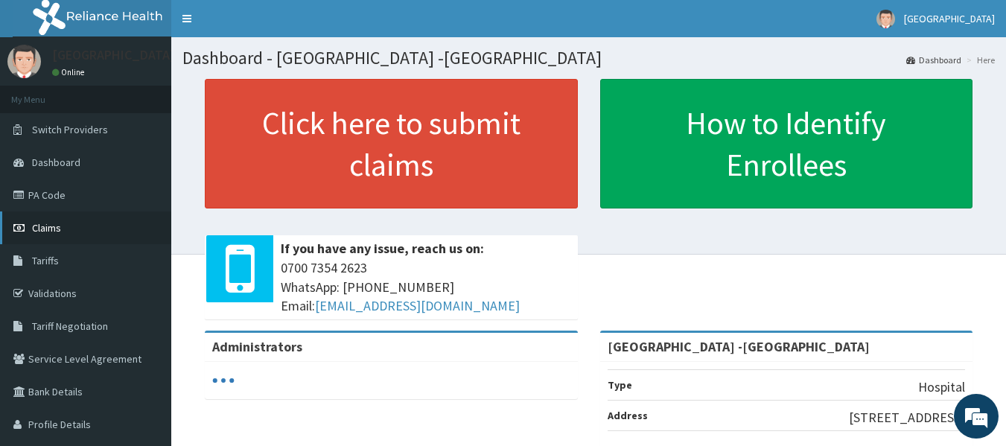
click at [71, 223] on link "Claims" at bounding box center [85, 228] width 171 height 33
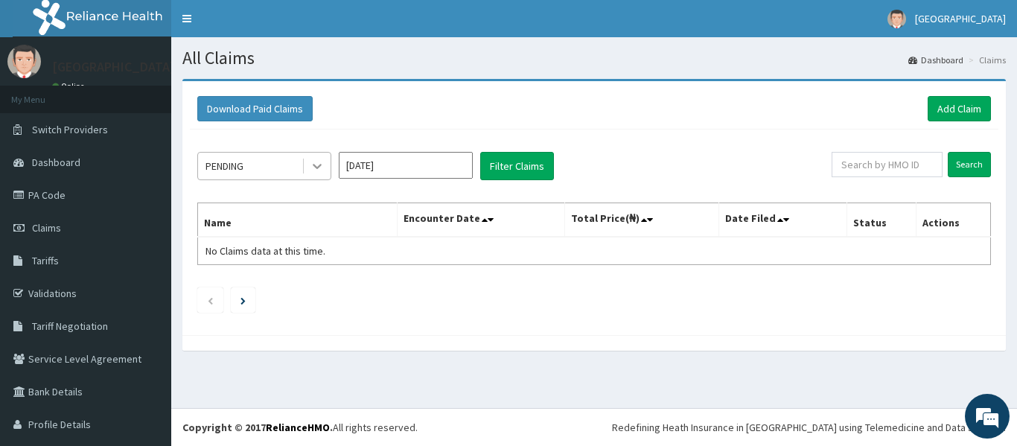
click at [312, 165] on icon at bounding box center [317, 166] width 15 height 15
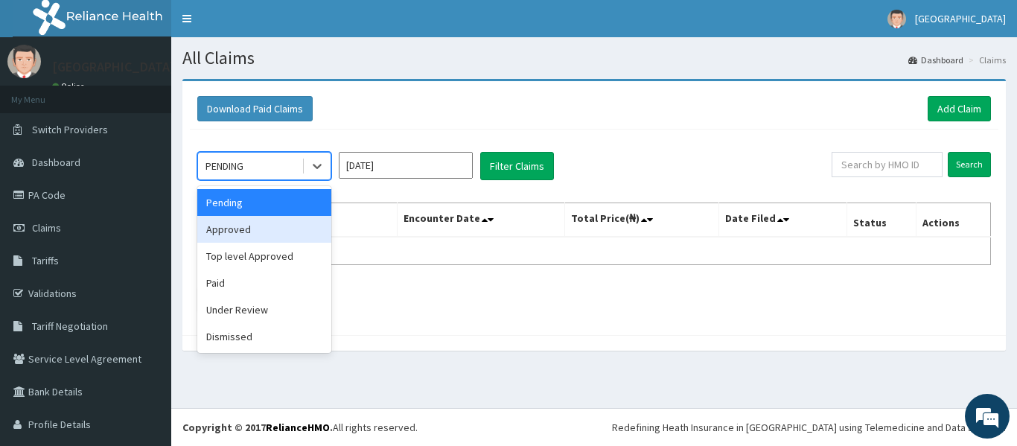
click at [294, 224] on div "Approved" at bounding box center [264, 229] width 134 height 27
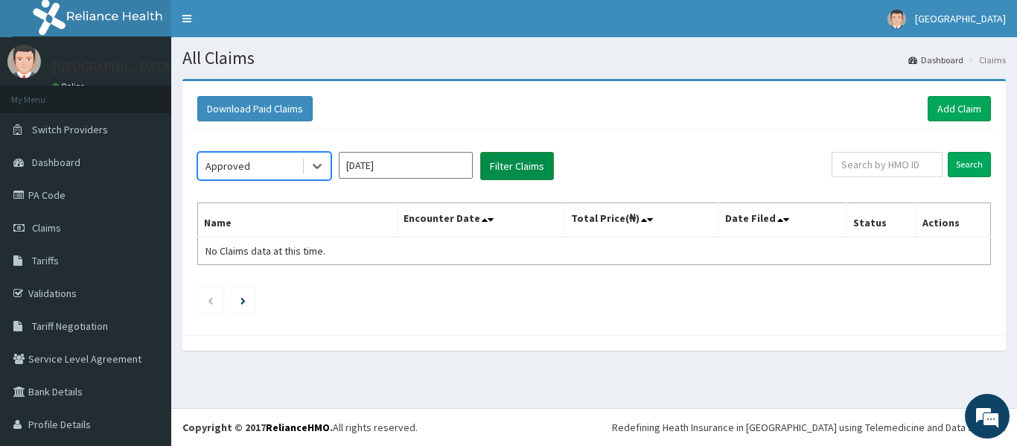
click at [498, 168] on button "Filter Claims" at bounding box center [517, 166] width 74 height 28
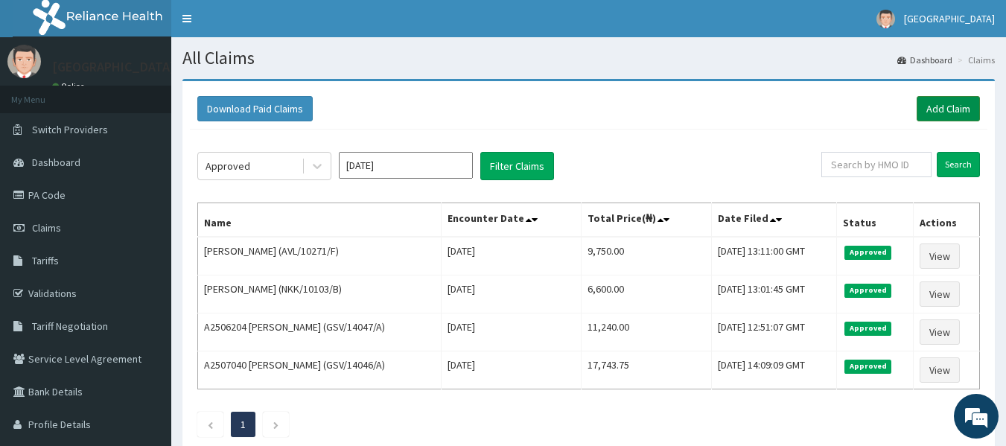
click at [926, 112] on link "Add Claim" at bounding box center [948, 108] width 63 height 25
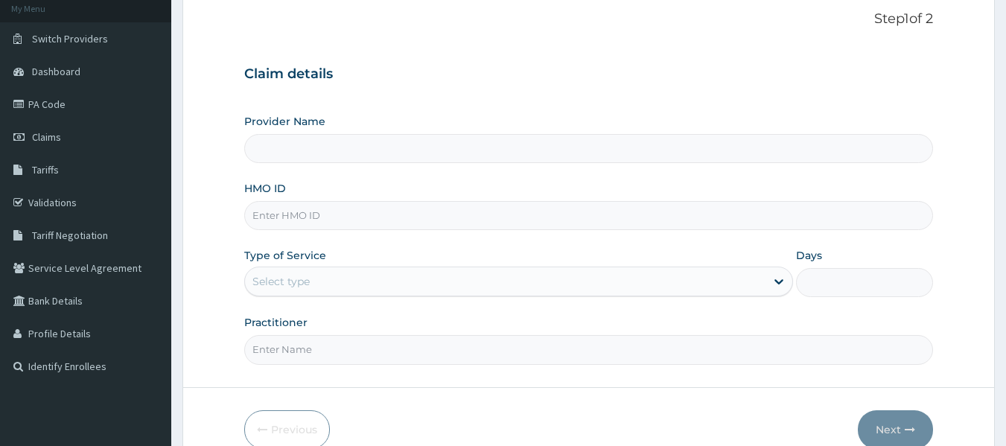
scroll to position [149, 0]
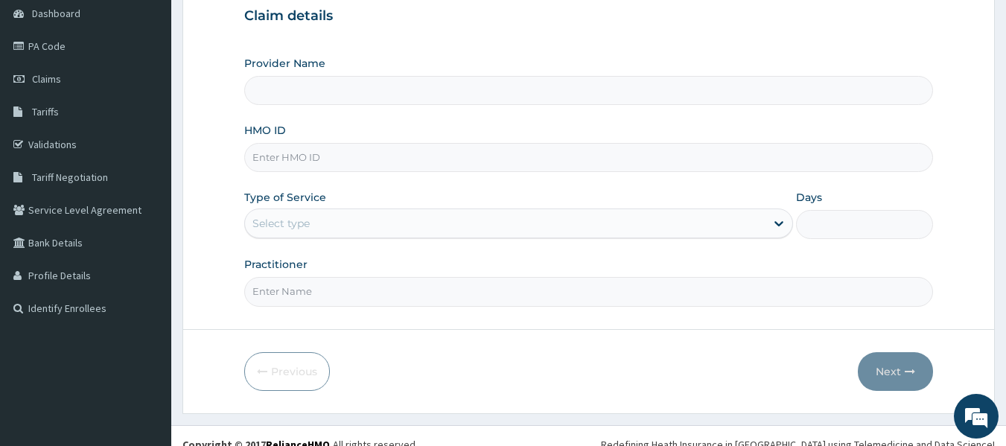
type input "[GEOGRAPHIC_DATA] -[GEOGRAPHIC_DATA]"
click at [331, 161] on input "HMO ID" at bounding box center [589, 157] width 690 height 29
type input "AVL/10271/B"
click at [326, 226] on div "Select type" at bounding box center [505, 224] width 521 height 24
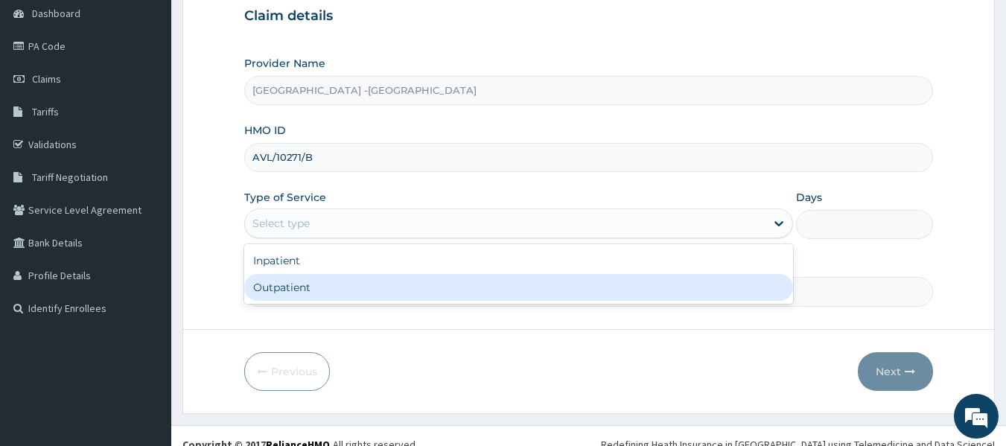
click at [313, 282] on div "Outpatient" at bounding box center [518, 287] width 549 height 27
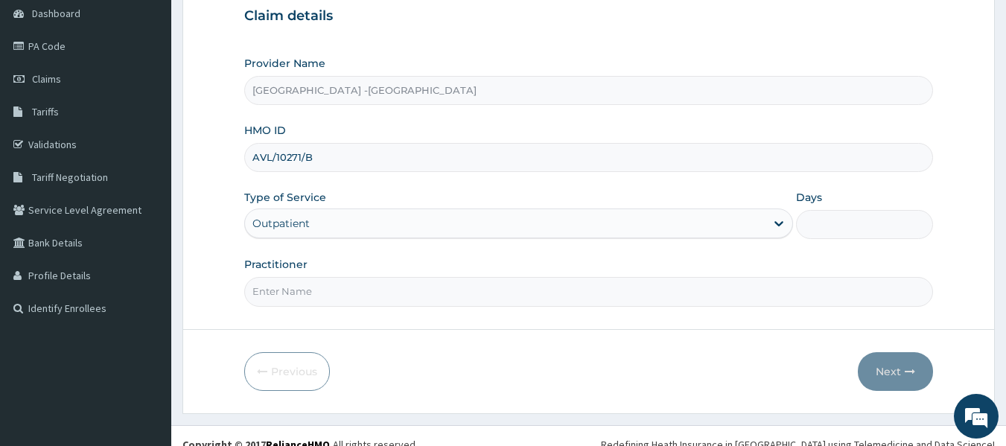
type input "1"
drag, startPoint x: 448, startPoint y: 293, endPoint x: 437, endPoint y: 273, distance: 23.0
click at [448, 293] on input "Practitioner" at bounding box center [589, 291] width 690 height 29
type input "DR ADENOWO"
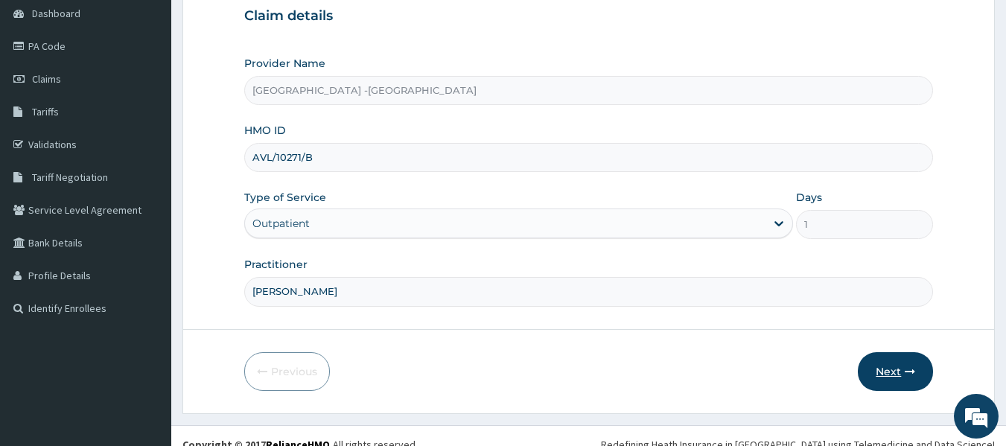
click at [902, 372] on button "Next" at bounding box center [895, 371] width 75 height 39
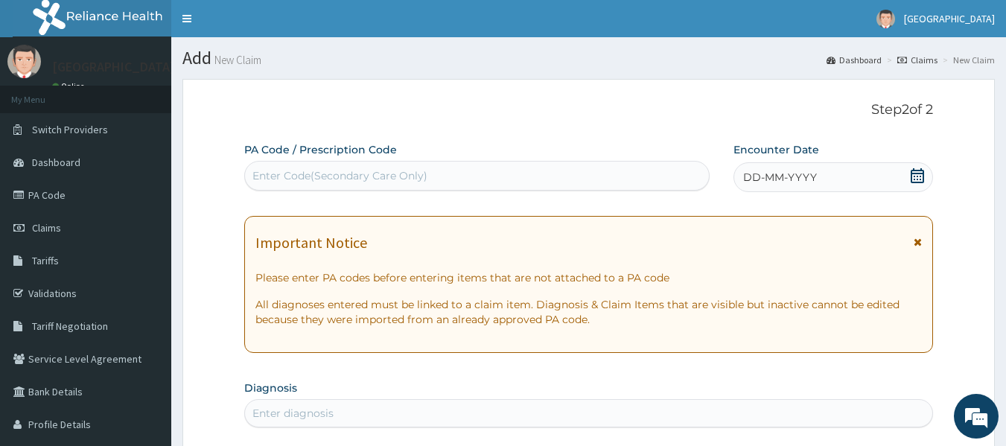
click at [916, 172] on icon at bounding box center [917, 175] width 15 height 15
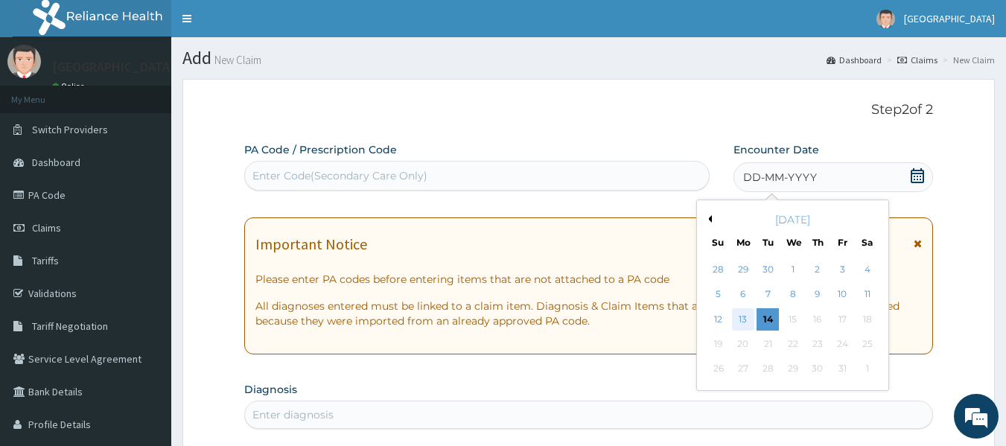
click at [747, 315] on div "13" at bounding box center [743, 319] width 22 height 22
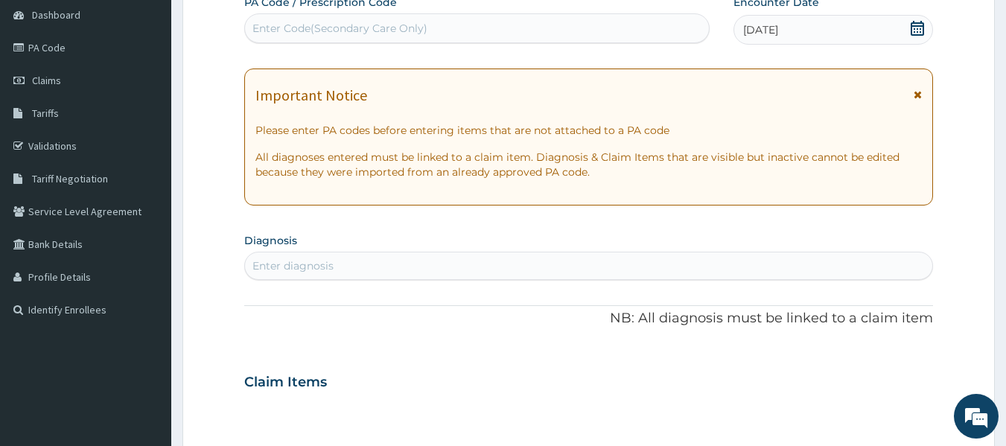
scroll to position [149, 0]
click at [530, 264] on div "Enter diagnosis" at bounding box center [589, 264] width 688 height 24
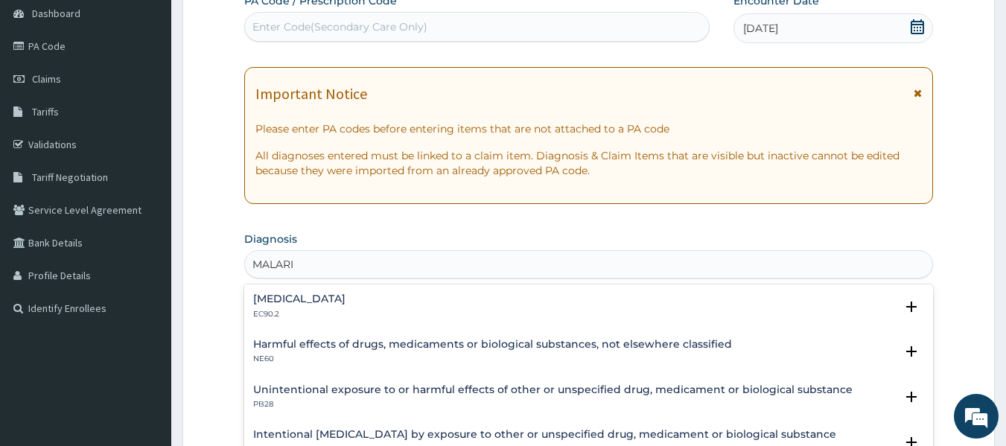
type input "MALARIA"
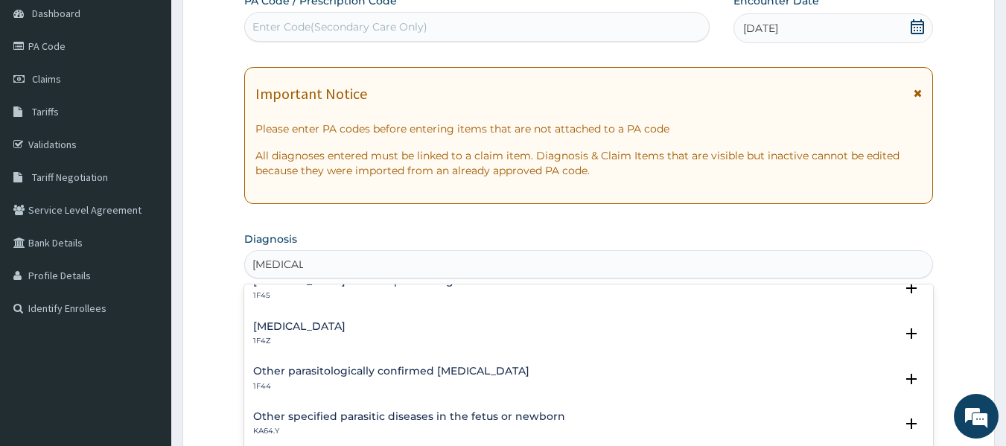
scroll to position [74, 0]
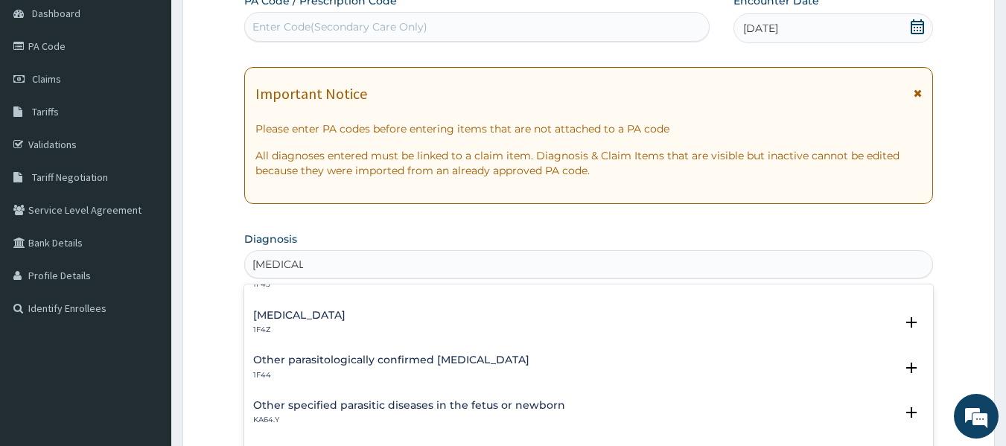
click at [315, 325] on p "1F4Z" at bounding box center [299, 330] width 92 height 10
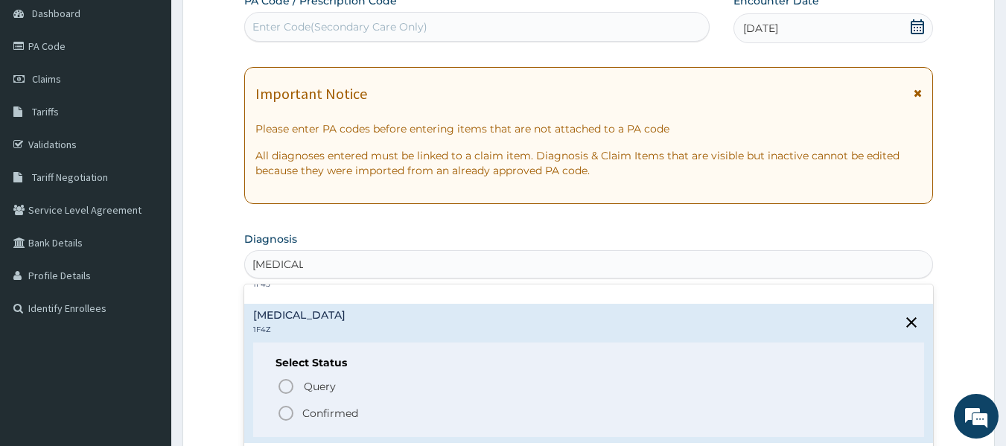
drag, startPoint x: 279, startPoint y: 412, endPoint x: 320, endPoint y: 395, distance: 43.4
click at [282, 412] on icon "status option filled" at bounding box center [286, 413] width 18 height 18
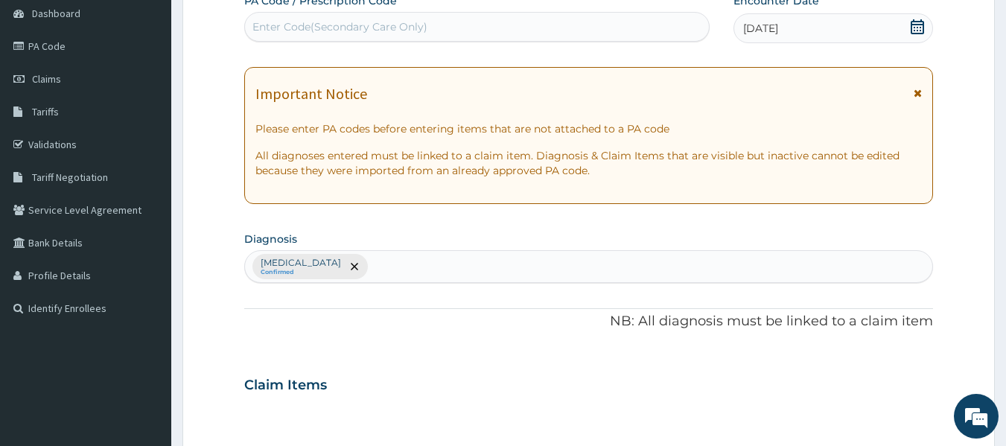
click at [397, 267] on div "Malaria, unspecified Confirmed" at bounding box center [589, 266] width 688 height 31
type input "MIGRAIN"
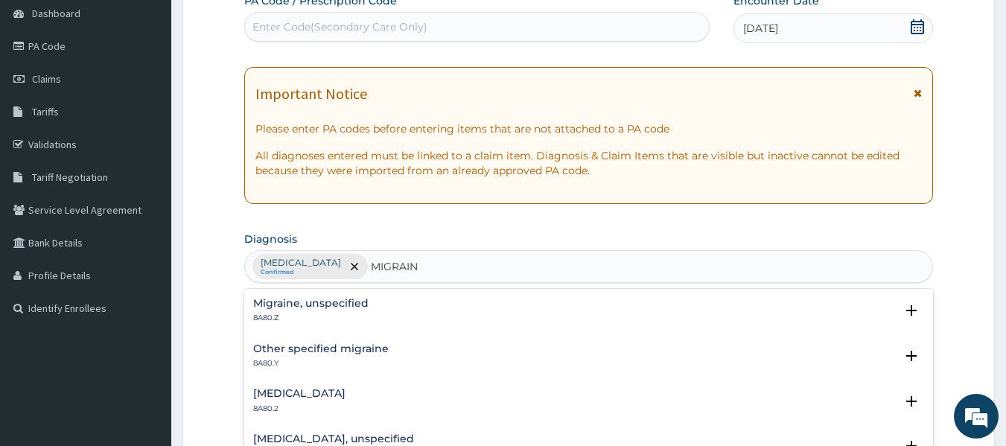
click at [285, 308] on h4 "Migraine, unspecified" at bounding box center [310, 303] width 115 height 11
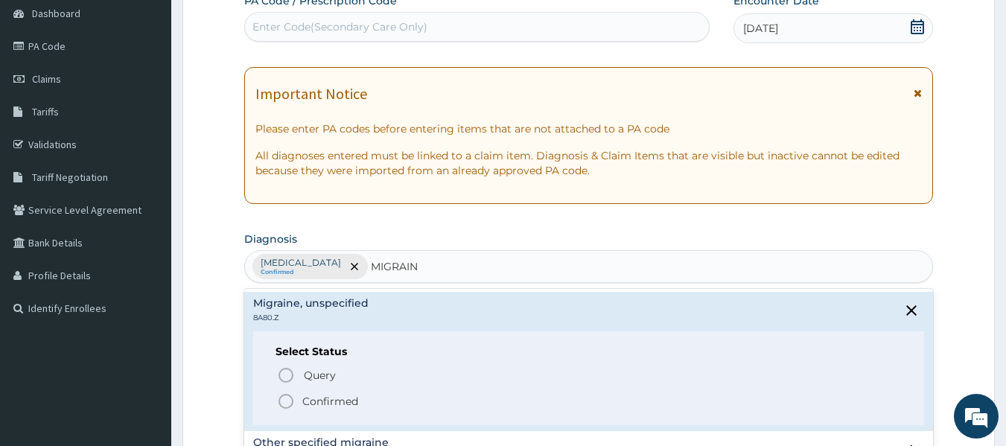
click at [283, 400] on icon "status option filled" at bounding box center [286, 401] width 18 height 18
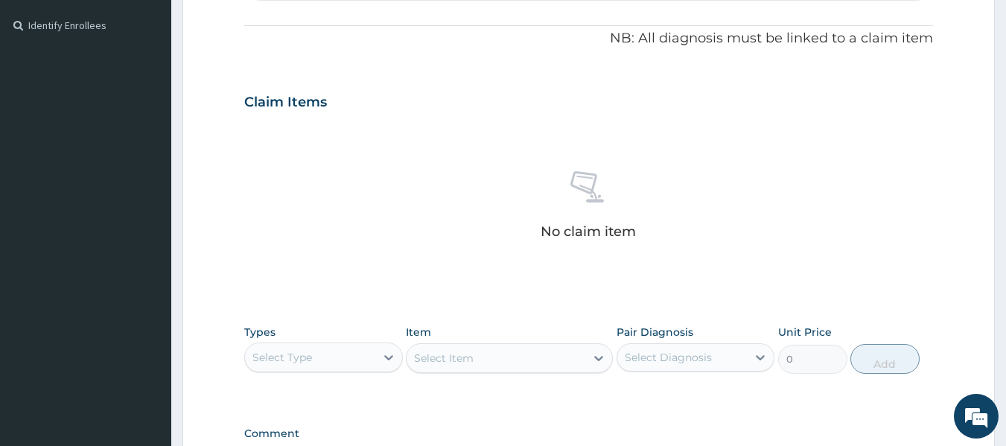
scroll to position [521, 0]
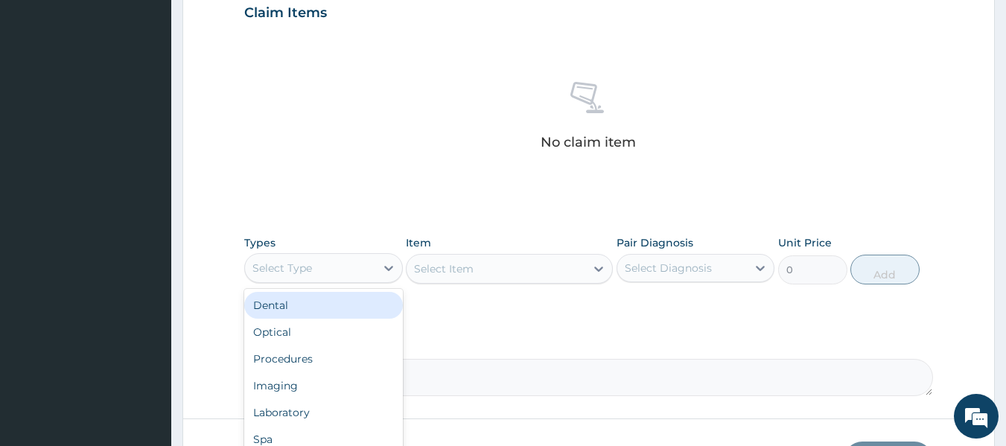
click at [350, 277] on div "Select Type" at bounding box center [310, 268] width 130 height 24
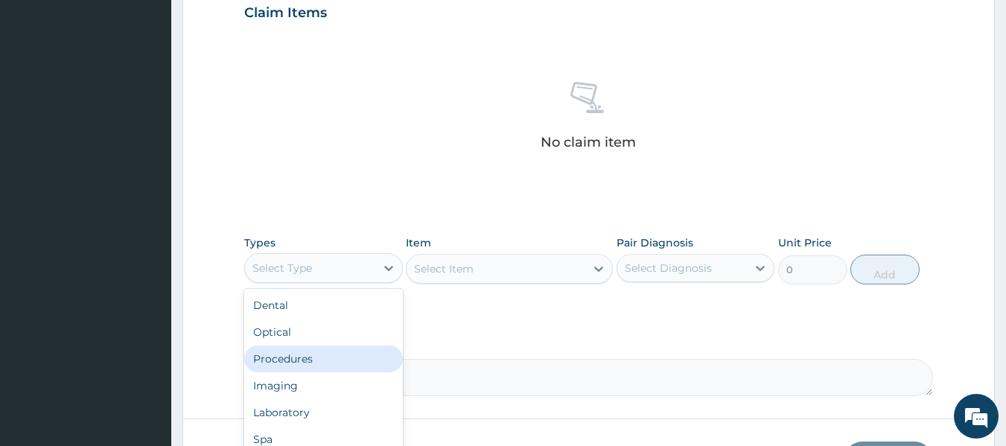
click at [346, 360] on div "Procedures" at bounding box center [323, 359] width 159 height 27
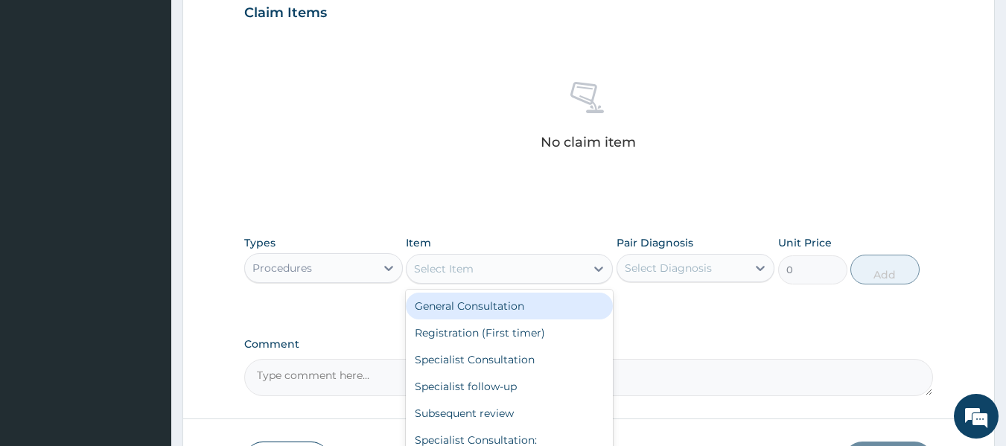
click at [539, 273] on div "Select Item" at bounding box center [496, 269] width 179 height 24
click at [533, 310] on div "General Consultation" at bounding box center [509, 306] width 207 height 27
type input "2500"
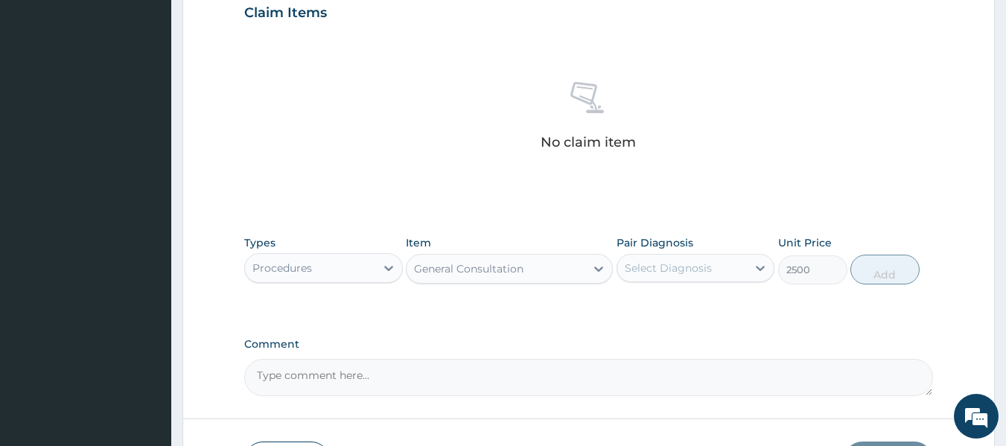
click at [653, 279] on div "Select Diagnosis" at bounding box center [682, 268] width 130 height 24
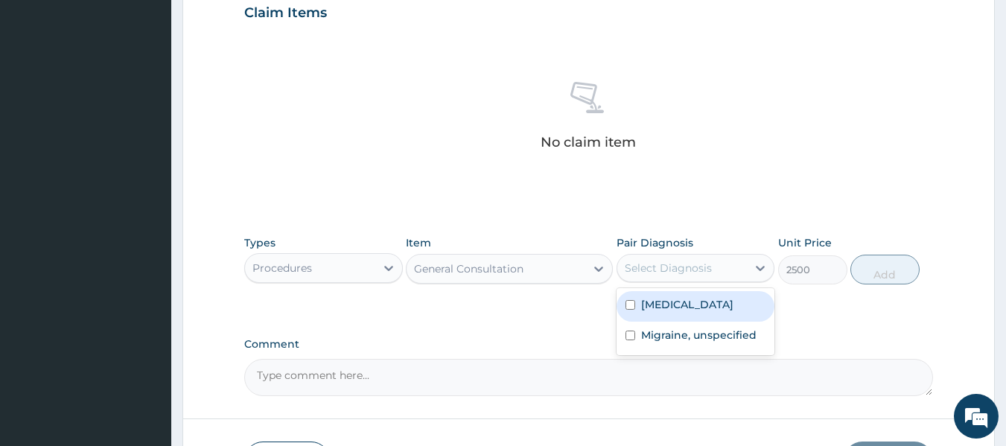
drag, startPoint x: 661, startPoint y: 306, endPoint x: 668, endPoint y: 326, distance: 21.2
click at [663, 306] on label "Malaria, unspecified" at bounding box center [687, 304] width 92 height 15
checkbox input "true"
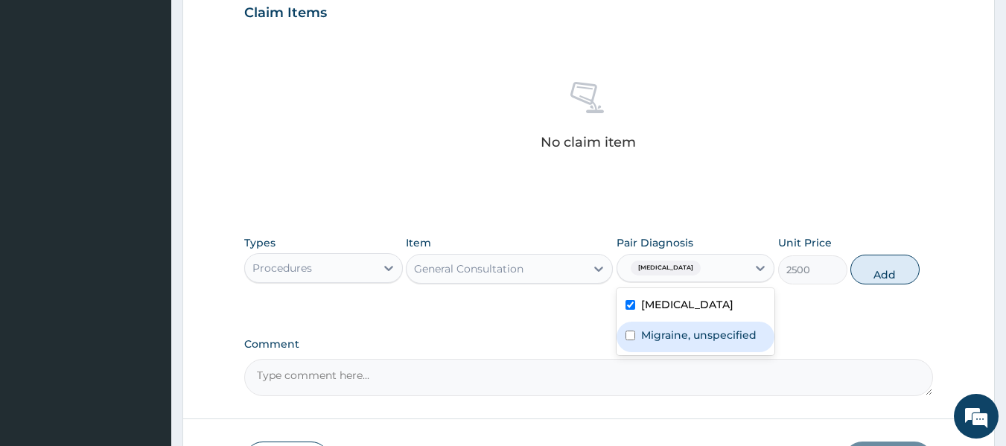
drag, startPoint x: 668, startPoint y: 329, endPoint x: 772, endPoint y: 317, distance: 105.0
click at [669, 330] on label "Migraine, unspecified" at bounding box center [698, 335] width 115 height 15
checkbox input "true"
click at [880, 271] on button "Add" at bounding box center [885, 270] width 69 height 30
type input "0"
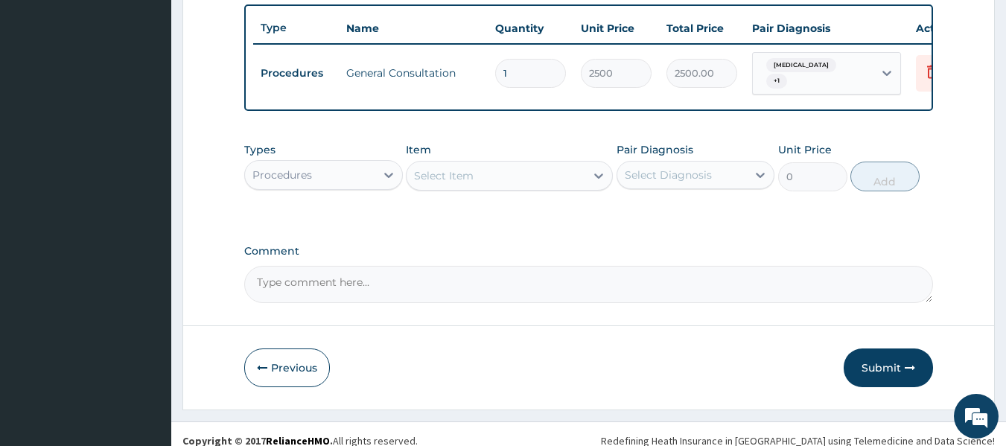
scroll to position [574, 0]
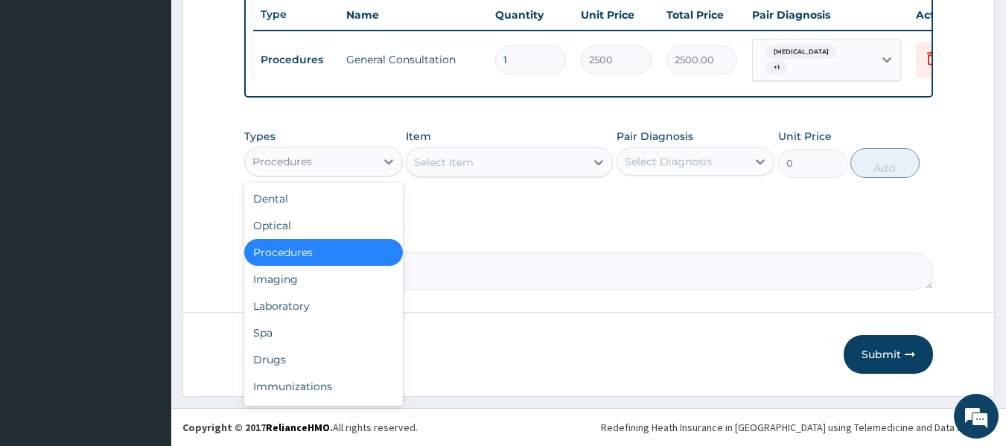
click at [349, 168] on div "Procedures" at bounding box center [310, 162] width 130 height 24
click at [333, 354] on div "Drugs" at bounding box center [323, 359] width 159 height 27
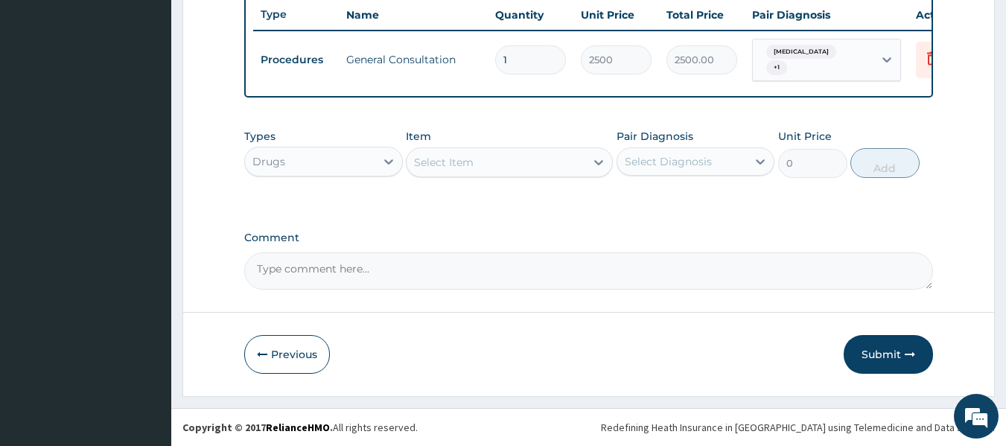
click at [493, 168] on div "Select Item" at bounding box center [496, 162] width 179 height 24
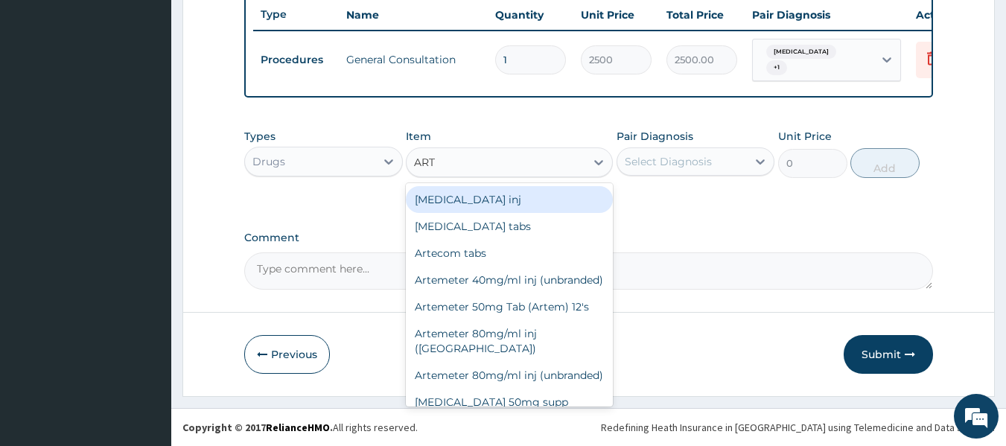
type input "ARTE"
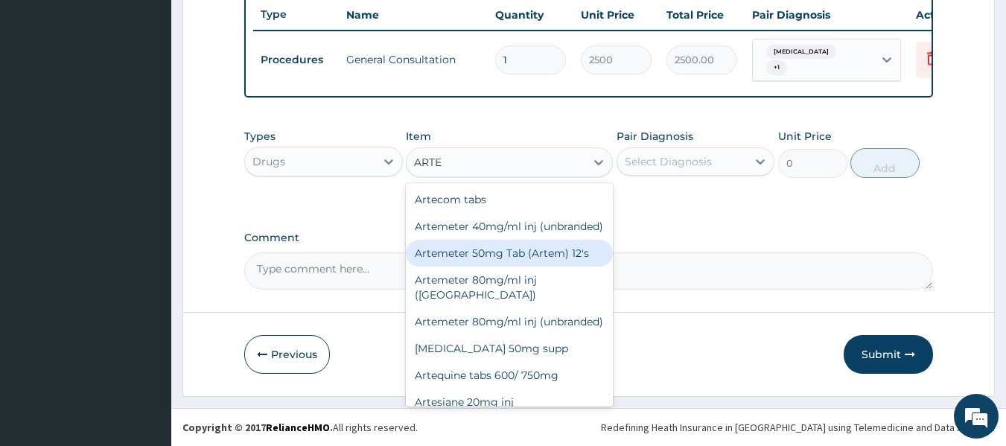
click at [504, 267] on div "Artemeter 50mg Tab (Artem) 12's" at bounding box center [509, 253] width 207 height 27
type input "2000"
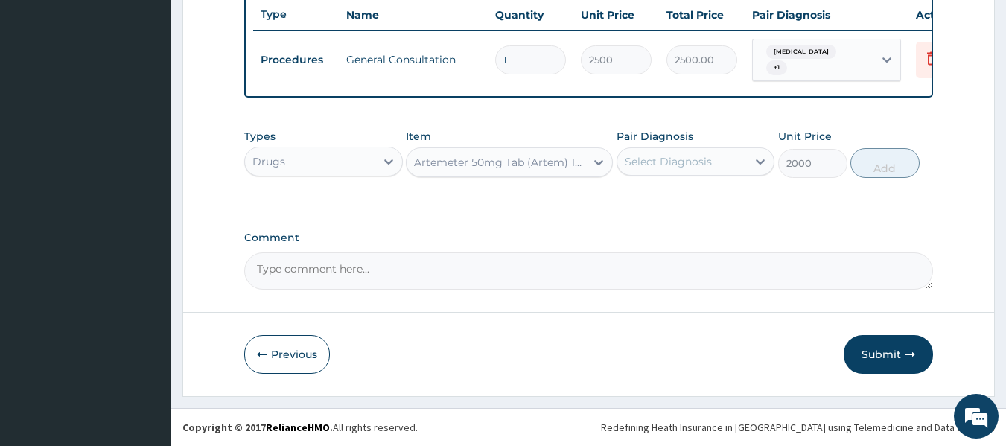
click at [705, 162] on div "Select Diagnosis" at bounding box center [668, 161] width 87 height 15
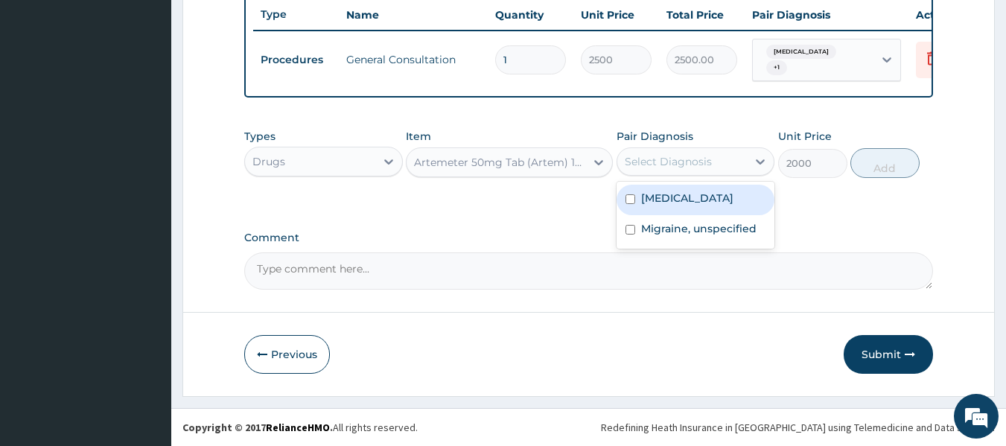
click at [702, 198] on label "Malaria, unspecified" at bounding box center [687, 198] width 92 height 15
checkbox input "true"
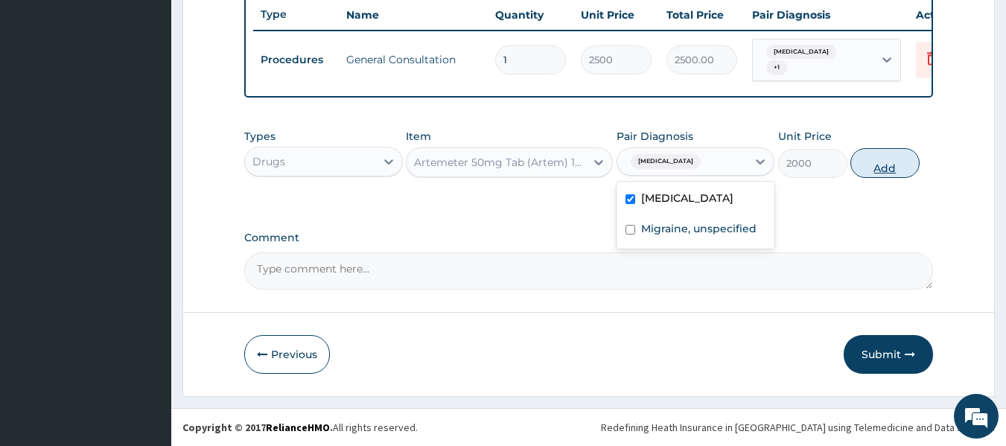
click at [901, 165] on button "Add" at bounding box center [885, 163] width 69 height 30
type input "0"
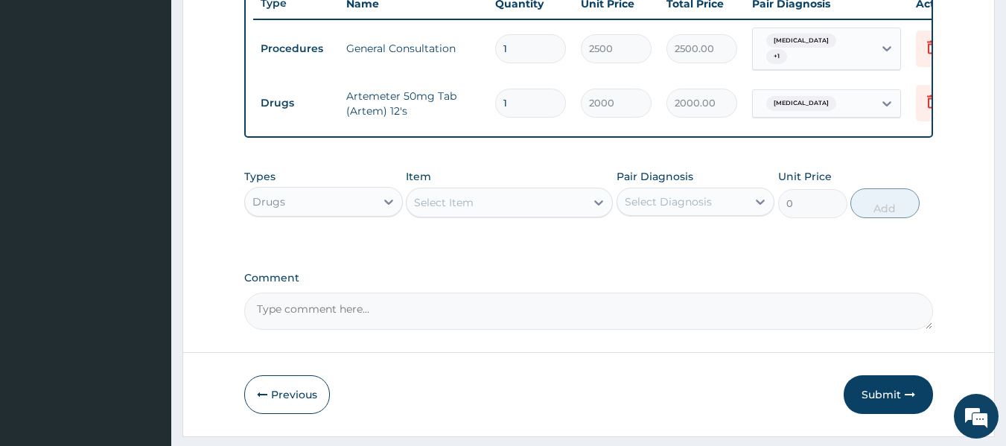
click at [447, 210] on div "Select Item" at bounding box center [444, 202] width 60 height 15
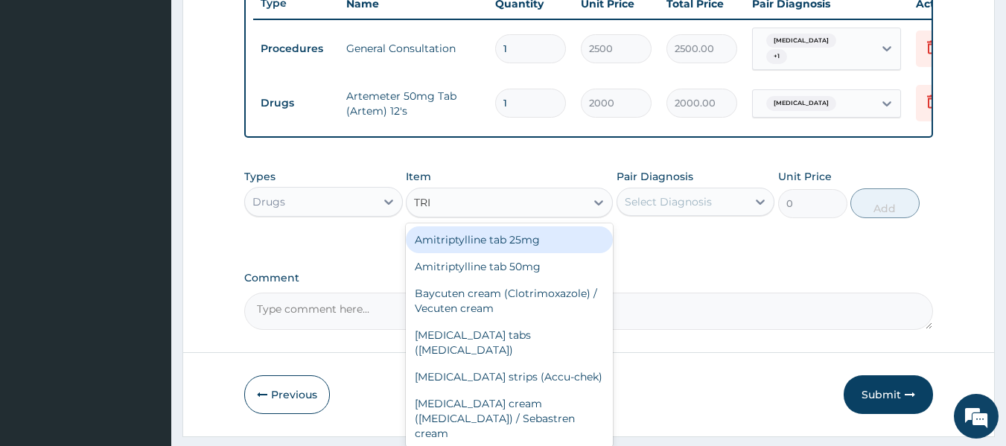
type input "TRIP"
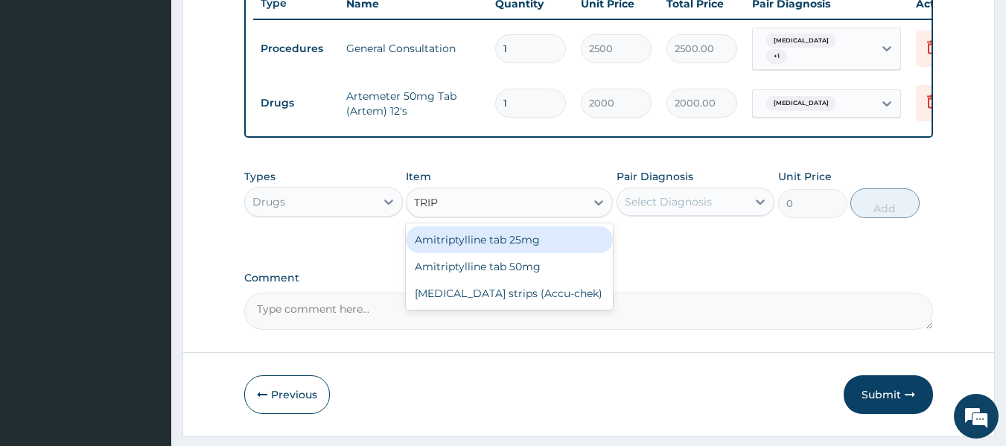
drag, startPoint x: 447, startPoint y: 249, endPoint x: 520, endPoint y: 250, distance: 73.0
click at [448, 249] on div "Amitriptylline tab 25mg" at bounding box center [509, 239] width 207 height 27
type input "50"
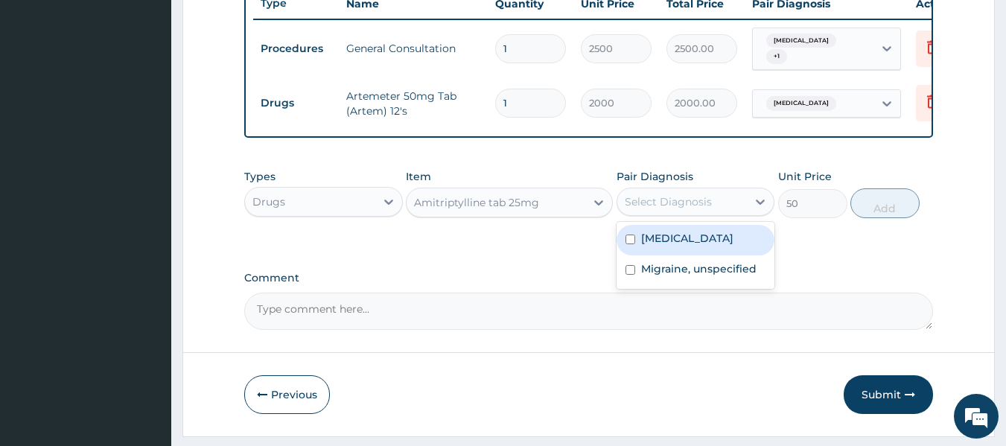
click at [703, 209] on div "Select Diagnosis" at bounding box center [668, 201] width 87 height 15
click at [708, 246] on label "Malaria, unspecified" at bounding box center [687, 238] width 92 height 15
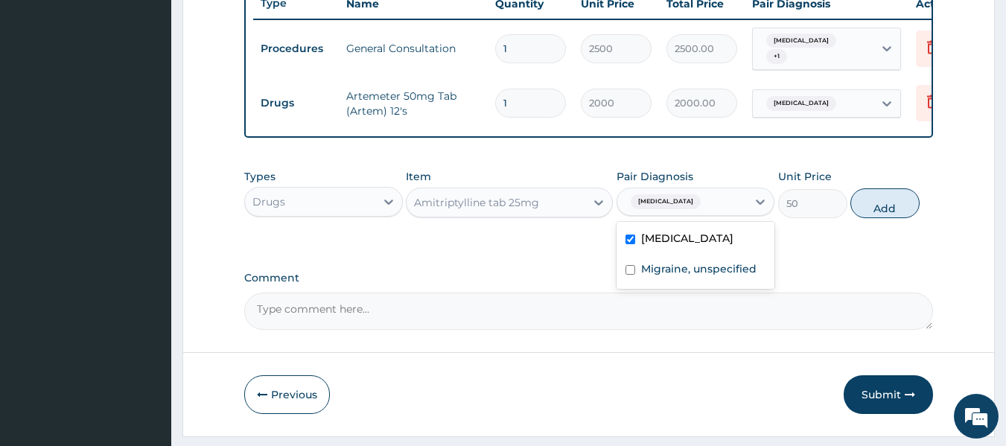
click at [713, 246] on label "Malaria, unspecified" at bounding box center [687, 238] width 92 height 15
checkbox input "false"
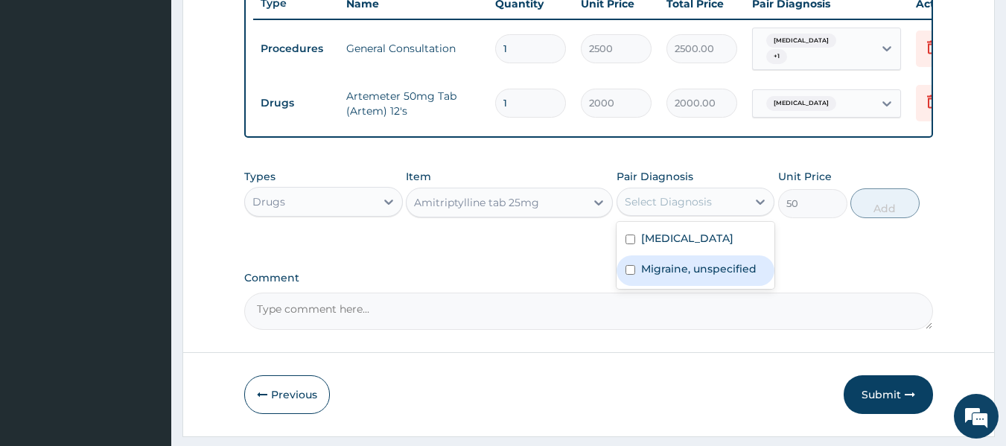
click at [707, 276] on label "Migraine, unspecified" at bounding box center [698, 268] width 115 height 15
checkbox input "true"
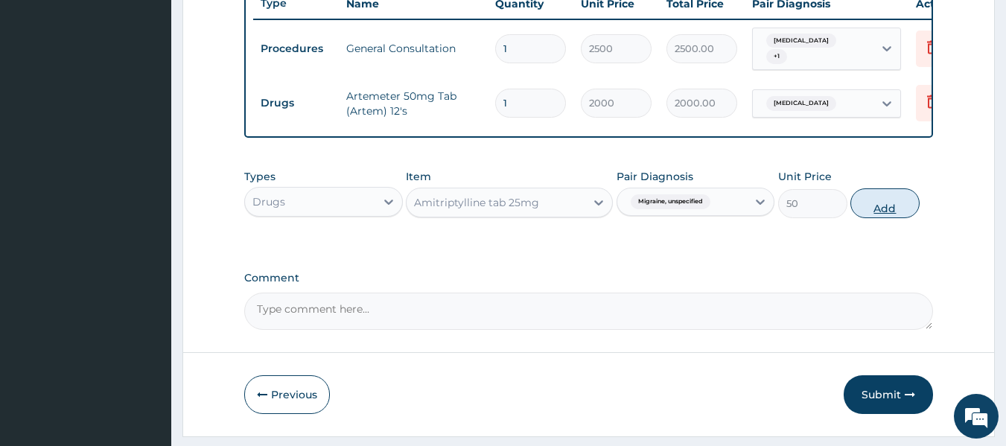
click at [876, 217] on button "Add" at bounding box center [885, 203] width 69 height 30
type input "0"
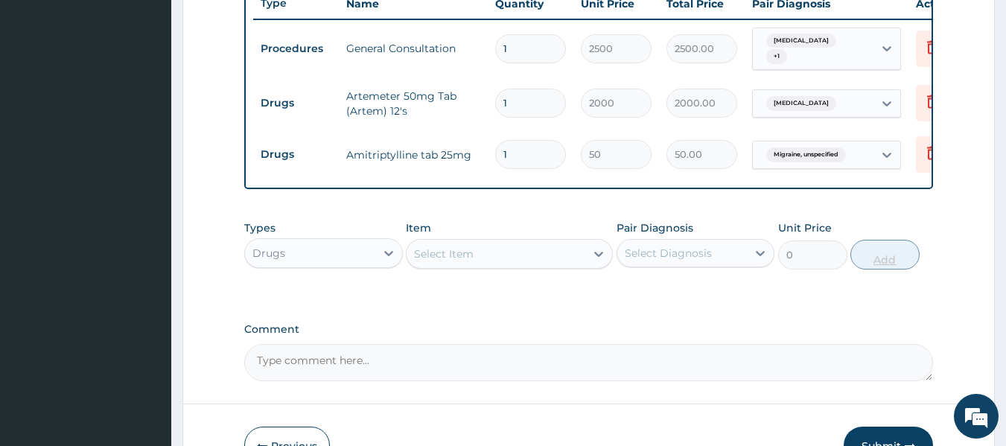
type input "0.00"
type input "4"
type input "200.00"
type input "4"
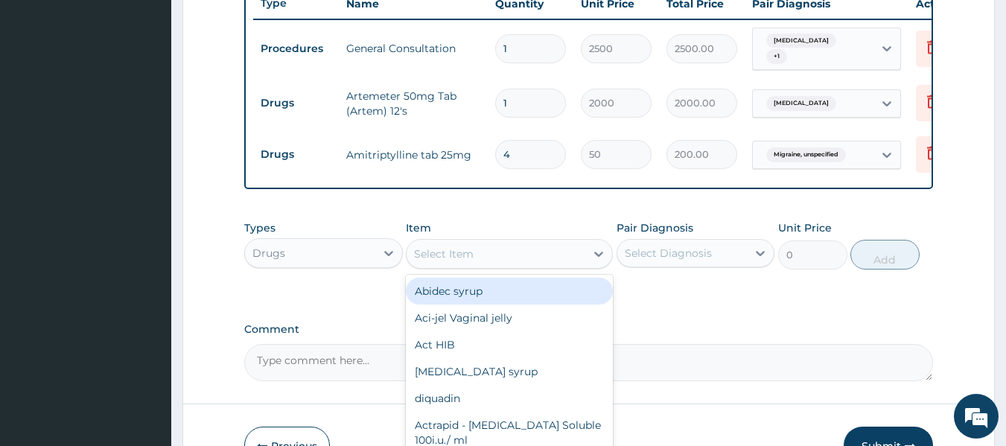
click at [489, 261] on div "Select Item" at bounding box center [496, 254] width 179 height 24
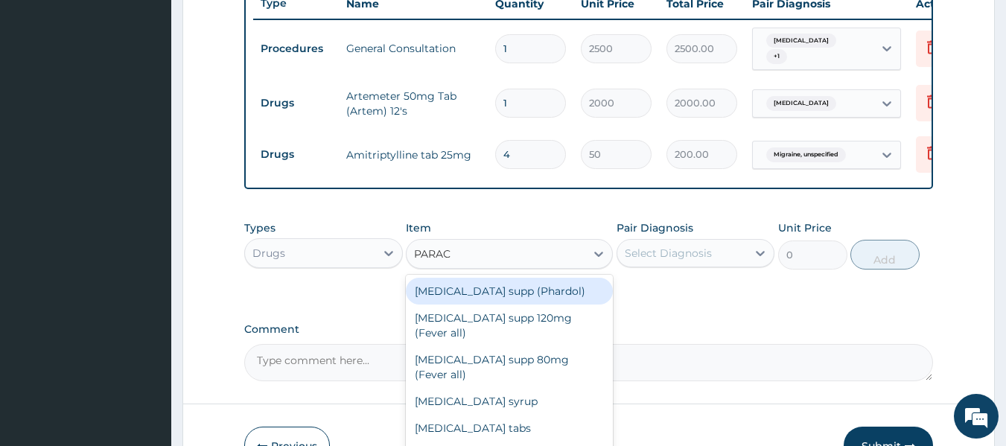
type input "PARACE"
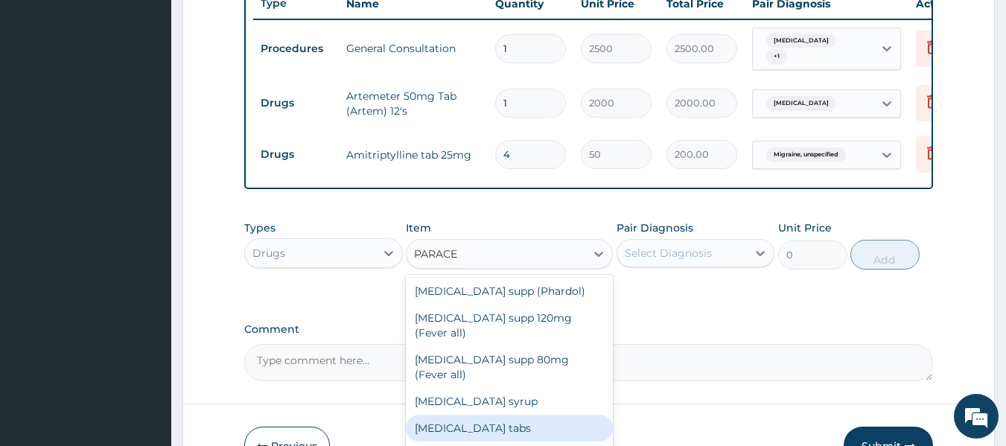
click at [470, 415] on div "Paracetamol tabs" at bounding box center [509, 428] width 207 height 27
type input "20"
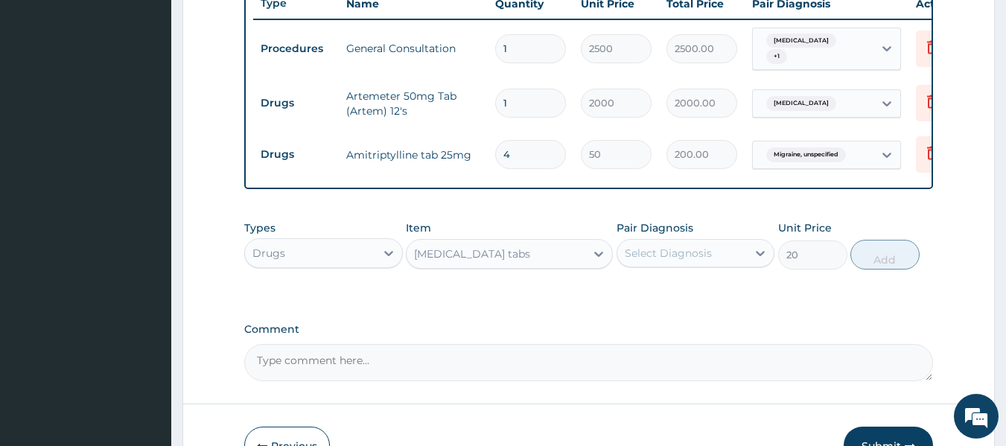
click at [701, 258] on div "Select Diagnosis" at bounding box center [668, 253] width 87 height 15
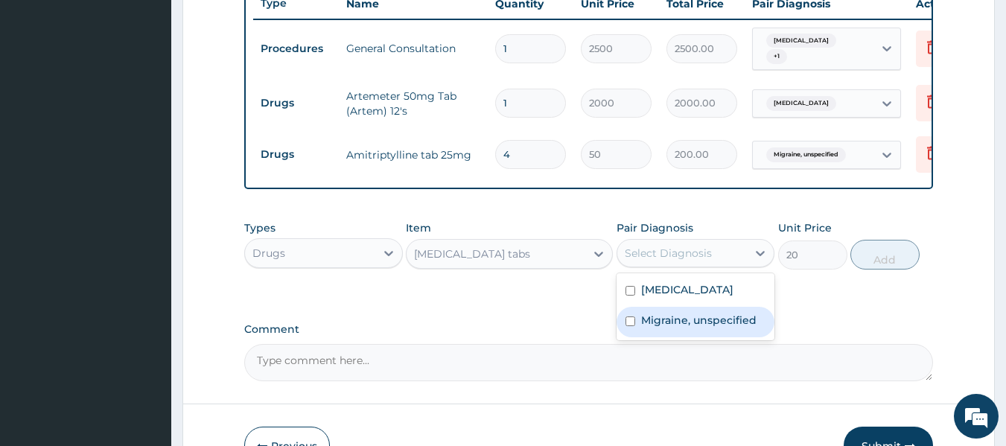
drag, startPoint x: 704, startPoint y: 326, endPoint x: 758, endPoint y: 318, distance: 55.0
click at [705, 328] on label "Migraine, unspecified" at bounding box center [698, 320] width 115 height 15
checkbox input "true"
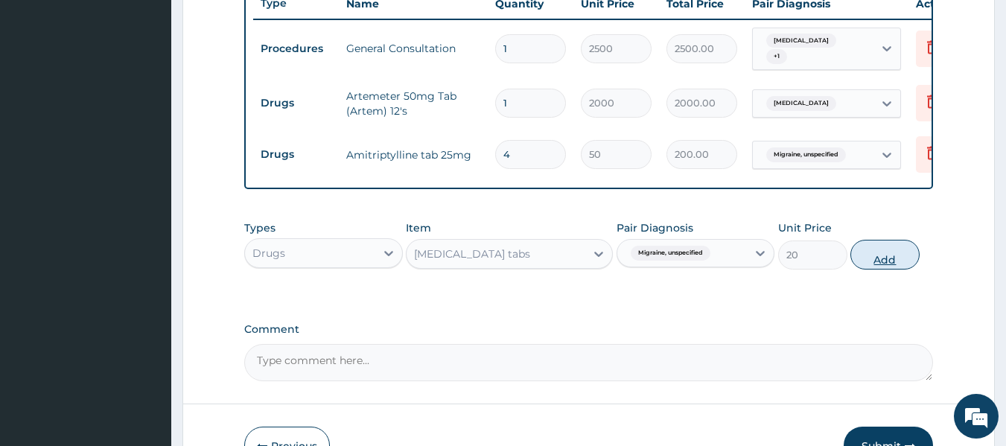
click at [889, 264] on button "Add" at bounding box center [885, 255] width 69 height 30
type input "0"
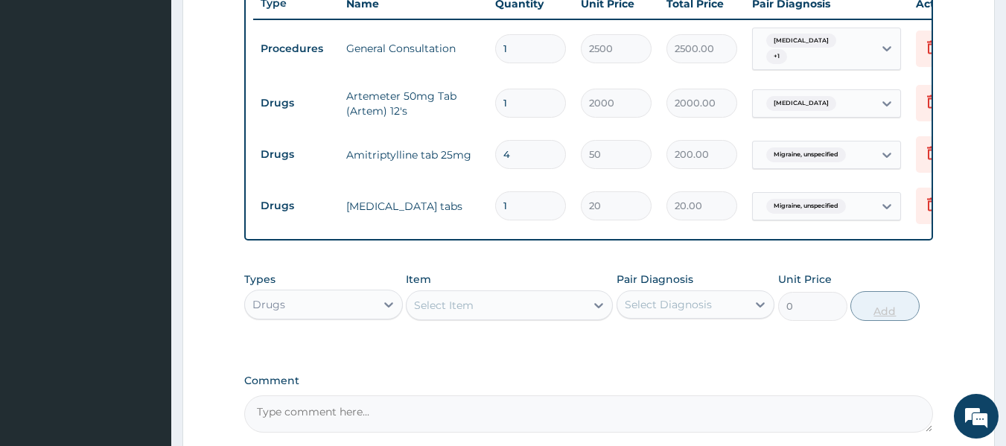
type input "18"
type input "360.00"
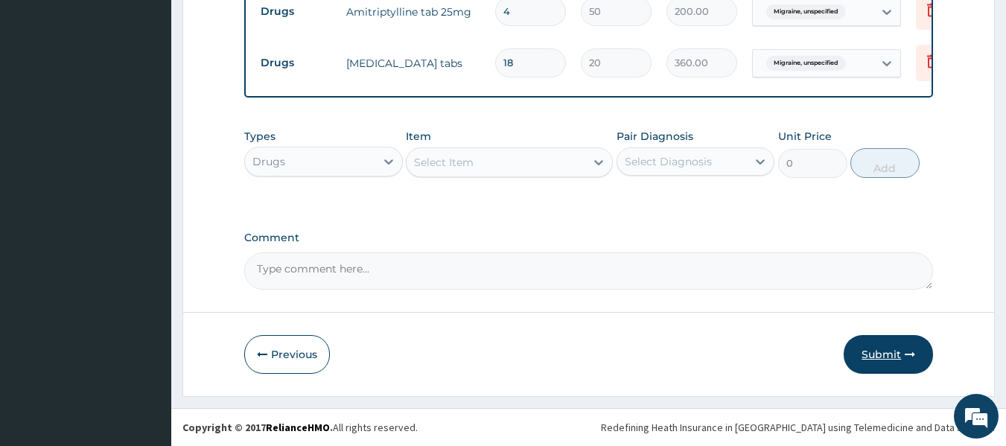
type input "18"
click at [866, 349] on button "Submit" at bounding box center [888, 354] width 89 height 39
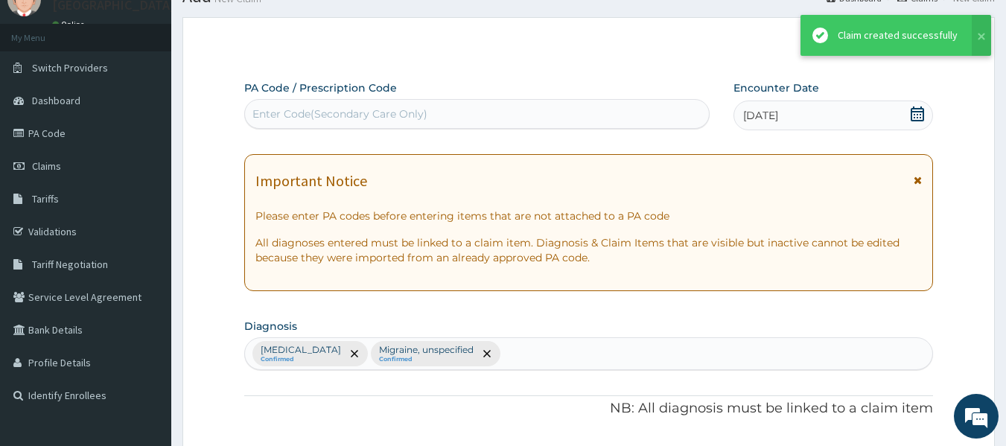
scroll to position [728, 0]
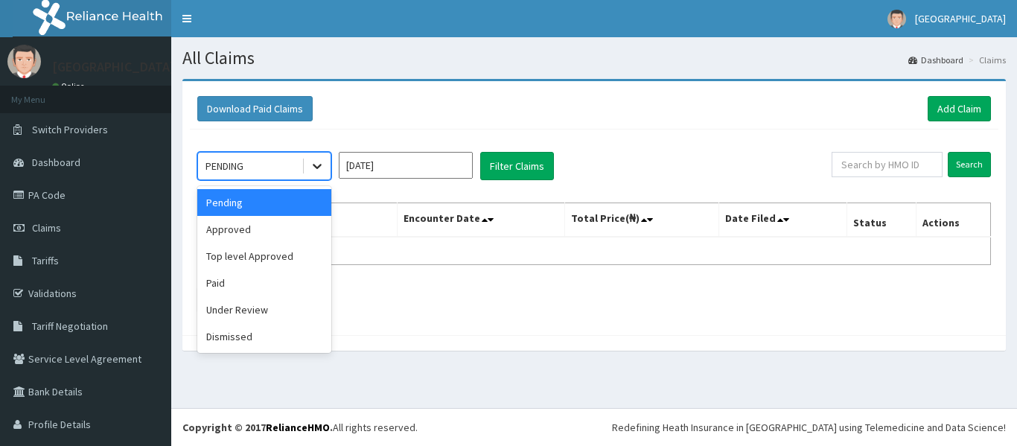
click at [314, 170] on icon at bounding box center [317, 166] width 15 height 15
click at [291, 221] on div "Approved" at bounding box center [264, 229] width 134 height 27
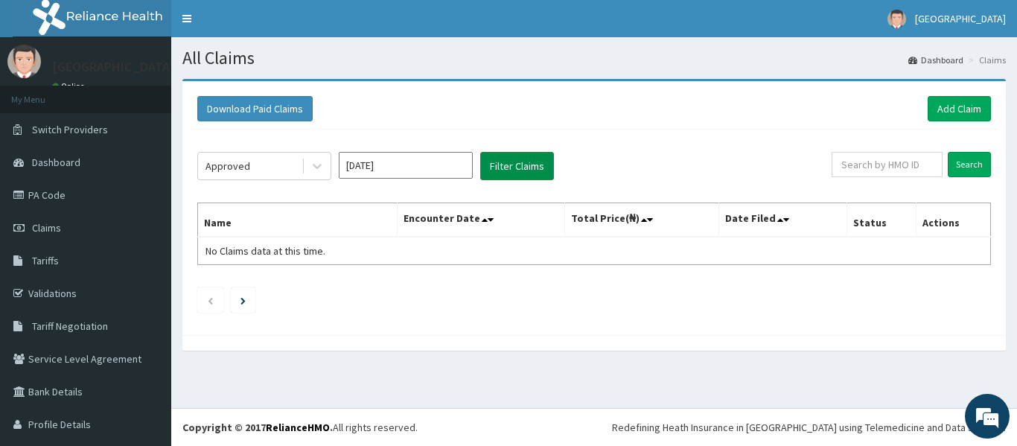
click at [524, 167] on button "Filter Claims" at bounding box center [517, 166] width 74 height 28
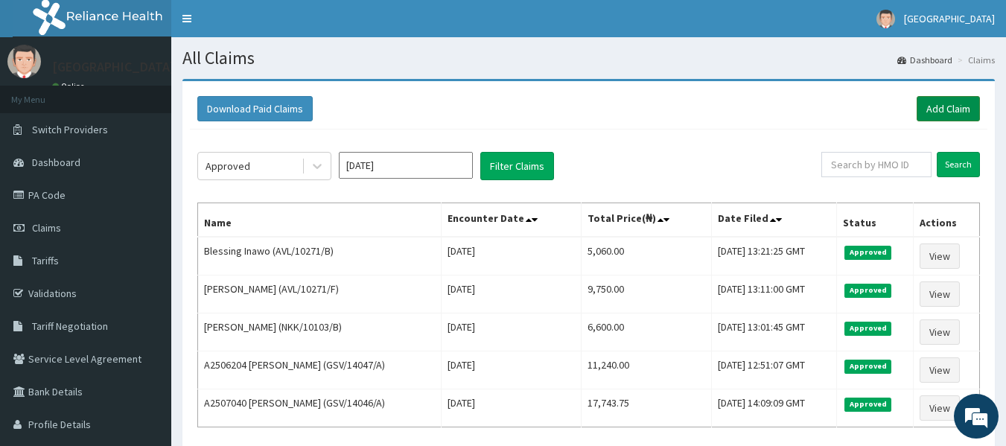
click at [950, 116] on link "Add Claim" at bounding box center [948, 108] width 63 height 25
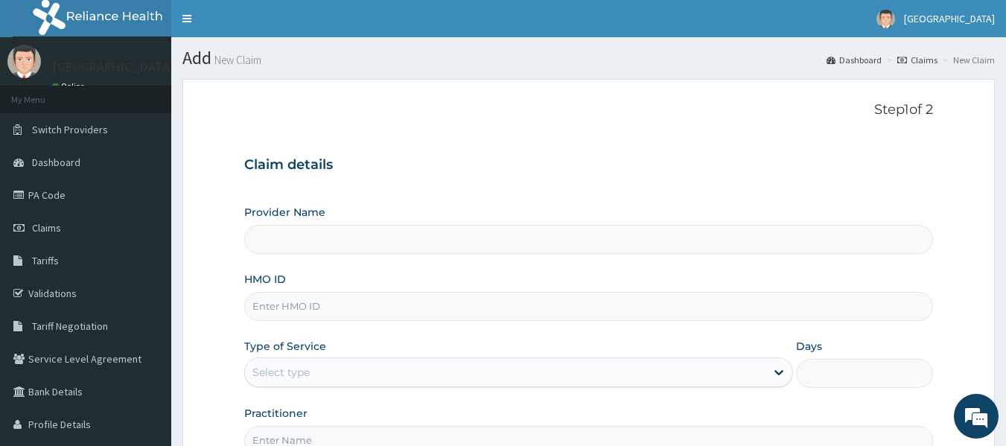
type input "Rolayo Medical Centre -Annex"
click at [401, 300] on input "HMO ID" at bounding box center [589, 306] width 690 height 29
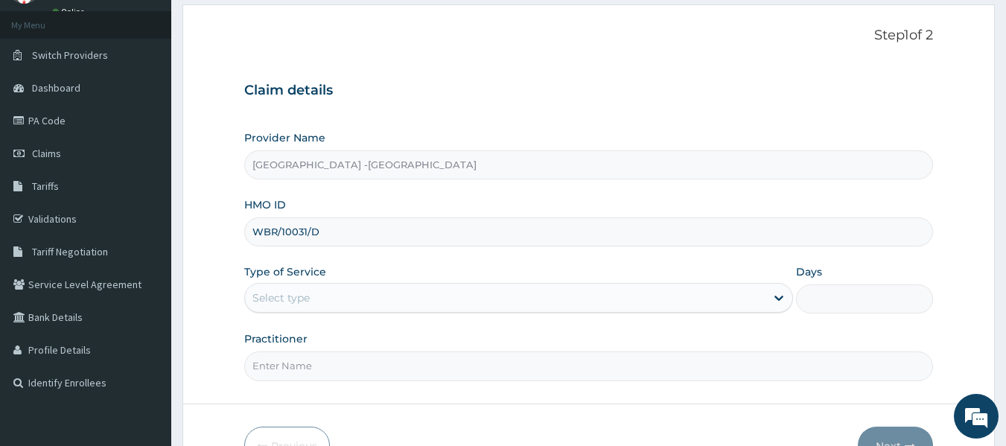
type input "WBR/10031/D"
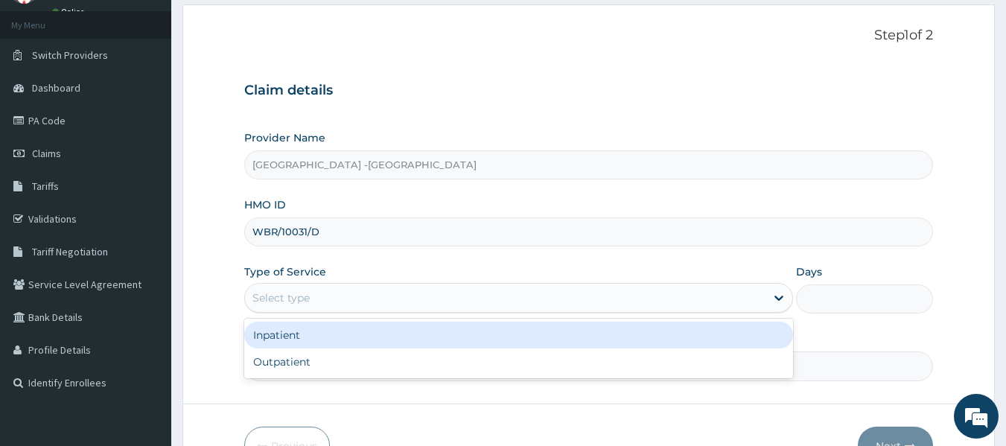
click at [333, 301] on div "Select type" at bounding box center [505, 298] width 521 height 24
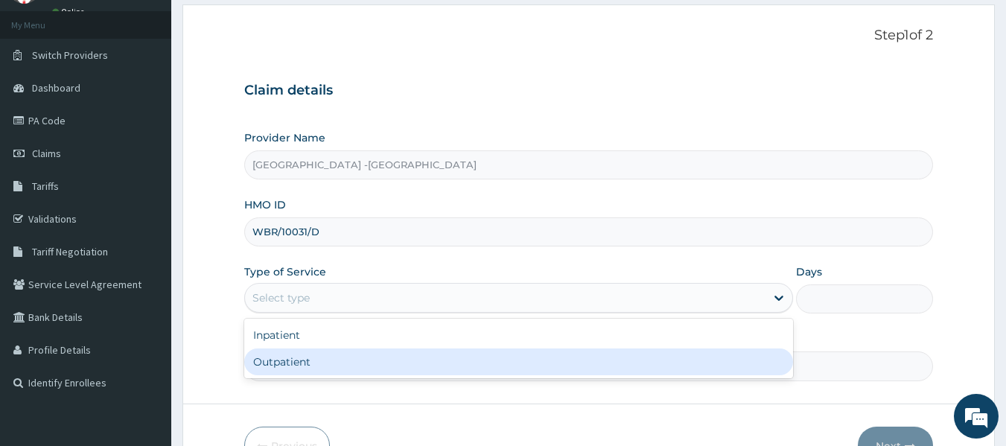
click at [343, 361] on div "Outpatient" at bounding box center [518, 362] width 549 height 27
type input "1"
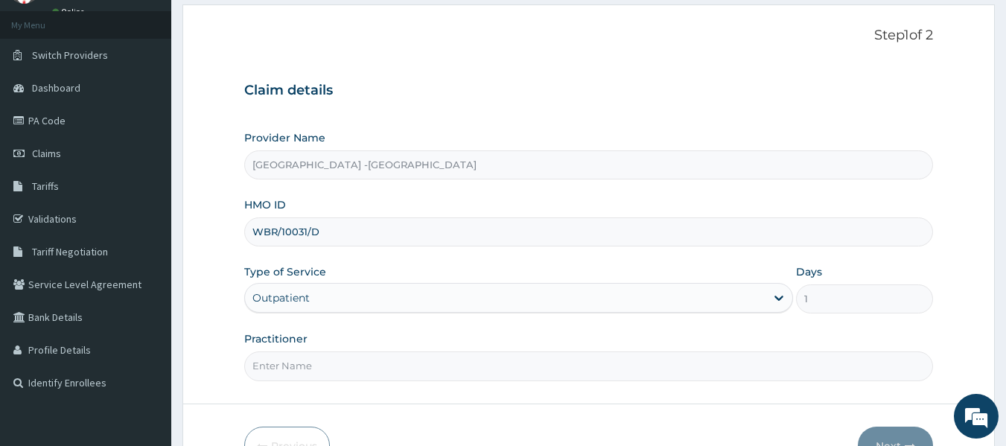
drag, startPoint x: 391, startPoint y: 363, endPoint x: 396, endPoint y: 355, distance: 9.7
click at [391, 363] on input "Practitioner" at bounding box center [589, 366] width 690 height 29
type input "DR ADENOWO"
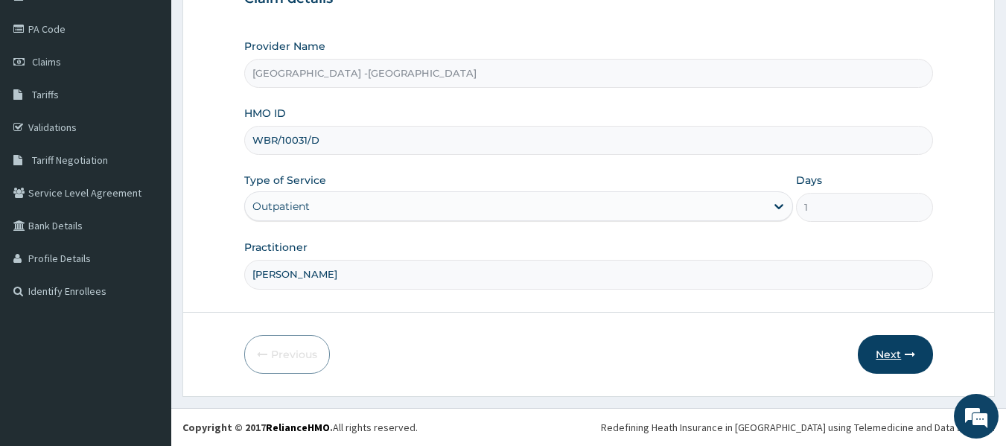
click at [892, 367] on button "Next" at bounding box center [895, 354] width 75 height 39
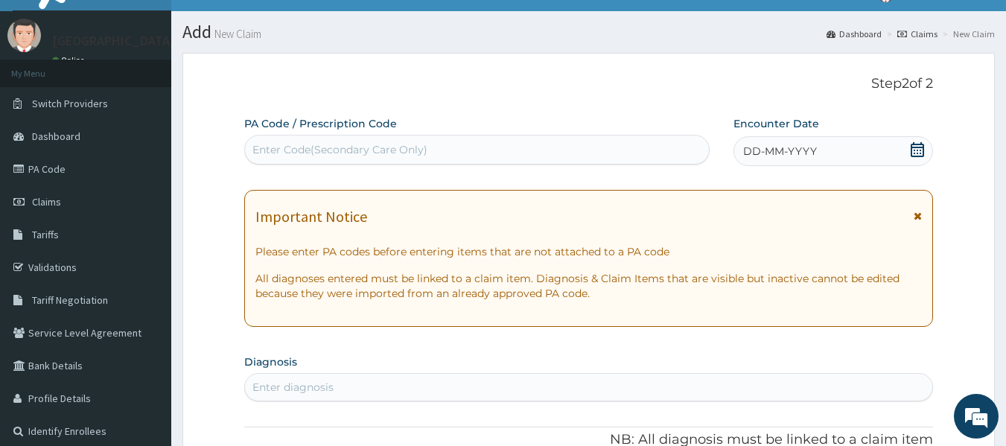
scroll to position [17, 0]
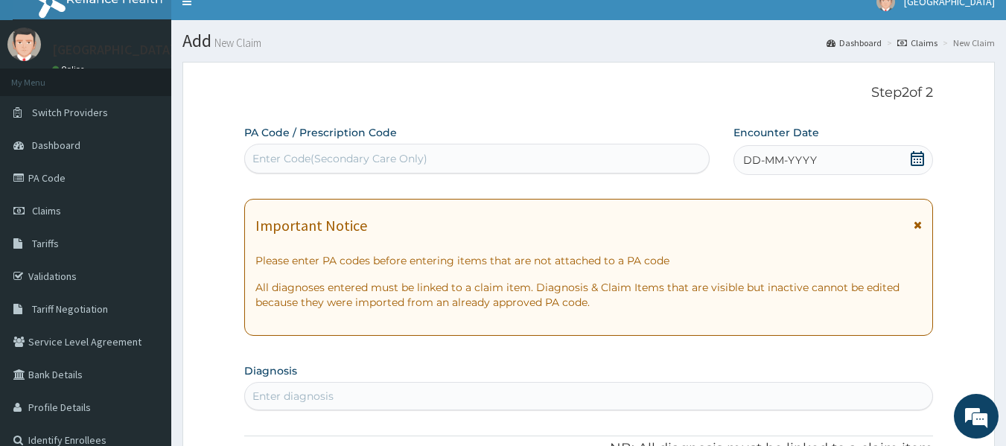
click at [918, 158] on icon at bounding box center [917, 158] width 15 height 15
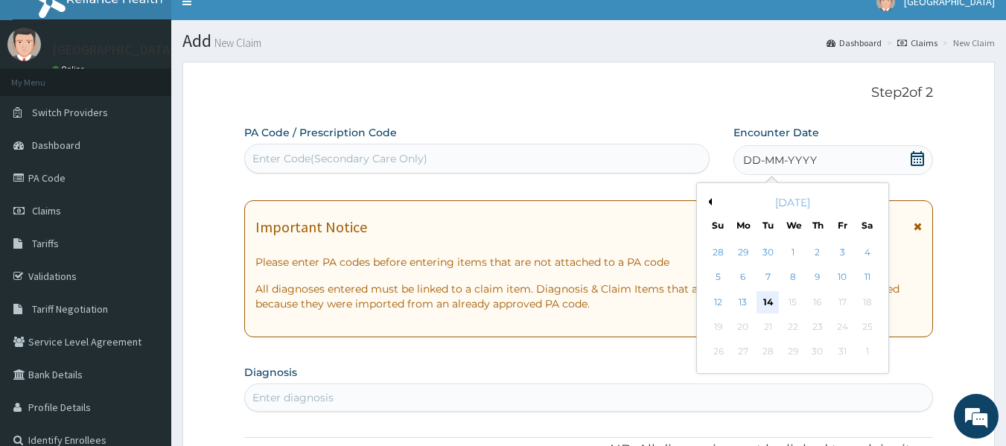
click at [766, 299] on div "14" at bounding box center [768, 302] width 22 height 22
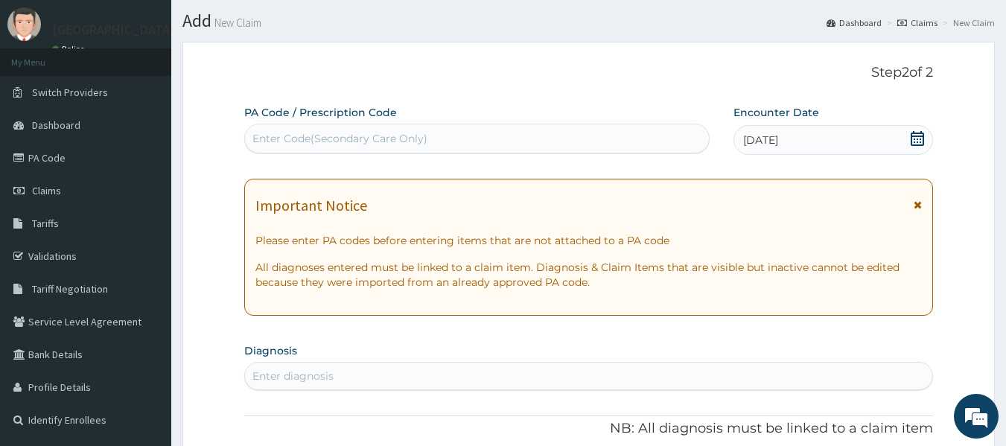
scroll to position [166, 0]
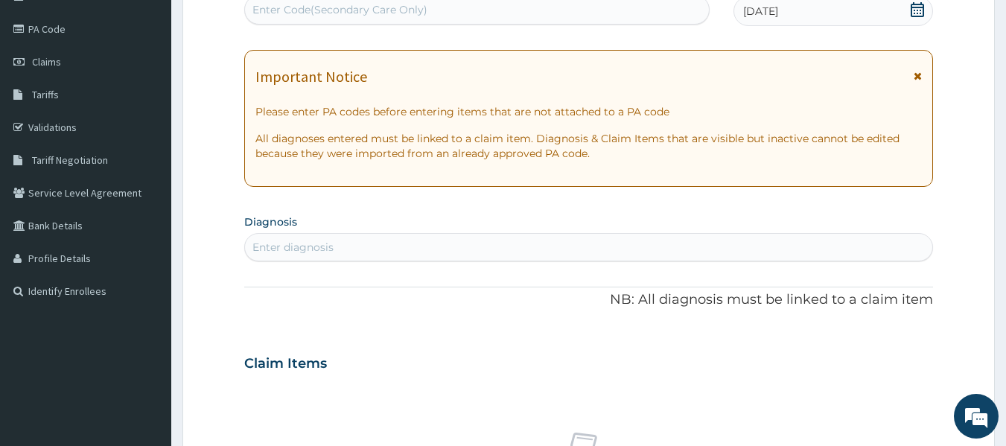
click at [571, 246] on div "Enter diagnosis" at bounding box center [589, 247] width 688 height 24
type input "P"
type input "MALARIA"
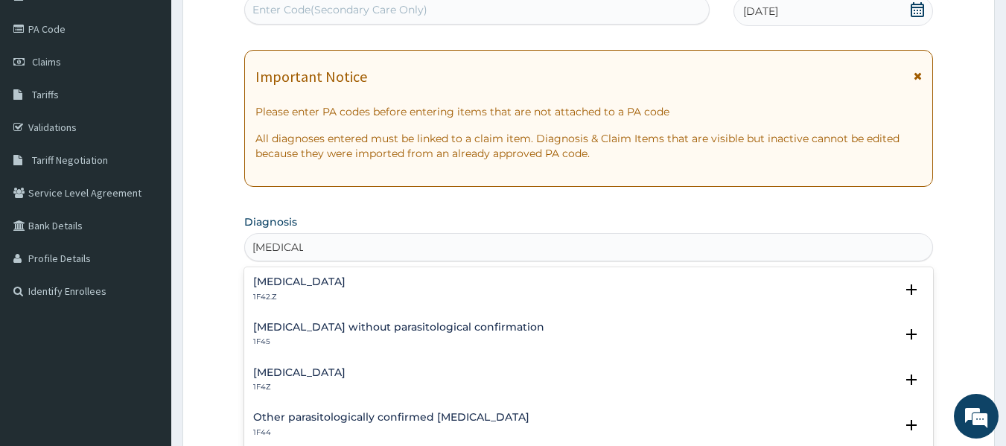
click at [306, 375] on h4 "Malaria, unspecified" at bounding box center [299, 372] width 92 height 11
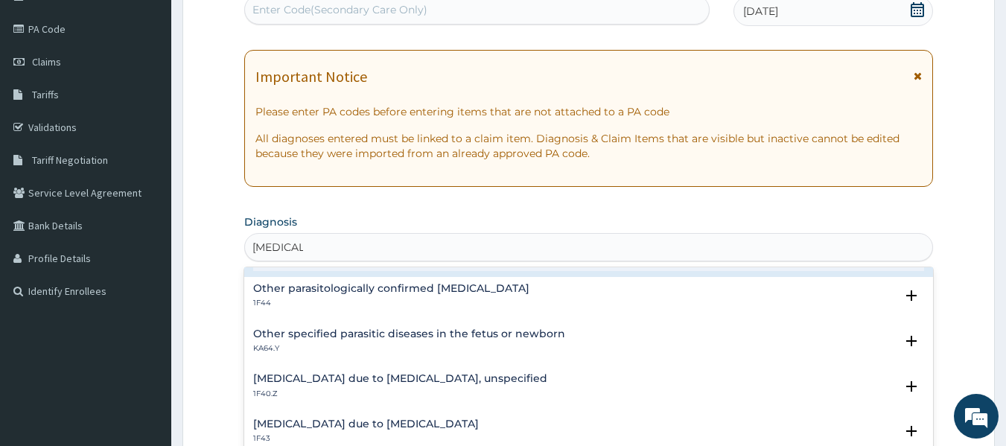
scroll to position [149, 0]
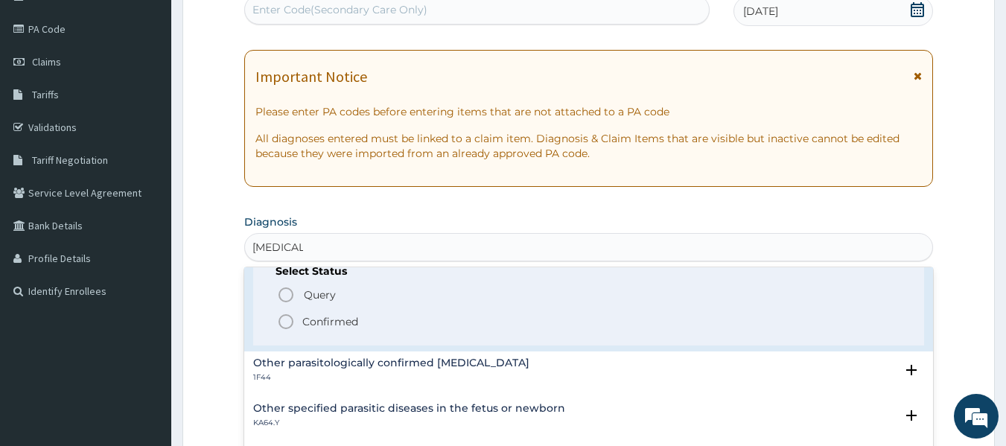
click at [285, 322] on icon "status option filled" at bounding box center [286, 322] width 18 height 18
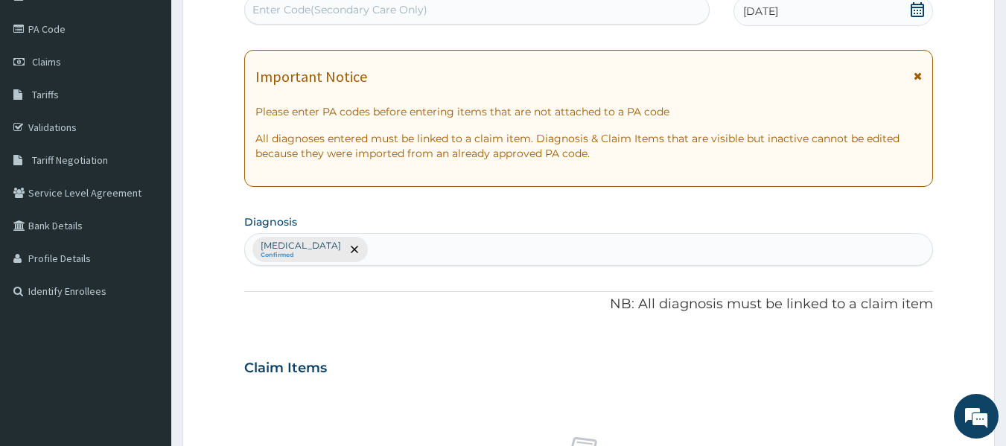
click at [405, 252] on div "Malaria, unspecified Confirmed" at bounding box center [589, 249] width 688 height 31
type input "UPPER"
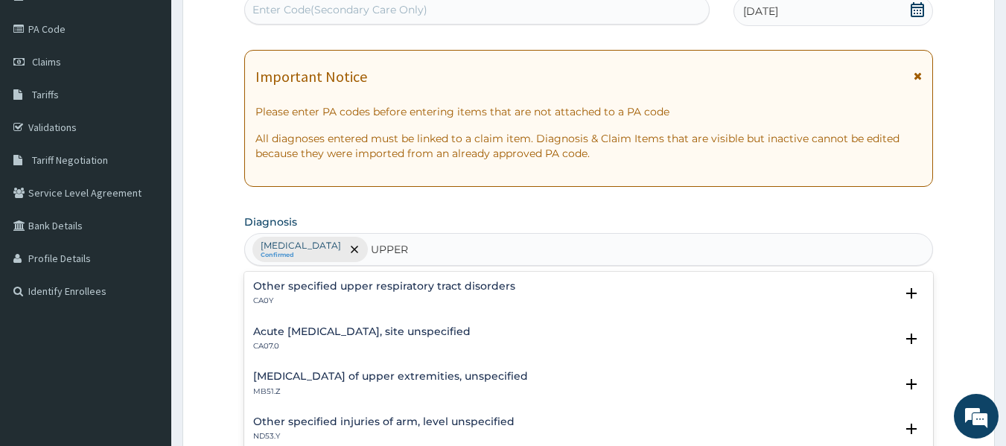
click at [328, 330] on h4 "Acute upper respiratory infection, site unspecified" at bounding box center [361, 331] width 217 height 11
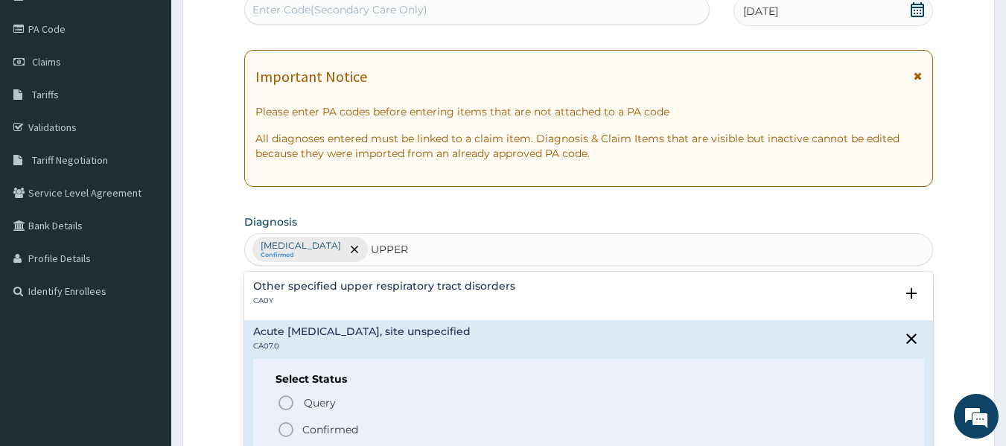
click at [282, 428] on icon "status option filled" at bounding box center [286, 430] width 18 height 18
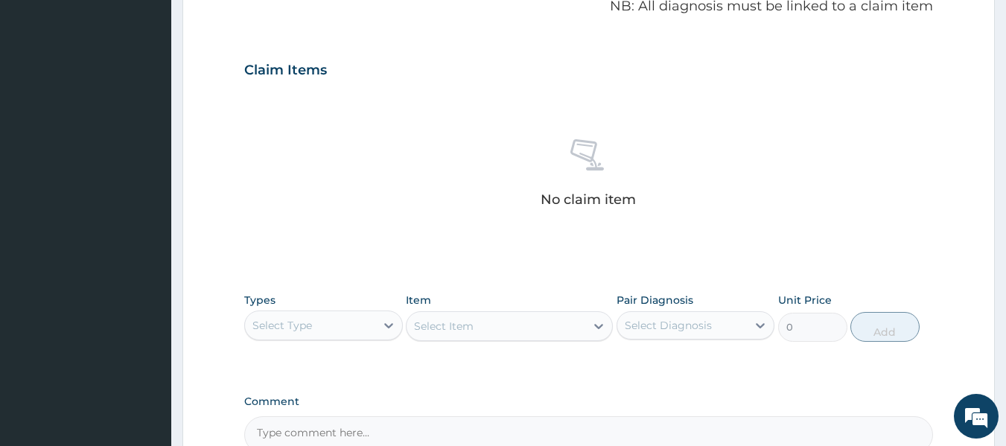
scroll to position [538, 0]
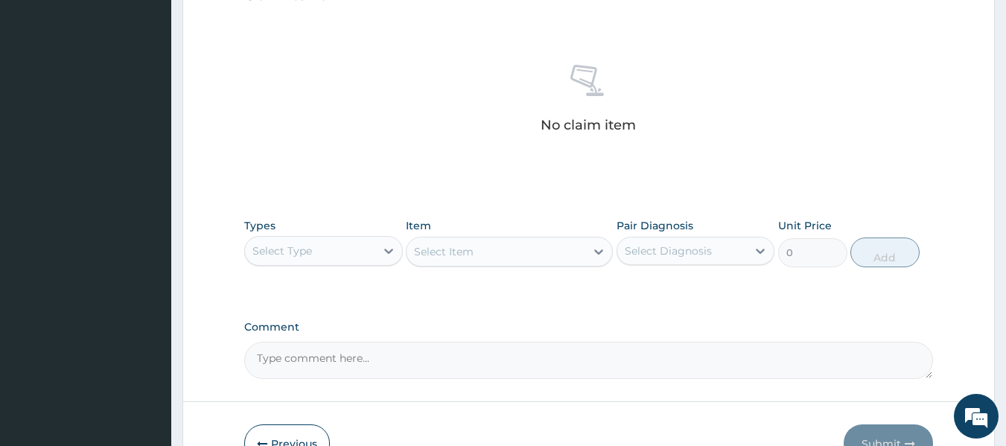
click at [358, 249] on div "Select Type" at bounding box center [310, 251] width 130 height 24
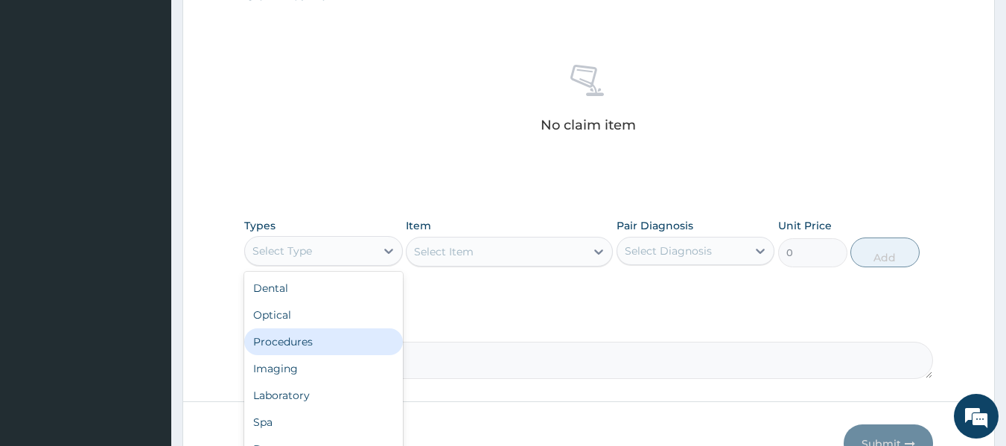
click at [339, 338] on div "Procedures" at bounding box center [323, 341] width 159 height 27
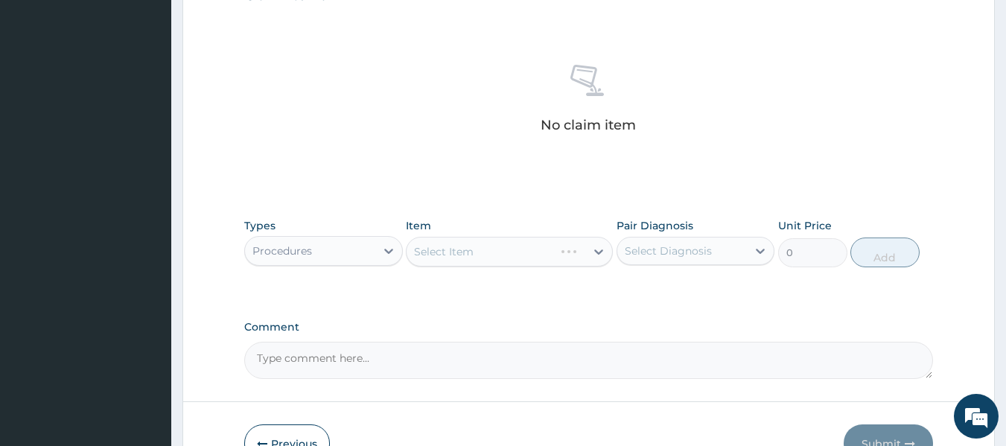
click at [544, 255] on div "Select Item" at bounding box center [509, 252] width 207 height 30
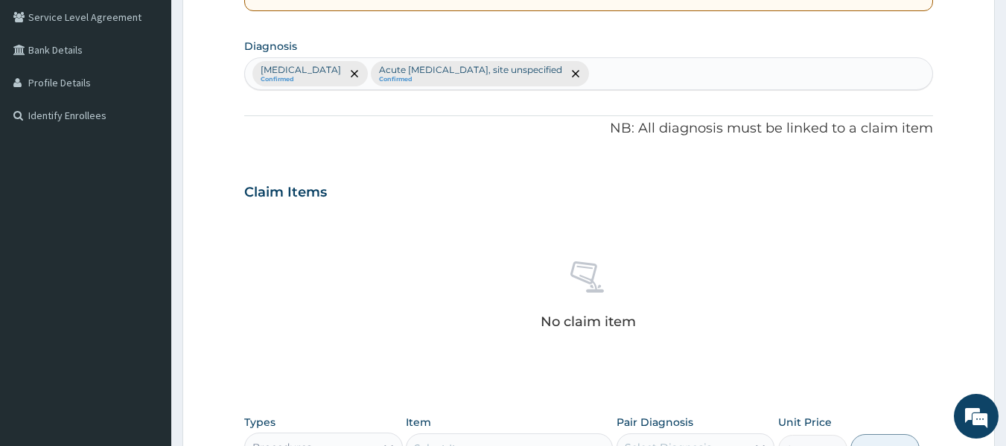
scroll to position [315, 0]
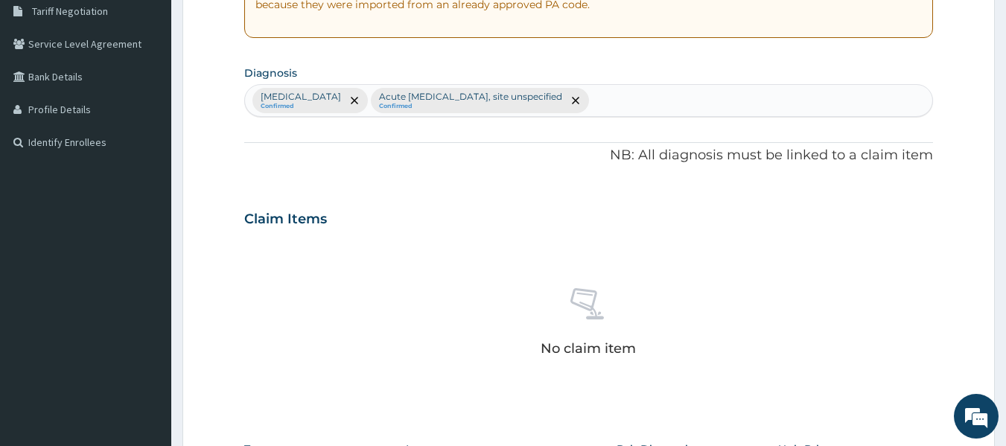
click at [659, 96] on div "Malaria, unspecified Confirmed Acute upper respiratory infection, site unspecif…" at bounding box center [589, 100] width 688 height 31
type input "FEVER"
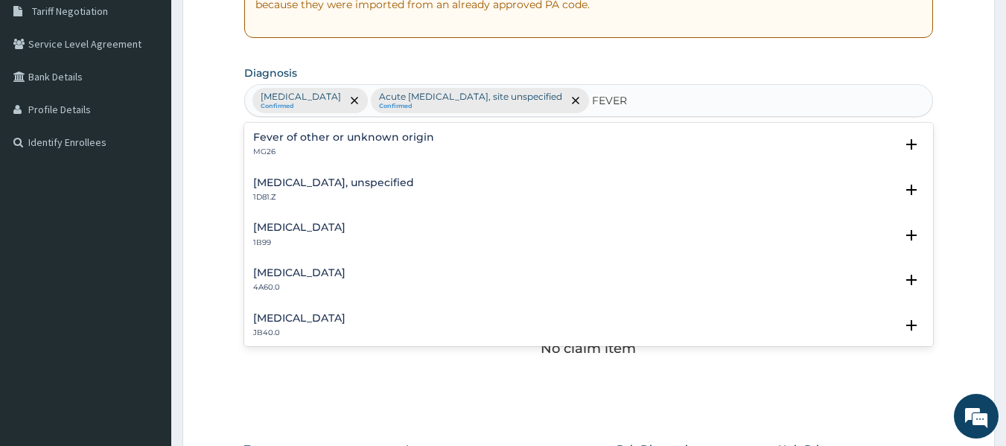
click at [337, 129] on div "Fever of other or unknown origin MG26 Select Status Query Query covers suspecte…" at bounding box center [589, 148] width 690 height 45
click at [290, 138] on h4 "Fever of other or unknown origin" at bounding box center [343, 137] width 181 height 11
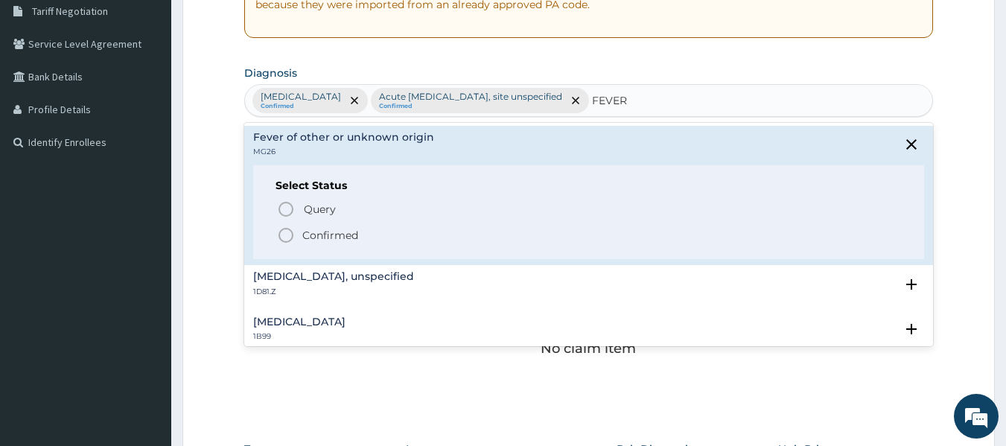
click at [285, 229] on circle "status option filled" at bounding box center [285, 235] width 13 height 13
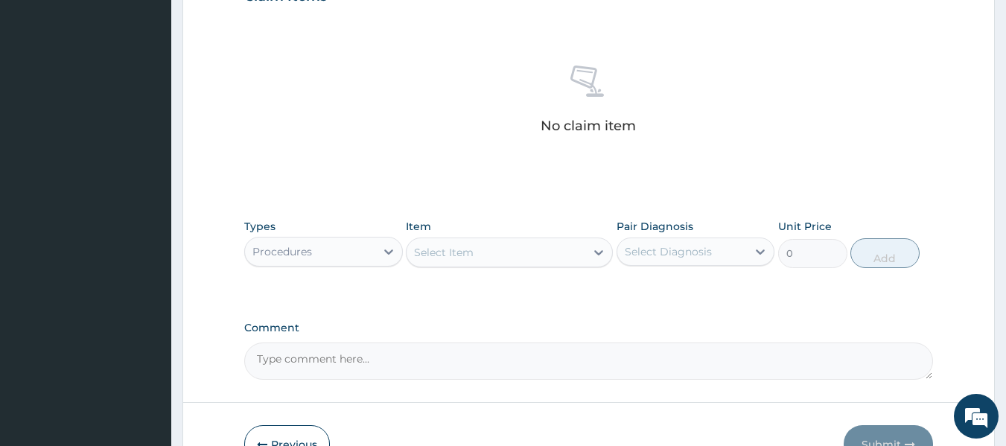
scroll to position [538, 0]
click at [506, 254] on div "Select Item" at bounding box center [496, 252] width 179 height 24
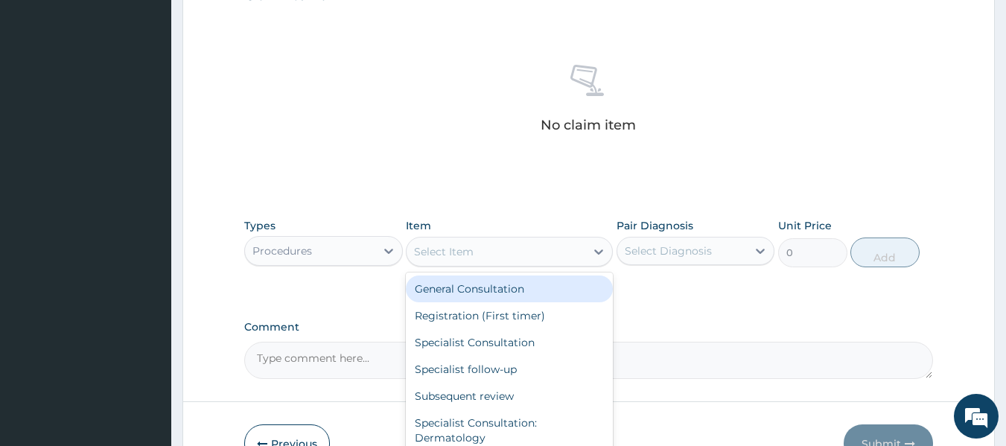
click at [503, 294] on div "General Consultation" at bounding box center [509, 289] width 207 height 27
type input "2500"
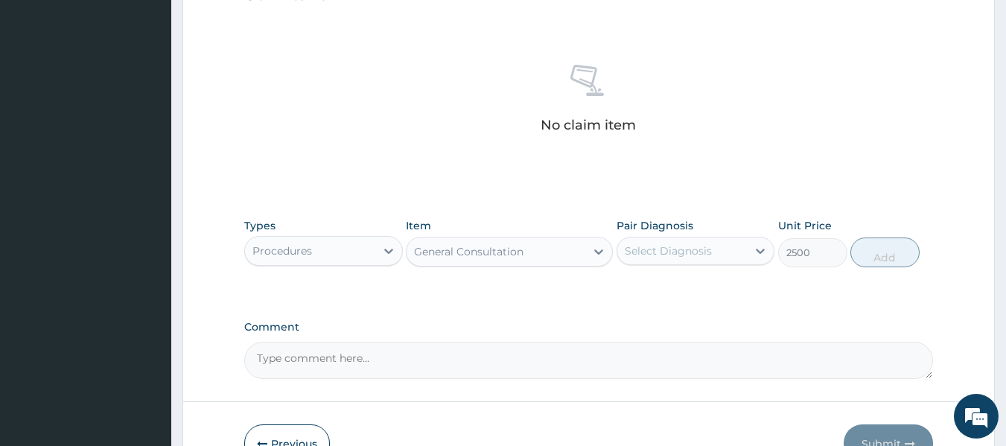
click at [652, 253] on div "Select Diagnosis" at bounding box center [668, 251] width 87 height 15
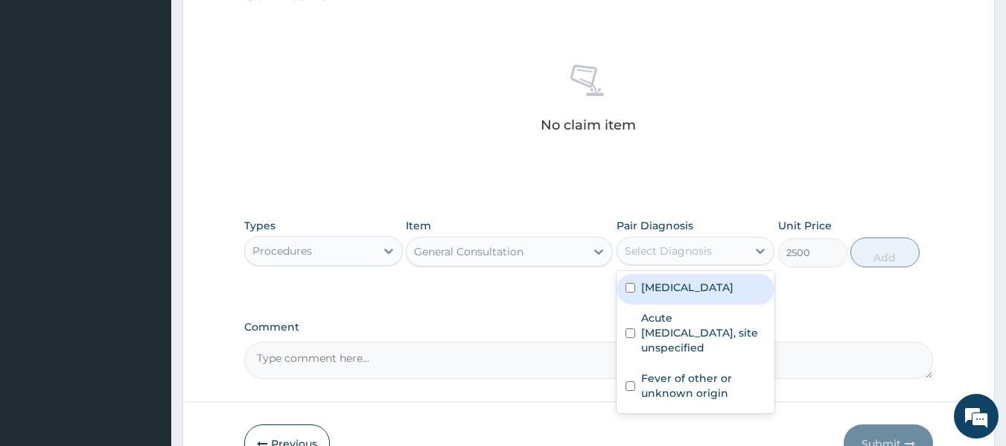
click at [653, 290] on label "Malaria, unspecified" at bounding box center [687, 287] width 92 height 15
checkbox input "true"
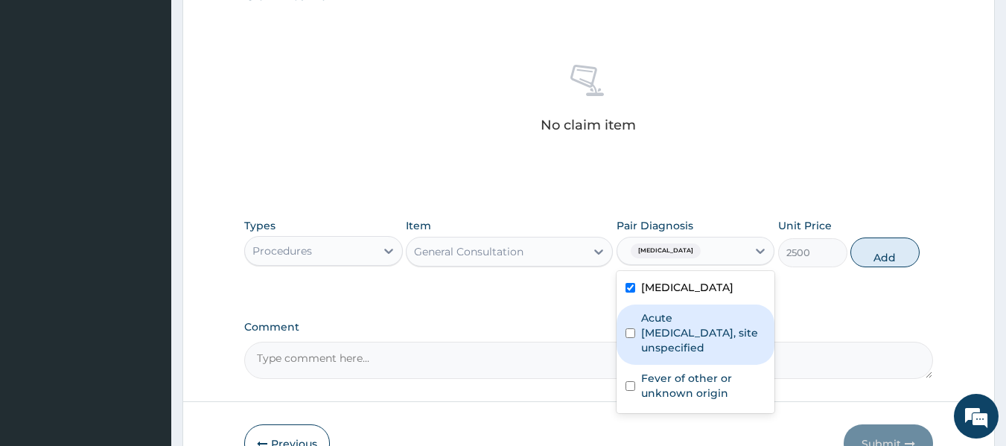
drag, startPoint x: 656, startPoint y: 334, endPoint x: 658, endPoint y: 369, distance: 35.0
click at [656, 336] on label "Acute upper respiratory infection, site unspecified" at bounding box center [703, 333] width 125 height 45
checkbox input "true"
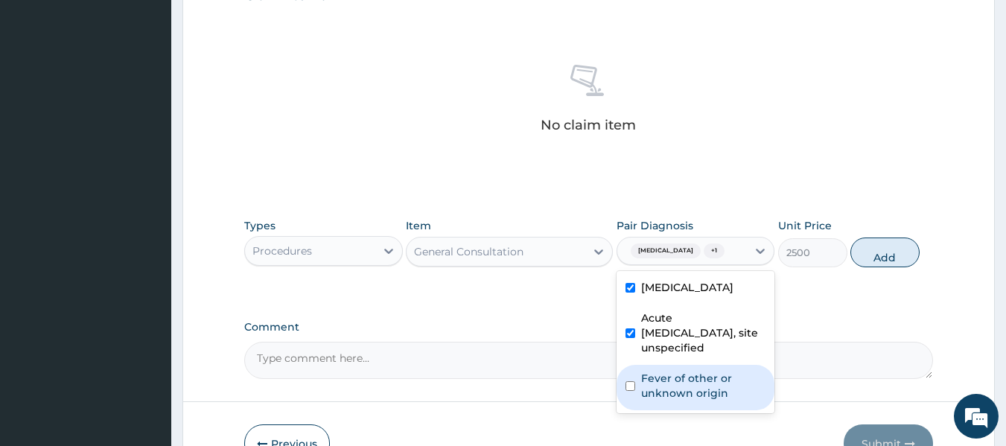
drag, startPoint x: 658, startPoint y: 387, endPoint x: 693, endPoint y: 377, distance: 36.5
click at [658, 387] on label "Fever of other or unknown origin" at bounding box center [703, 386] width 125 height 30
checkbox input "true"
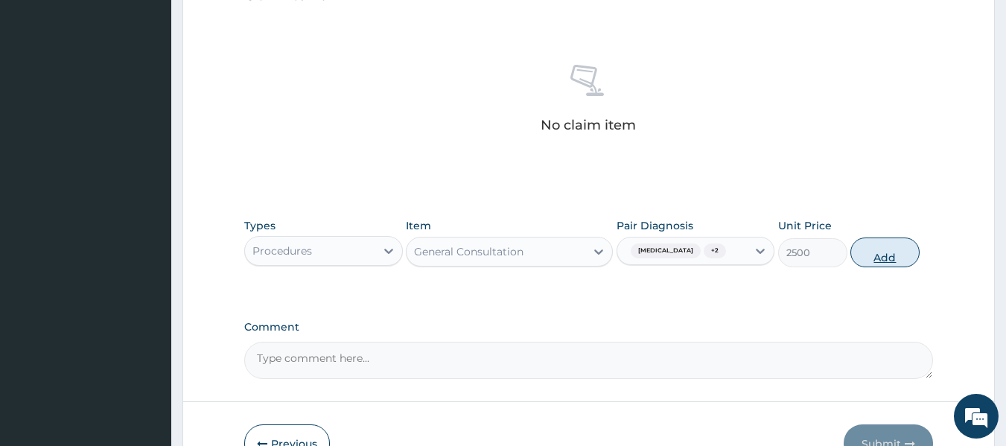
click at [872, 253] on button "Add" at bounding box center [885, 253] width 69 height 30
type input "0"
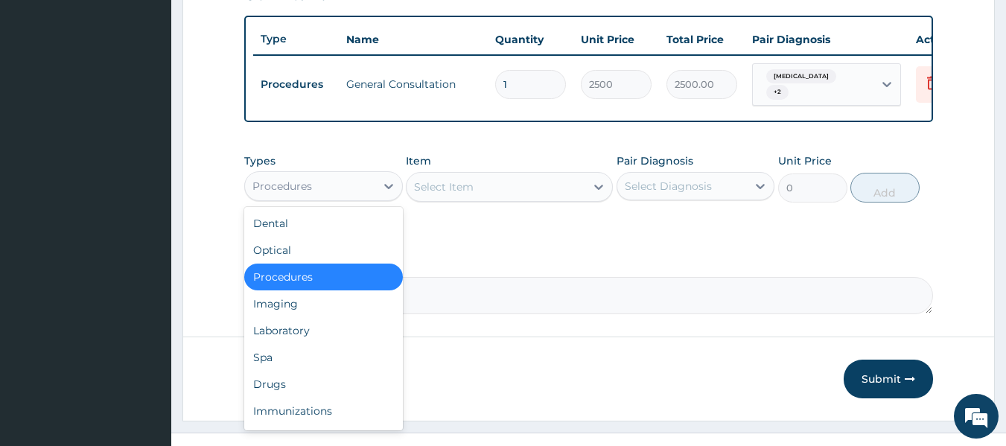
click at [375, 198] on div "Procedures" at bounding box center [310, 186] width 130 height 24
click at [327, 398] on div "Drugs" at bounding box center [323, 384] width 159 height 27
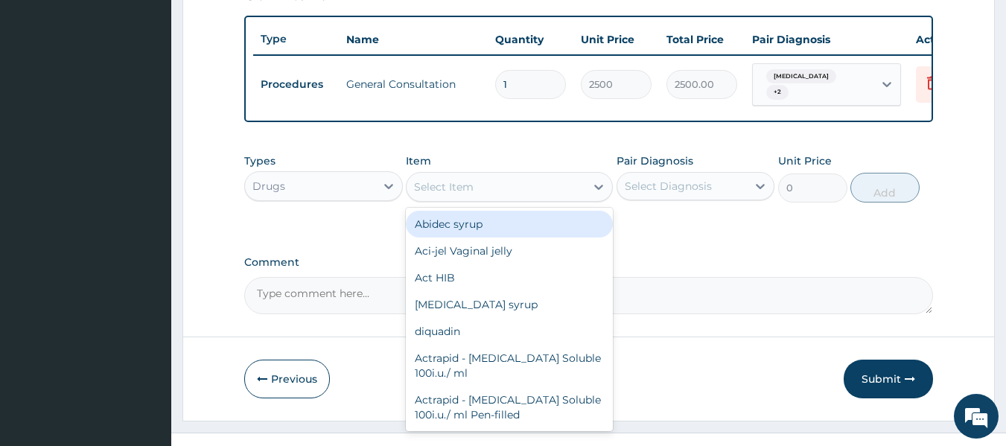
click at [523, 198] on div "Select Item" at bounding box center [496, 187] width 179 height 24
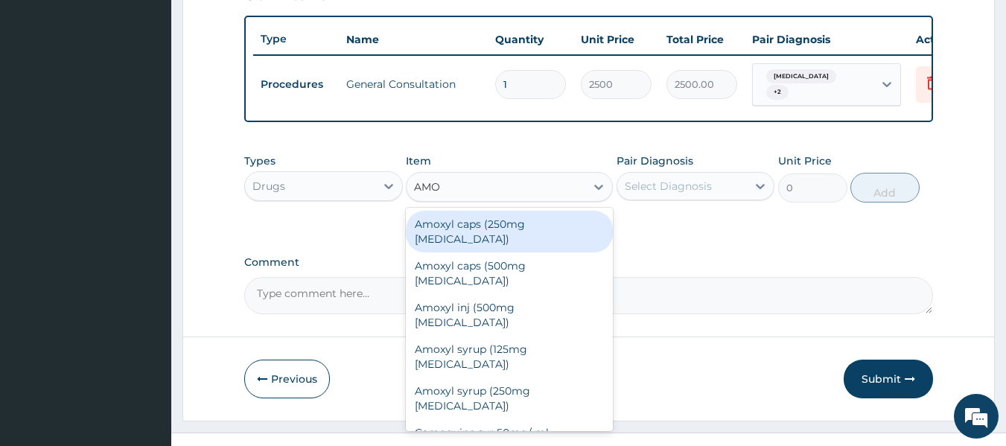
type input "AMOX"
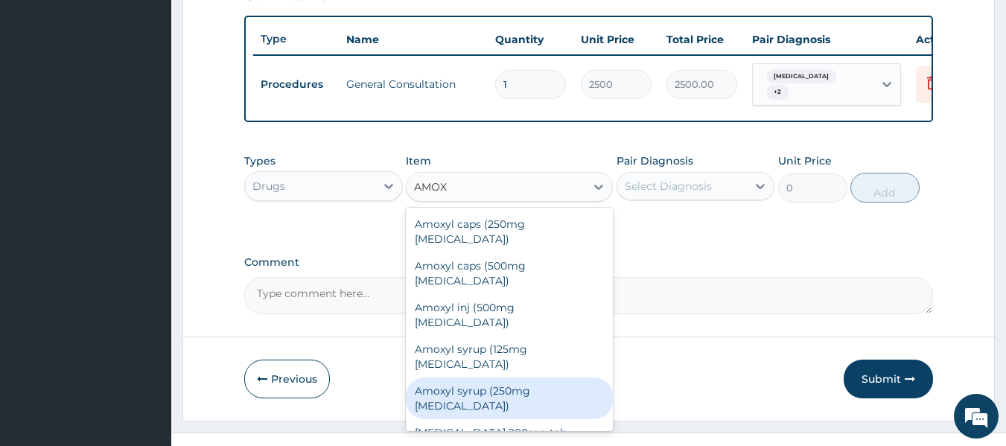
click at [535, 378] on div "Amoxyl syrup (250mg Amoxicillin)" at bounding box center [509, 399] width 207 height 42
type input "1700"
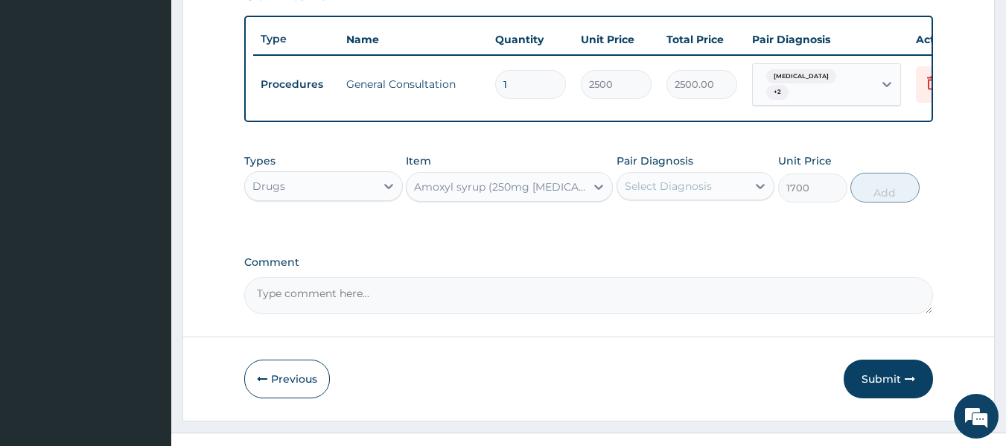
click at [721, 190] on div "Select Diagnosis" at bounding box center [682, 186] width 130 height 24
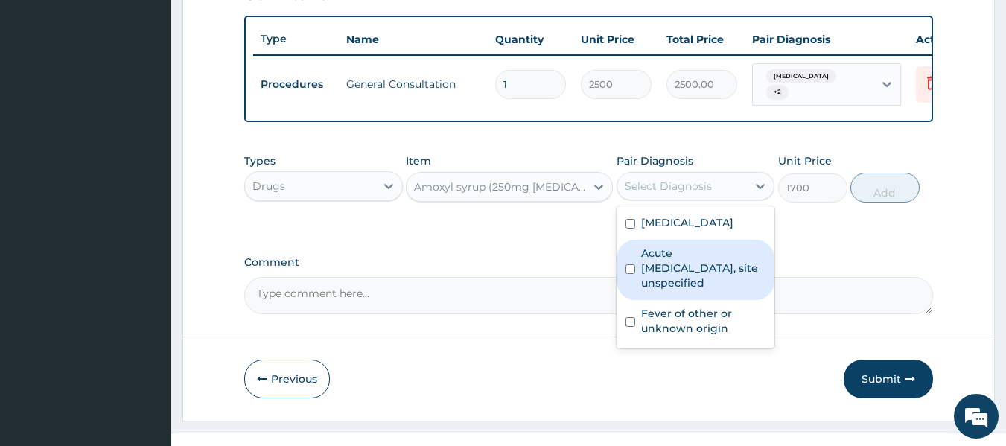
click at [704, 270] on label "Acute upper respiratory infection, site unspecified" at bounding box center [703, 268] width 125 height 45
checkbox input "true"
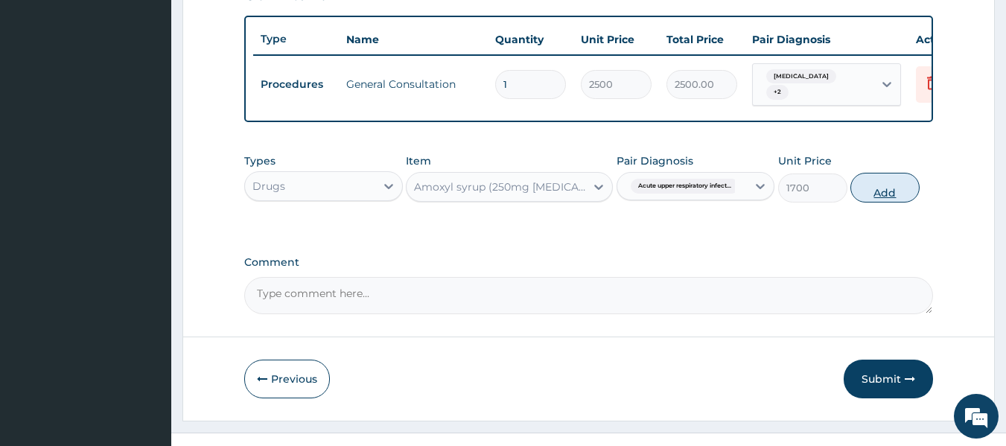
click at [890, 203] on button "Add" at bounding box center [885, 188] width 69 height 30
type input "0"
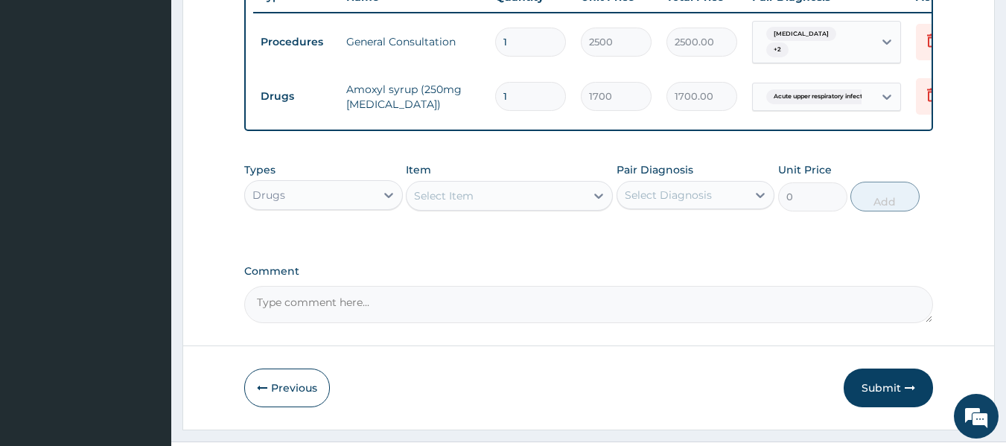
scroll to position [626, 0]
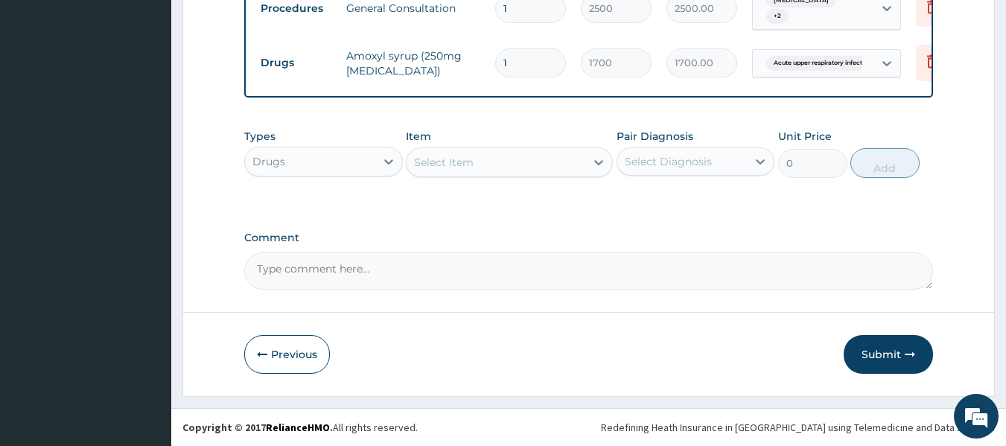
click at [483, 172] on div "Select Item" at bounding box center [496, 162] width 179 height 24
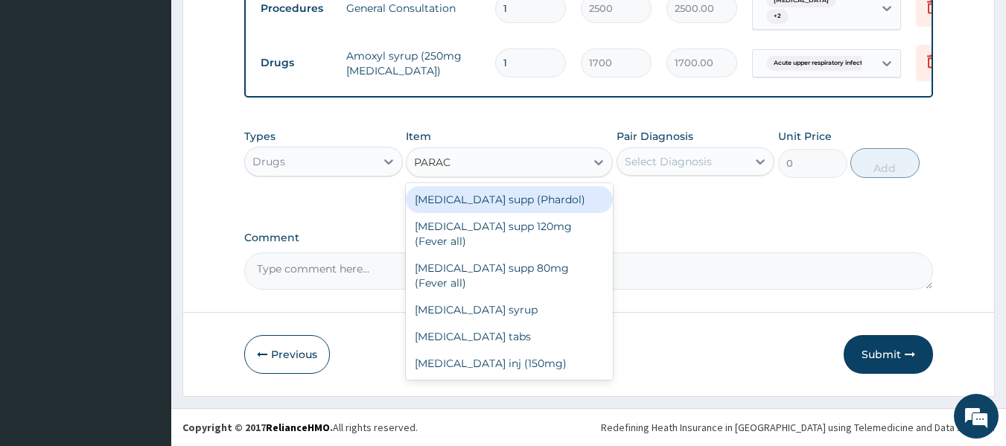
type input "PARACE"
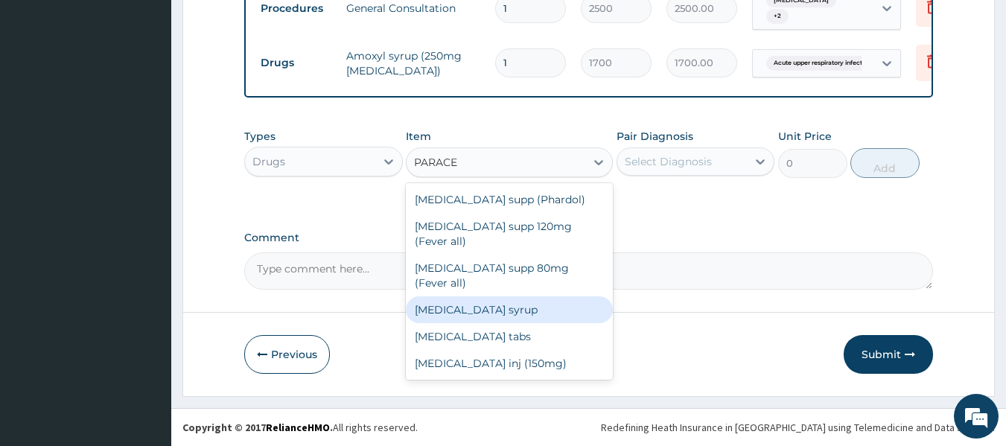
click at [509, 296] on div "Paracetamol syrup" at bounding box center [509, 309] width 207 height 27
type input "455"
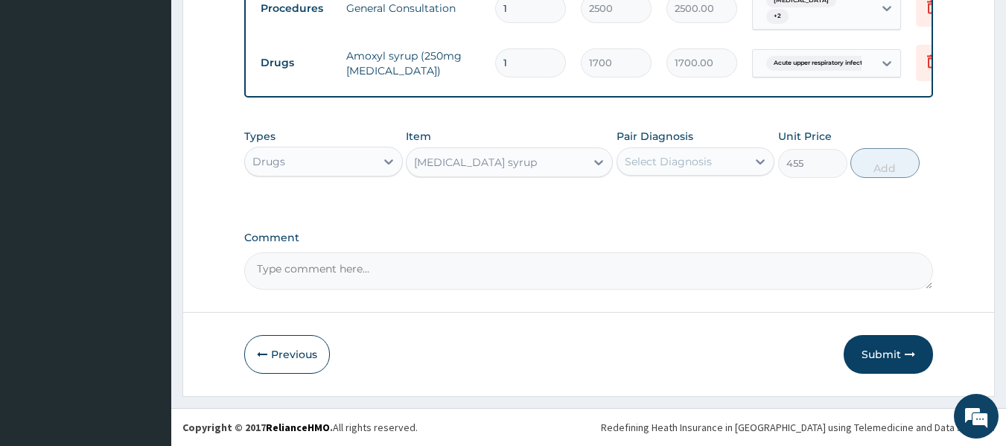
click at [705, 168] on div "Select Diagnosis" at bounding box center [668, 161] width 87 height 15
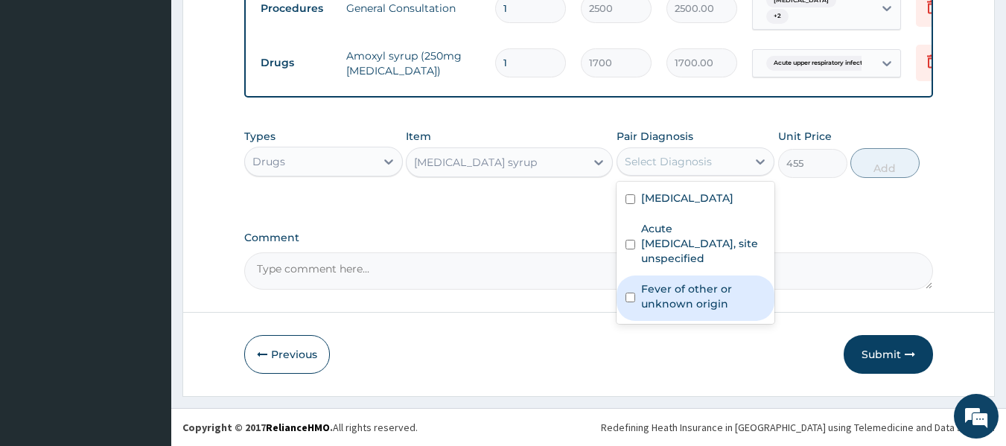
click at [698, 291] on label "Fever of other or unknown origin" at bounding box center [703, 297] width 125 height 30
checkbox input "true"
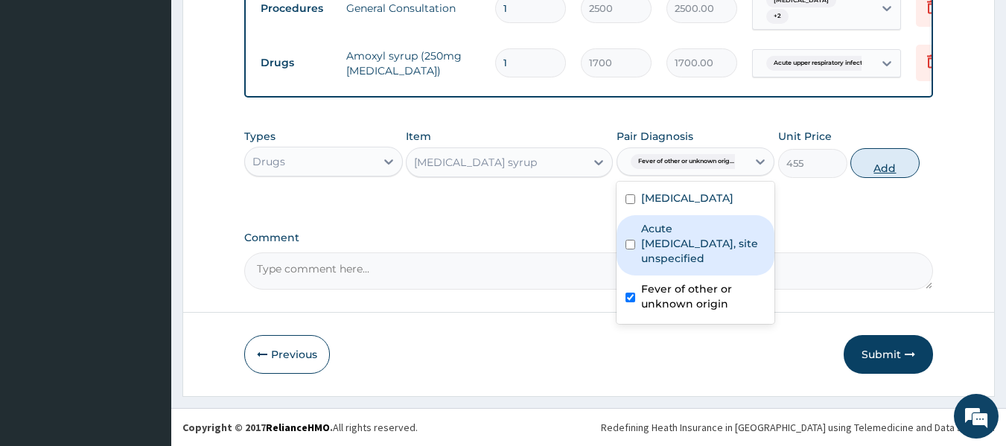
click at [888, 166] on button "Add" at bounding box center [885, 163] width 69 height 30
type input "0"
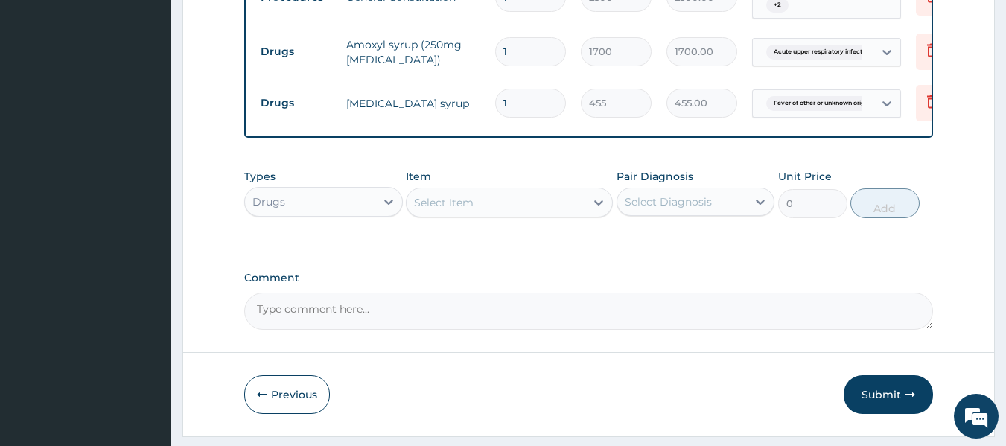
click at [486, 212] on div "Select Item" at bounding box center [496, 203] width 179 height 24
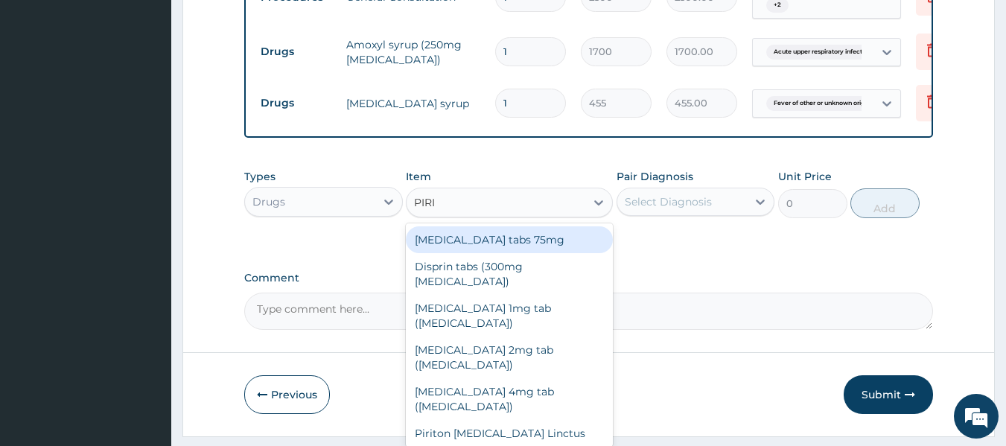
type input "PIRIT"
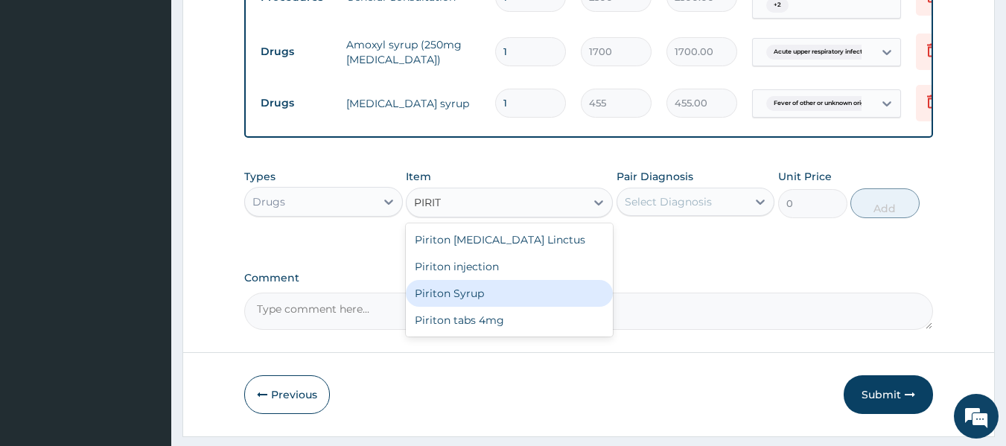
drag, startPoint x: 487, startPoint y: 304, endPoint x: 574, endPoint y: 285, distance: 89.1
click at [488, 305] on div "Piriton Syrup" at bounding box center [509, 293] width 207 height 27
type input "600"
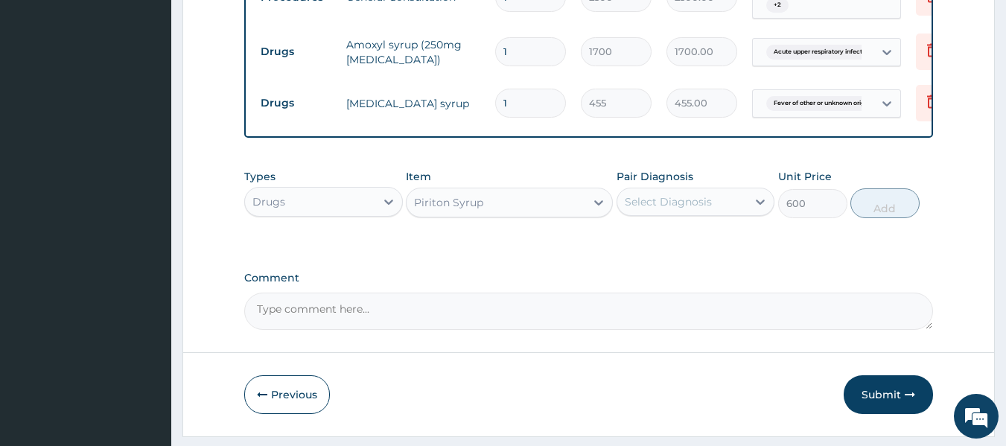
click at [719, 214] on div "Select Diagnosis" at bounding box center [682, 202] width 130 height 24
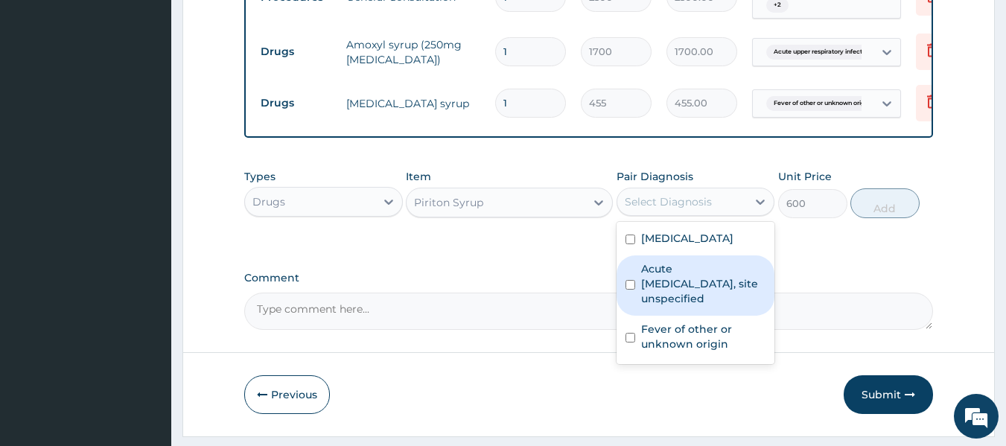
click at [704, 294] on label "Acute upper respiratory infection, site unspecified" at bounding box center [703, 283] width 125 height 45
checkbox input "true"
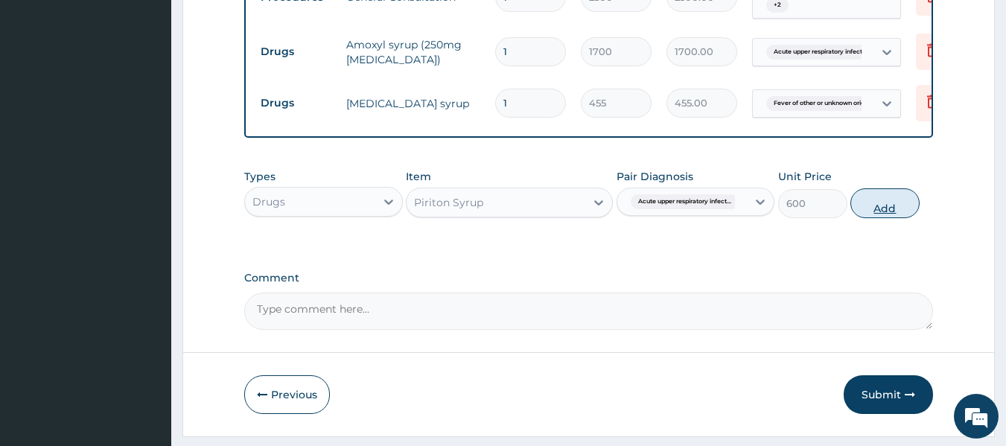
click at [884, 218] on button "Add" at bounding box center [885, 203] width 69 height 30
type input "0"
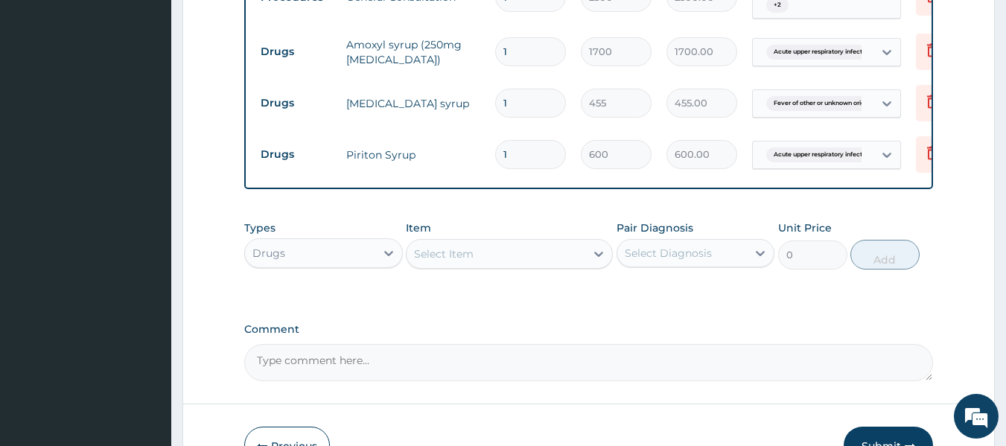
click at [466, 261] on div "Select Item" at bounding box center [444, 254] width 60 height 15
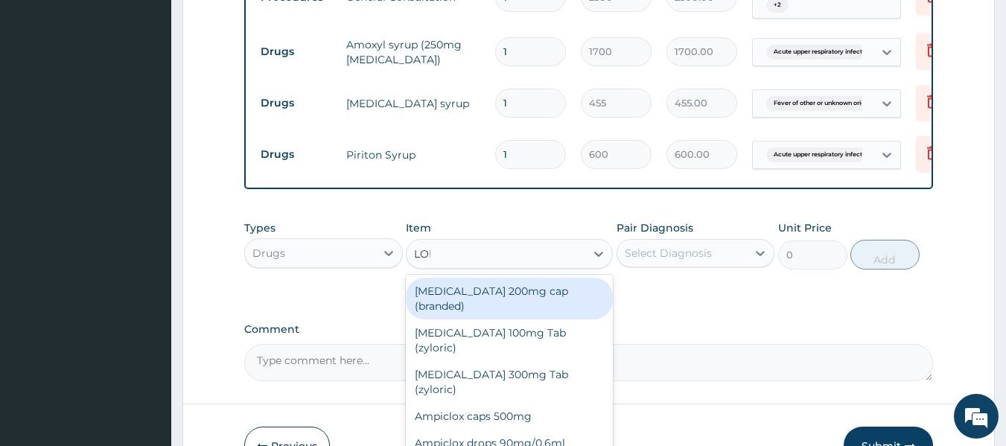
type input "LONA"
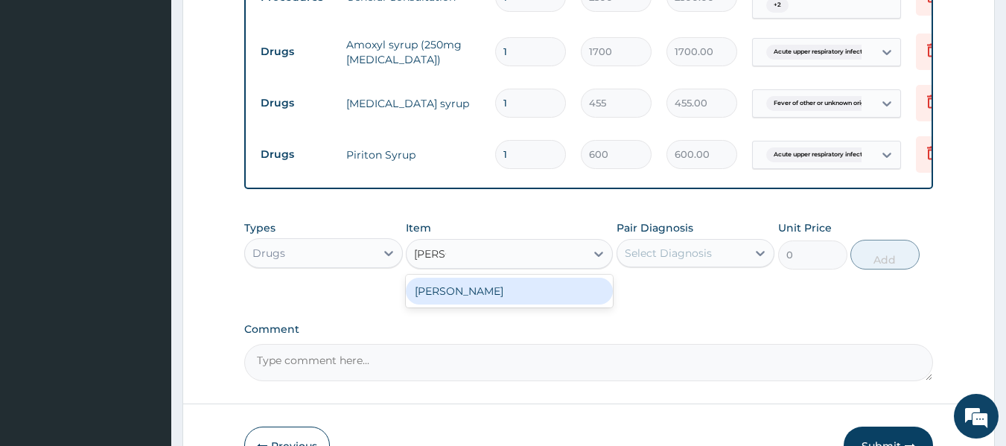
drag, startPoint x: 476, startPoint y: 300, endPoint x: 621, endPoint y: 281, distance: 146.5
click at [477, 301] on div "Syr Lonart" at bounding box center [509, 291] width 207 height 27
type input "3500"
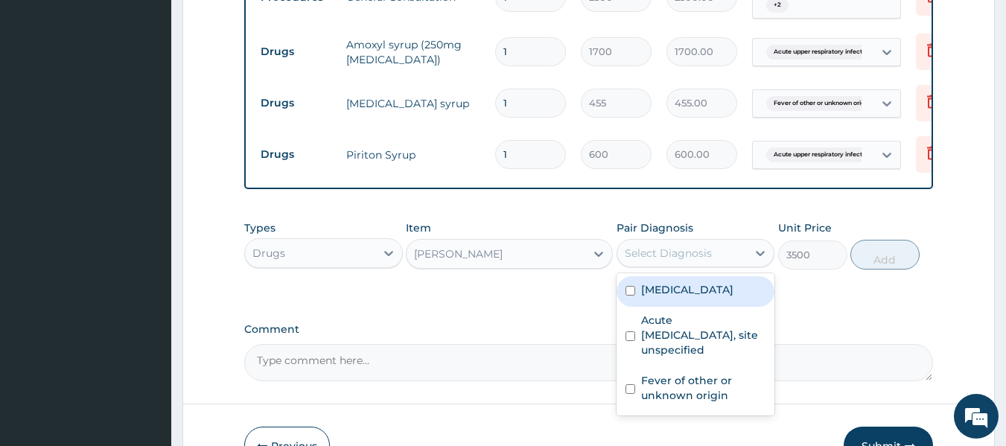
click at [671, 261] on div "Select Diagnosis" at bounding box center [668, 253] width 87 height 15
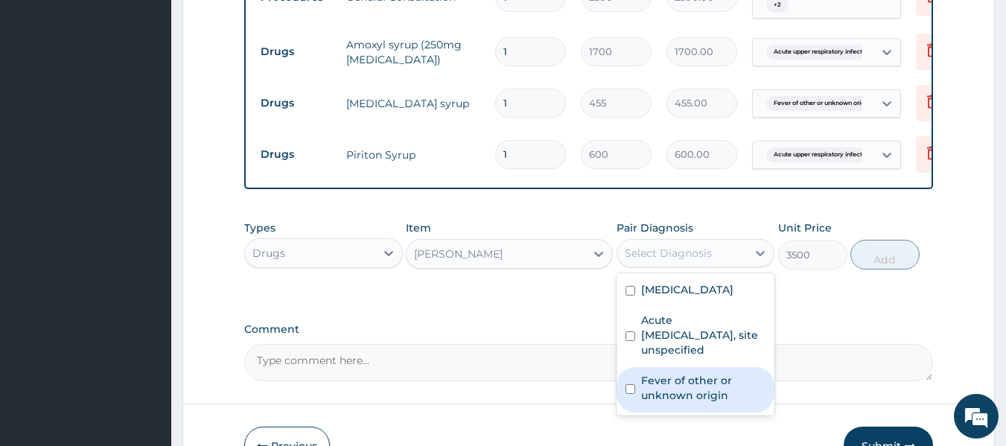
click at [684, 393] on label "Fever of other or unknown origin" at bounding box center [703, 388] width 125 height 30
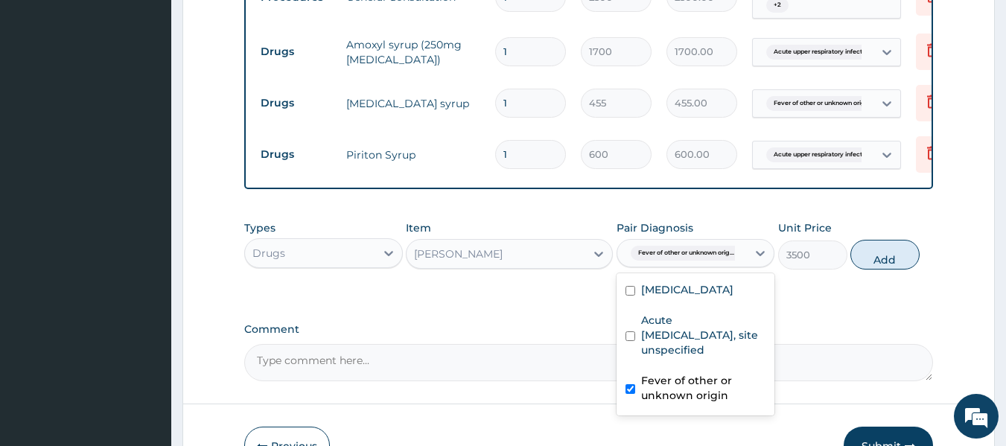
click at [682, 394] on label "Fever of other or unknown origin" at bounding box center [703, 388] width 125 height 30
checkbox input "false"
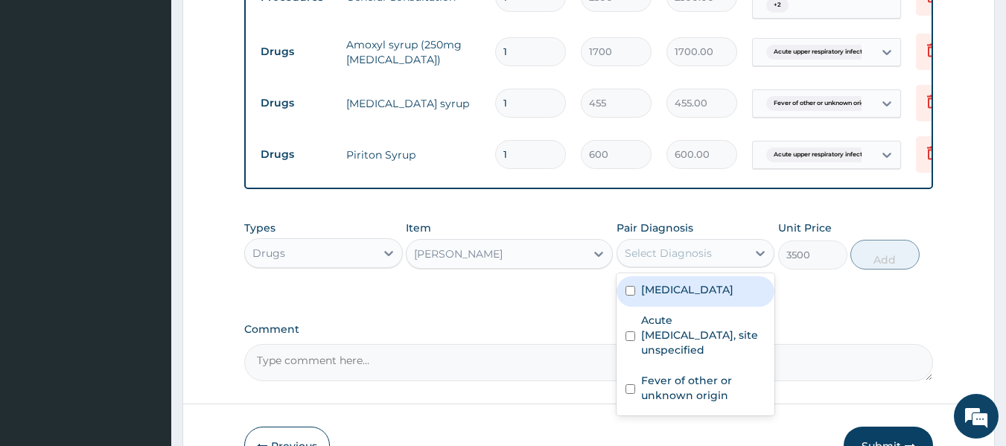
click at [716, 290] on div "Malaria, unspecified" at bounding box center [696, 291] width 159 height 31
checkbox input "true"
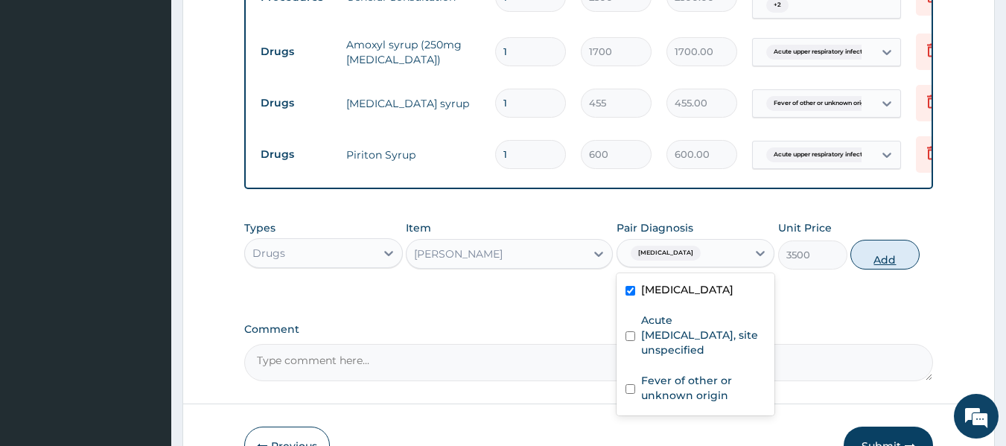
click at [893, 270] on button "Add" at bounding box center [885, 255] width 69 height 30
type input "0"
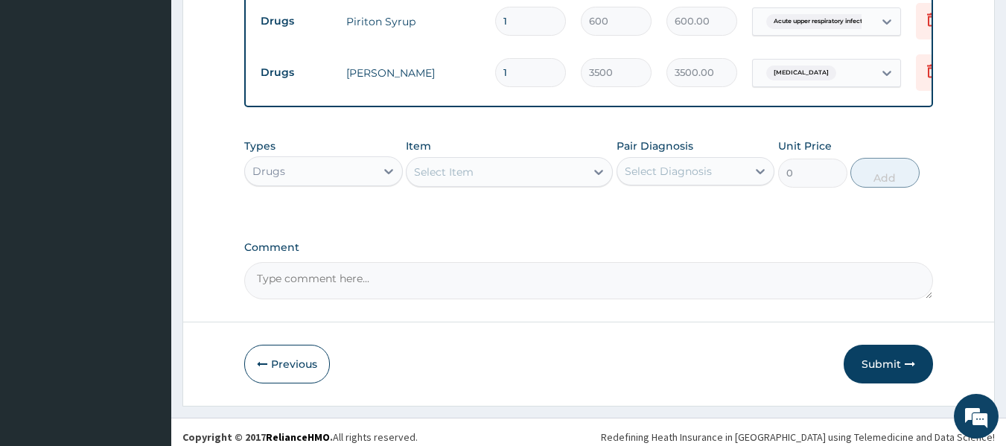
scroll to position [780, 0]
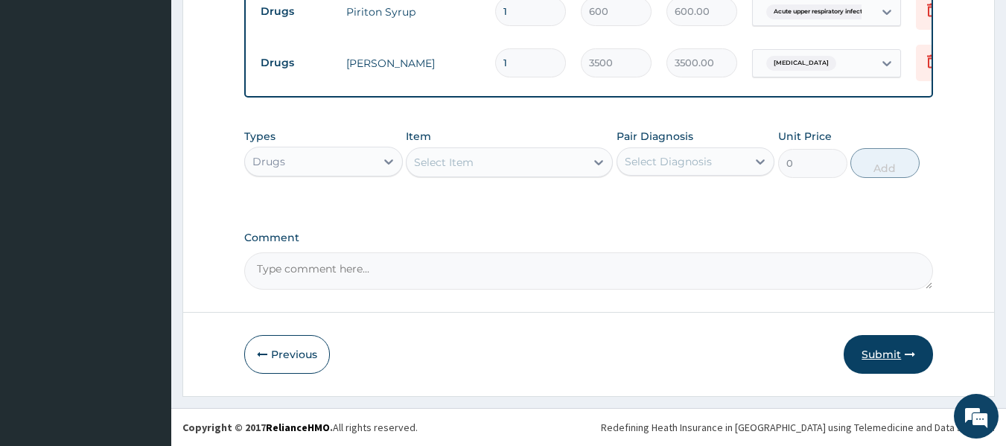
click at [867, 347] on button "Submit" at bounding box center [888, 354] width 89 height 39
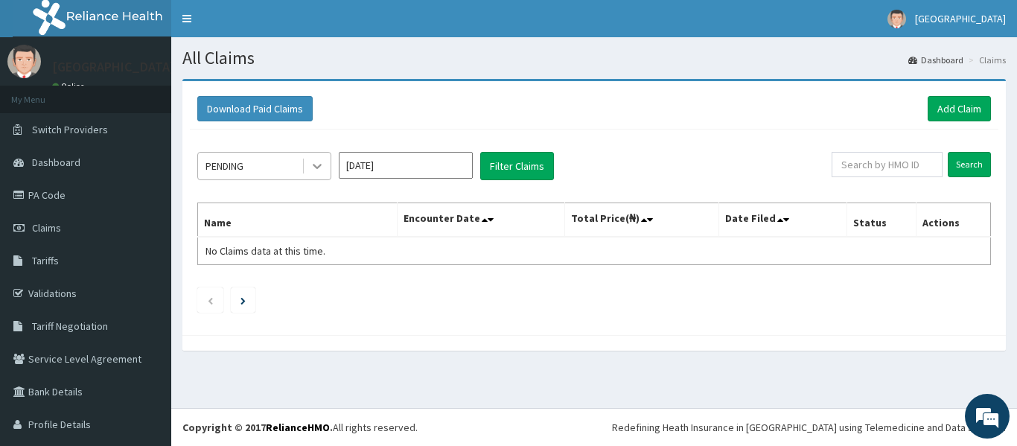
click at [320, 167] on icon at bounding box center [317, 167] width 9 height 5
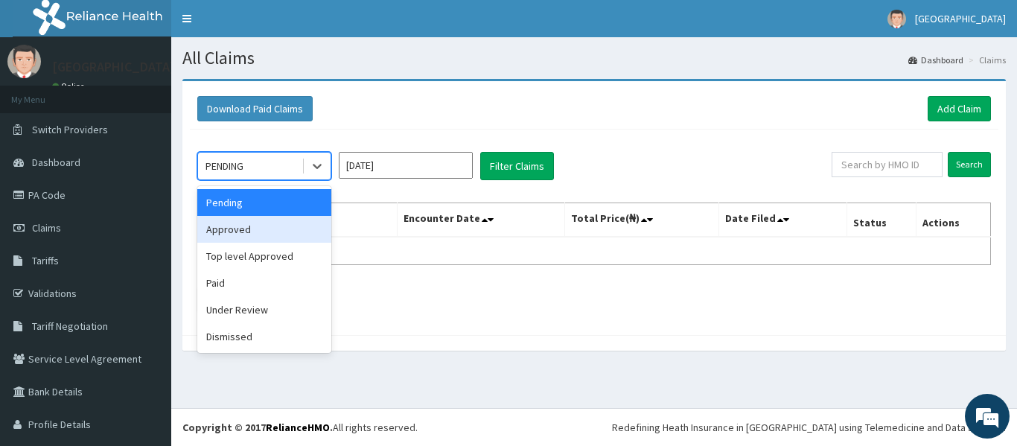
drag, startPoint x: 280, startPoint y: 226, endPoint x: 385, endPoint y: 209, distance: 106.5
click at [280, 227] on div "Approved" at bounding box center [264, 229] width 134 height 27
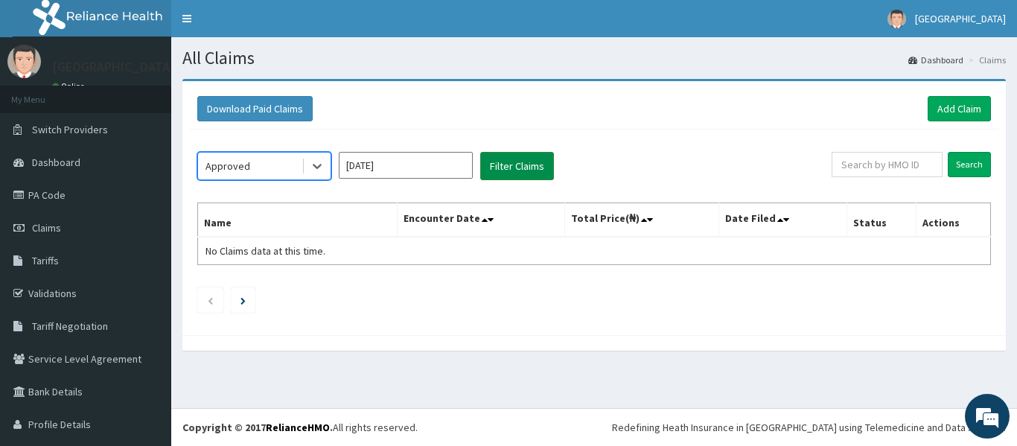
click at [497, 162] on button "Filter Claims" at bounding box center [517, 166] width 74 height 28
